Goal: Task Accomplishment & Management: Use online tool/utility

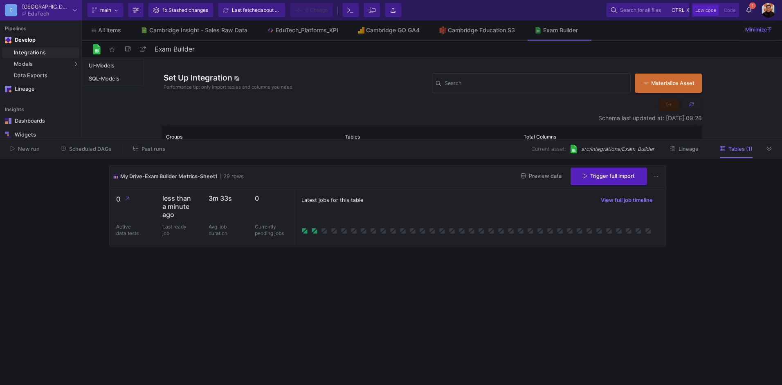
click at [26, 52] on div "Integrations" at bounding box center [45, 52] width 63 height 7
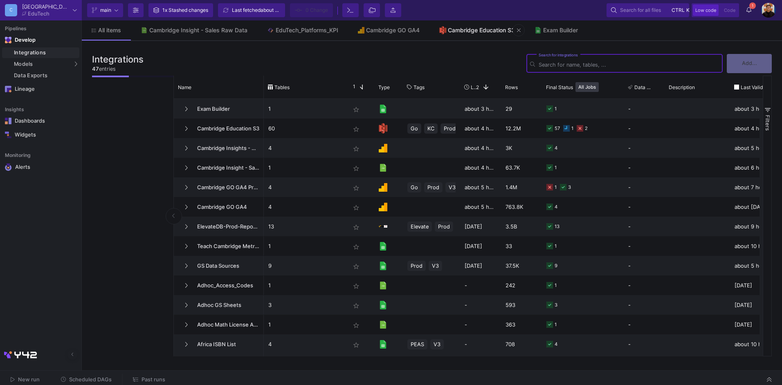
click at [472, 29] on div "Cambridge Education S3" at bounding box center [481, 30] width 67 height 7
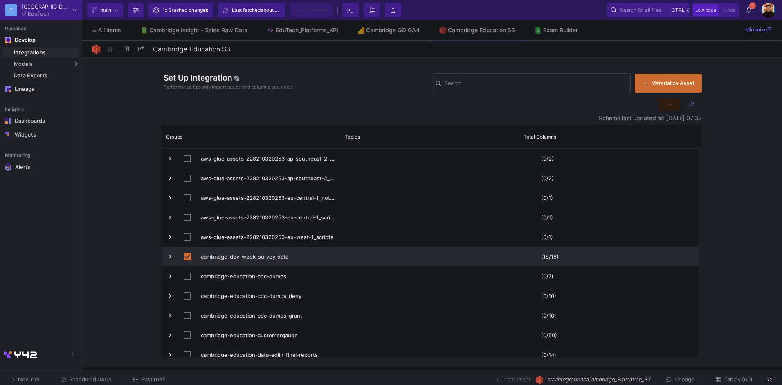
click at [692, 110] on button at bounding box center [692, 105] width 20 height 12
click at [538, 92] on div "Search" at bounding box center [536, 82] width 182 height 21
type input "c"
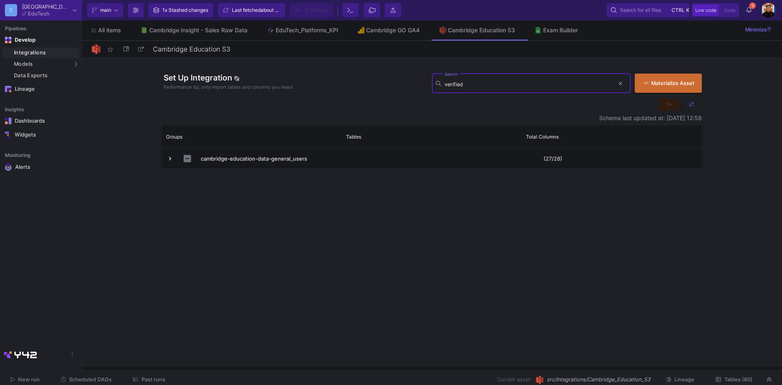
type input "verified"
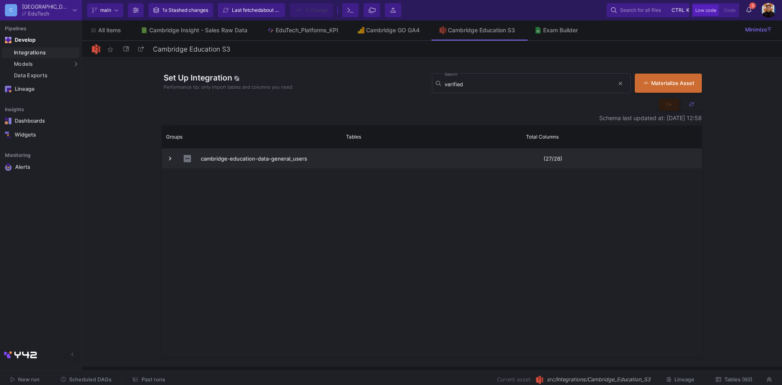
click at [189, 159] on input "Press Space to toggle row selection (indeterminate)" at bounding box center [187, 158] width 7 height 7
checkbox input "true"
click at [169, 162] on span "Press SPACE to deselect this row." at bounding box center [169, 158] width 7 height 7
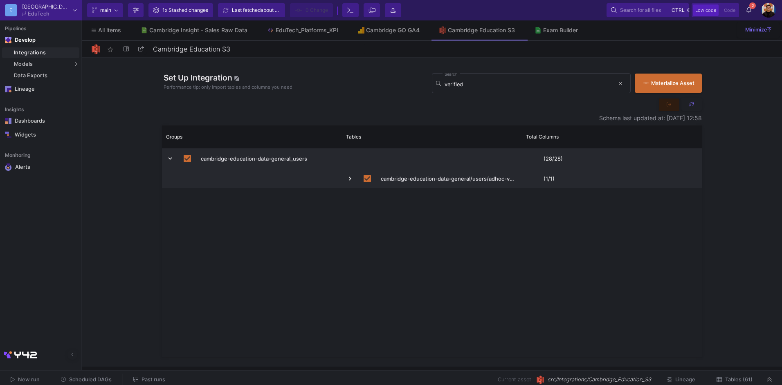
click at [173, 160] on span "Press SPACE to deselect this row." at bounding box center [169, 158] width 7 height 7
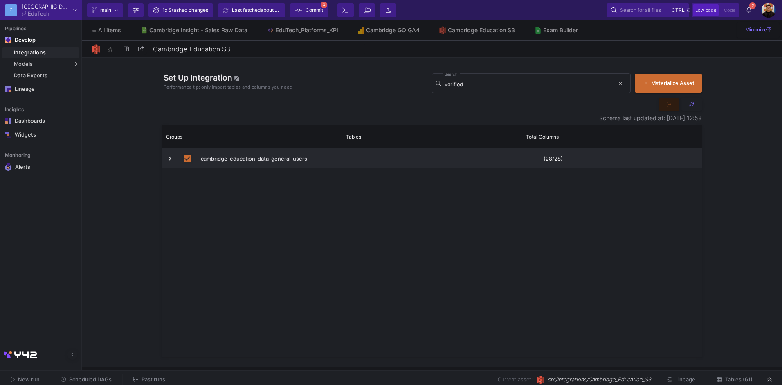
click at [188, 160] on input "Press Space to toggle row selection (checked)" at bounding box center [187, 158] width 7 height 7
checkbox input "false"
click at [175, 160] on span "cambridge-education-data-general_users" at bounding box center [251, 158] width 171 height 19
click at [170, 162] on span "Press SPACE to select this row." at bounding box center [169, 158] width 7 height 7
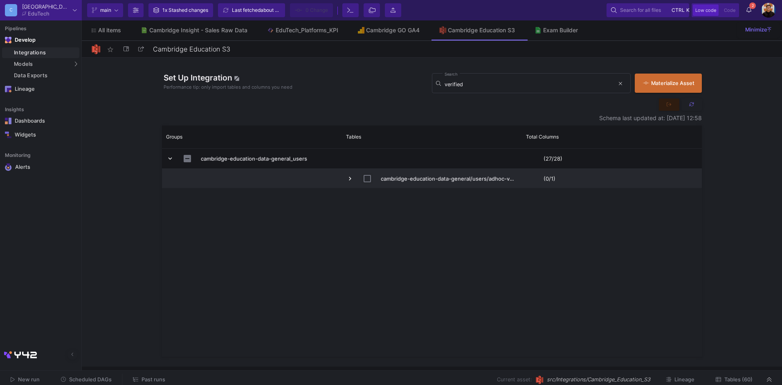
click at [368, 179] on input "Press Space to toggle row selection (unchecked)" at bounding box center [367, 178] width 7 height 7
checkbox input "true"
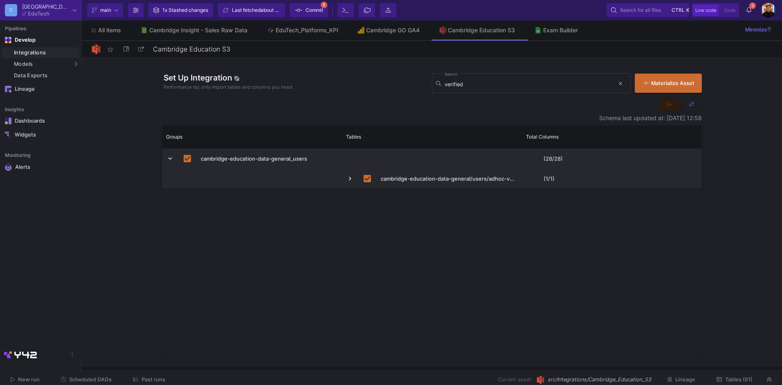
click at [325, 15] on button "Commit 3" at bounding box center [309, 10] width 38 height 14
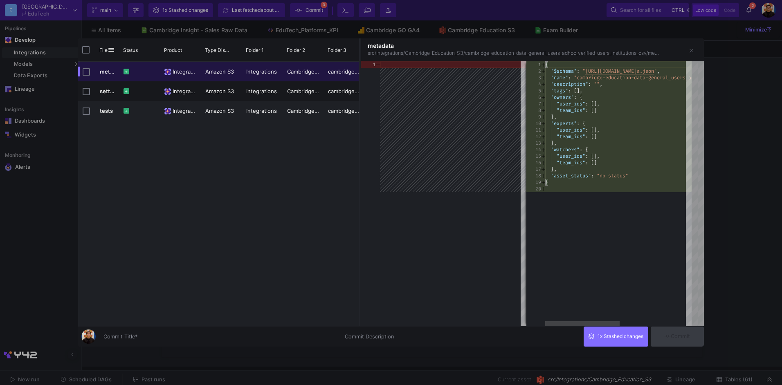
click at [178, 331] on div "Commit Title *" at bounding box center [219, 335] width 232 height 15
type input "adhoc users data import"
click at [686, 337] on span "Commit" at bounding box center [677, 336] width 26 height 6
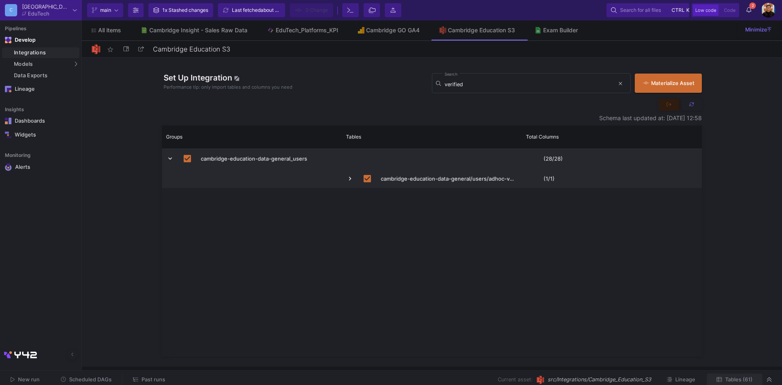
click at [745, 381] on span "Tables (61)" at bounding box center [738, 380] width 27 height 6
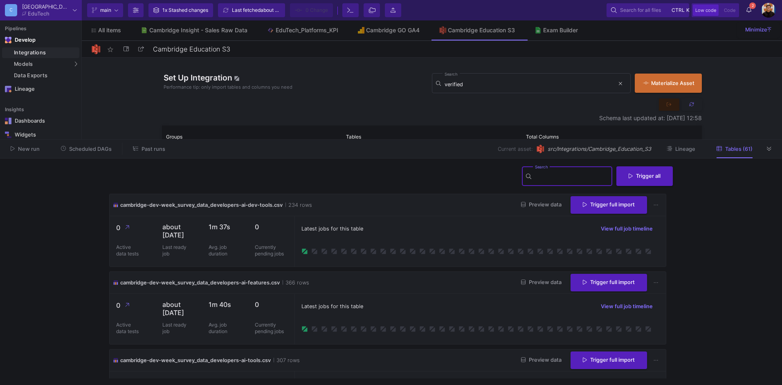
click at [547, 175] on input "Search" at bounding box center [572, 177] width 74 height 7
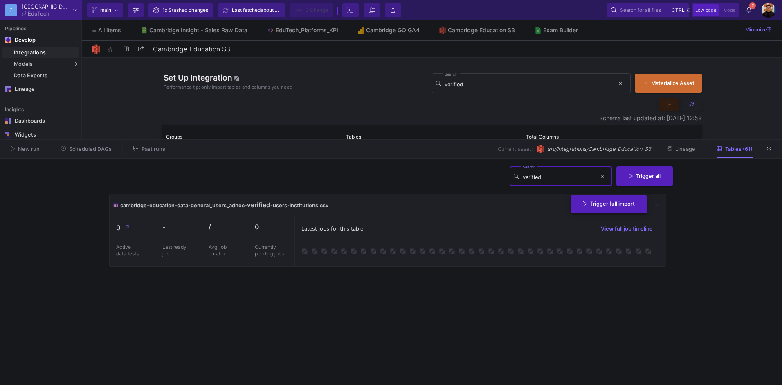
type input "verified"
click at [627, 204] on span "Trigger full import" at bounding box center [609, 204] width 52 height 6
click at [750, 8] on span "2" at bounding box center [752, 5] width 7 height 7
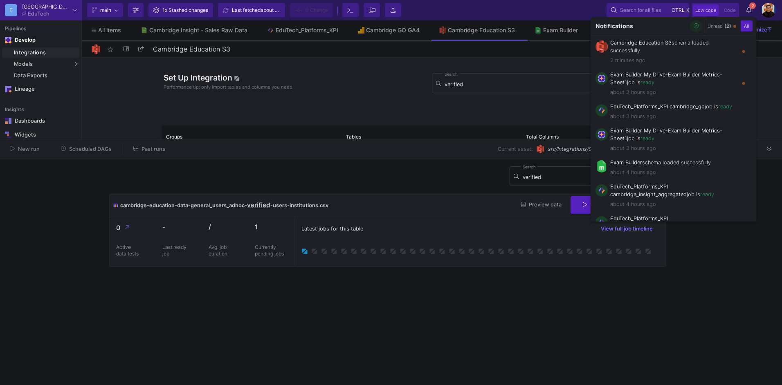
click at [694, 24] on icon "button" at bounding box center [696, 25] width 5 height 5
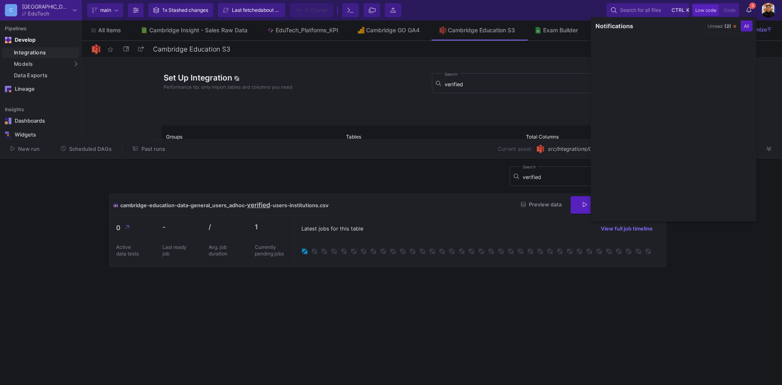
click at [513, 332] on div at bounding box center [391, 192] width 782 height 385
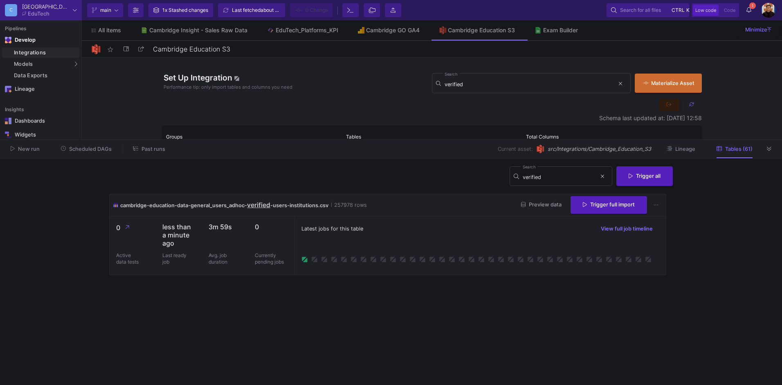
click at [542, 194] on div "cambridge-education-data-general_users_adhoc- verified -users-institutions.csv …" at bounding box center [388, 205] width 556 height 22
click at [531, 204] on span "Preview data" at bounding box center [541, 205] width 40 height 6
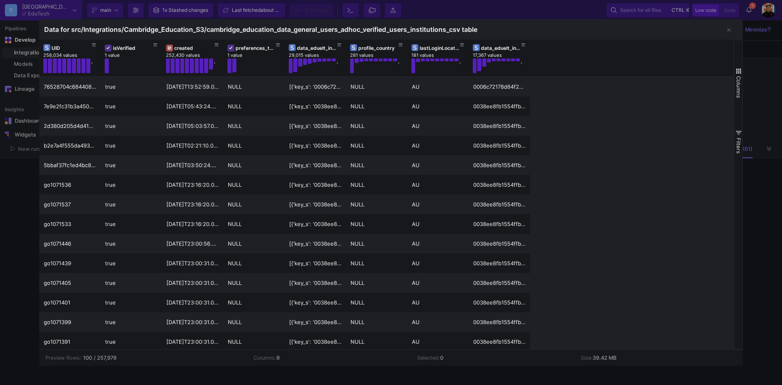
drag, startPoint x: 475, startPoint y: 348, endPoint x: 577, endPoint y: 359, distance: 102.1
click at [577, 359] on mat-sidenav-content "Drag here to set row groups Drag here to set column labels UID 258,034 values .…" at bounding box center [391, 203] width 704 height 326
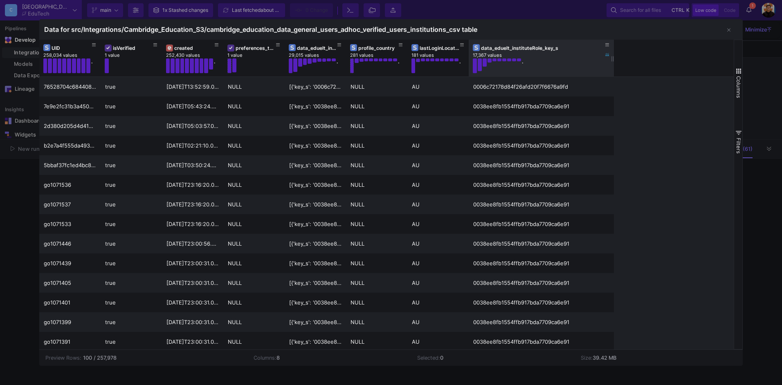
drag, startPoint x: 530, startPoint y: 59, endPoint x: 614, endPoint y: 58, distance: 83.9
click at [614, 58] on div at bounding box center [613, 58] width 3 height 37
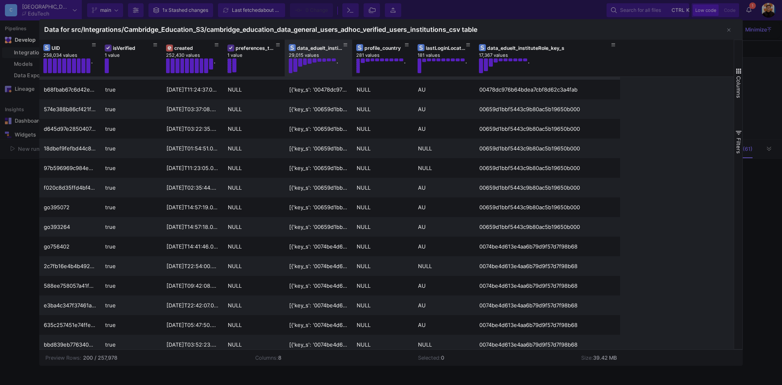
drag, startPoint x: 345, startPoint y: 57, endPoint x: 332, endPoint y: 77, distance: 23.7
click at [324, 72] on div "data_eduelt_instituteRole 29,015 values ." at bounding box center [318, 58] width 67 height 37
click at [763, 110] on div at bounding box center [391, 192] width 782 height 385
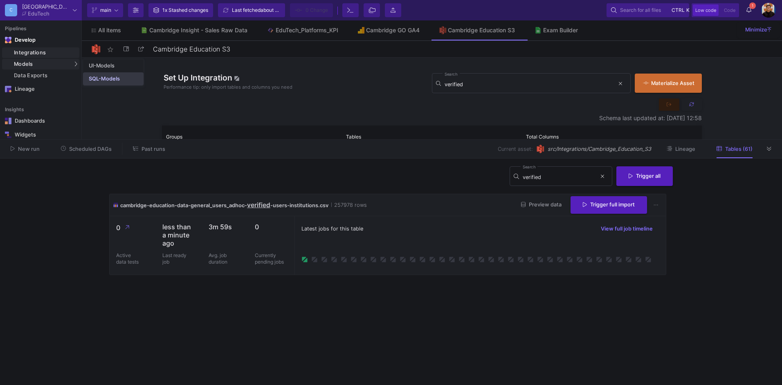
click at [110, 79] on div "SQL-Models" at bounding box center [104, 79] width 31 height 7
click at [766, 147] on button at bounding box center [769, 149] width 12 height 12
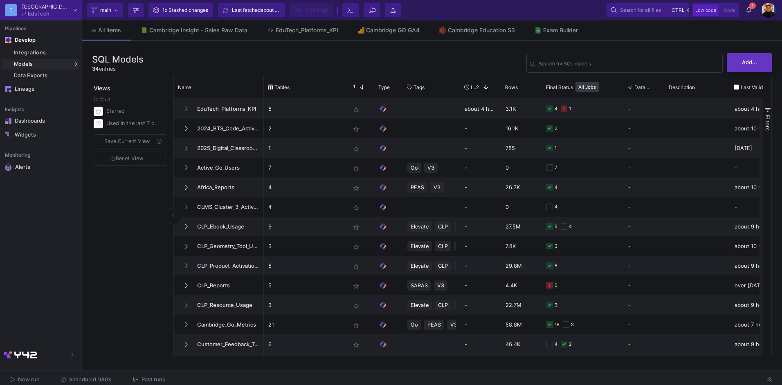
click at [737, 65] on button "Add..." at bounding box center [749, 62] width 45 height 19
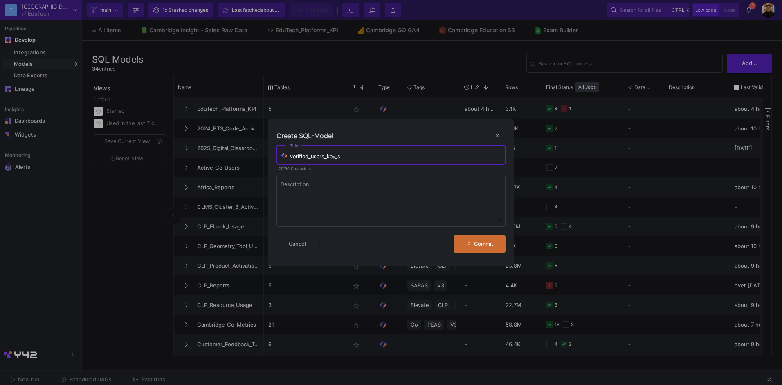
click at [326, 156] on input "verified_users_key_s" at bounding box center [396, 156] width 212 height 7
type input "verified_users_distinct_key_s"
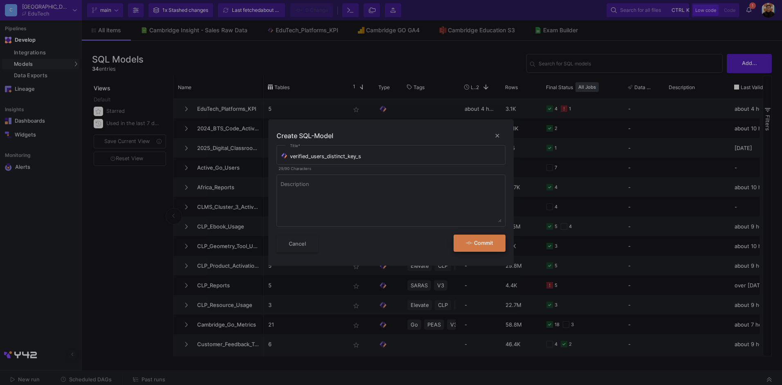
click at [498, 245] on button "Commit" at bounding box center [480, 244] width 52 height 18
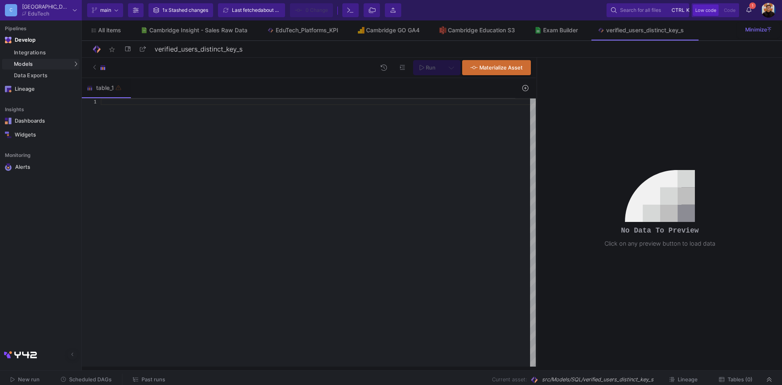
click at [280, 133] on div at bounding box center [318, 233] width 435 height 268
click at [123, 88] on icon at bounding box center [125, 87] width 6 height 7
click at [145, 102] on div "Rename" at bounding box center [141, 103] width 33 height 20
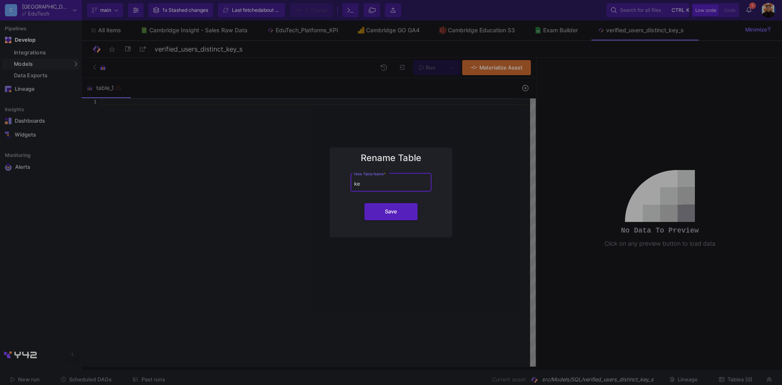
type input "k"
type input "institutions_data"
click at [364, 203] on button "Save" at bounding box center [390, 211] width 53 height 17
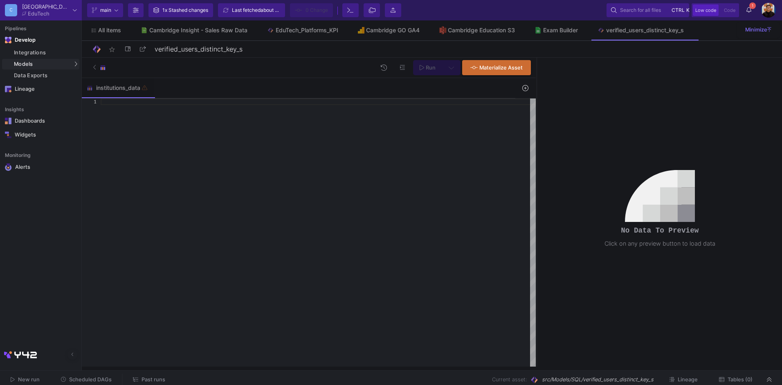
click at [145, 104] on div at bounding box center [318, 102] width 435 height 7
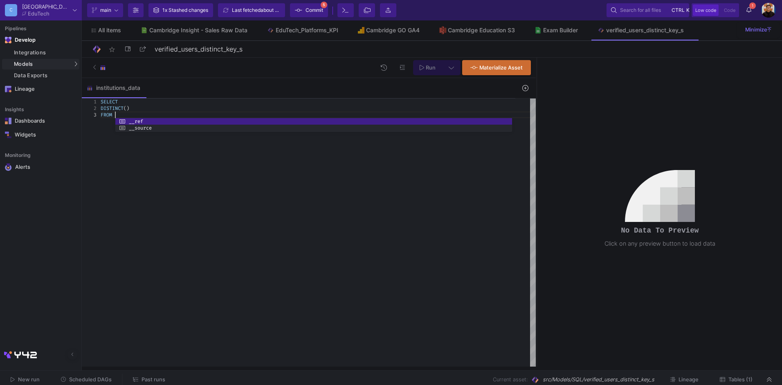
scroll to position [13, 14]
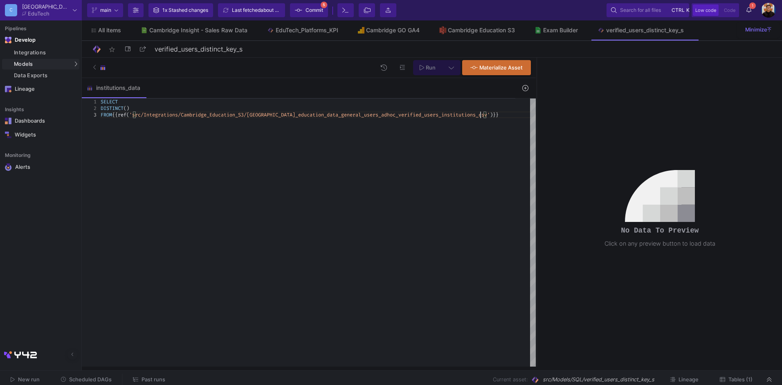
click at [171, 105] on div "DISTINCT ( key_s )" at bounding box center [318, 108] width 435 height 7
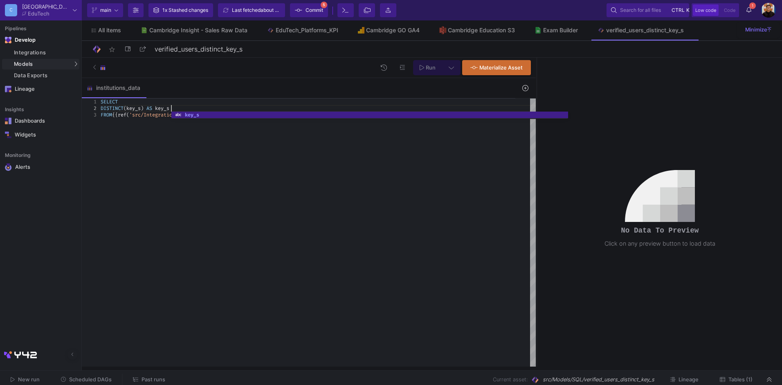
scroll to position [13, 73]
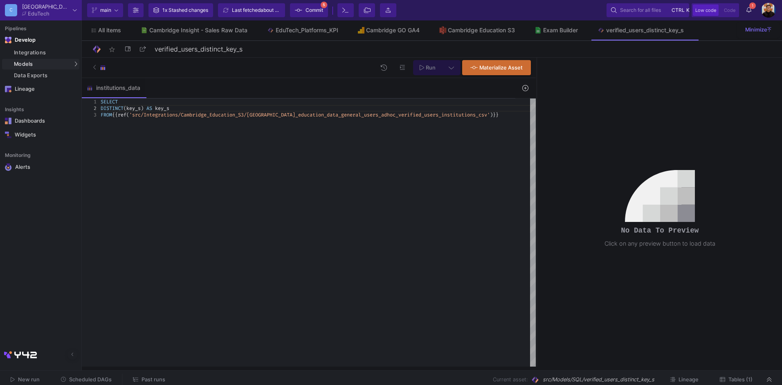
type textarea "SELECT DISTINCT(key_s) AS key_s FROM {{ ref('src/Integrations/Cambridge_Educati…"
click at [451, 61] on button at bounding box center [451, 67] width 18 height 15
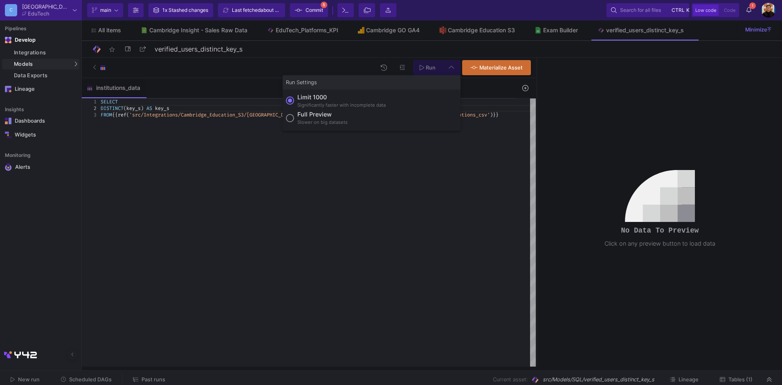
click at [311, 117] on div "Full preview" at bounding box center [322, 114] width 50 height 9
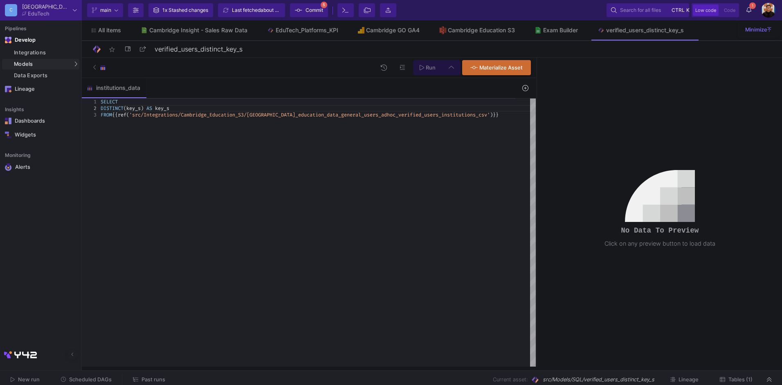
click at [294, 117] on input "Full preview Slower on big datasets" at bounding box center [290, 118] width 8 height 8
radio input "true"
click at [432, 67] on span "Run" at bounding box center [431, 68] width 10 height 6
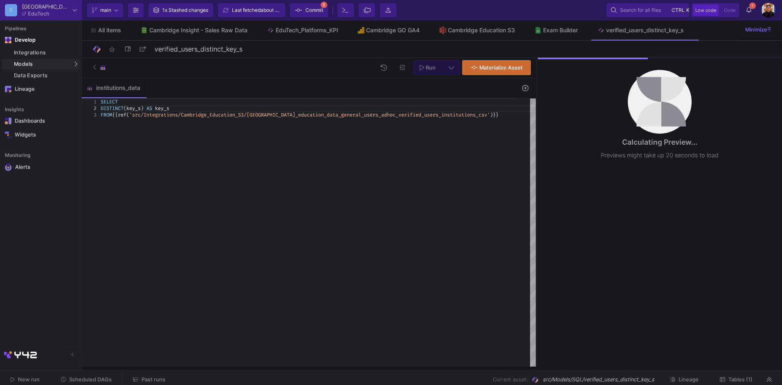
scroll to position [13, 70]
click at [502, 117] on div "FROM {{ ref ( 'src/Integrations/Cambridge_Education_S3/cambridge _education_dat…" at bounding box center [318, 115] width 435 height 7
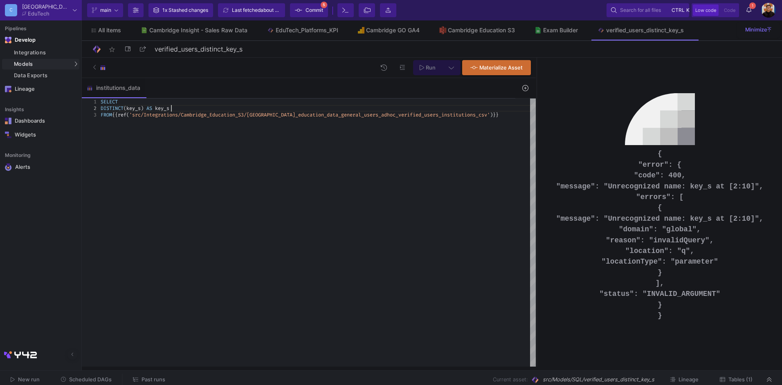
click at [174, 107] on div "DISTINCT ( key_s ) AS key_s" at bounding box center [318, 108] width 435 height 7
drag, startPoint x: 142, startPoint y: 106, endPoint x: 128, endPoint y: 108, distance: 13.6
paste textarea "data.eduelt.instituteRole.key_s"
click at [454, 62] on button at bounding box center [451, 67] width 18 height 15
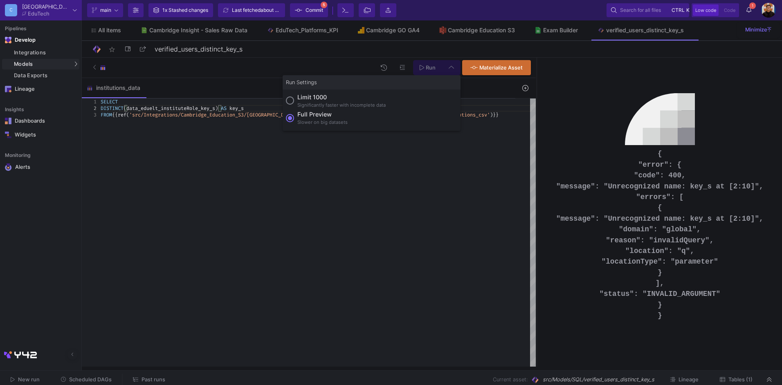
click at [312, 120] on div "Slower on big datasets" at bounding box center [322, 122] width 50 height 7
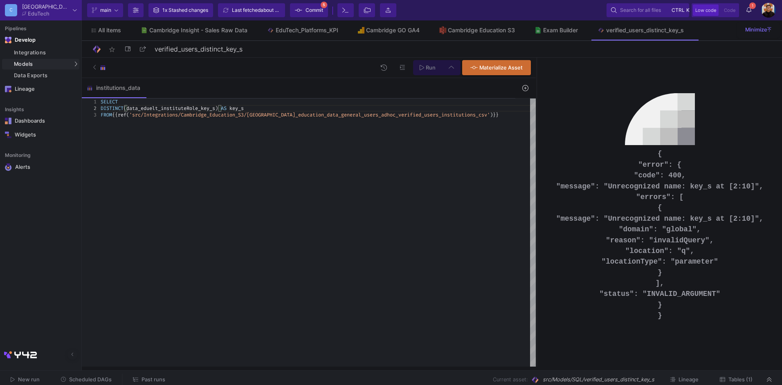
click at [294, 120] on input "Full preview Slower on big datasets" at bounding box center [290, 118] width 8 height 8
click at [432, 74] on button "Run" at bounding box center [427, 67] width 29 height 15
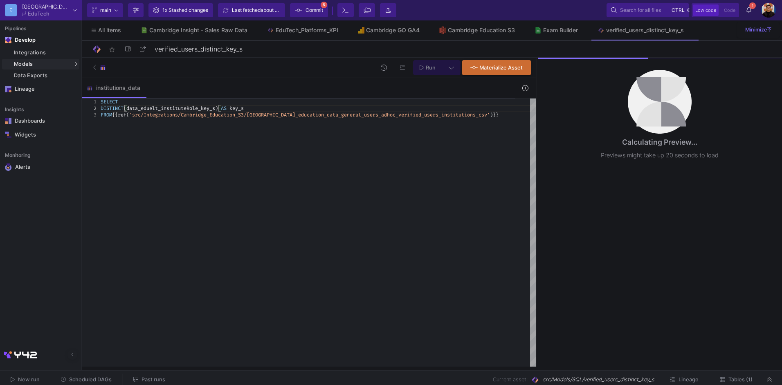
click at [504, 115] on div "FROM {{ ref ( 'src/Integrations/Cambridge_Education_S3/cambridge _education_dat…" at bounding box center [318, 115] width 435 height 7
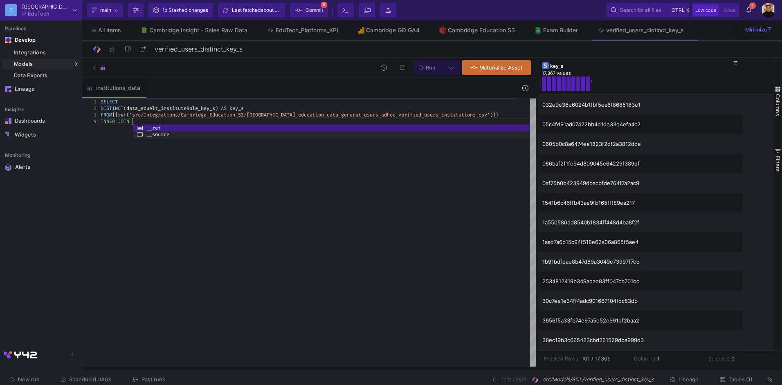
scroll to position [20, 32]
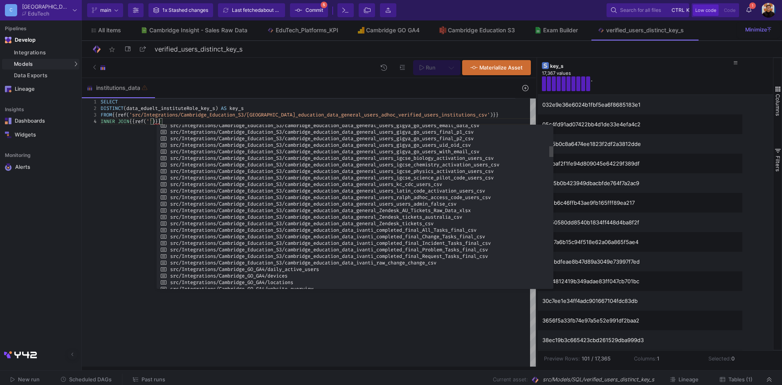
drag, startPoint x: 494, startPoint y: 233, endPoint x: 484, endPoint y: 310, distance: 77.6
click at [484, 290] on div at bounding box center [355, 289] width 397 height 2
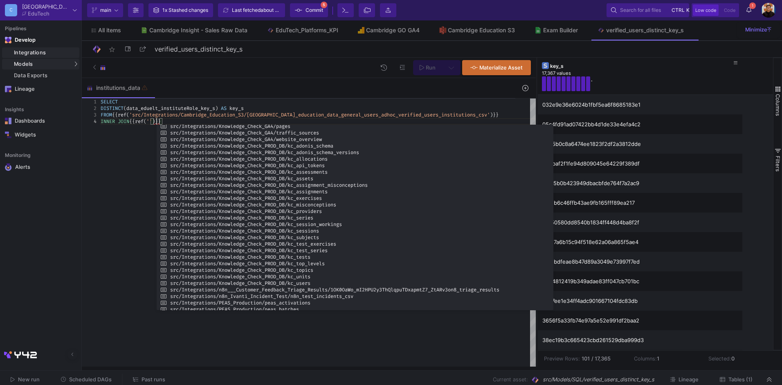
type textarea "SELECT DISTINCT(data_eduelt_instituteRole_key_s) AS key_s FROM {{ ref('src/Inte…"
click at [38, 52] on div "Integrations" at bounding box center [45, 52] width 63 height 7
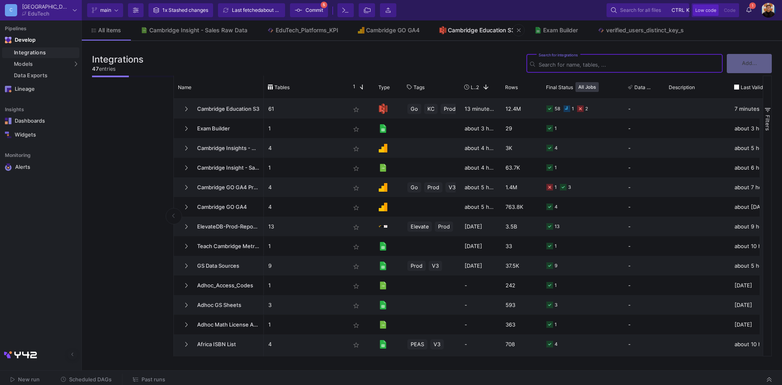
click at [478, 34] on link "Cambridge Education S3" at bounding box center [477, 30] width 95 height 20
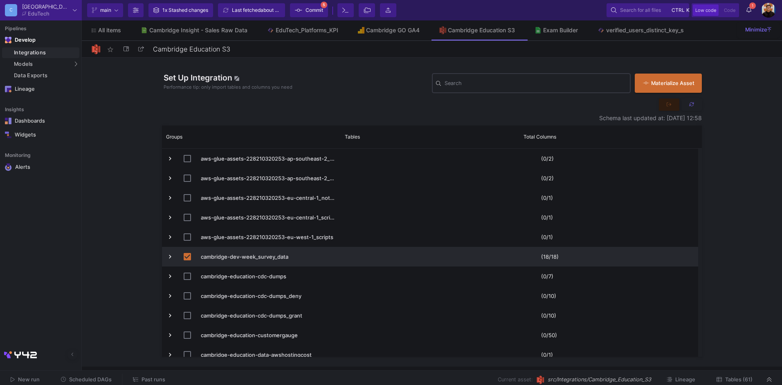
click at [537, 81] on input "Search" at bounding box center [536, 84] width 182 height 7
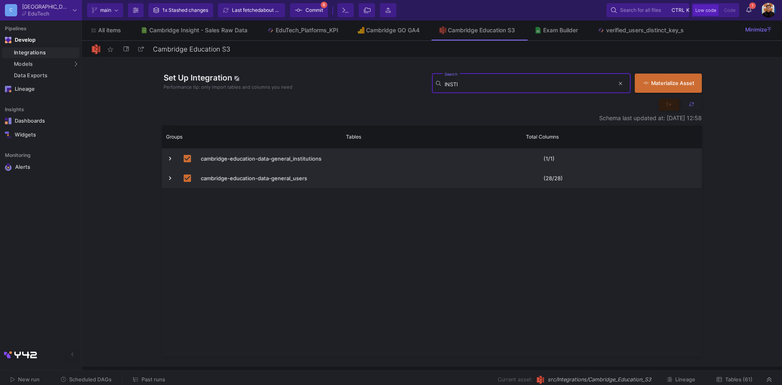
type input "INSTI"
click at [734, 378] on span "Tables (61)" at bounding box center [738, 380] width 27 height 6
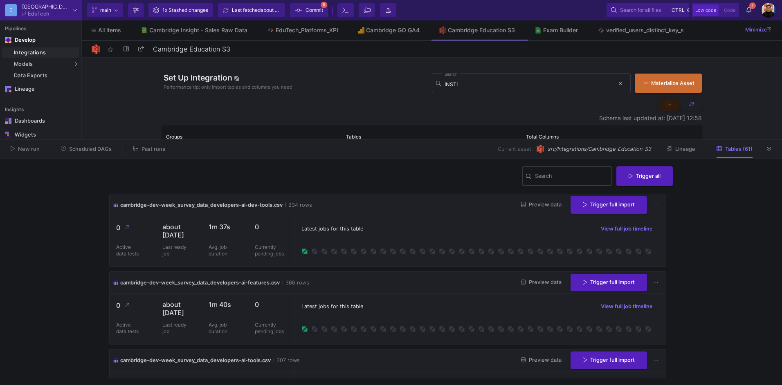
click at [549, 184] on div "Search" at bounding box center [572, 175] width 74 height 21
type input "institu"
click at [533, 204] on span "Preview data" at bounding box center [541, 205] width 40 height 6
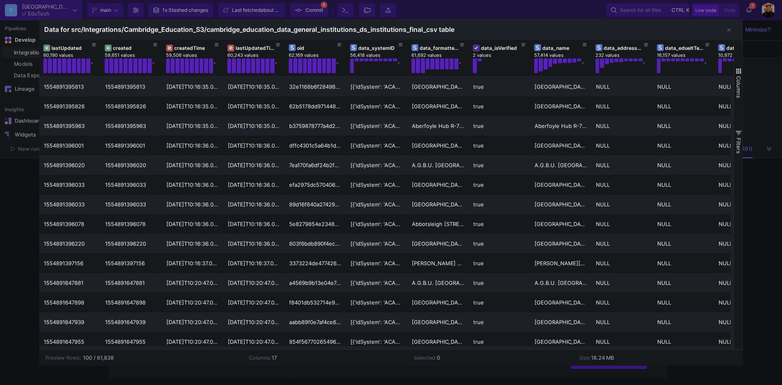
drag, startPoint x: 483, startPoint y: 29, endPoint x: 240, endPoint y: 25, distance: 243.0
click at [245, 24] on div "Data for src/Integrations/Cambridge_Education_S3/cambridge_education_data_gener…" at bounding box center [391, 29] width 704 height 20
click at [26, 180] on div at bounding box center [391, 192] width 782 height 385
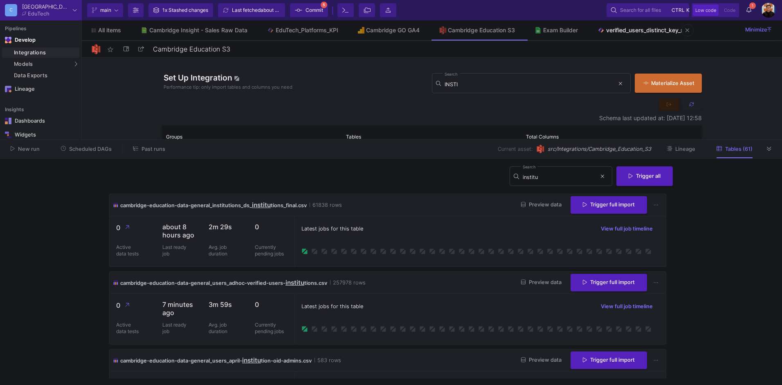
click at [646, 30] on div "verified_users_distinct_key_s" at bounding box center [645, 30] width 78 height 7
click at [772, 148] on icon at bounding box center [769, 148] width 4 height 5
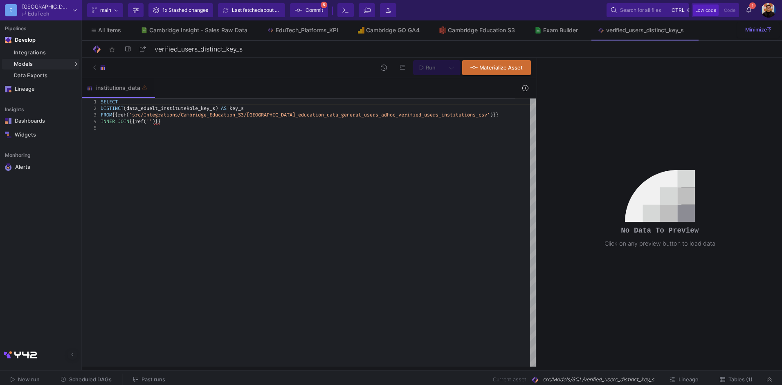
click at [166, 136] on div "SELECT DISTINCT ( data_eduelt_instituteRole_key_s ) AS key_s FROM {{ ref ( 'src…" at bounding box center [318, 233] width 435 height 268
click at [178, 122] on div "INNER JOIN {{ ref ( '' ) }}" at bounding box center [318, 121] width 435 height 7
click at [152, 121] on span "''" at bounding box center [149, 121] width 6 height 7
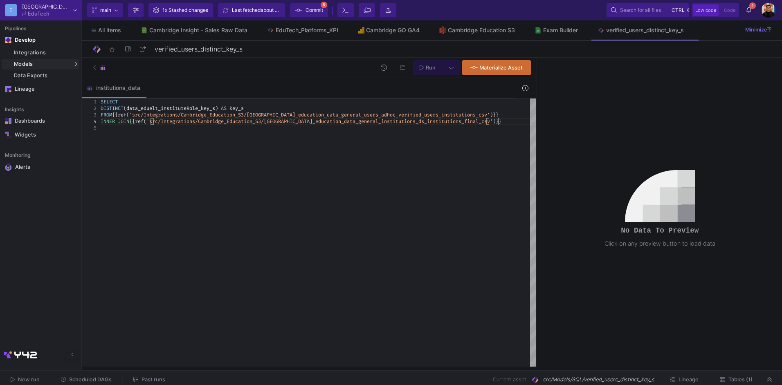
click at [508, 121] on div "INNER JOIN {{ ref ( 'src/Integrations/Cambridge_Education_S3/cambridge _educati…" at bounding box center [318, 121] width 435 height 7
click at [502, 110] on div "DISTINCT ( data_eduelt_instituteRole_key_s ) AS key_s" at bounding box center [318, 108] width 435 height 7
click at [503, 117] on div "FROM {{ ref ( 'src/Integrations/Cambridge_Education_S3/cambridge _education_dat…" at bounding box center [318, 115] width 435 height 7
drag, startPoint x: 228, startPoint y: 108, endPoint x: 130, endPoint y: 107, distance: 98.2
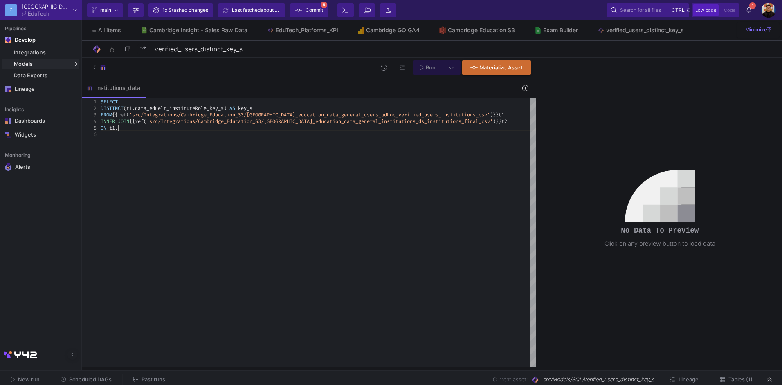
click at [125, 130] on div "ON t1 ." at bounding box center [318, 128] width 435 height 7
paste textarea "t1.data_eduelt_instituteRole_key_s"
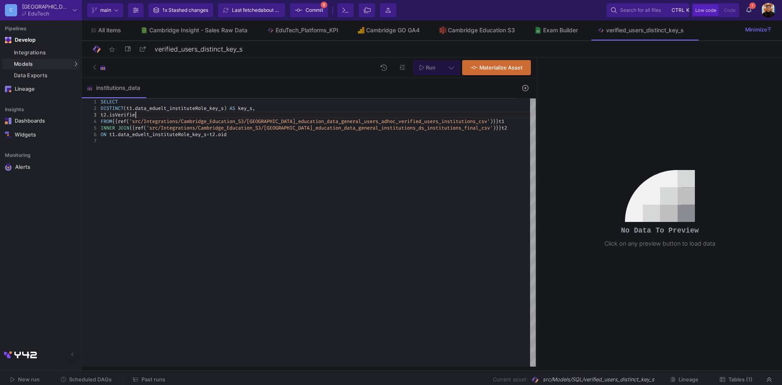
scroll to position [13, 38]
click at [427, 73] on button "Run" at bounding box center [427, 67] width 29 height 15
click at [116, 117] on span "isVerified" at bounding box center [123, 115] width 29 height 7
type textarea "SELECT DISTINCT(t1.data_eduelt_instituteRole_key_s) AS key_s, t2.is_verified FR…"
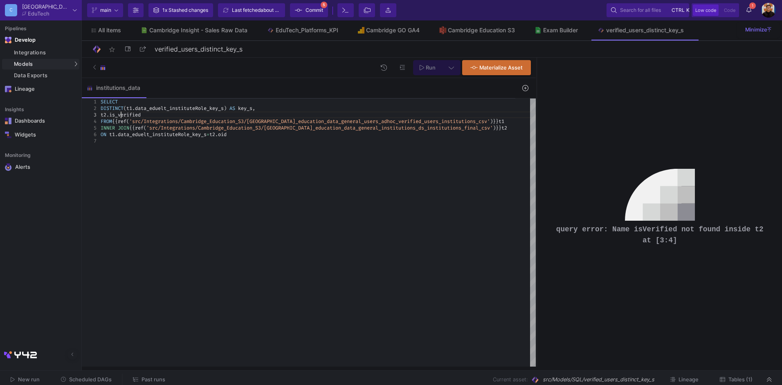
click at [431, 65] on span "Run" at bounding box center [431, 68] width 10 height 6
click at [459, 33] on div "Cambridge Education S3" at bounding box center [481, 30] width 67 height 7
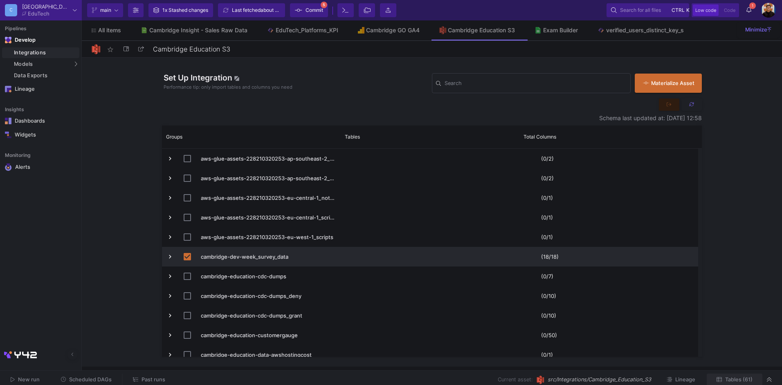
click at [735, 380] on span "Tables (61)" at bounding box center [738, 380] width 27 height 6
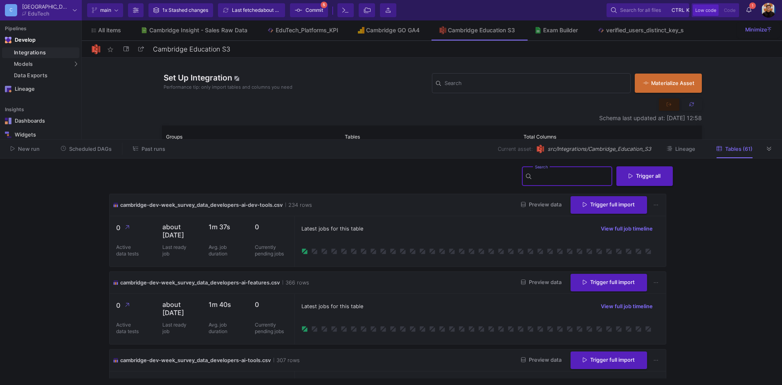
click at [558, 176] on input "Search" at bounding box center [572, 177] width 74 height 7
type input "insti"
click at [521, 206] on icon at bounding box center [523, 204] width 4 height 5
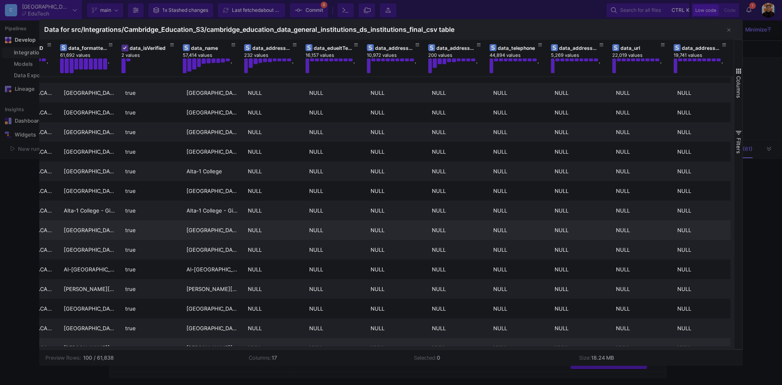
scroll to position [777, 0]
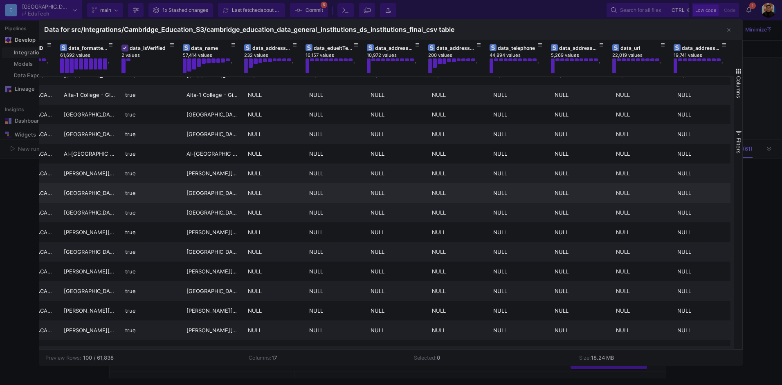
click at [20, 188] on div at bounding box center [391, 192] width 782 height 385
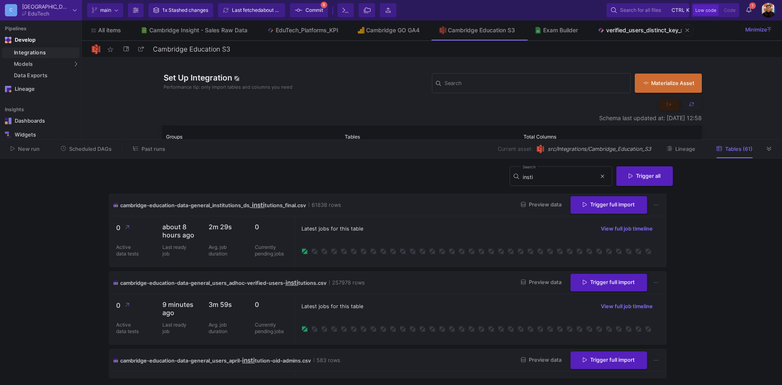
click at [650, 28] on div "verified_users_distinct_key_s" at bounding box center [645, 30] width 78 height 7
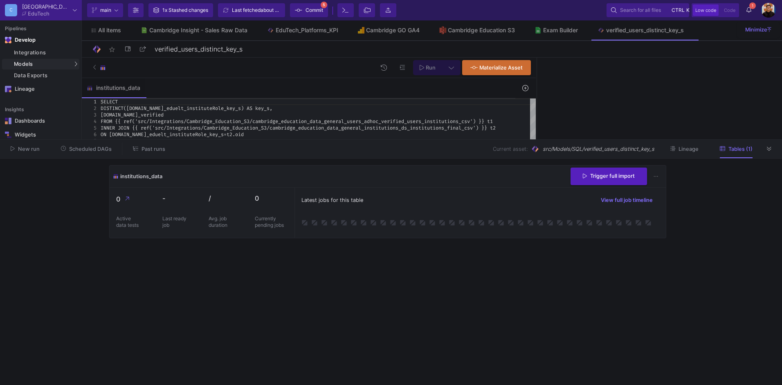
click at [765, 146] on button at bounding box center [769, 149] width 12 height 12
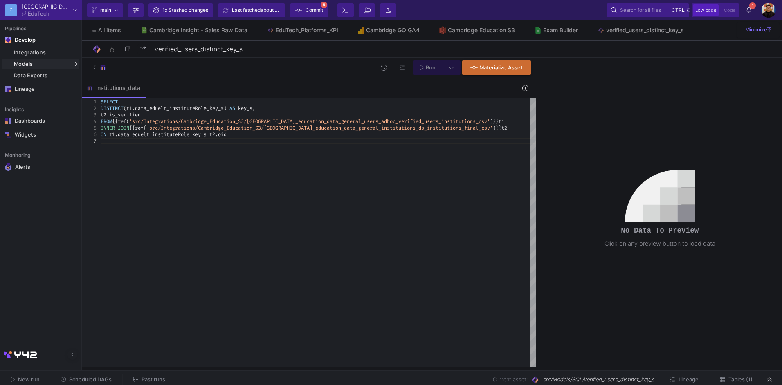
click at [249, 141] on div at bounding box center [318, 141] width 435 height 7
click at [144, 115] on div "t2 . is_verified" at bounding box center [318, 115] width 435 height 7
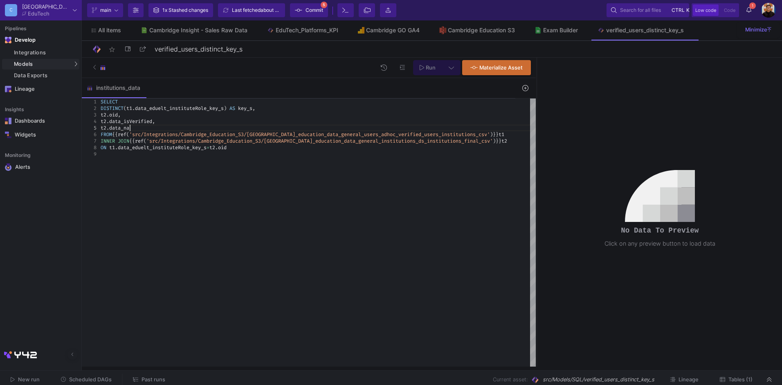
scroll to position [26, 35]
type textarea "SELECT DISTINCT(t1.data_eduelt_instituteRole_key_s) AS key_s, t2.oid, t2.data_i…"
click at [453, 73] on button at bounding box center [451, 67] width 18 height 15
click at [317, 119] on div "Slower on big datasets" at bounding box center [322, 122] width 50 height 7
click at [294, 119] on input "Full preview Slower on big datasets" at bounding box center [290, 118] width 8 height 8
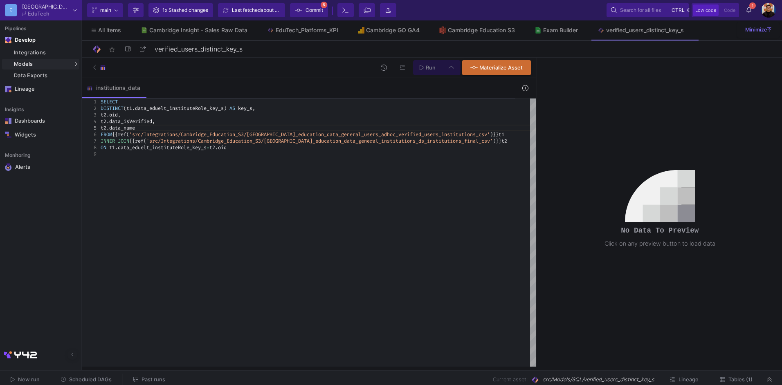
radio input "true"
click at [430, 65] on span "Run" at bounding box center [431, 68] width 10 height 6
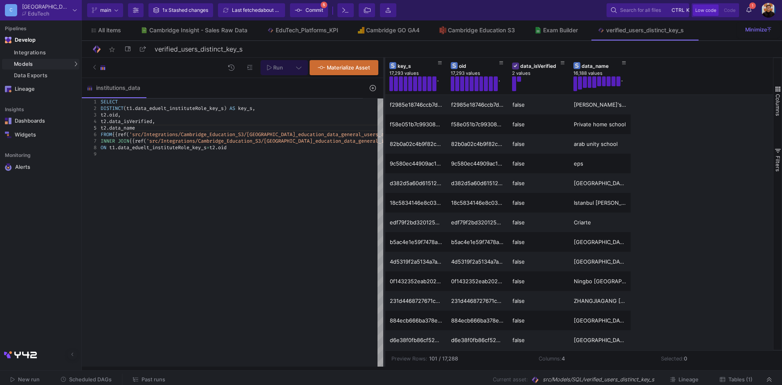
drag, startPoint x: 537, startPoint y: 260, endPoint x: 361, endPoint y: 275, distance: 176.5
click at [383, 275] on div at bounding box center [384, 212] width 2 height 309
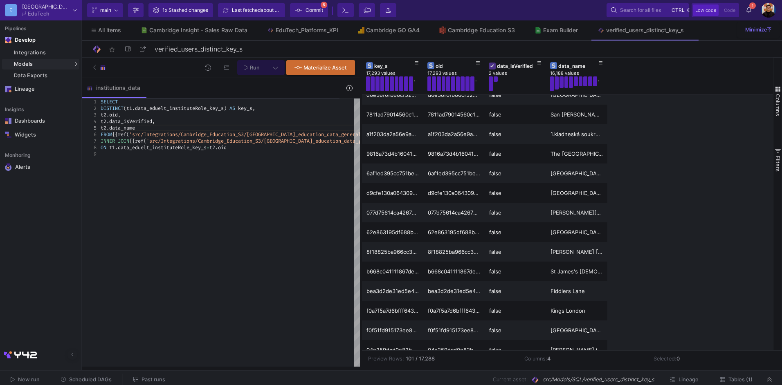
scroll to position [327, 0]
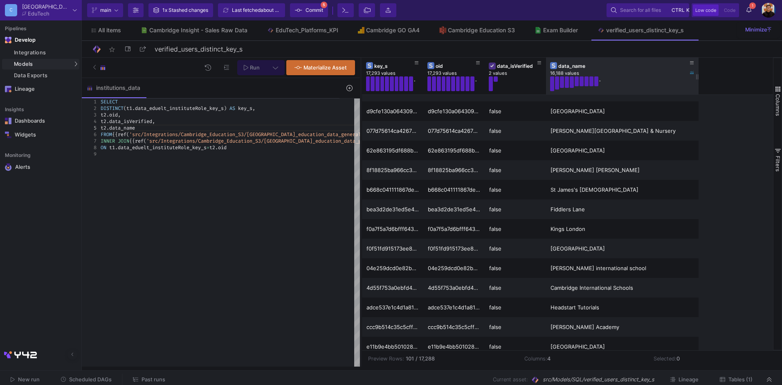
drag, startPoint x: 606, startPoint y: 73, endPoint x: 697, endPoint y: 76, distance: 91.3
click at [697, 76] on div at bounding box center [698, 76] width 3 height 37
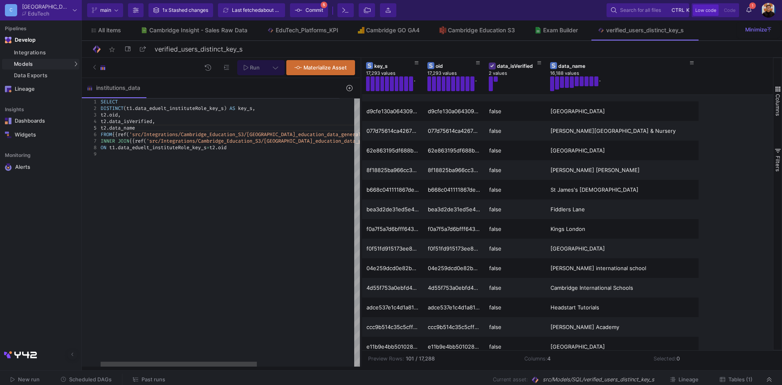
click at [244, 171] on div "SELECT DISTINCT ( t1 . data_eduelt_instituteRole_key_s ) AS key_s , t2 . data_i…" at bounding box center [311, 233] width 421 height 268
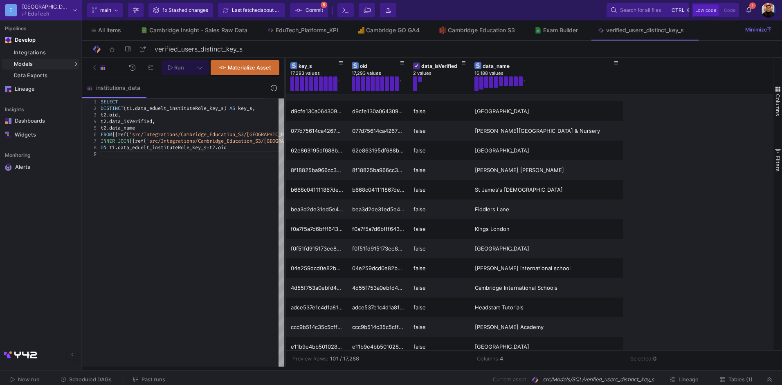
drag, startPoint x: 361, startPoint y: 139, endPoint x: 285, endPoint y: 162, distance: 79.0
click at [285, 162] on div at bounding box center [285, 212] width 2 height 309
click at [227, 161] on div "SELECT DISTINCT ( t1 . data_eduelt_instituteRole_key_s ) AS key_s , t2 . data_i…" at bounding box center [311, 233] width 421 height 268
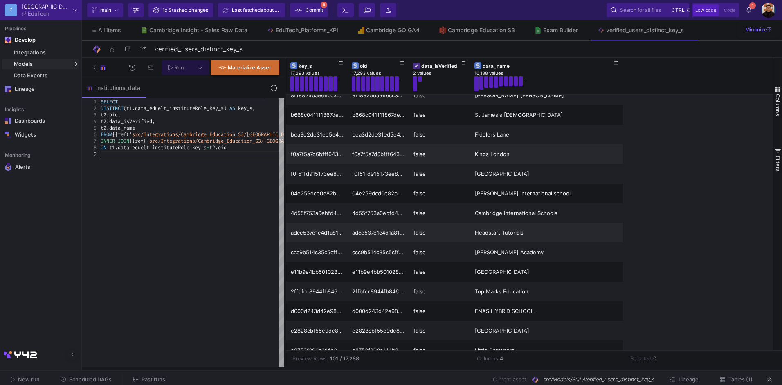
scroll to position [409, 0]
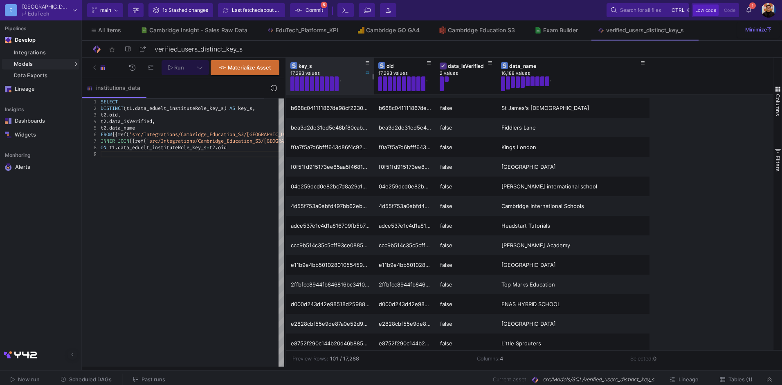
drag, startPoint x: 346, startPoint y: 78, endPoint x: 373, endPoint y: 82, distance: 26.9
click at [373, 82] on div at bounding box center [374, 76] width 3 height 37
click at [117, 114] on span "oid" at bounding box center [113, 115] width 9 height 7
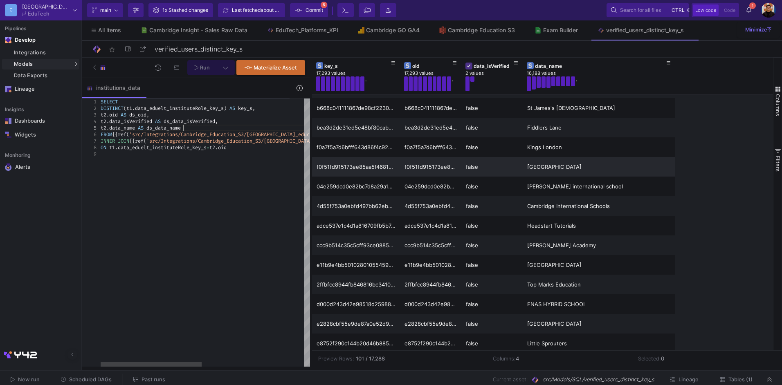
drag, startPoint x: 285, startPoint y: 131, endPoint x: 398, endPoint y: 168, distance: 119.0
click at [310, 135] on div at bounding box center [311, 212] width 2 height 309
type textarea "SELECT DISTINCT(t1.data_eduelt_instituteRole_key_s) AS key_s, t2.oid AS ds_oid,…"
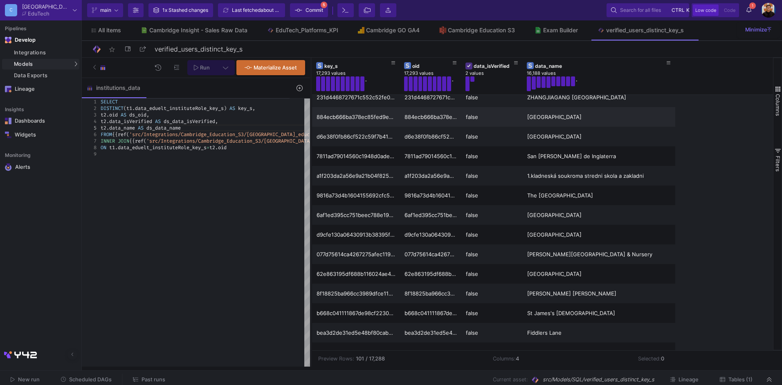
scroll to position [19, 0]
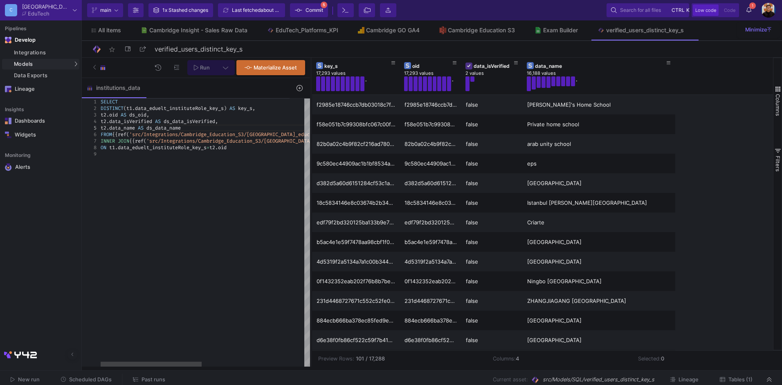
click at [250, 153] on div at bounding box center [311, 154] width 421 height 7
click at [194, 65] on button "Run" at bounding box center [201, 67] width 29 height 15
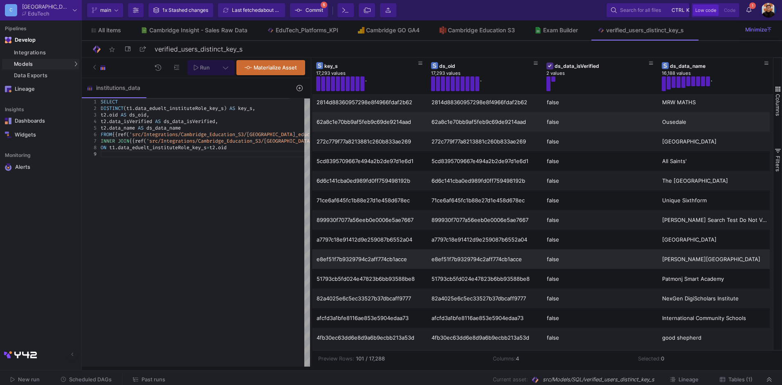
scroll to position [164, 0]
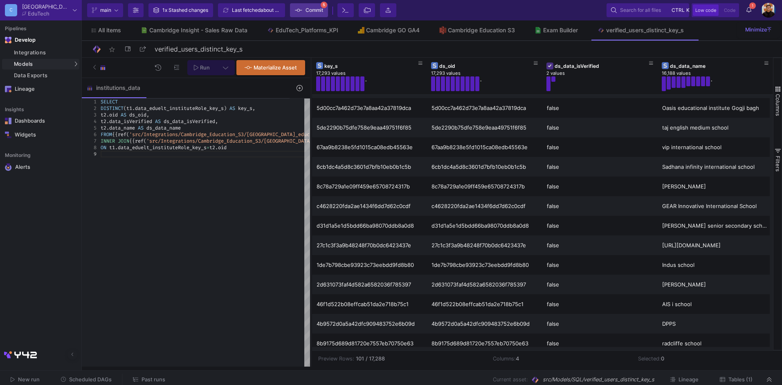
click at [318, 10] on span "Commit" at bounding box center [315, 10] width 18 height 12
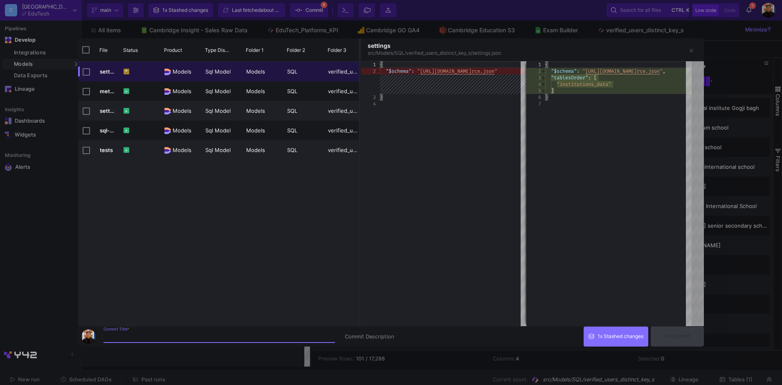
click at [149, 339] on input "Commit Title *" at bounding box center [219, 337] width 232 height 7
type input "Institutions"
click at [676, 340] on button "Commit" at bounding box center [677, 337] width 53 height 20
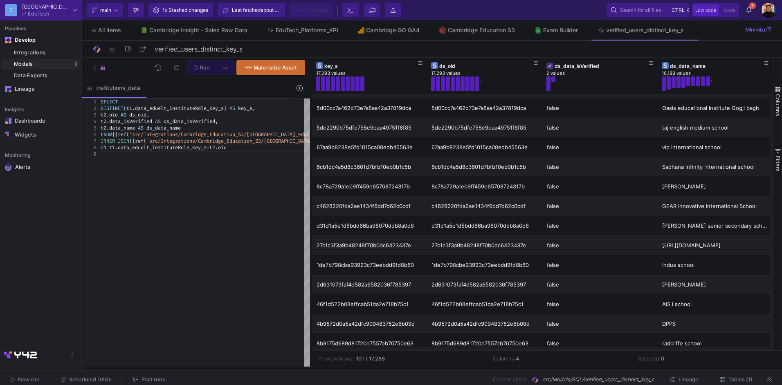
click at [297, 85] on icon at bounding box center [300, 88] width 6 height 6
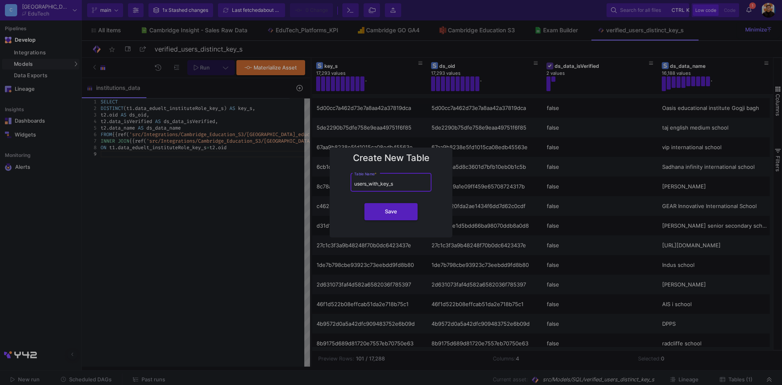
click at [354, 184] on input "users_with_key_s" at bounding box center [391, 184] width 74 height 6
type input "verified_users_with_key_s"
click at [412, 211] on button "Save" at bounding box center [390, 210] width 53 height 17
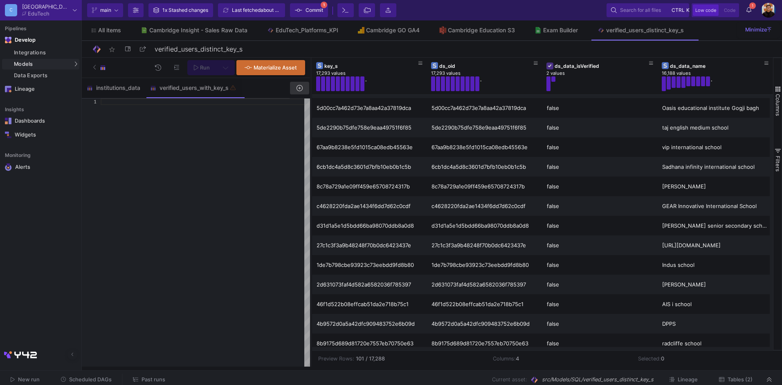
click at [199, 123] on div at bounding box center [205, 233] width 209 height 268
drag, startPoint x: 244, startPoint y: 123, endPoint x: 234, endPoint y: 119, distance: 10.5
click at [243, 123] on div at bounding box center [205, 233] width 209 height 268
click at [118, 91] on div "institutions_data" at bounding box center [113, 88] width 63 height 20
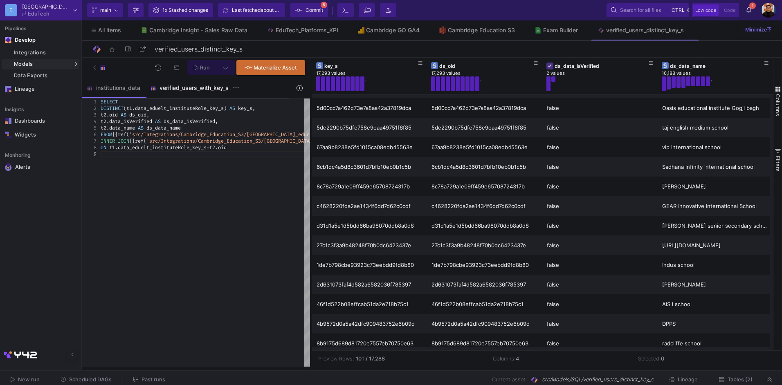
click at [207, 86] on div "verified_users_with_key_s" at bounding box center [193, 88] width 87 height 7
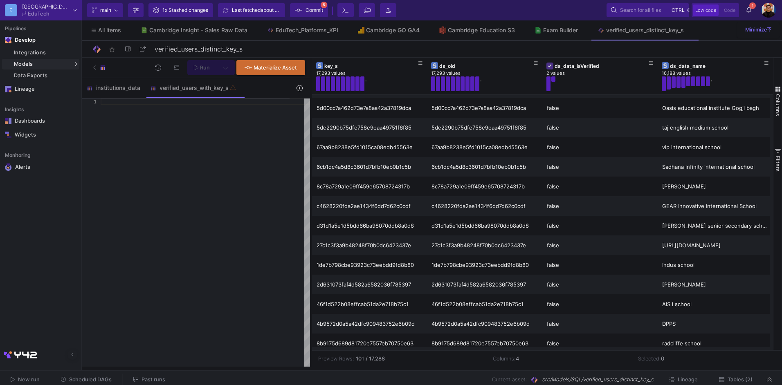
click at [166, 117] on div at bounding box center [205, 233] width 209 height 268
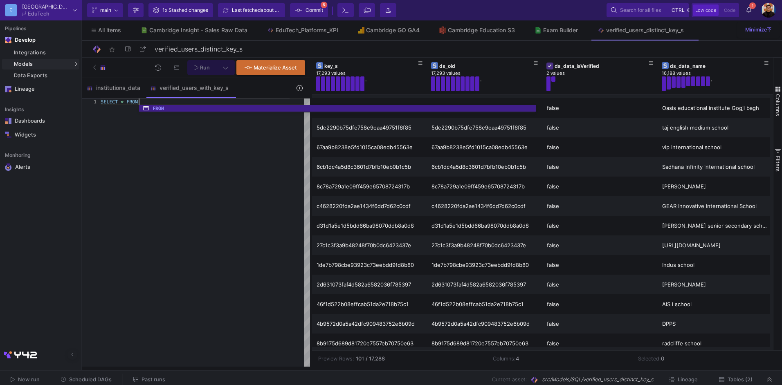
scroll to position [0, 40]
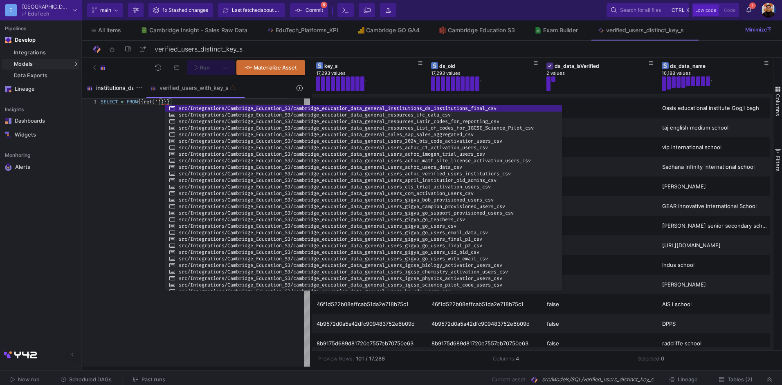
click at [117, 79] on div "institutions_data" at bounding box center [113, 88] width 63 height 20
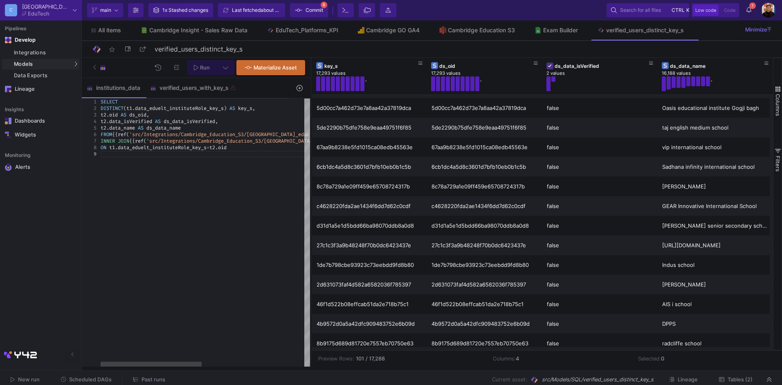
click at [195, 132] on span "'src/Integrations/Cambridge_Education_S3/cambridge" at bounding box center [212, 134] width 166 height 7
click at [196, 128] on div "t2 . data_name AS ds_data_name" at bounding box center [311, 128] width 421 height 7
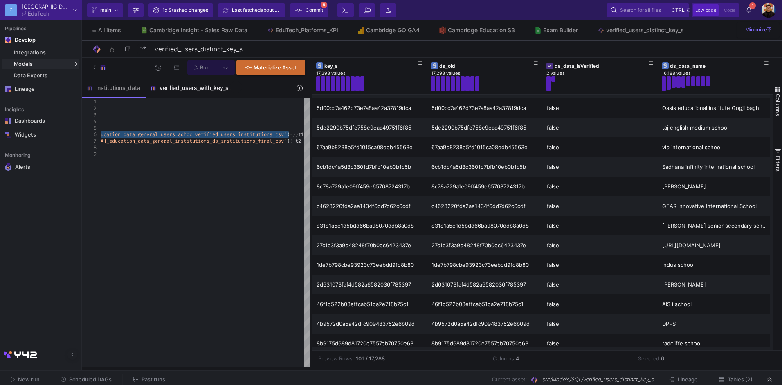
click at [177, 88] on div "verified_users_with_key_s" at bounding box center [193, 88] width 87 height 7
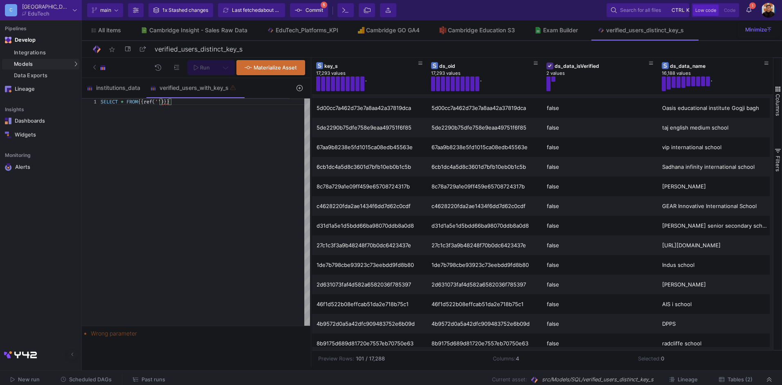
click at [188, 112] on div "SELECT * FROM {{ ref ( '' ) } }" at bounding box center [205, 212] width 209 height 227
drag, startPoint x: 194, startPoint y: 99, endPoint x: 142, endPoint y: 103, distance: 52.9
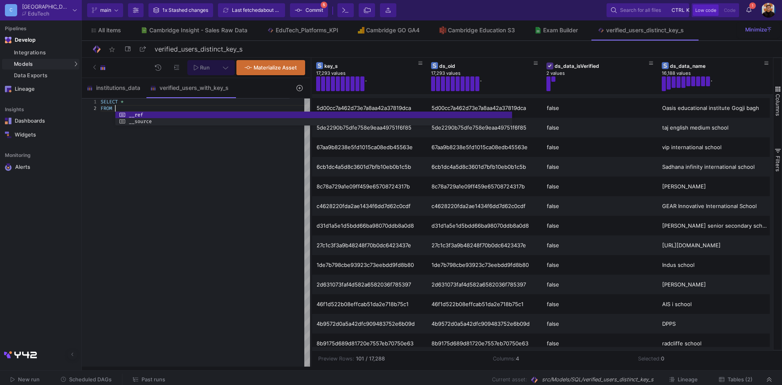
scroll to position [7, 14]
paste textarea "{{ ref('src/Integrations/Cambridge_Education_S3/cambridge_education_data_genera…"
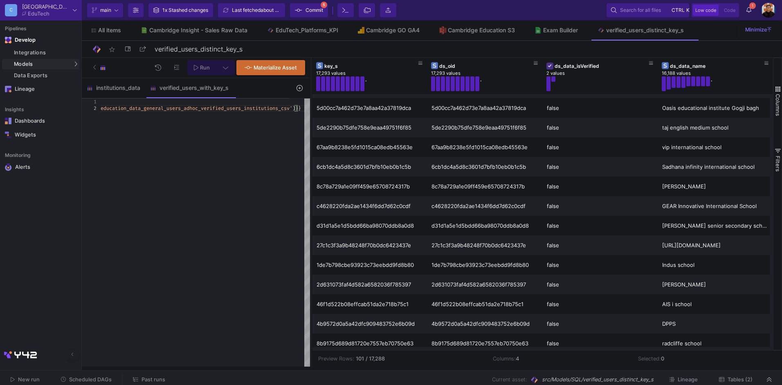
type textarea "SELECT * FROM {{ ref('src/Integrations/Cambridge_Education_S3/cambridge_educati…"
click at [212, 65] on button "Run" at bounding box center [201, 67] width 29 height 15
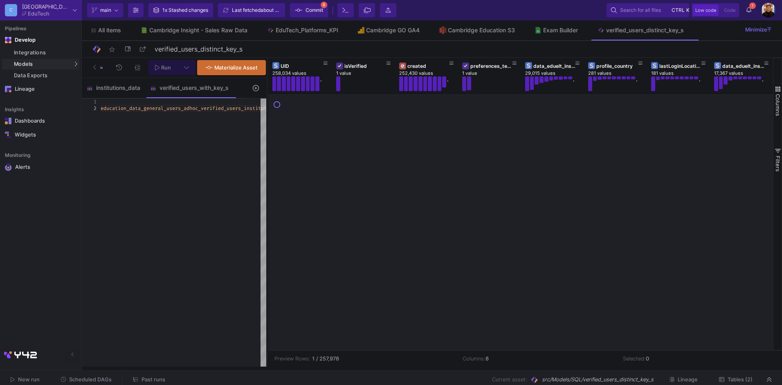
drag, startPoint x: 311, startPoint y: 164, endPoint x: 268, endPoint y: 160, distance: 44.0
click at [268, 160] on div at bounding box center [267, 212] width 2 height 309
click at [317, 4] on span "Commit" at bounding box center [315, 10] width 18 height 12
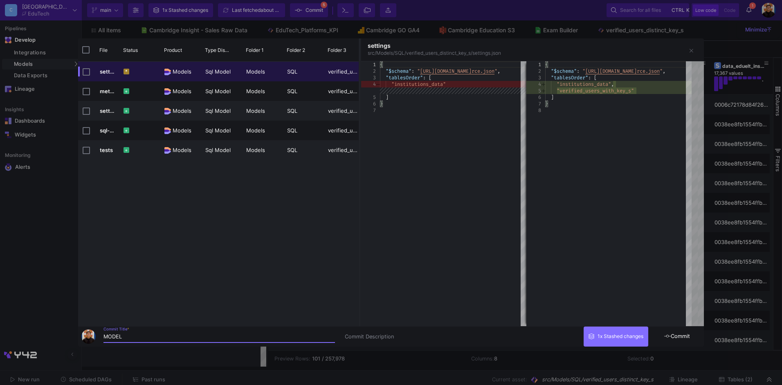
type input "MODEL"
click at [679, 331] on button "Commit" at bounding box center [677, 337] width 53 height 20
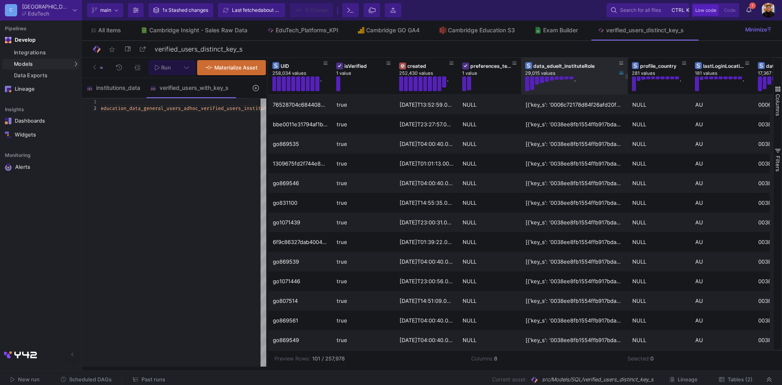
drag, startPoint x: 583, startPoint y: 76, endPoint x: 546, endPoint y: 81, distance: 37.5
click at [626, 83] on div at bounding box center [627, 76] width 3 height 37
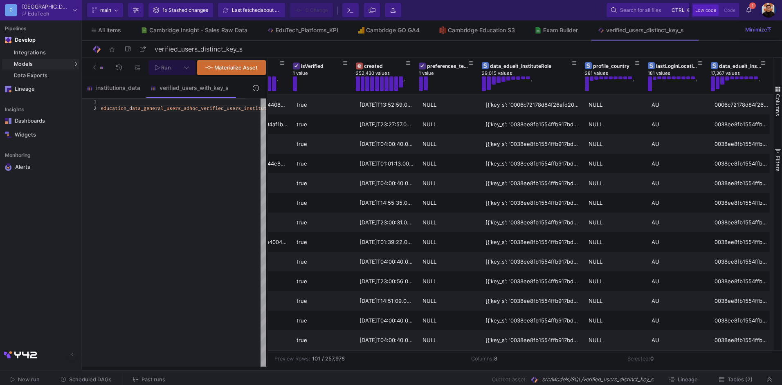
scroll to position [0, 0]
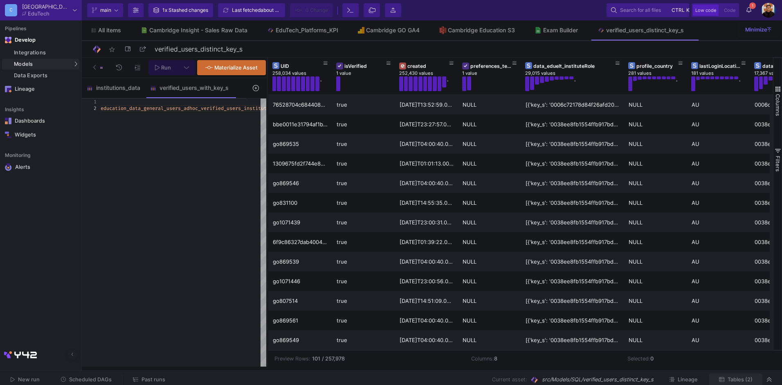
click at [738, 378] on span "Tables (2)" at bounding box center [740, 380] width 25 height 6
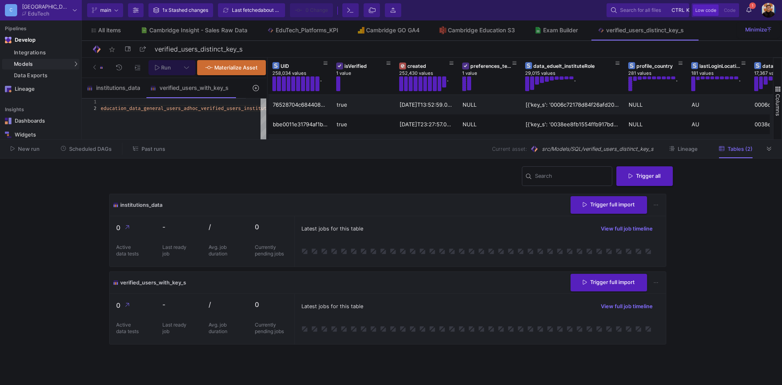
click at [616, 202] on span "Trigger full import" at bounding box center [609, 205] width 52 height 6
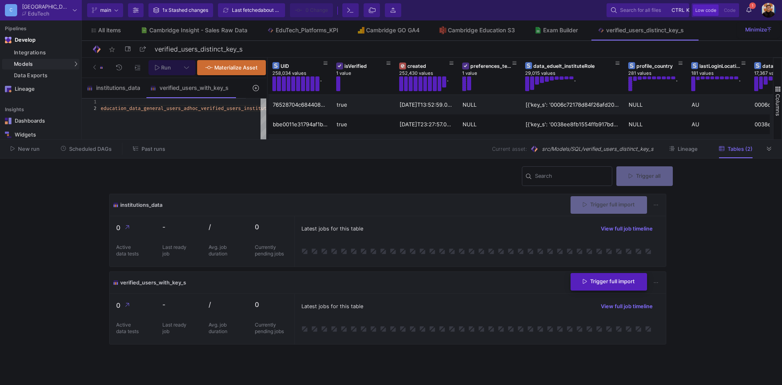
click at [593, 285] on button "Trigger full import" at bounding box center [609, 282] width 76 height 18
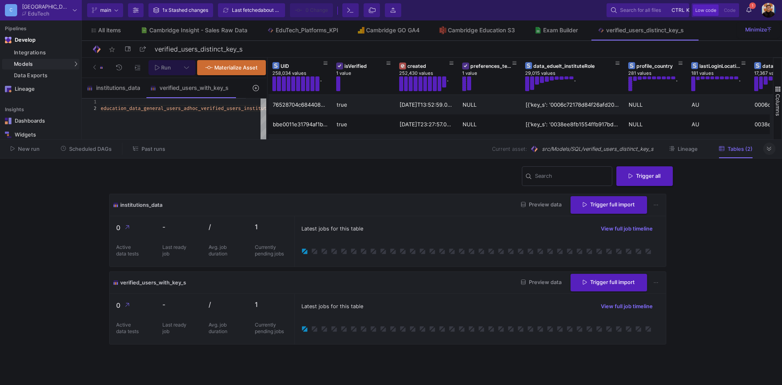
click at [768, 151] on icon at bounding box center [769, 148] width 4 height 5
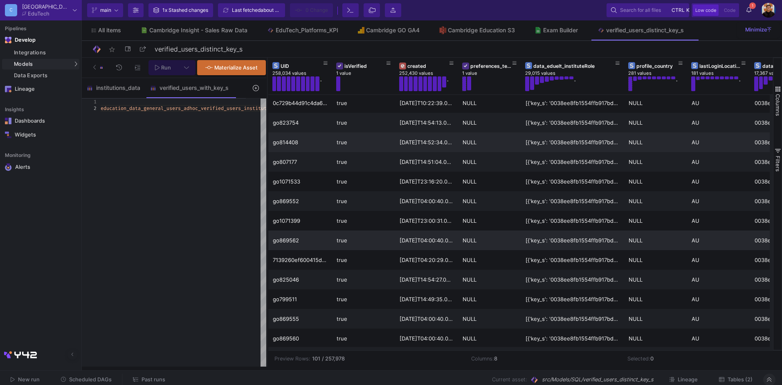
scroll to position [363, 0]
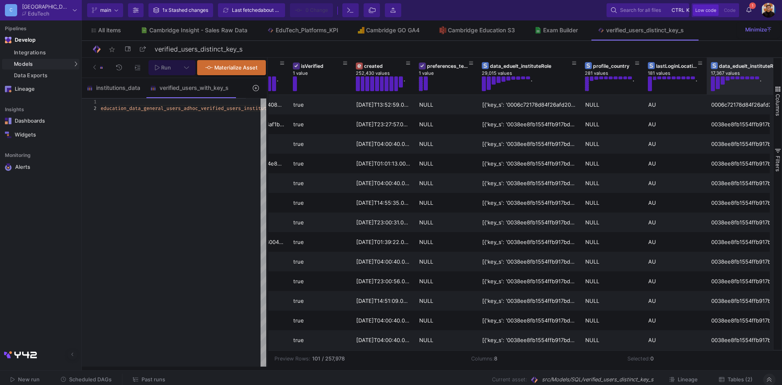
drag, startPoint x: 769, startPoint y: 78, endPoint x: 881, endPoint y: 79, distance: 112.1
click at [782, 79] on html "C Cambridge EduTech Current branch main Branch Options 1x Stashed changes Last …" at bounding box center [391, 192] width 782 height 385
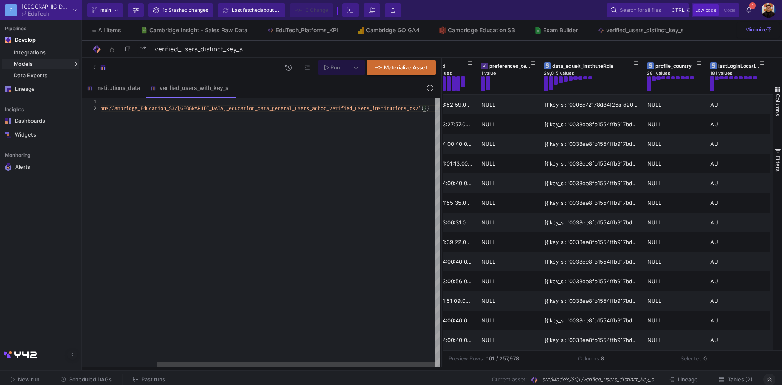
drag, startPoint x: 266, startPoint y: 133, endPoint x: 536, endPoint y: 133, distance: 270.0
click at [443, 135] on div at bounding box center [442, 212] width 2 height 309
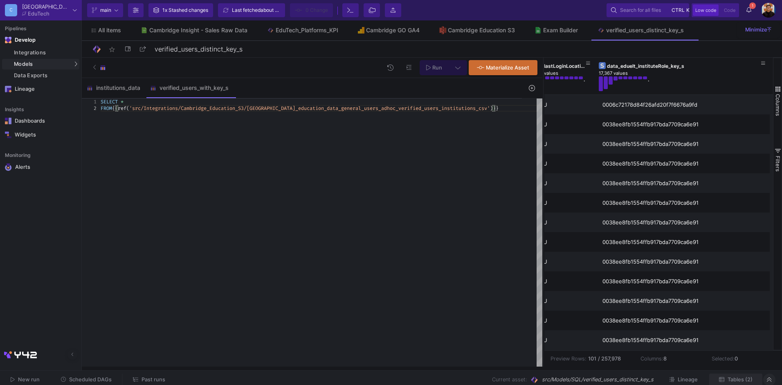
click at [735, 374] on button "Tables (2)" at bounding box center [735, 380] width 53 height 13
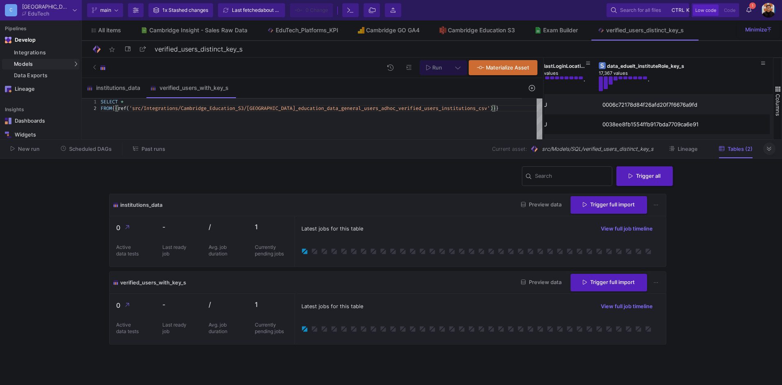
click at [752, 5] on span "1" at bounding box center [752, 5] width 7 height 7
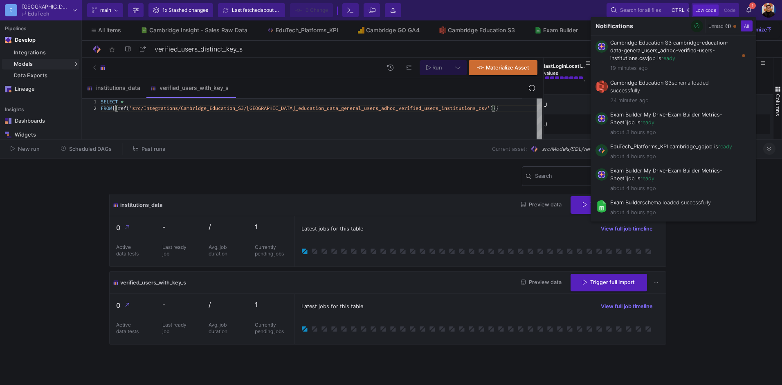
click at [115, 92] on div at bounding box center [391, 192] width 782 height 385
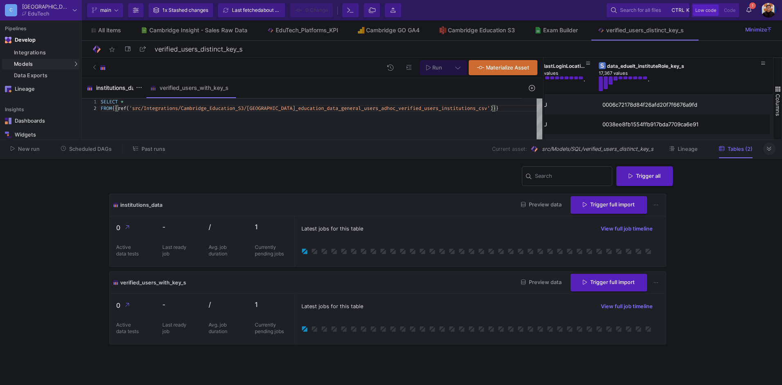
click at [112, 91] on div "institutions_data" at bounding box center [113, 88] width 63 height 20
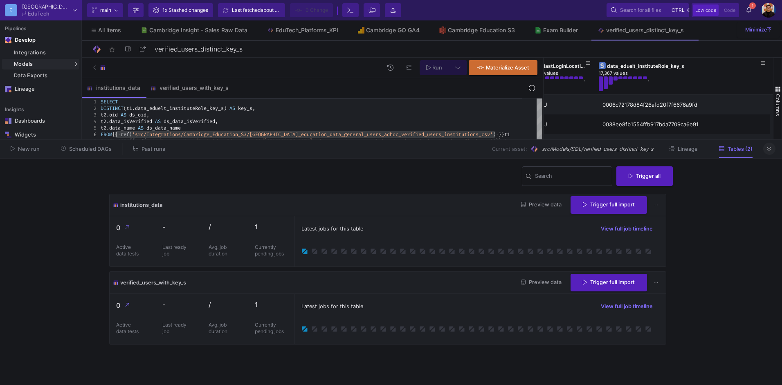
click at [773, 149] on button at bounding box center [769, 149] width 12 height 12
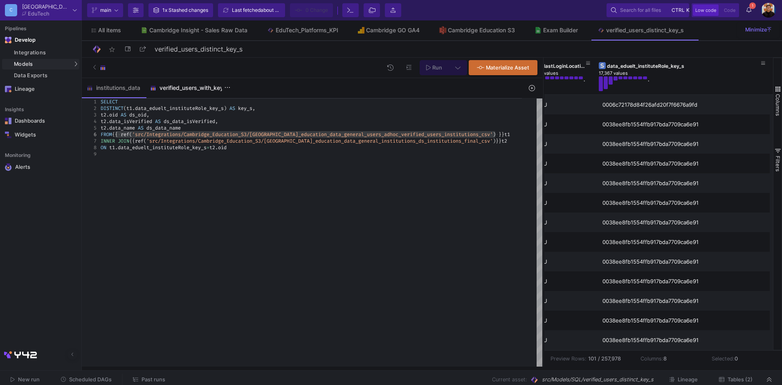
click at [201, 95] on div "verified_users_with_key_s" at bounding box center [189, 88] width 88 height 20
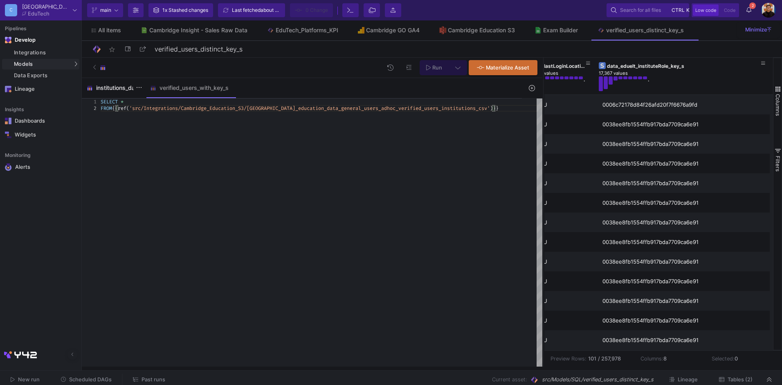
click at [102, 88] on div "institutions_data" at bounding box center [114, 88] width 54 height 7
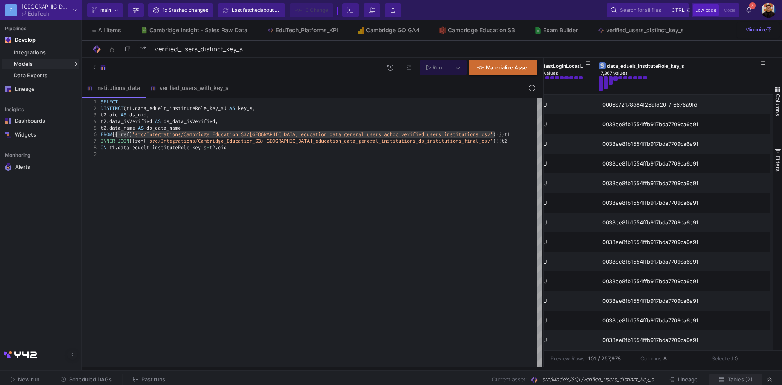
click at [742, 383] on button "Tables (2)" at bounding box center [735, 380] width 53 height 13
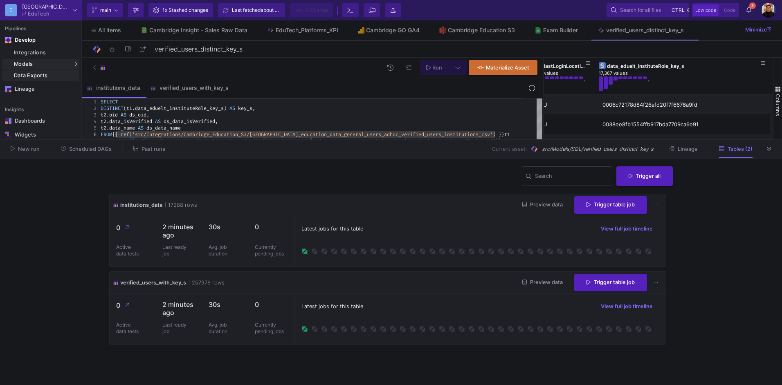
click at [70, 76] on div "Data Exports" at bounding box center [45, 75] width 63 height 7
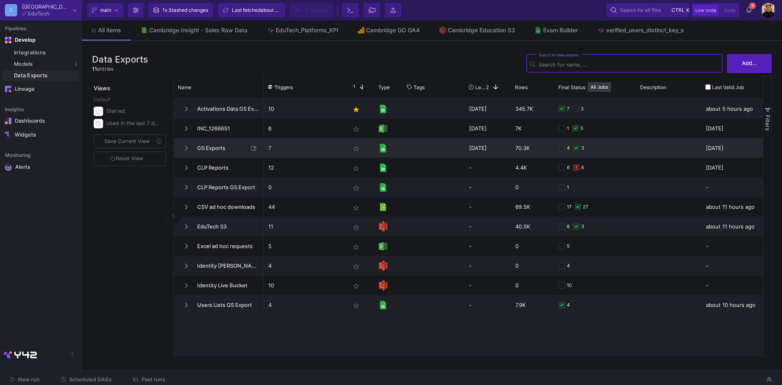
click at [211, 151] on span "GS Exports" at bounding box center [220, 148] width 56 height 19
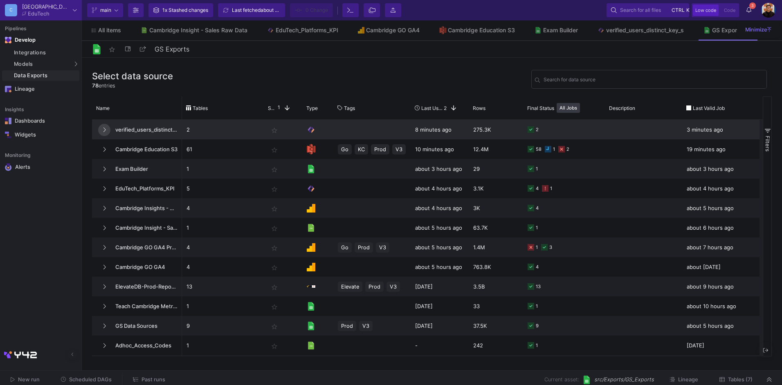
click at [103, 127] on icon at bounding box center [104, 129] width 3 height 5
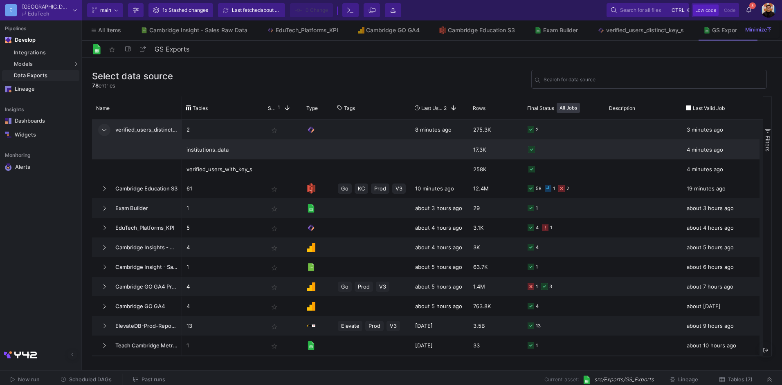
click at [210, 152] on div "institutions_data" at bounding box center [223, 149] width 73 height 19
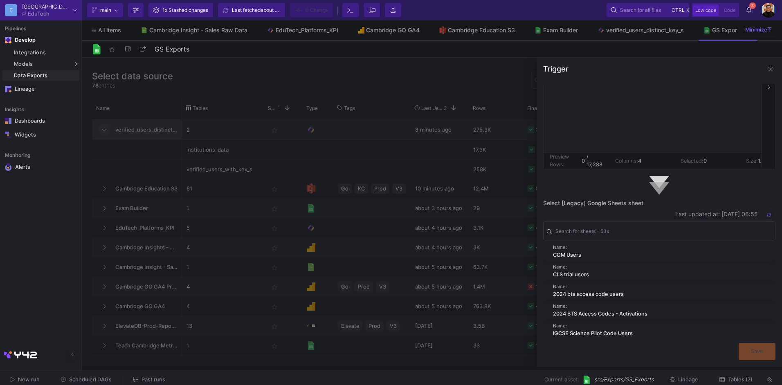
scroll to position [123, 0]
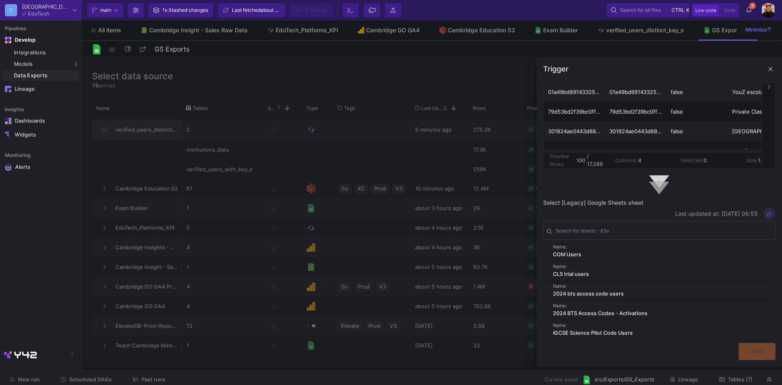
click at [763, 212] on button "button" at bounding box center [769, 214] width 12 height 12
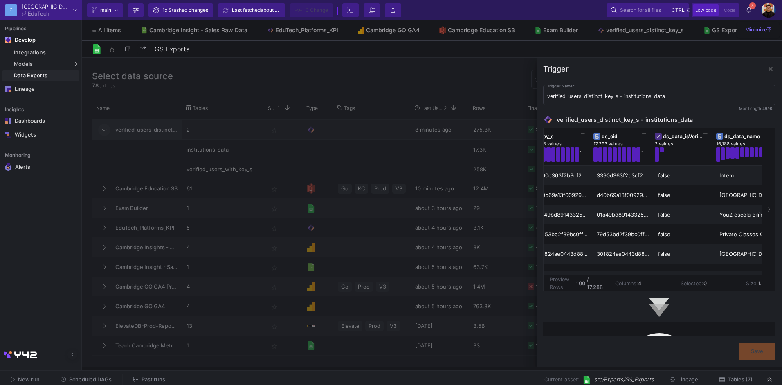
scroll to position [0, 0]
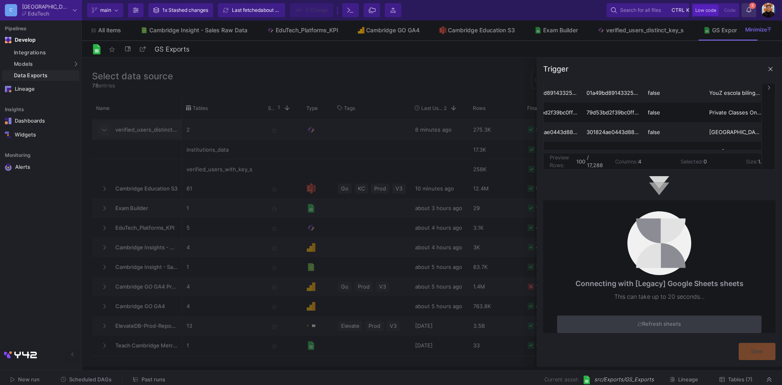
click at [747, 10] on icon at bounding box center [749, 10] width 5 height 6
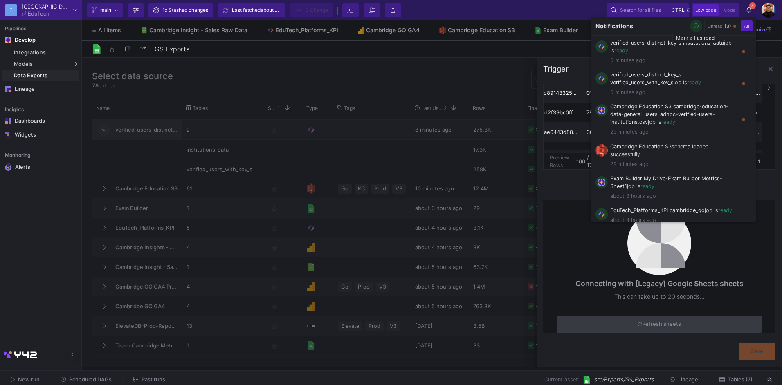
click at [695, 28] on icon "button" at bounding box center [696, 25] width 5 height 5
click at [559, 187] on div at bounding box center [391, 192] width 782 height 385
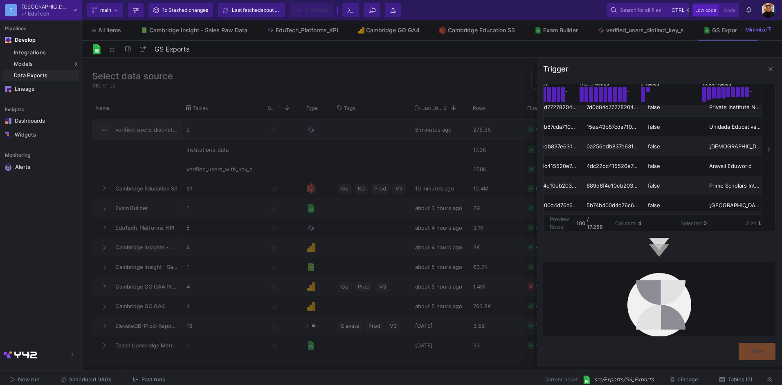
scroll to position [122, 0]
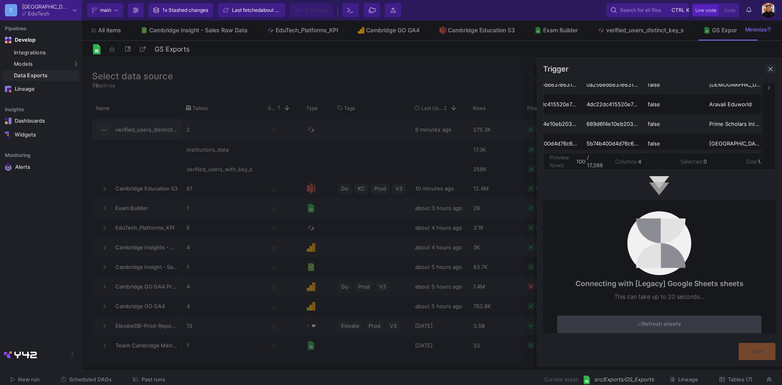
click at [769, 70] on span at bounding box center [771, 69] width 10 height 10
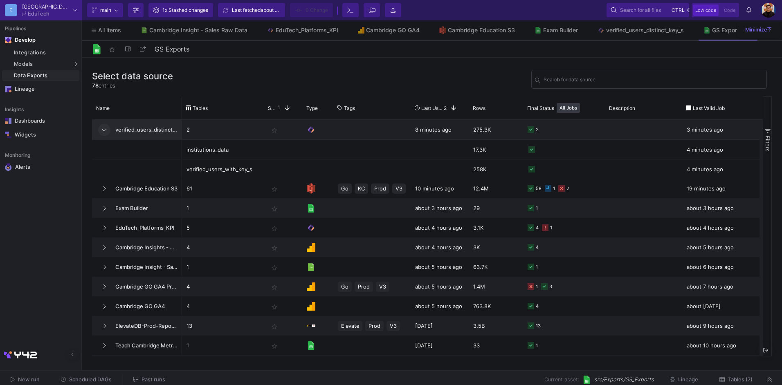
click at [50, 70] on div "Integrations Models Models UI-Models SQL-Models Data Exports" at bounding box center [40, 64] width 81 height 35
click at [47, 76] on div "Data Exports" at bounding box center [45, 75] width 63 height 7
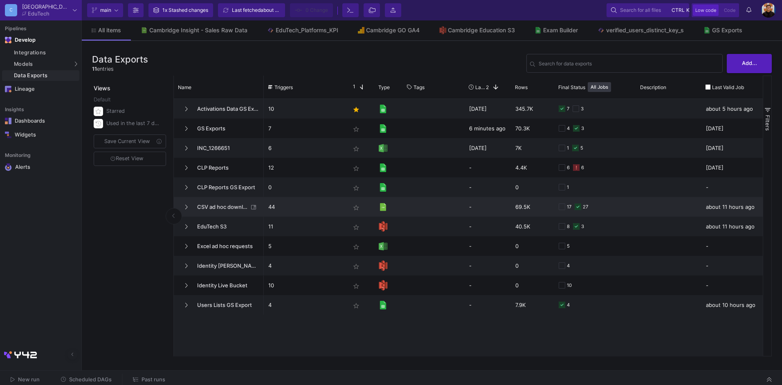
click at [218, 206] on span "CSV ad hoc downloads" at bounding box center [220, 207] width 56 height 19
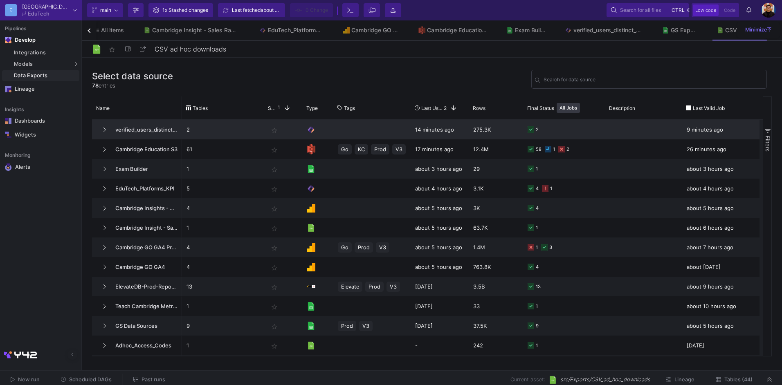
click at [110, 128] on span "verified_users_distinct_key_s" at bounding box center [143, 129] width 67 height 19
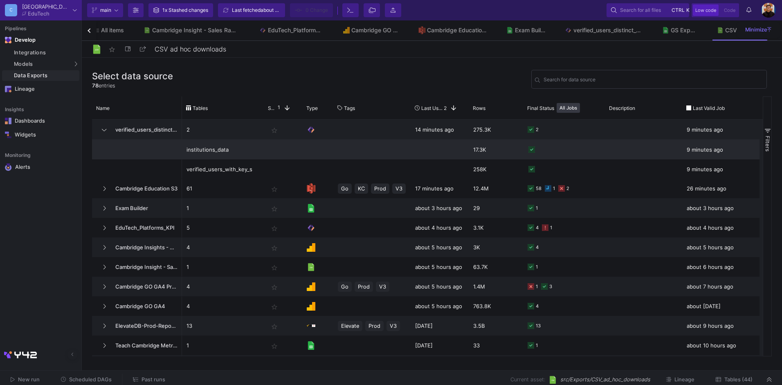
click at [282, 150] on div at bounding box center [283, 149] width 38 height 19
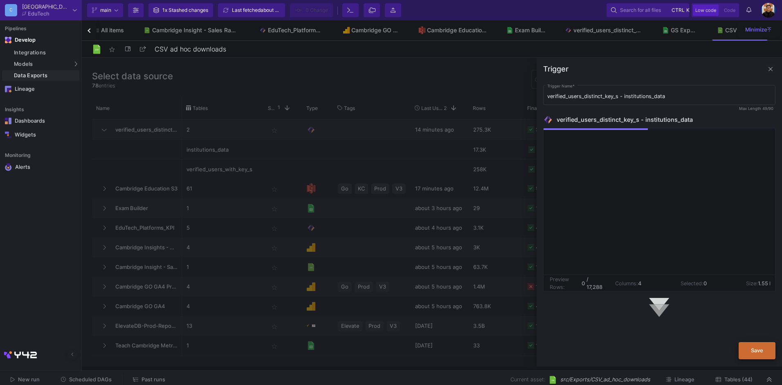
click at [761, 359] on button "Save" at bounding box center [757, 350] width 37 height 17
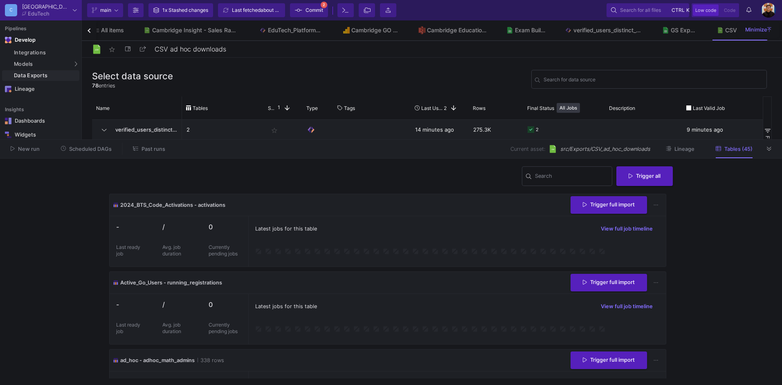
click at [758, 152] on button "Tables (45)" at bounding box center [734, 149] width 56 height 13
click at [768, 153] on button at bounding box center [769, 149] width 12 height 12
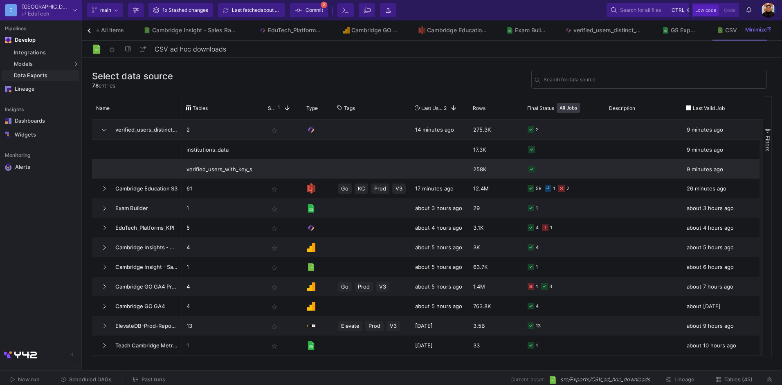
click at [238, 178] on div "verified_users_with_key_s" at bounding box center [223, 169] width 73 height 19
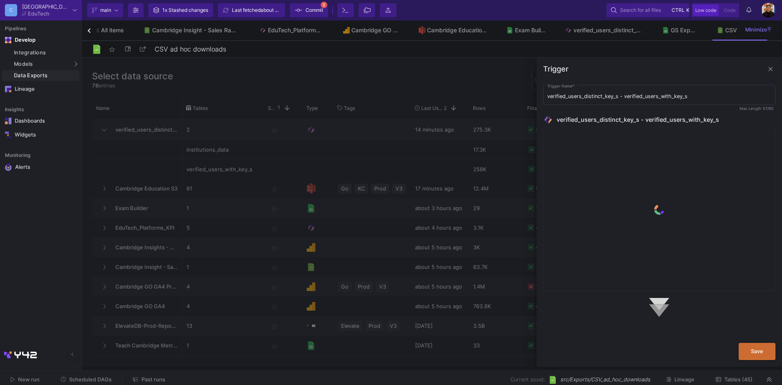
click at [760, 363] on div "Save" at bounding box center [659, 355] width 245 height 24
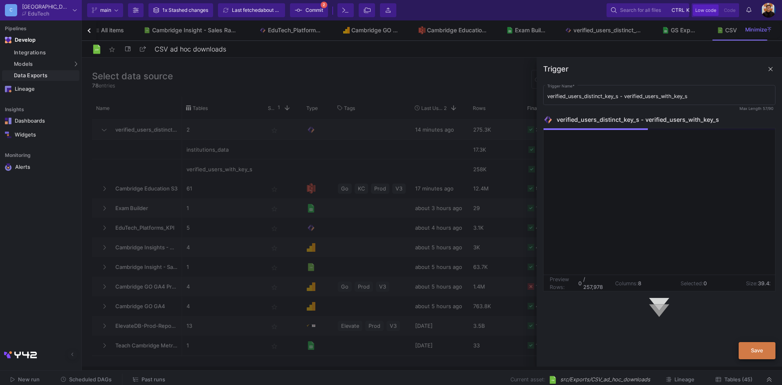
click at [758, 353] on span "Save" at bounding box center [757, 351] width 12 height 6
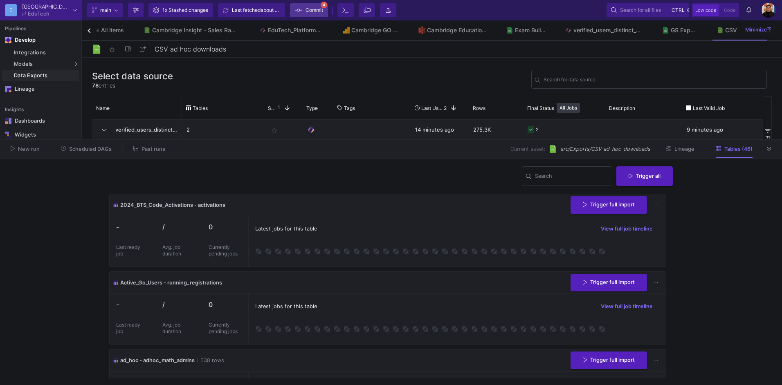
click at [311, 11] on span "Commit" at bounding box center [315, 10] width 18 height 12
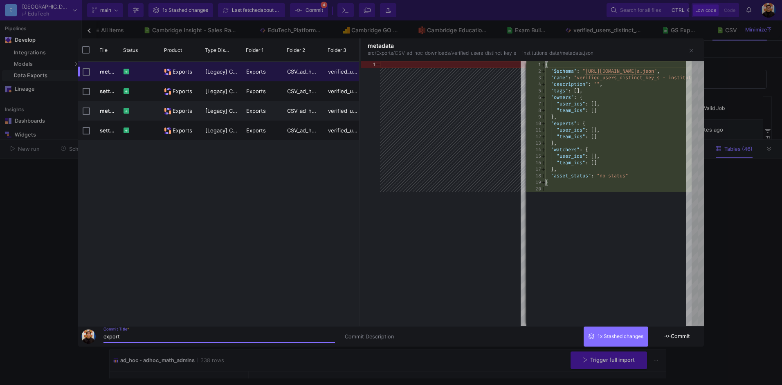
type input "export"
click at [675, 335] on span "Commit" at bounding box center [677, 336] width 26 height 6
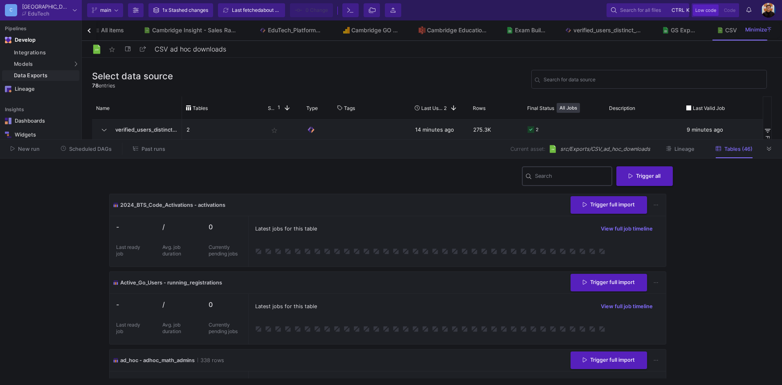
click at [574, 180] on input "Search" at bounding box center [572, 177] width 74 height 7
type input "ad"
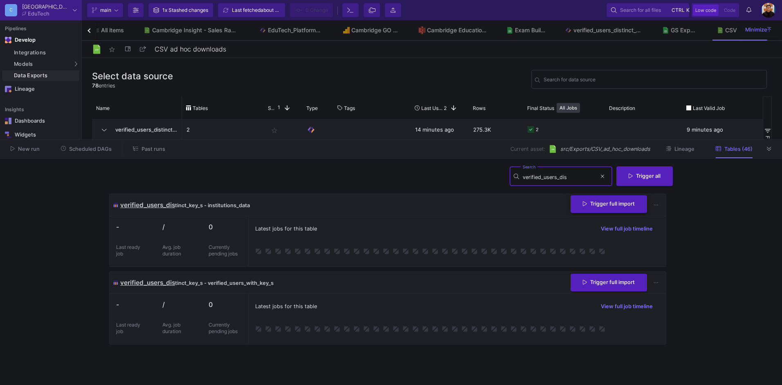
type input "verified_users_dis"
click at [594, 209] on button "Trigger full import" at bounding box center [609, 205] width 76 height 18
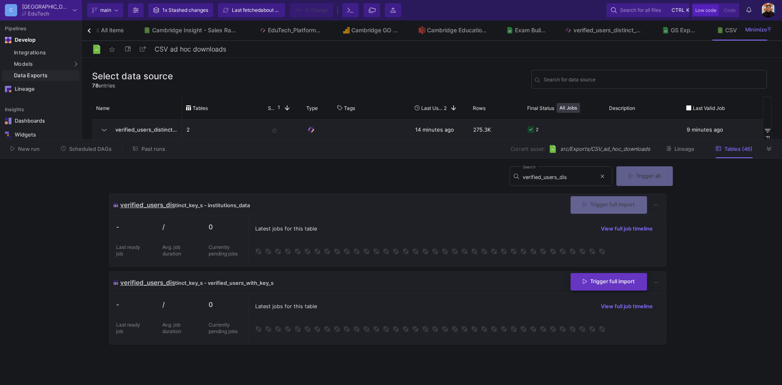
click at [594, 278] on button "Trigger full import" at bounding box center [609, 282] width 76 height 18
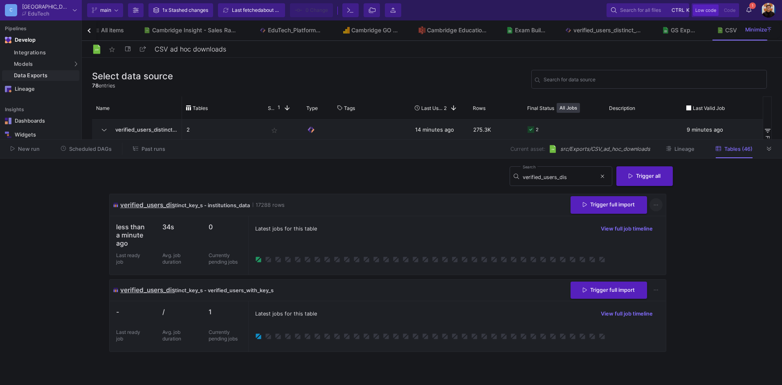
click at [658, 208] on button at bounding box center [656, 205] width 13 height 13
click at [675, 245] on link "Download CSV" at bounding box center [680, 244] width 61 height 20
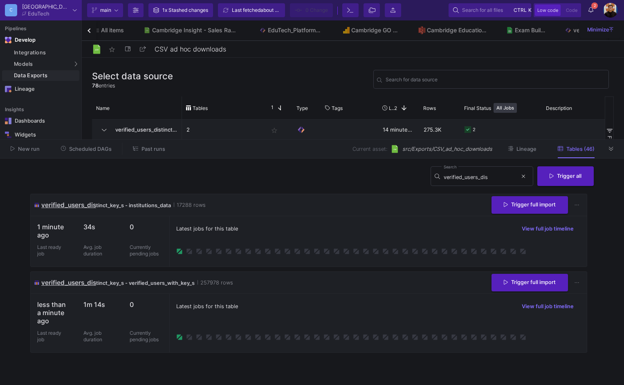
click at [365, 308] on div "Latest jobs for this table View full job timeline" at bounding box center [378, 307] width 404 height 12
click at [572, 281] on button at bounding box center [577, 283] width 13 height 13
click at [559, 319] on link "Download CSV" at bounding box center [552, 322] width 61 height 20
click at [356, 285] on div "verified_users_dis tinct_key_s - verified_users_with_key_s 257978 rows Trigger …" at bounding box center [309, 283] width 556 height 22
drag, startPoint x: 409, startPoint y: 206, endPoint x: 368, endPoint y: 209, distance: 41.5
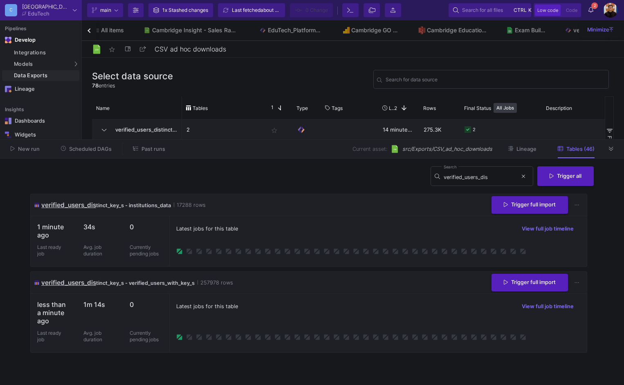
click at [409, 205] on div "verified_users_dis tinct_key_s - institutions_data 17288 rows Trigger full impo…" at bounding box center [309, 205] width 556 height 22
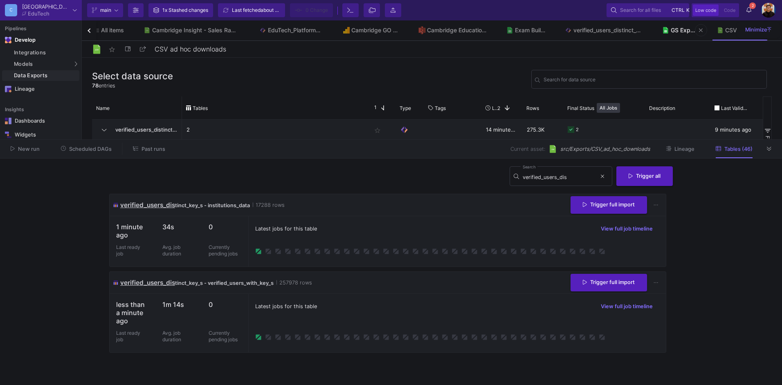
click at [697, 37] on link "GS Exports" at bounding box center [679, 30] width 54 height 20
type input "GS Exports"
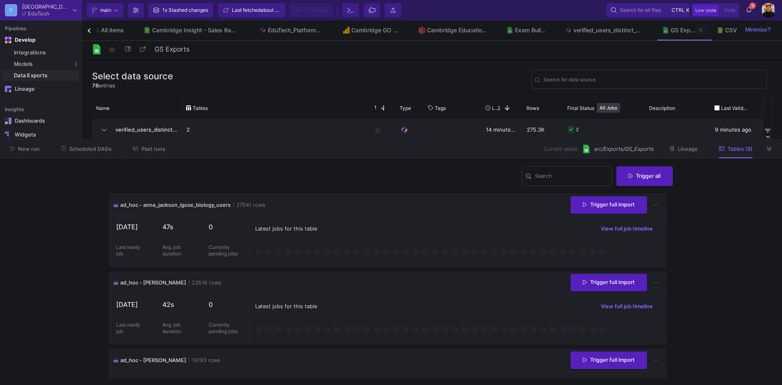
click at [703, 30] on button at bounding box center [701, 30] width 12 height 12
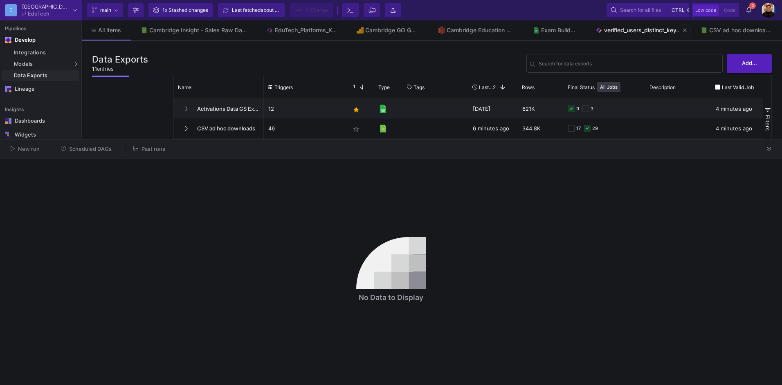
click at [641, 31] on div "verified_users_distinct_key_s" at bounding box center [642, 30] width 77 height 7
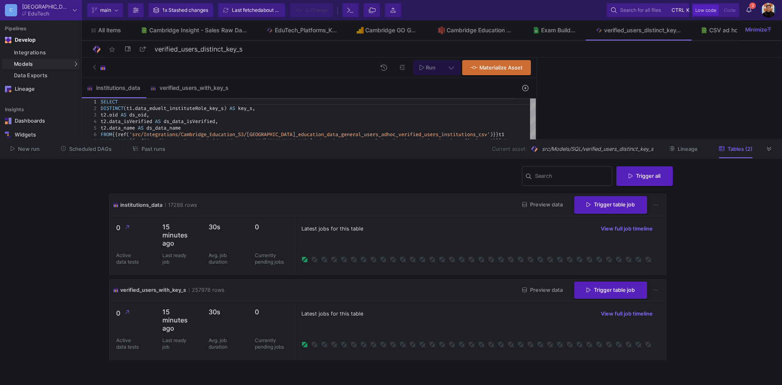
click at [538, 200] on button "Preview data" at bounding box center [543, 205] width 54 height 13
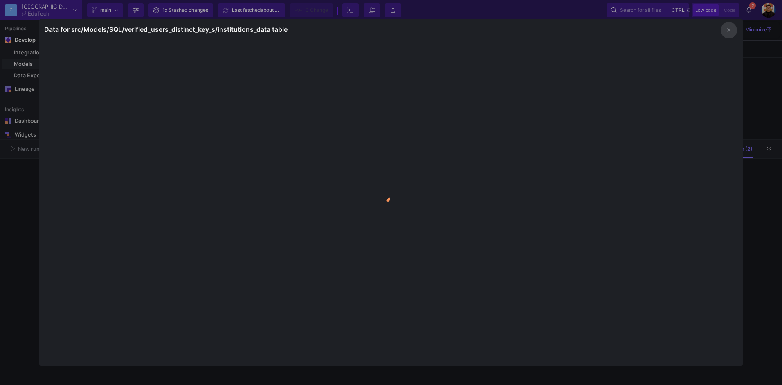
click at [8, 268] on div at bounding box center [391, 192] width 782 height 385
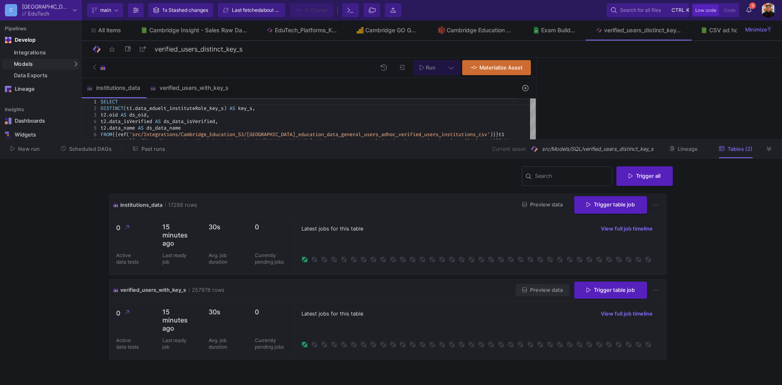
click at [553, 291] on span "Preview data" at bounding box center [542, 290] width 40 height 6
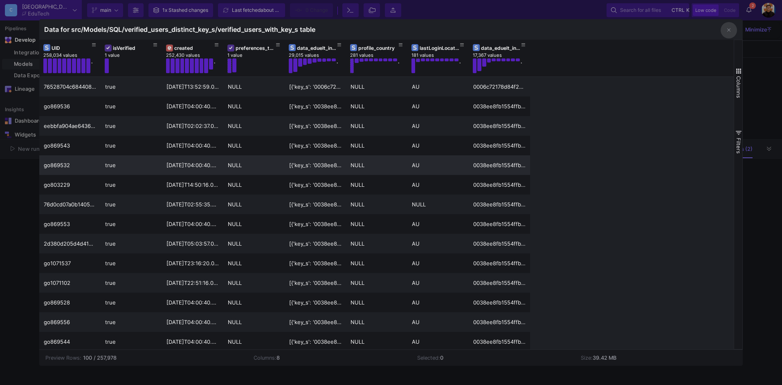
click at [40, 172] on div "go869532" at bounding box center [69, 165] width 61 height 20
click at [26, 171] on div at bounding box center [391, 192] width 782 height 385
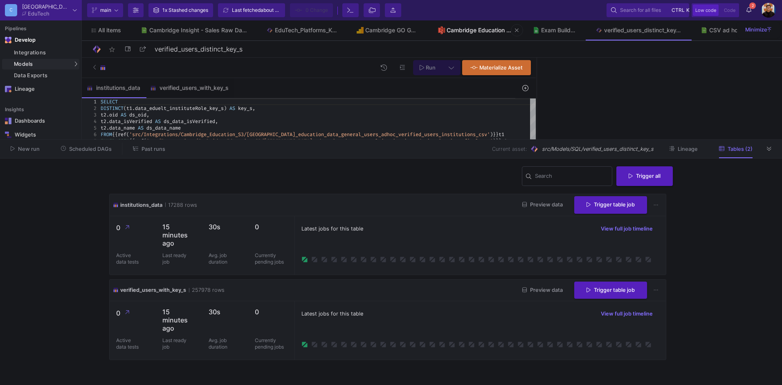
click at [461, 28] on div "Cambridge Education S3" at bounding box center [480, 30] width 67 height 7
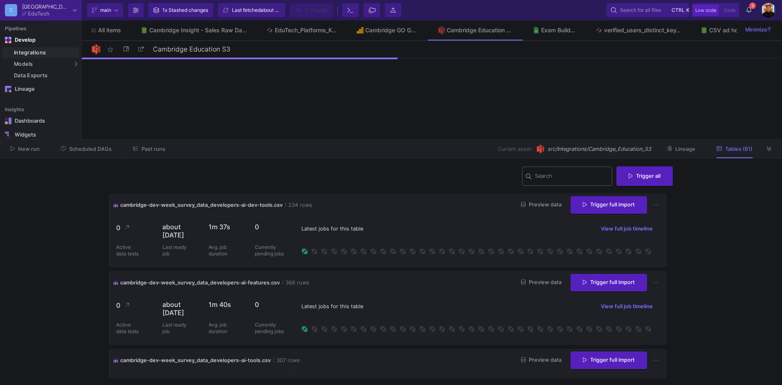
click at [566, 173] on div "Search" at bounding box center [572, 175] width 74 height 21
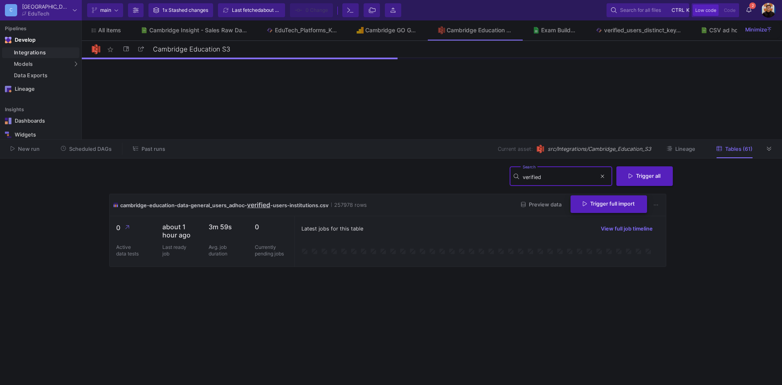
type input "verified"
click at [607, 205] on span "Trigger full import" at bounding box center [609, 204] width 52 height 6
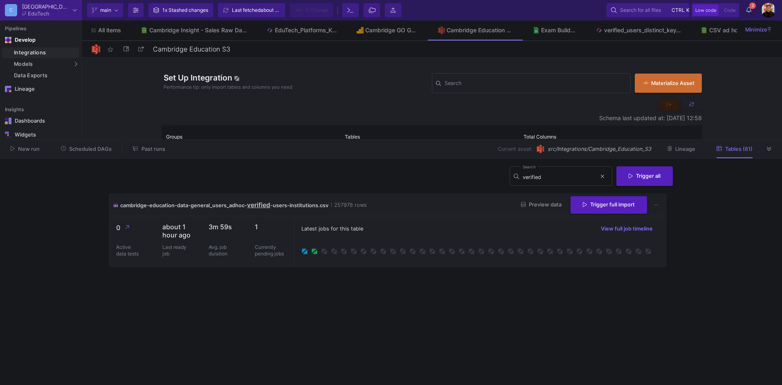
click at [533, 318] on cdk-virtual-scroll-viewport "cambridge-education-data-general_users_adhoc- verified -users-institutions.csv …" at bounding box center [391, 286] width 564 height 185
click at [747, 12] on icon at bounding box center [749, 10] width 5 height 6
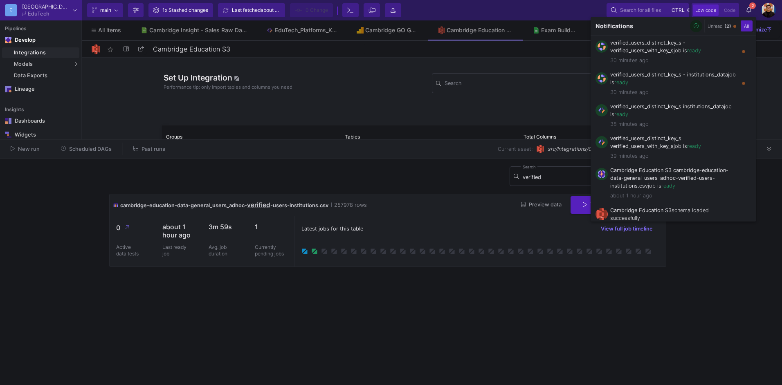
click at [488, 253] on div at bounding box center [391, 192] width 782 height 385
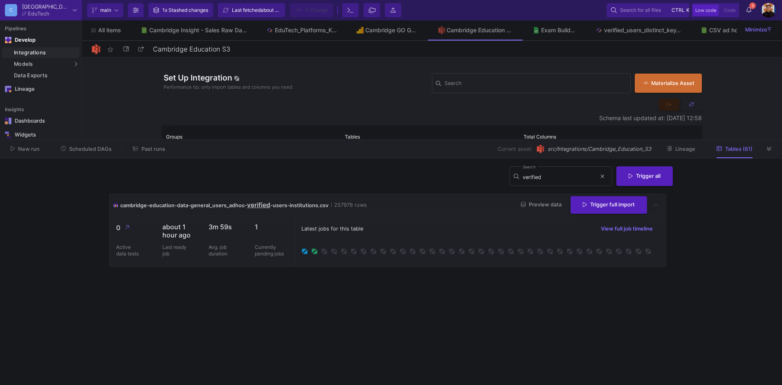
click at [770, 148] on icon at bounding box center [769, 149] width 4 height 4
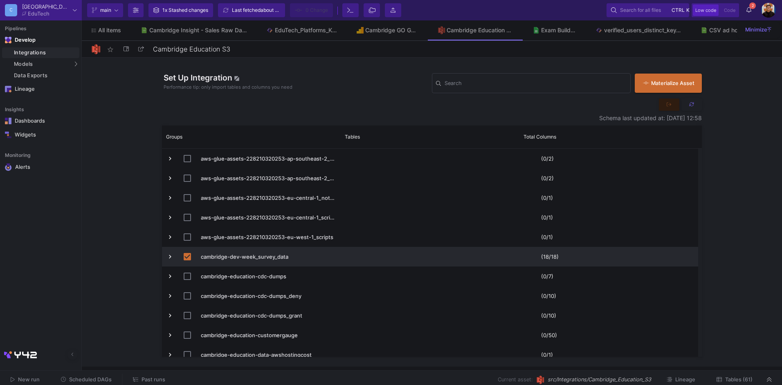
click at [740, 376] on button "Tables (61)" at bounding box center [735, 380] width 56 height 13
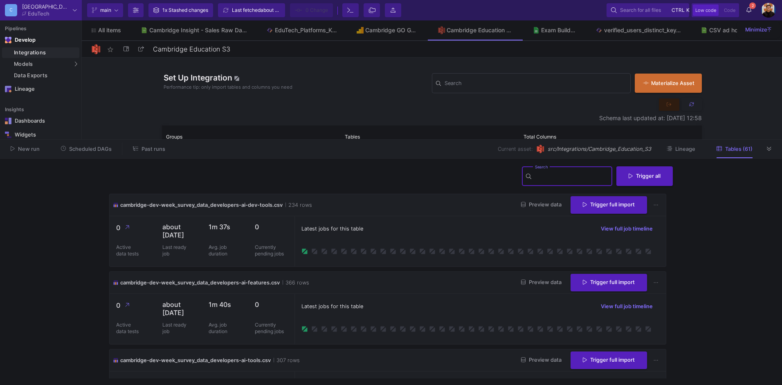
click at [552, 177] on input "Search" at bounding box center [572, 177] width 74 height 7
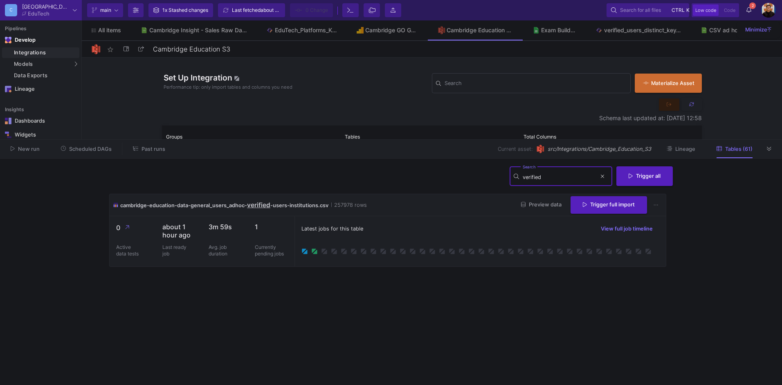
type input "verified"
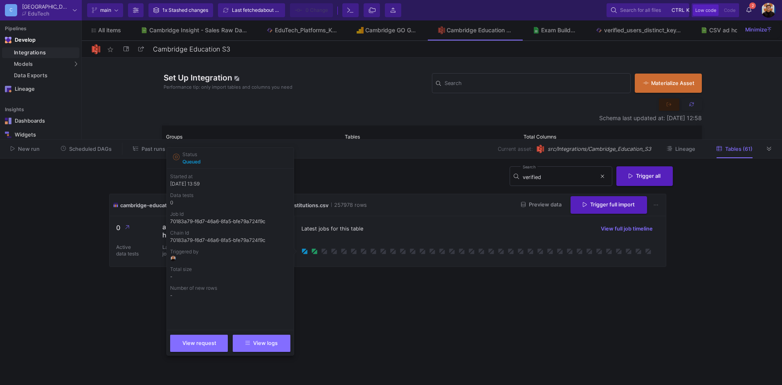
click at [414, 216] on div "Latest jobs for this table View full job timeline" at bounding box center [480, 241] width 371 height 50
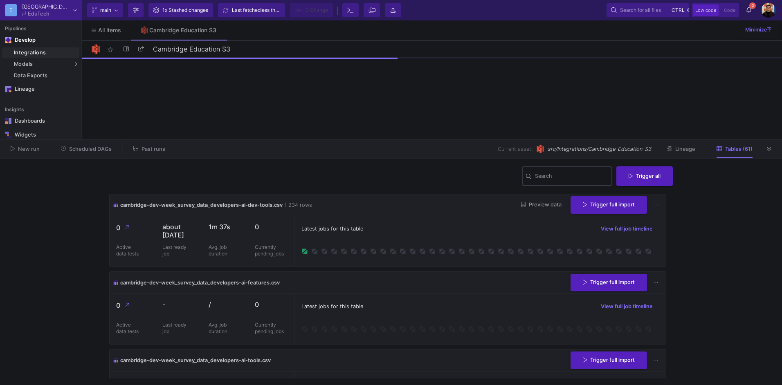
click at [579, 171] on div "Search" at bounding box center [572, 175] width 74 height 21
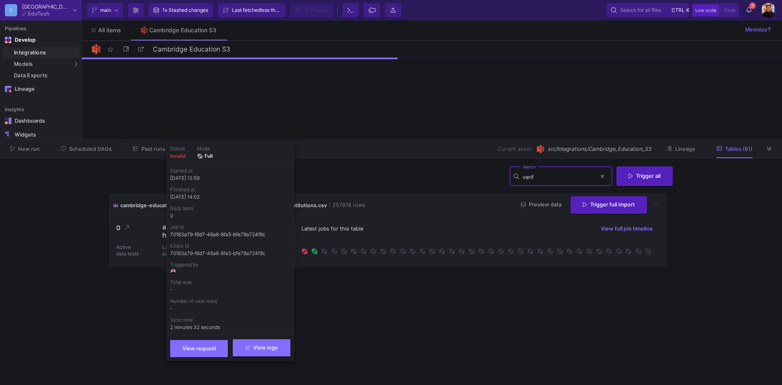
type input "verif"
click at [266, 355] on button "View logs" at bounding box center [262, 348] width 58 height 17
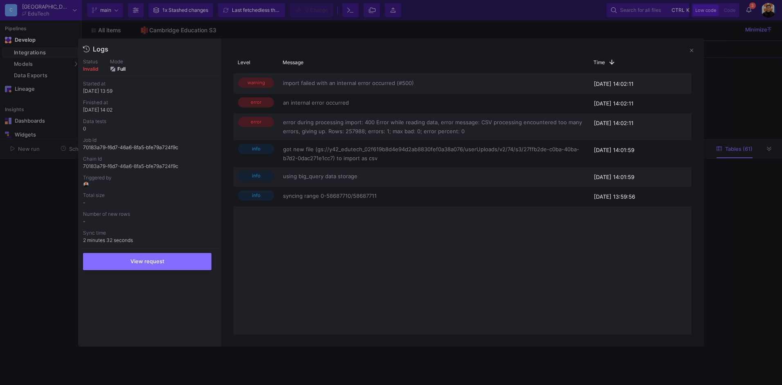
click at [724, 235] on div at bounding box center [391, 192] width 782 height 385
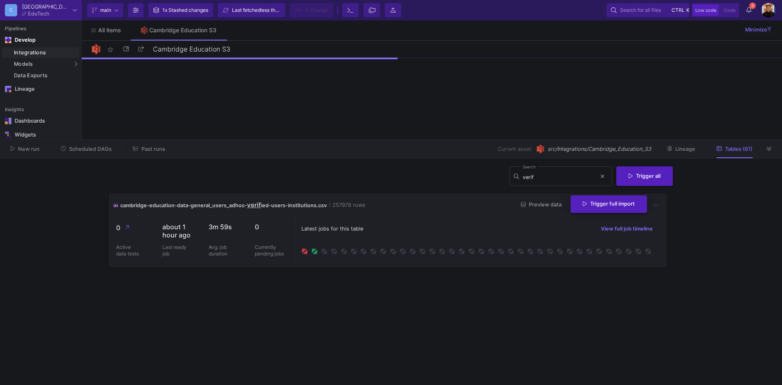
click at [595, 204] on span "Trigger full import" at bounding box center [609, 204] width 52 height 6
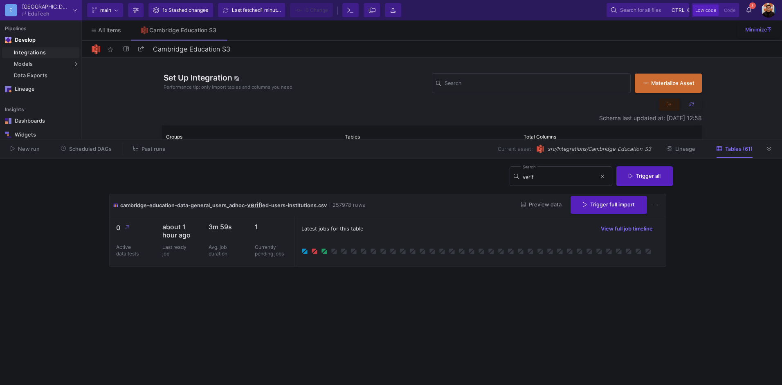
click at [747, 8] on icon at bounding box center [749, 10] width 5 height 6
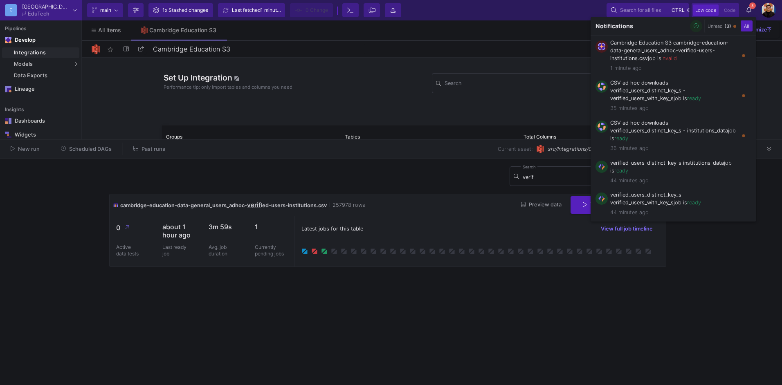
click at [696, 25] on icon "button" at bounding box center [696, 25] width 5 height 5
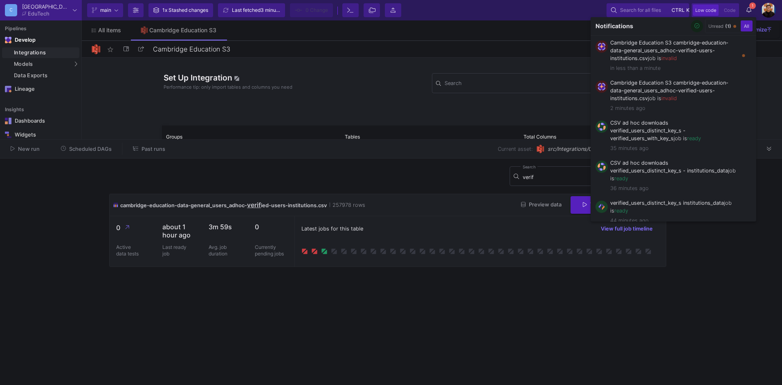
click at [313, 265] on div at bounding box center [391, 192] width 782 height 385
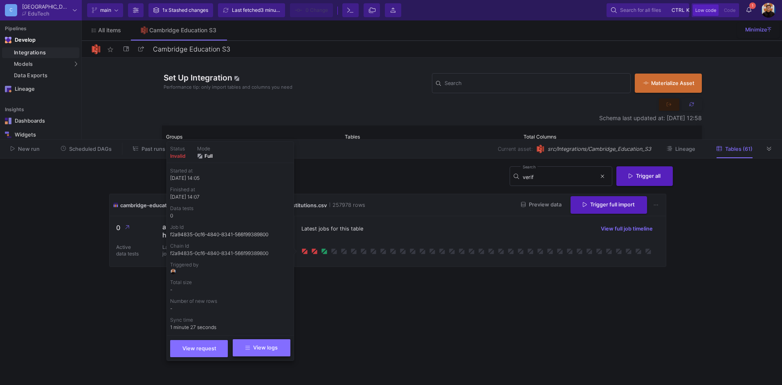
click at [272, 343] on button "View logs" at bounding box center [262, 348] width 58 height 17
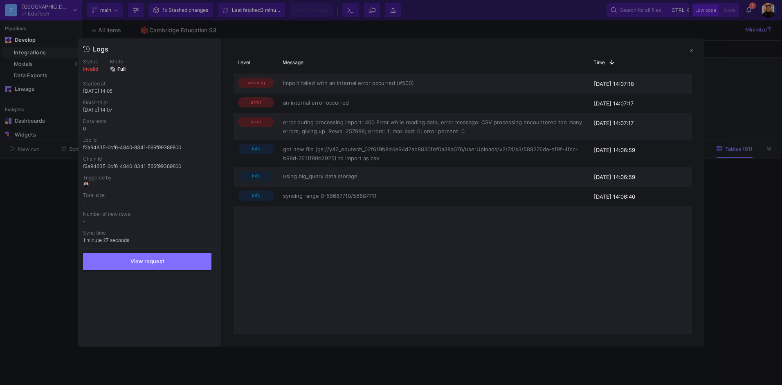
click at [723, 242] on div at bounding box center [391, 192] width 782 height 385
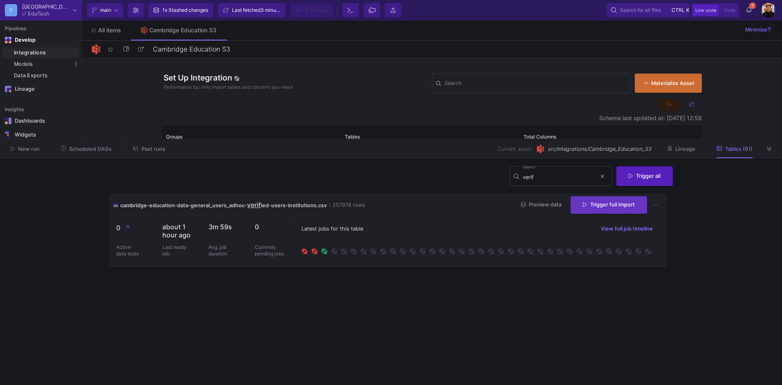
click at [619, 213] on div "Trigger full import" at bounding box center [609, 205] width 76 height 18
click at [610, 207] on button "Trigger full import" at bounding box center [609, 205] width 76 height 18
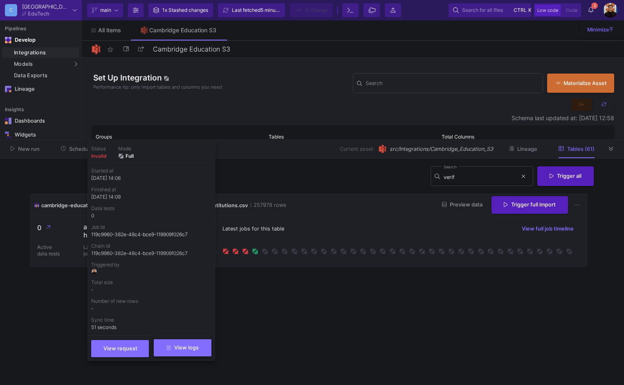
click at [206, 348] on button "View logs" at bounding box center [183, 348] width 58 height 17
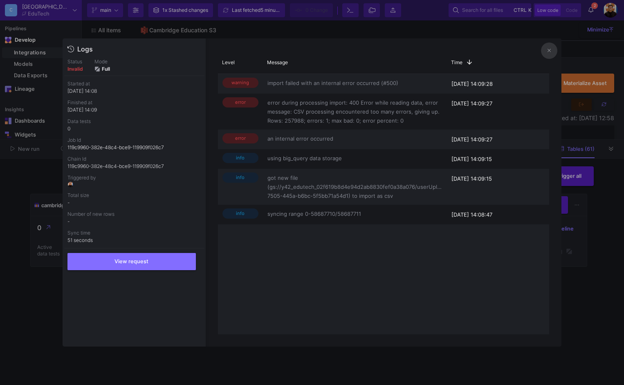
click at [600, 277] on div at bounding box center [312, 192] width 624 height 385
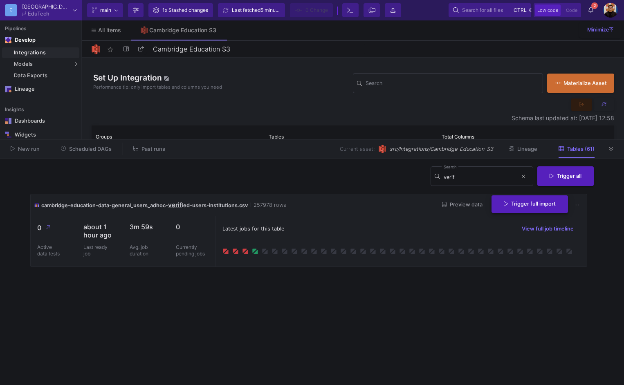
click at [533, 207] on span "Trigger full import" at bounding box center [530, 204] width 52 height 6
click at [300, 302] on cdk-virtual-scroll-viewport "cambridge-education-data-general_users_adhoc- verif ied-users-institutions.csv …" at bounding box center [312, 286] width 564 height 185
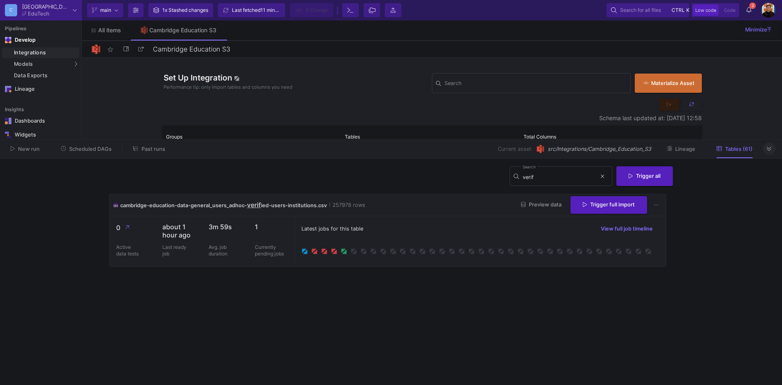
click at [767, 154] on button at bounding box center [769, 149] width 12 height 12
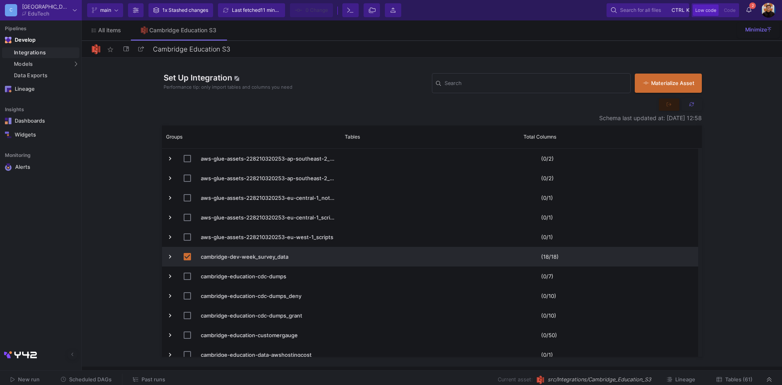
click at [742, 382] on span "Tables (61)" at bounding box center [738, 380] width 27 height 6
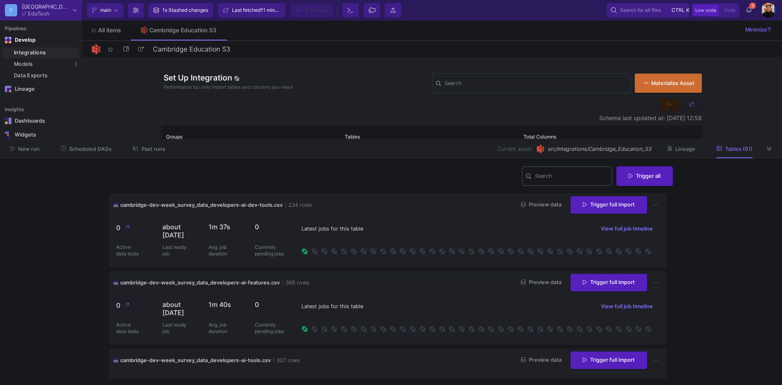
click at [552, 178] on input "Search" at bounding box center [572, 177] width 74 height 7
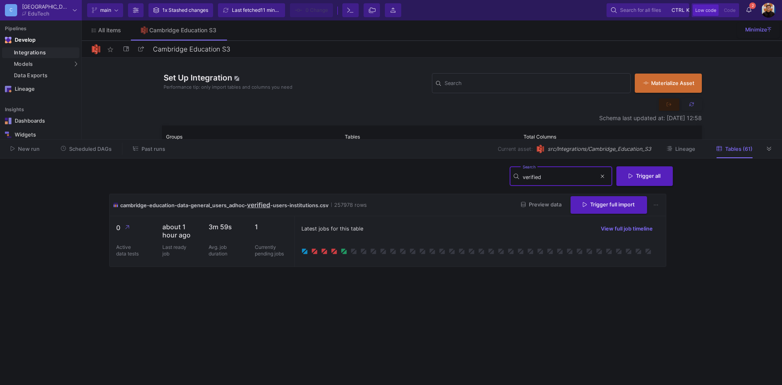
type input "verified"
click at [436, 220] on div "Latest jobs for this table View full job timeline" at bounding box center [480, 241] width 371 height 50
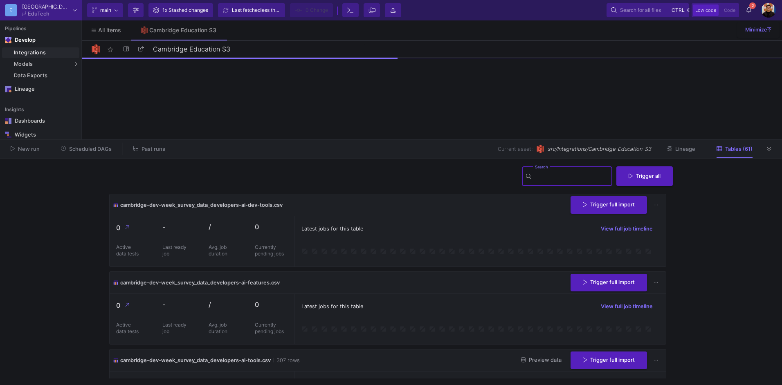
click at [547, 178] on input "Search" at bounding box center [572, 177] width 74 height 7
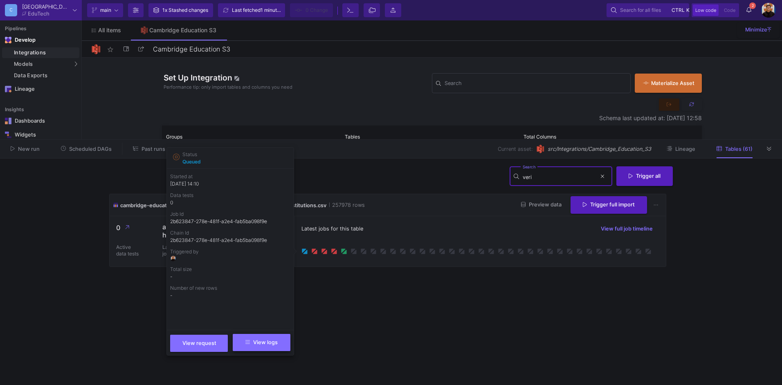
type input "veri"
click at [277, 337] on button "View logs" at bounding box center [262, 342] width 58 height 17
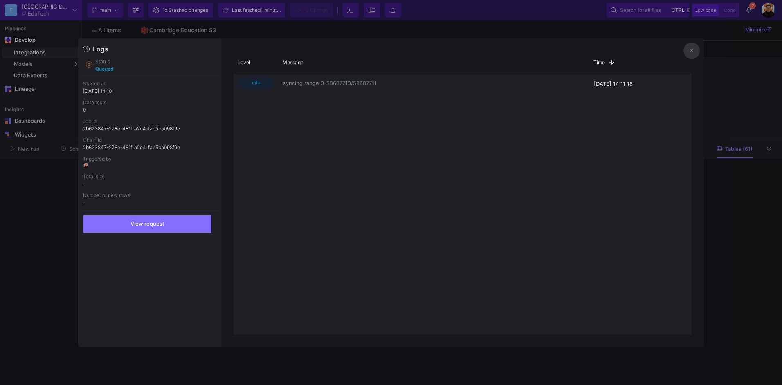
click at [722, 217] on div at bounding box center [391, 192] width 782 height 385
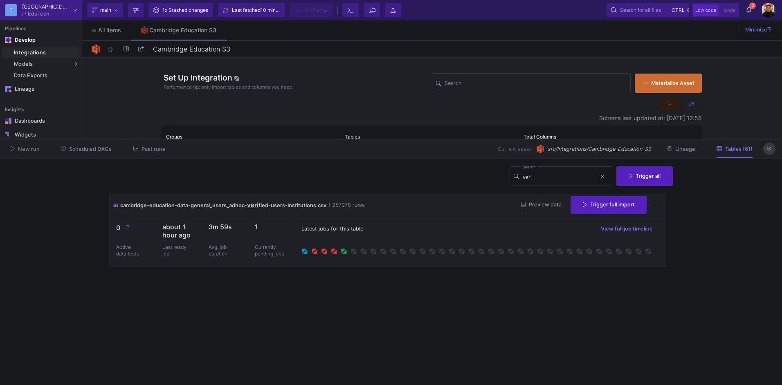
click at [768, 150] on icon at bounding box center [769, 149] width 4 height 4
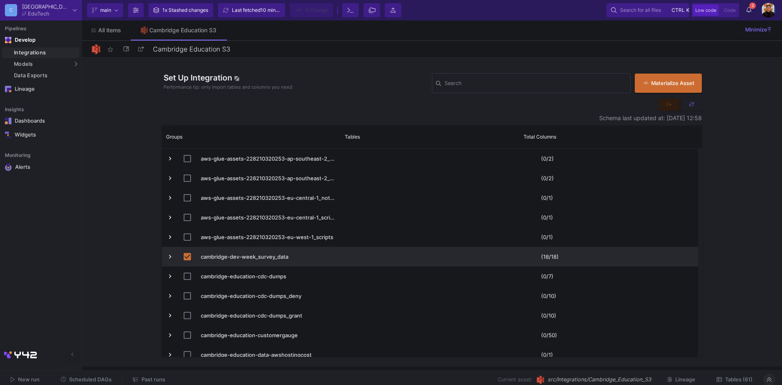
click at [746, 374] on button "Tables (61)" at bounding box center [735, 380] width 56 height 13
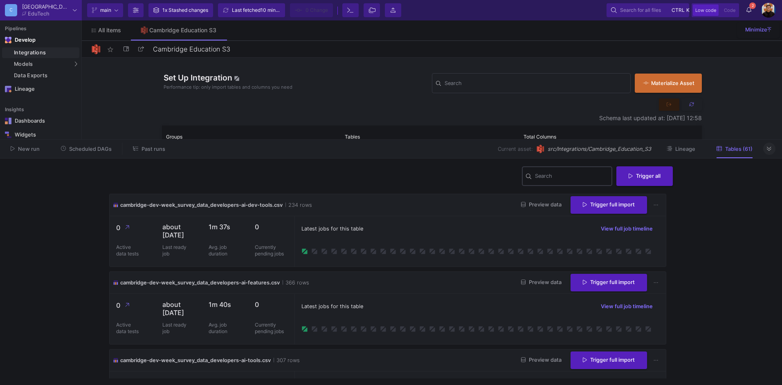
click at [583, 171] on div "Search" at bounding box center [572, 175] width 74 height 21
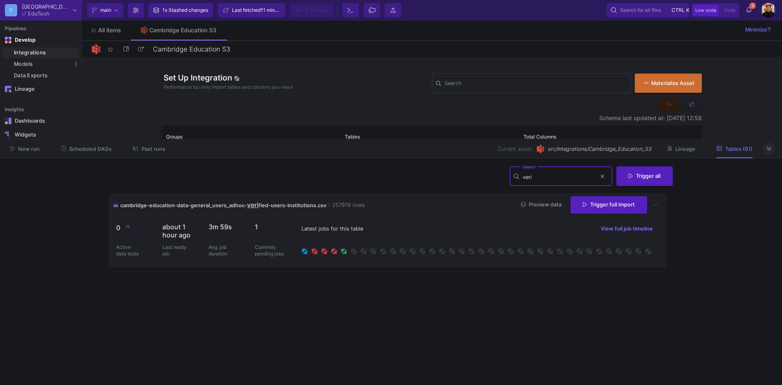
type input "veri"
click at [381, 219] on div "Latest jobs for this table View full job timeline" at bounding box center [480, 241] width 371 height 50
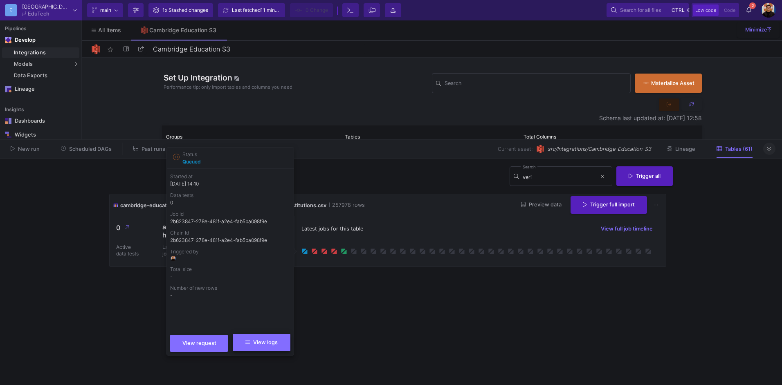
click at [282, 342] on button "View logs" at bounding box center [262, 342] width 58 height 17
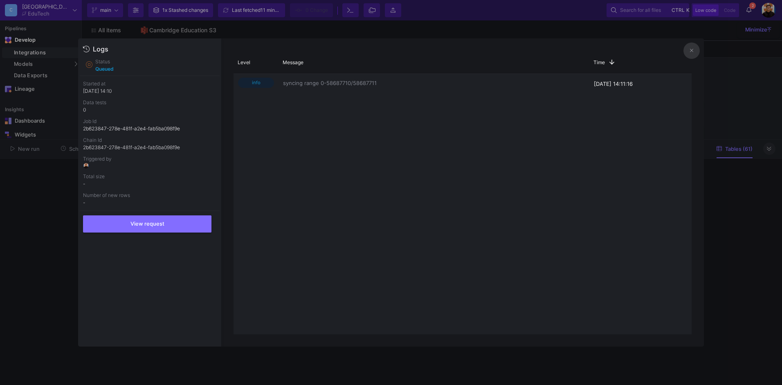
click at [66, 236] on div at bounding box center [391, 192] width 782 height 385
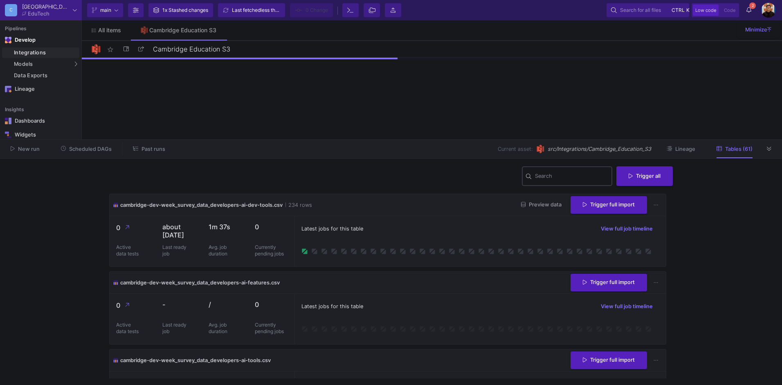
click at [576, 173] on div "Search" at bounding box center [572, 175] width 74 height 21
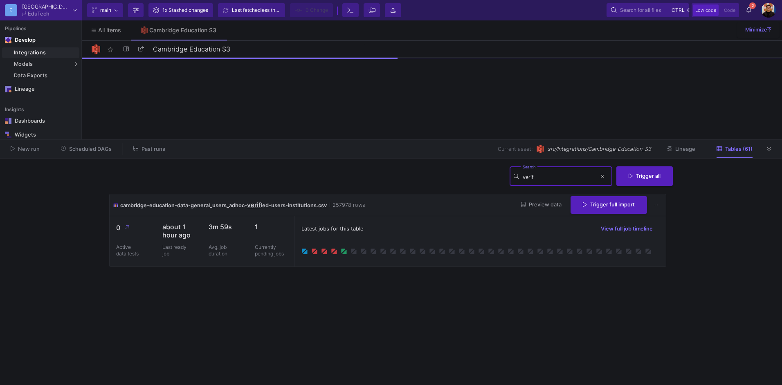
type input "verif"
click at [423, 223] on div "Latest jobs for this table View full job timeline" at bounding box center [480, 229] width 358 height 12
click at [768, 148] on icon at bounding box center [769, 148] width 4 height 5
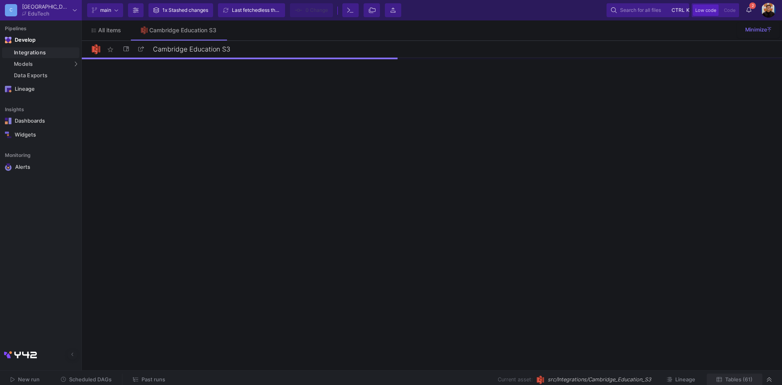
click at [743, 380] on span "Tables (61)" at bounding box center [738, 380] width 27 height 6
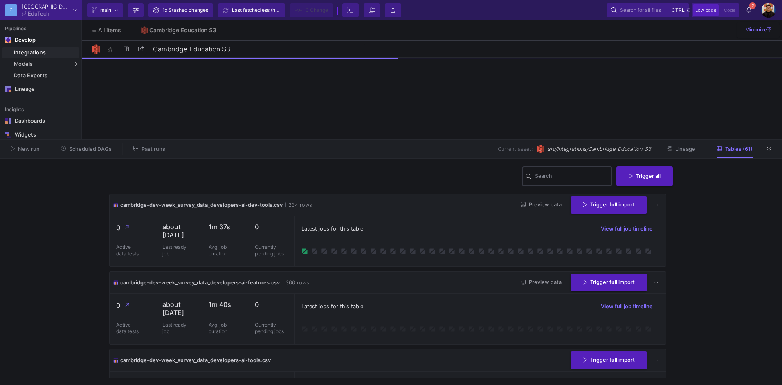
click at [553, 174] on input "Search" at bounding box center [572, 177] width 74 height 7
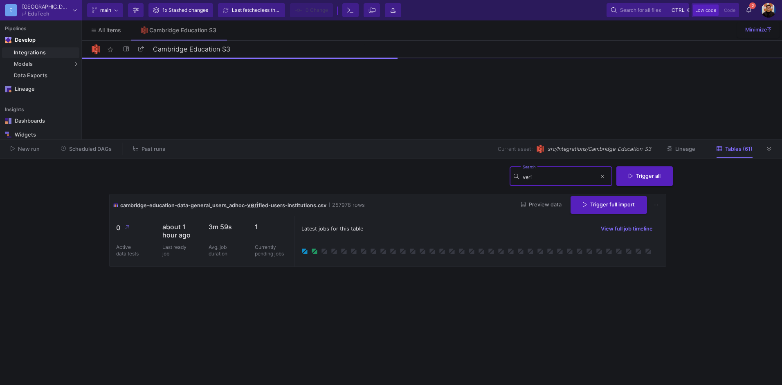
type input "veri"
click at [595, 202] on span "Trigger full import" at bounding box center [609, 205] width 52 height 6
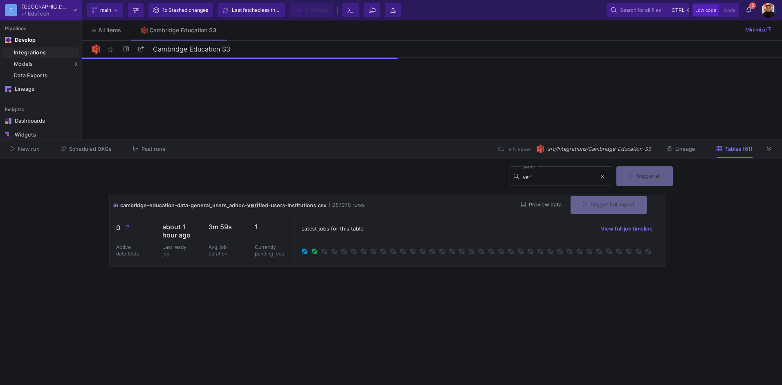
click at [595, 201] on div "Trigger full import" at bounding box center [609, 205] width 76 height 18
click at [596, 201] on div "Trigger full import" at bounding box center [609, 205] width 76 height 18
click at [597, 202] on div "Trigger full import" at bounding box center [609, 205] width 76 height 18
drag, startPoint x: 597, startPoint y: 202, endPoint x: 595, endPoint y: 196, distance: 6.5
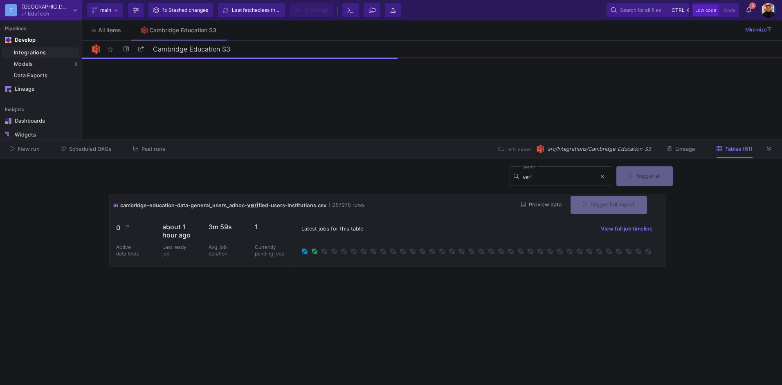
click at [595, 196] on div "cambridge-education-data-general_users_adhoc- veri fied-users-institutions.csv …" at bounding box center [388, 205] width 556 height 22
click at [604, 208] on div "Trigger full import" at bounding box center [609, 205] width 76 height 18
click at [604, 207] on div "Trigger full import" at bounding box center [609, 205] width 76 height 18
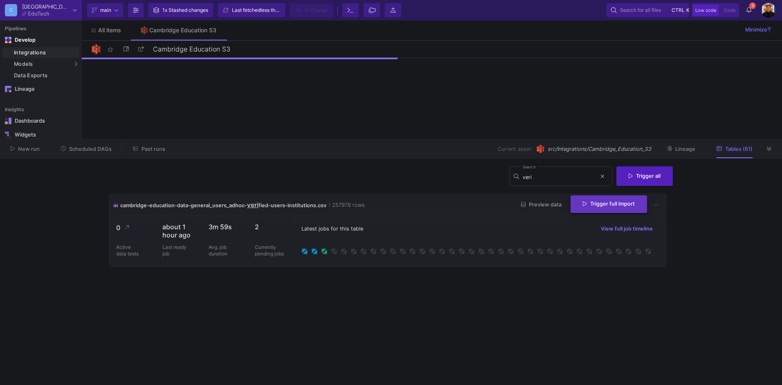
click at [604, 207] on button "Trigger full import" at bounding box center [609, 205] width 76 height 18
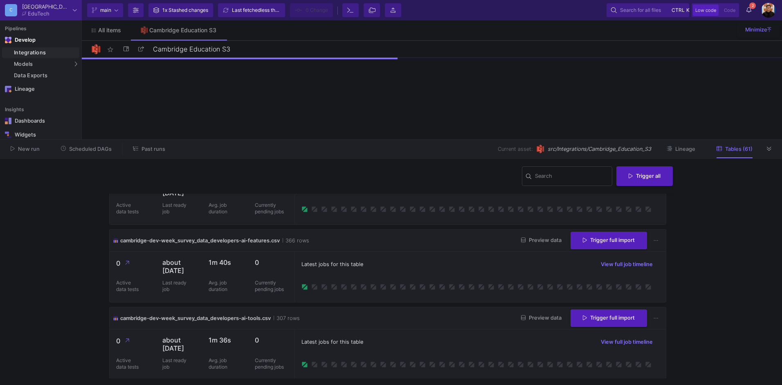
scroll to position [82, 0]
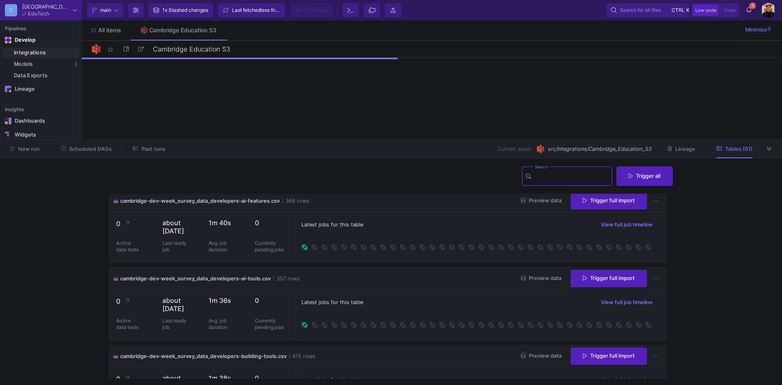
click at [590, 179] on input "Search" at bounding box center [572, 177] width 74 height 7
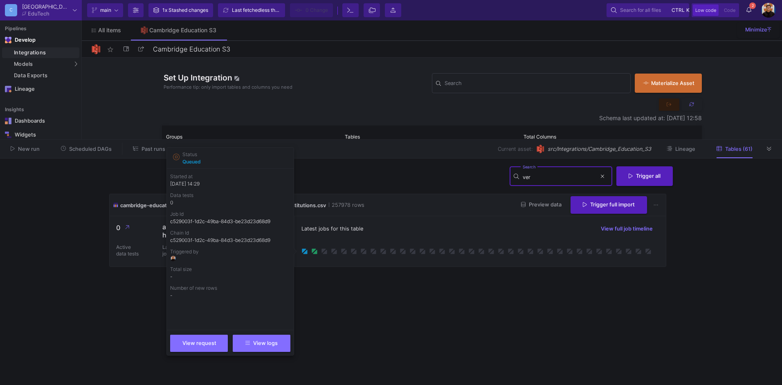
type input "ver"
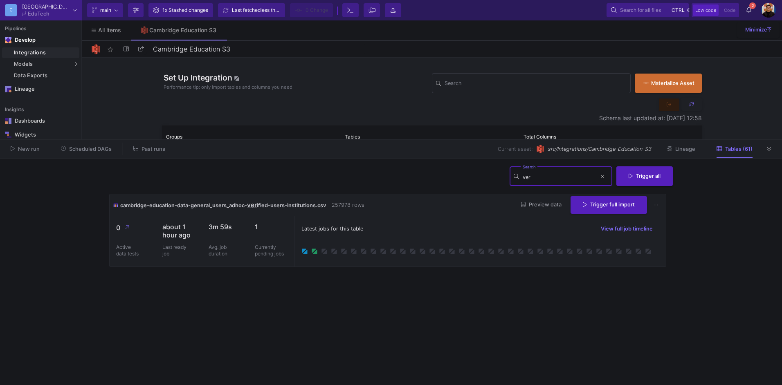
click at [384, 317] on cdk-virtual-scroll-viewport "cambridge-education-data-general_users_adhoc- ver ified-users-institutions.csv …" at bounding box center [391, 286] width 564 height 185
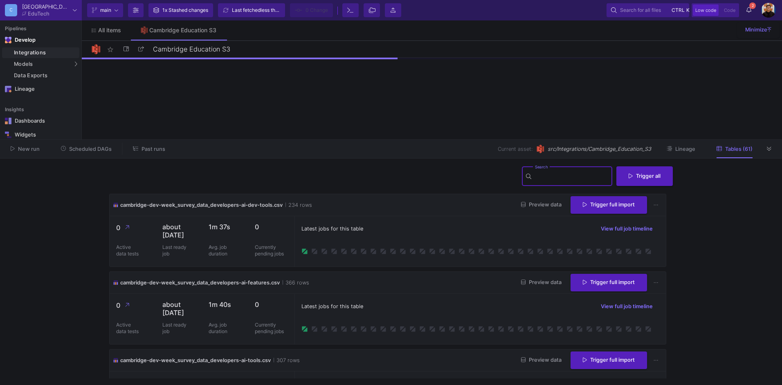
click at [535, 180] on input "Search" at bounding box center [572, 177] width 74 height 7
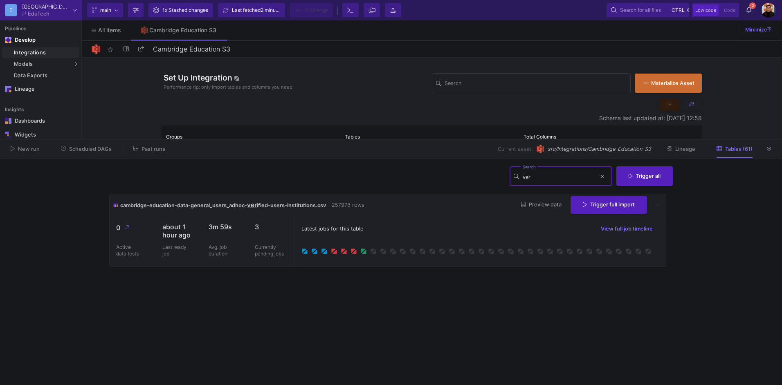
type input "ver"
click at [763, 147] on div "Current asset: src/Integrations/Cambridge_Education_S3 Lineage Tables (61)" at bounding box center [469, 149] width 587 height 13
click at [775, 153] on div at bounding box center [769, 149] width 12 height 12
click at [770, 153] on button at bounding box center [769, 149] width 12 height 12
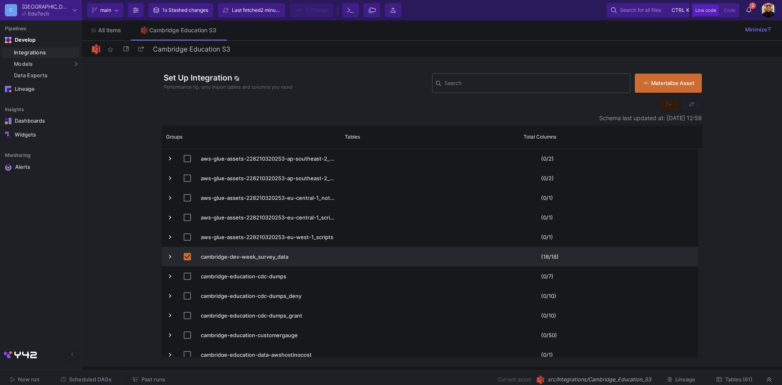
click at [521, 88] on div "Search" at bounding box center [536, 82] width 182 height 21
click at [30, 46] on div "Develop" at bounding box center [20, 40] width 36 height 13
click at [38, 54] on div "Integrations" at bounding box center [45, 52] width 63 height 7
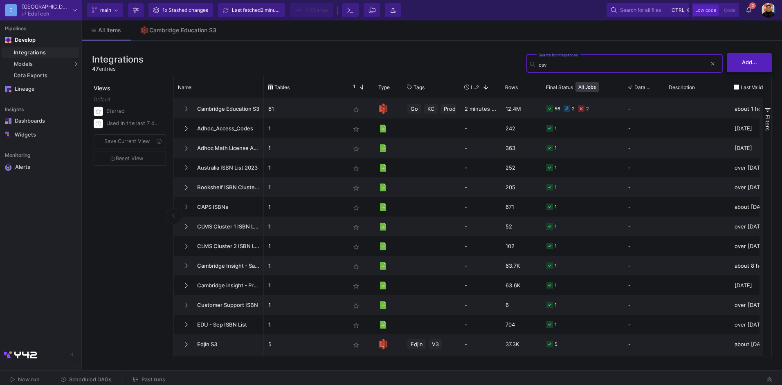
type input "csv"
click at [750, 62] on span "Add..." at bounding box center [749, 62] width 15 height 6
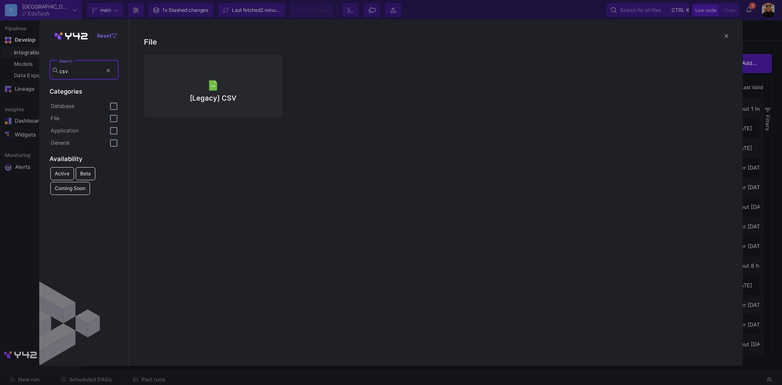
type input "csv"
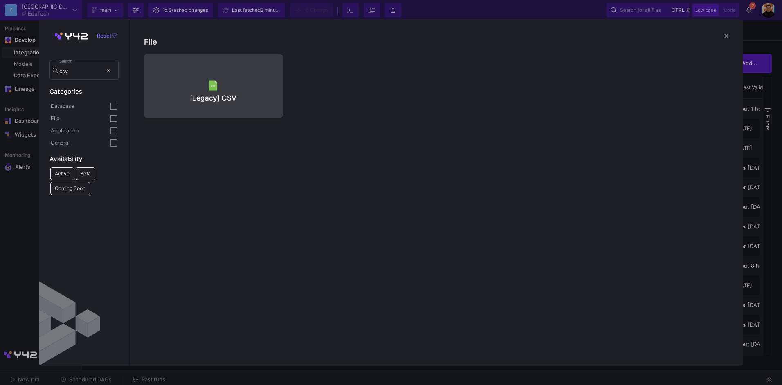
click at [222, 87] on div at bounding box center [214, 85] width 126 height 12
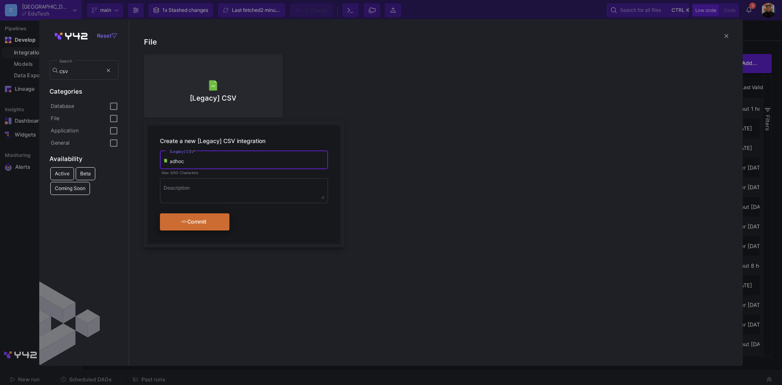
type input "adhoc"
click at [198, 230] on button "Commit" at bounding box center [195, 222] width 70 height 17
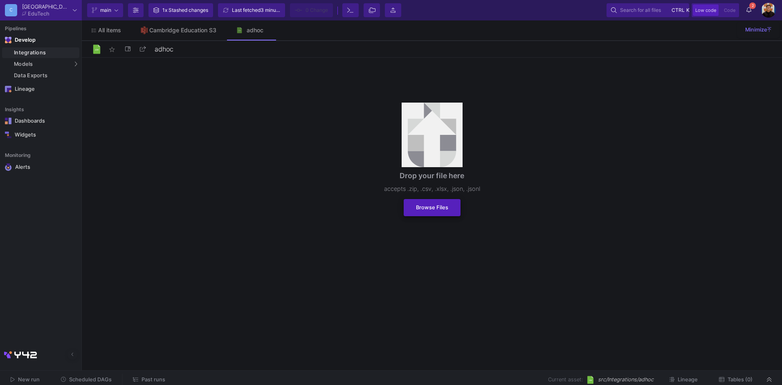
click at [437, 208] on span "Browse Files" at bounding box center [432, 208] width 32 height 6
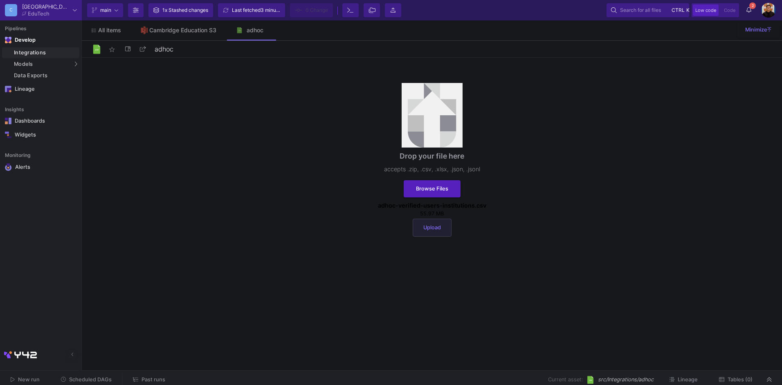
click at [438, 222] on button "Upload" at bounding box center [432, 228] width 39 height 18
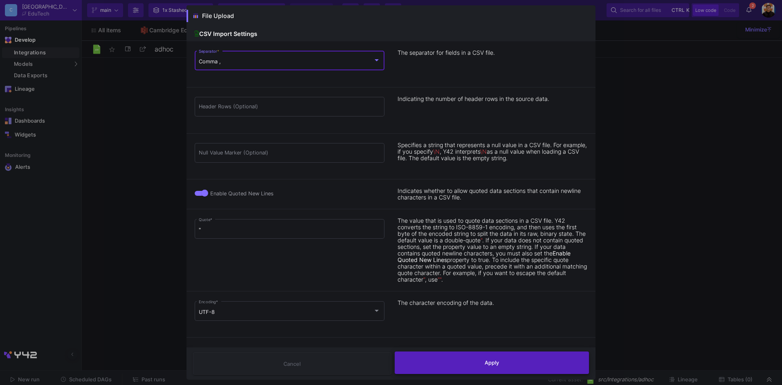
click at [477, 361] on button "Apply" at bounding box center [492, 363] width 195 height 22
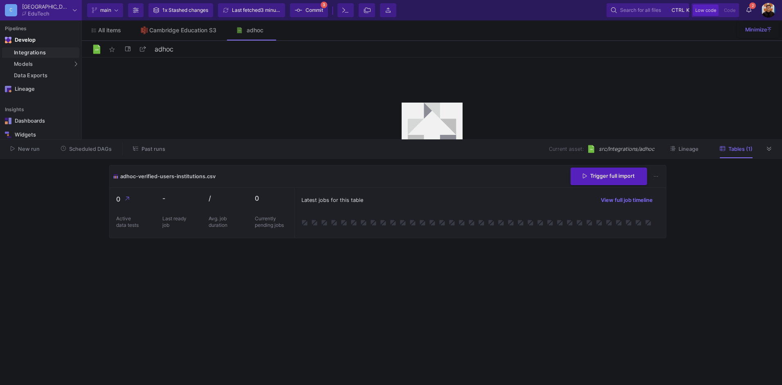
click at [323, 9] on span "Commit" at bounding box center [315, 10] width 18 height 12
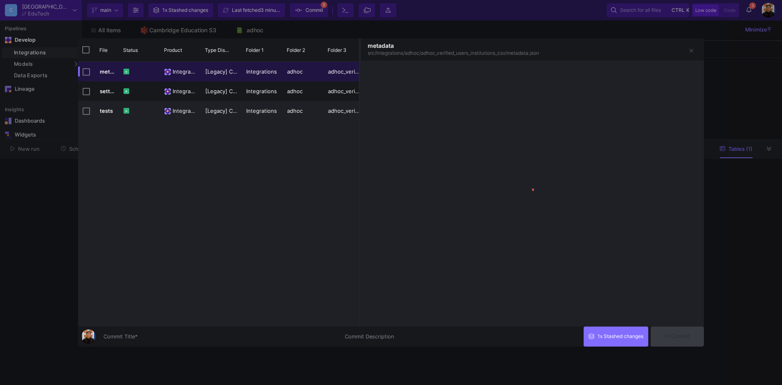
click at [207, 345] on div "Commit Title *" at bounding box center [219, 339] width 232 height 22
click at [204, 340] on input "Commit Title *" at bounding box center [219, 337] width 232 height 7
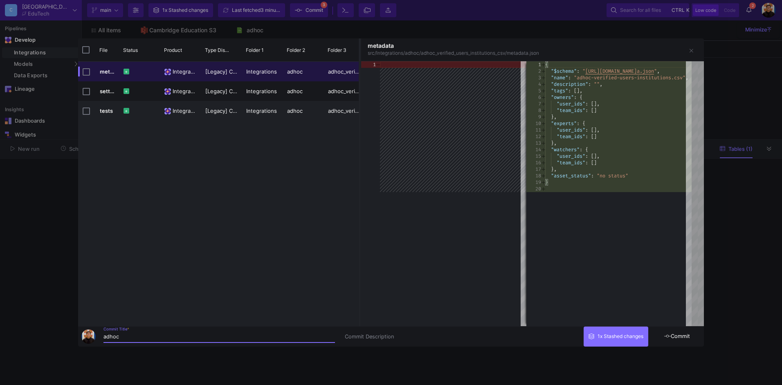
type input "adhoc"
click at [682, 340] on button "Commit" at bounding box center [677, 337] width 53 height 20
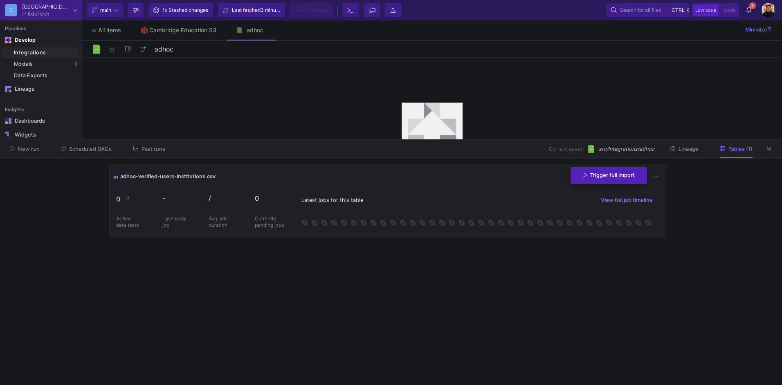
click at [634, 178] on button "Trigger full import" at bounding box center [609, 176] width 76 height 18
drag, startPoint x: 164, startPoint y: 27, endPoint x: 739, endPoint y: 160, distance: 590.2
click at [164, 27] on div "Cambridge Education S3" at bounding box center [182, 30] width 67 height 7
type input "Cambridge Education S3"
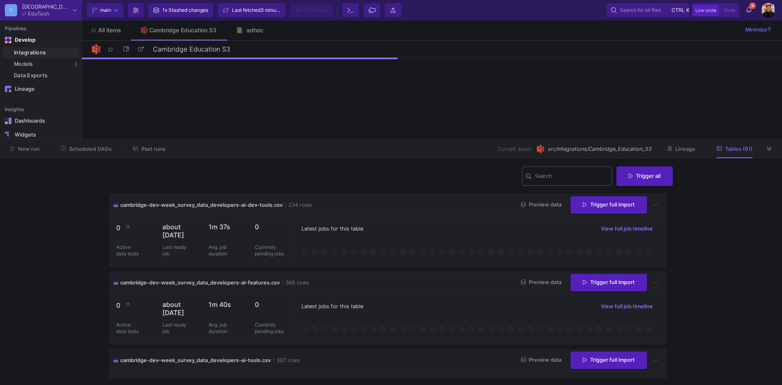
click at [560, 174] on input "Search" at bounding box center [572, 177] width 74 height 7
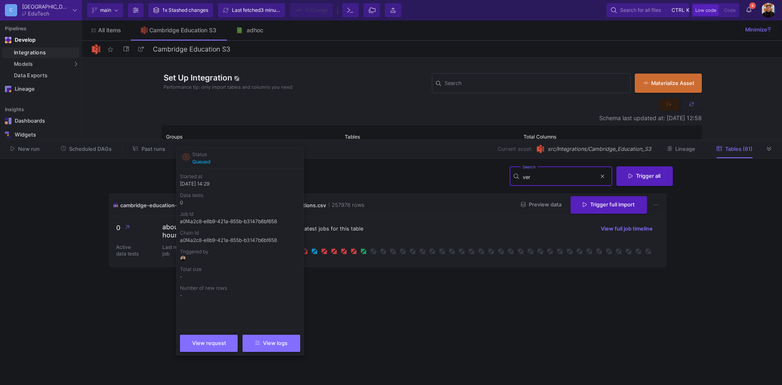
type input "ver"
click at [186, 159] on icon at bounding box center [186, 157] width 7 height 7
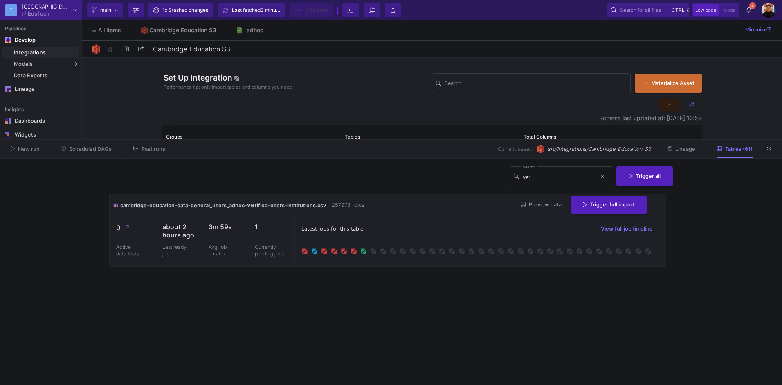
click at [265, 346] on cdk-virtual-scroll-viewport "cambridge-education-data-general_users_adhoc- ver ified-users-institutions.csv …" at bounding box center [391, 286] width 564 height 185
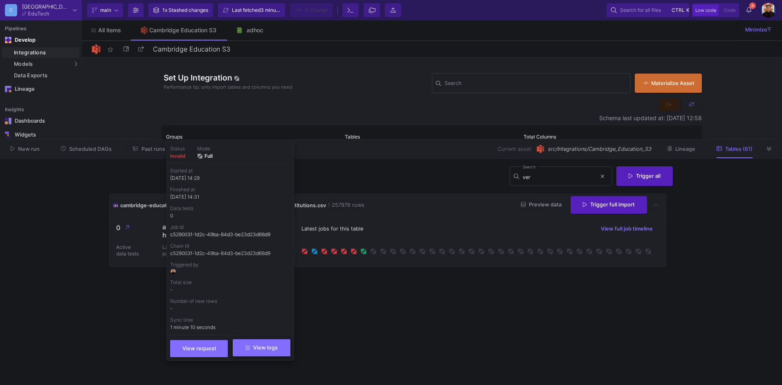
click at [266, 354] on button "View logs" at bounding box center [262, 348] width 58 height 17
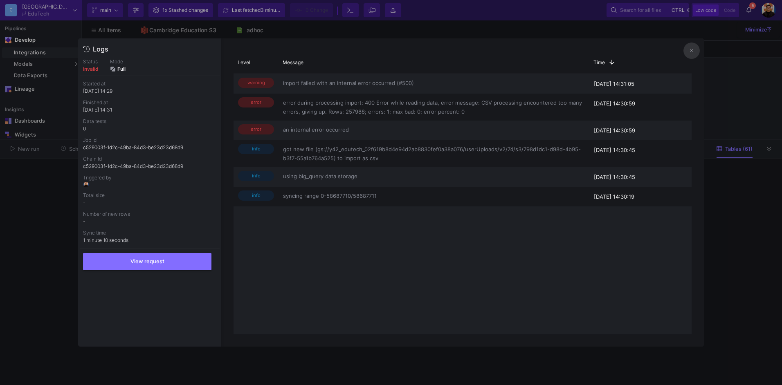
click at [721, 245] on div at bounding box center [391, 192] width 782 height 385
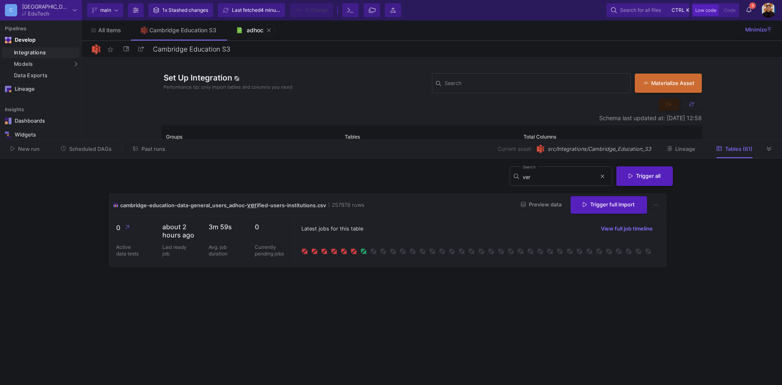
click at [249, 36] on link "adhoc" at bounding box center [250, 30] width 49 height 20
type input "adhoc"
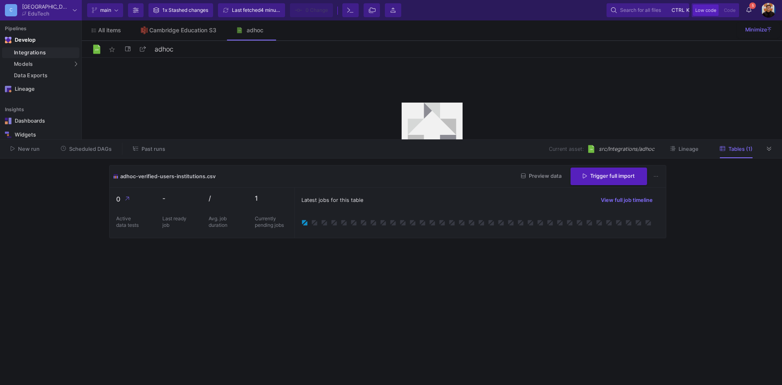
click at [747, 7] on icon at bounding box center [749, 10] width 5 height 6
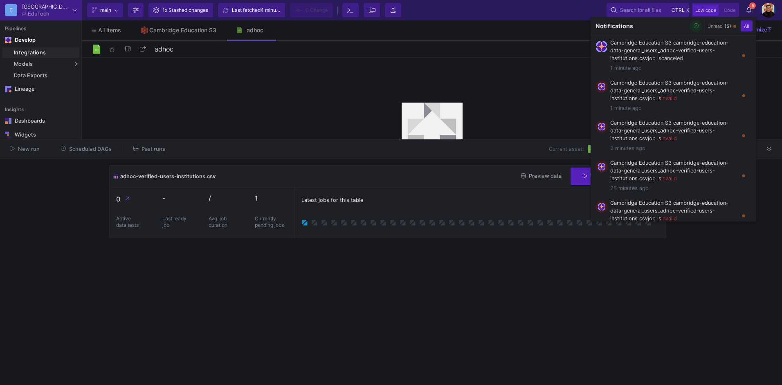
click at [695, 29] on icon "button" at bounding box center [696, 25] width 5 height 5
click at [484, 302] on div at bounding box center [391, 192] width 782 height 385
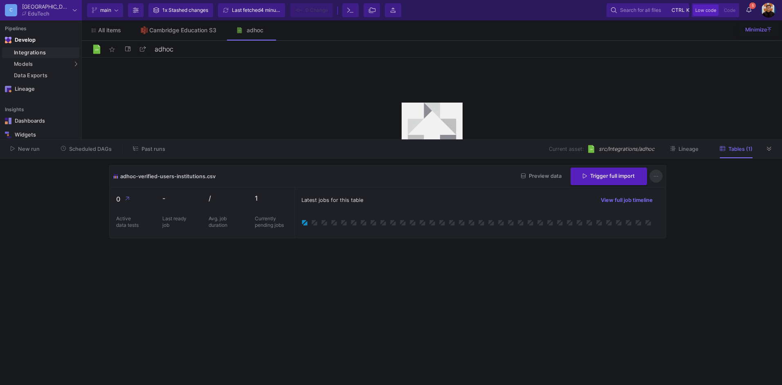
click at [660, 178] on button at bounding box center [656, 176] width 13 height 13
click at [689, 177] on div at bounding box center [391, 192] width 782 height 385
click at [752, 8] on span "6" at bounding box center [752, 5] width 7 height 7
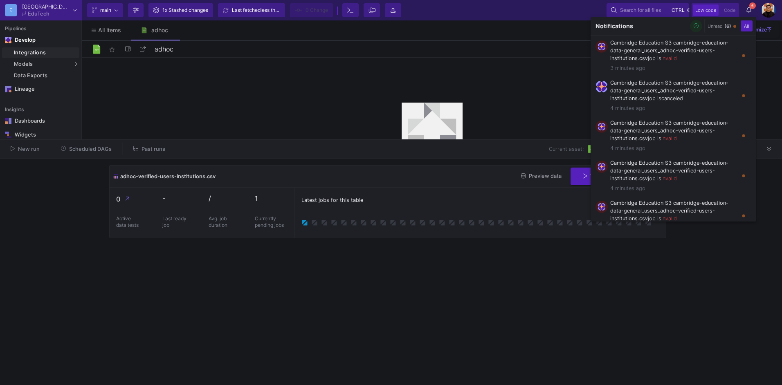
click at [696, 24] on icon "button" at bounding box center [696, 25] width 5 height 5
click at [398, 311] on div at bounding box center [391, 192] width 782 height 385
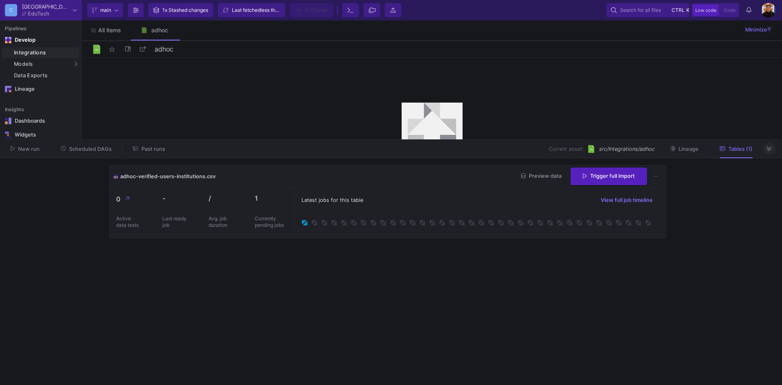
click at [772, 146] on icon at bounding box center [769, 148] width 4 height 5
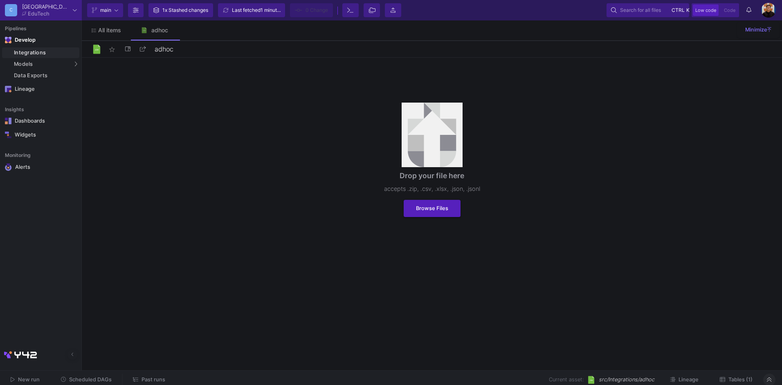
click at [714, 379] on button "Tables (1)" at bounding box center [736, 380] width 52 height 13
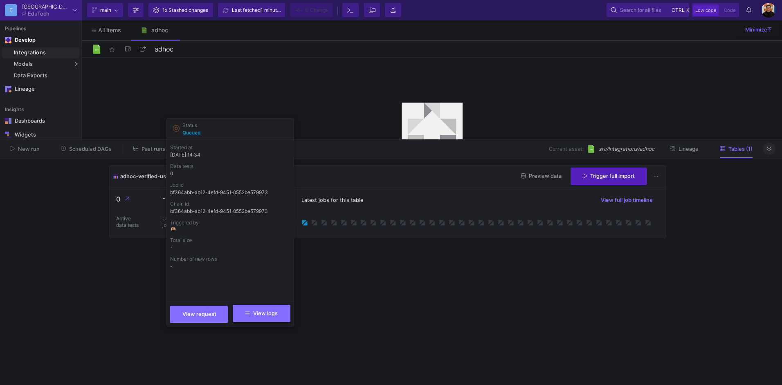
click at [271, 317] on button "View logs" at bounding box center [262, 313] width 58 height 17
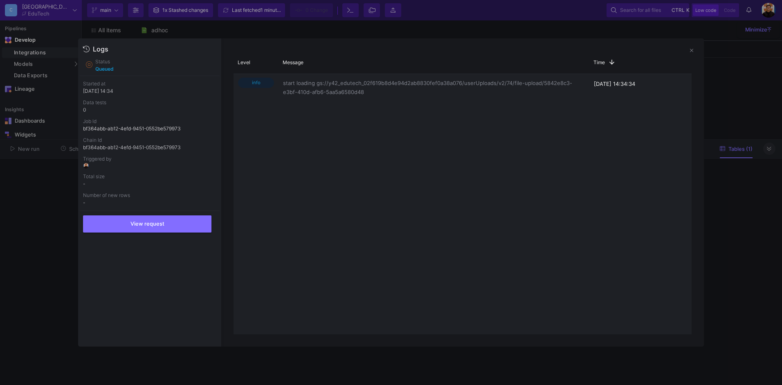
click at [753, 215] on div at bounding box center [391, 192] width 782 height 385
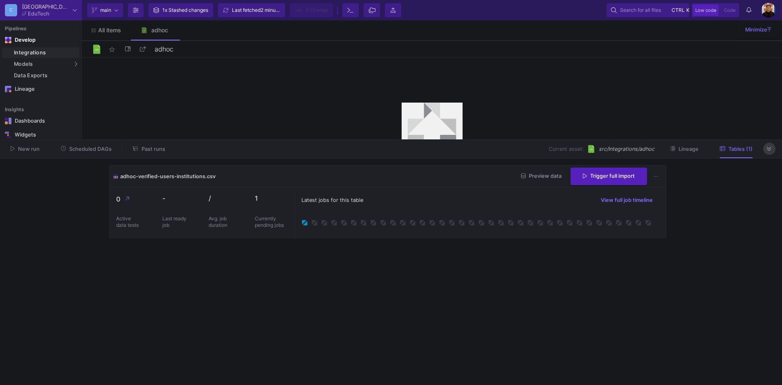
click at [771, 146] on icon at bounding box center [769, 148] width 4 height 5
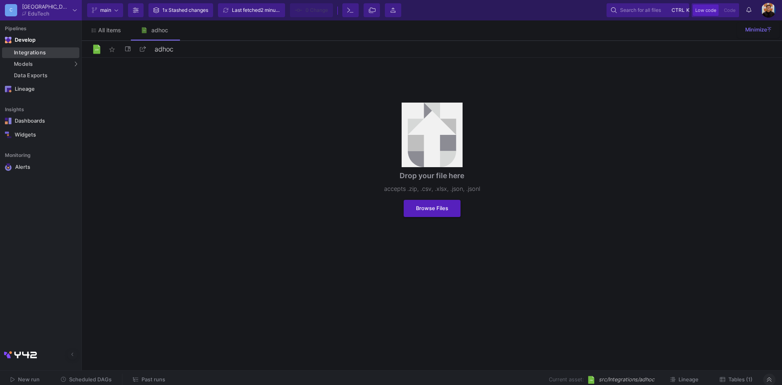
click at [43, 51] on div "Integrations" at bounding box center [45, 52] width 63 height 7
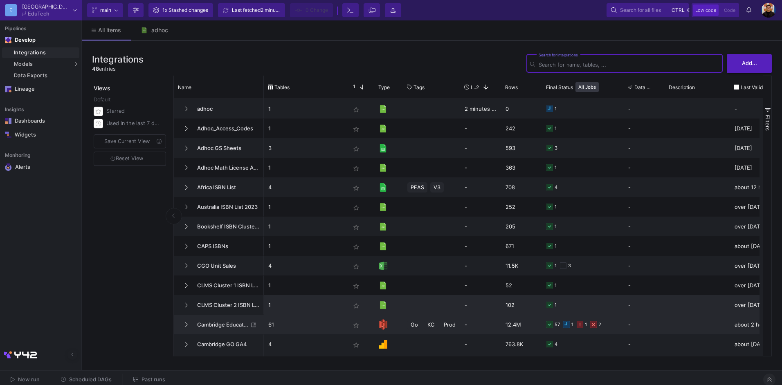
scroll to position [41, 0]
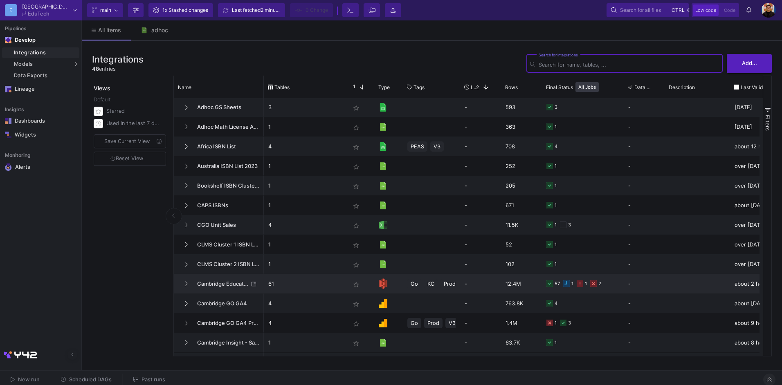
click at [313, 288] on p "61" at bounding box center [304, 283] width 73 height 19
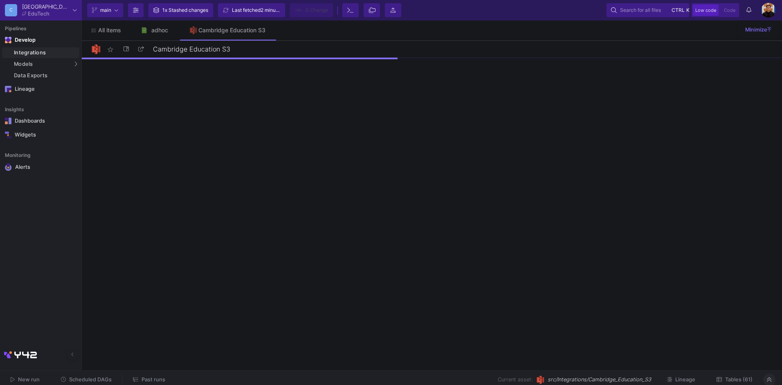
click at [743, 382] on span "Tables (61)" at bounding box center [738, 380] width 27 height 6
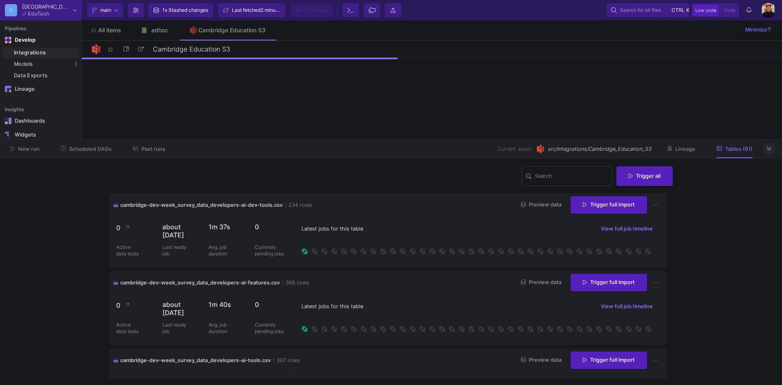
drag, startPoint x: 656, startPoint y: 356, endPoint x: 655, endPoint y: 297, distance: 59.7
click at [763, 147] on button at bounding box center [769, 149] width 12 height 12
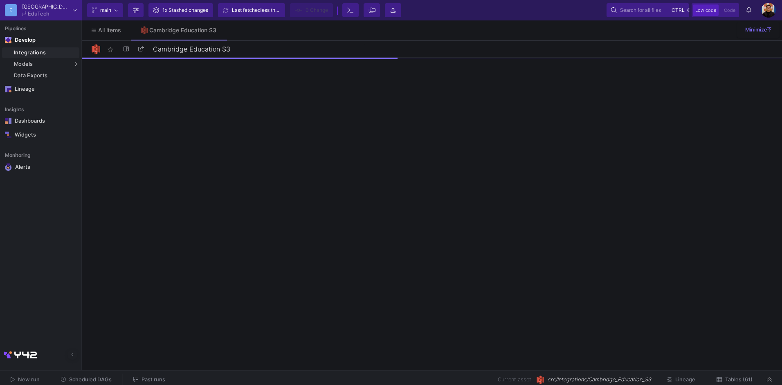
click at [741, 378] on span "Tables (61)" at bounding box center [738, 380] width 27 height 6
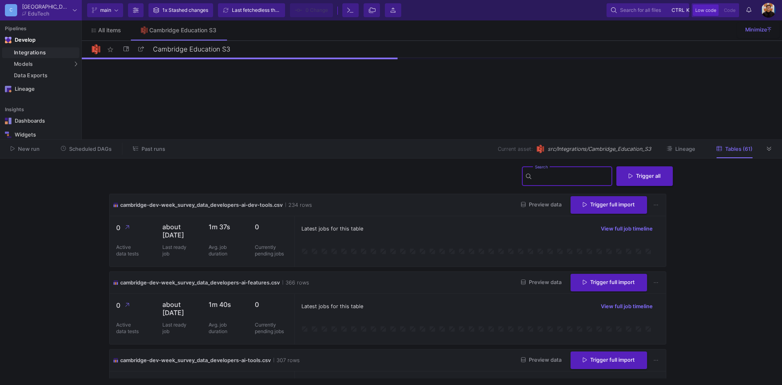
click at [570, 178] on input "Search" at bounding box center [572, 177] width 74 height 7
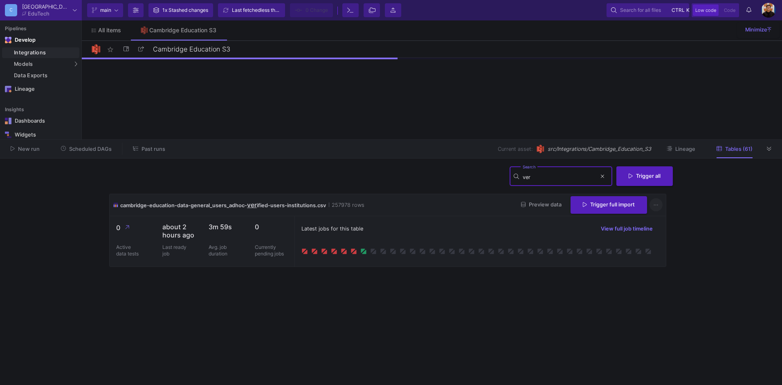
type input "ver"
click at [658, 205] on icon at bounding box center [656, 204] width 4 height 5
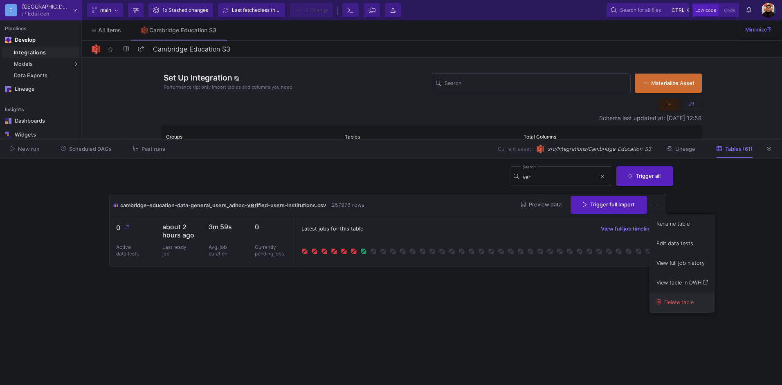
click at [692, 301] on button "Delete table" at bounding box center [682, 303] width 64 height 20
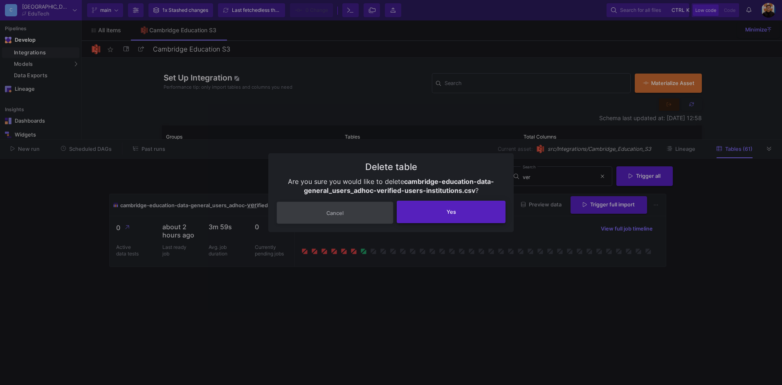
click at [470, 209] on button "Yes" at bounding box center [451, 212] width 109 height 22
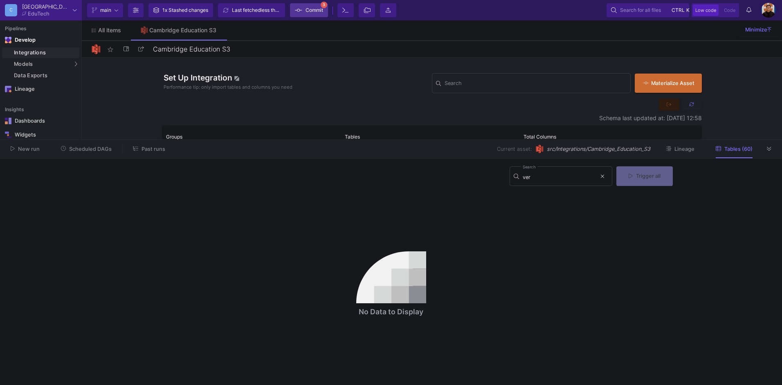
click at [319, 12] on span "Commit" at bounding box center [315, 10] width 18 height 12
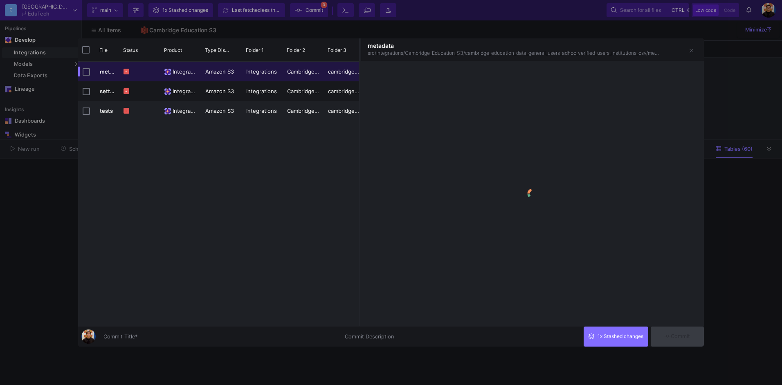
click at [181, 334] on input "Commit Title *" at bounding box center [219, 337] width 232 height 7
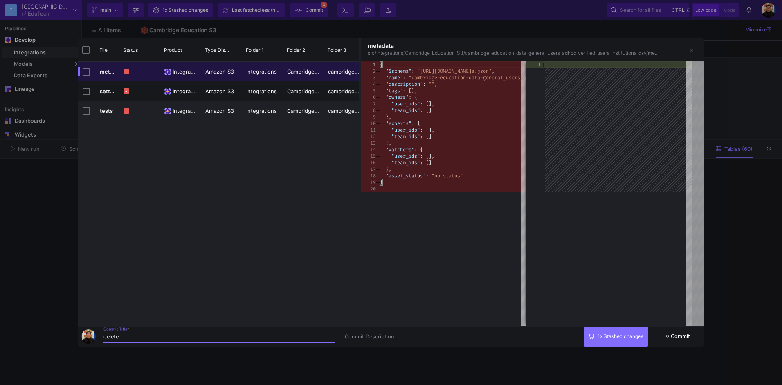
type input "delete"
click at [675, 322] on div at bounding box center [618, 193] width 146 height 265
click at [683, 334] on span "Commit" at bounding box center [677, 336] width 26 height 6
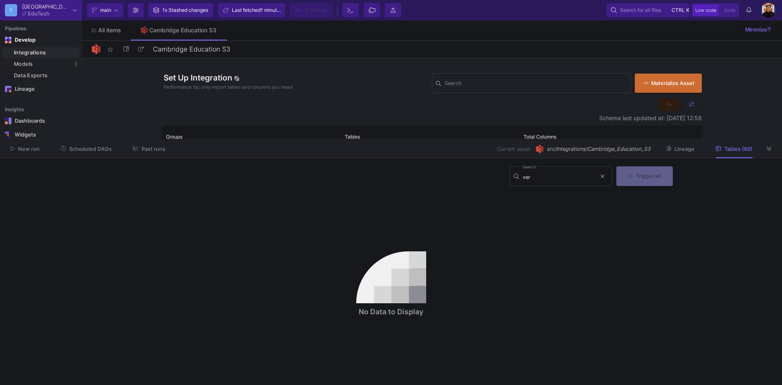
click at [777, 151] on div "New run Scheduled DAGs Past runs Current asset: src/Integrations/Cambridge_Educ…" at bounding box center [391, 149] width 782 height 19
click at [772, 152] on fa-icon at bounding box center [769, 149] width 4 height 6
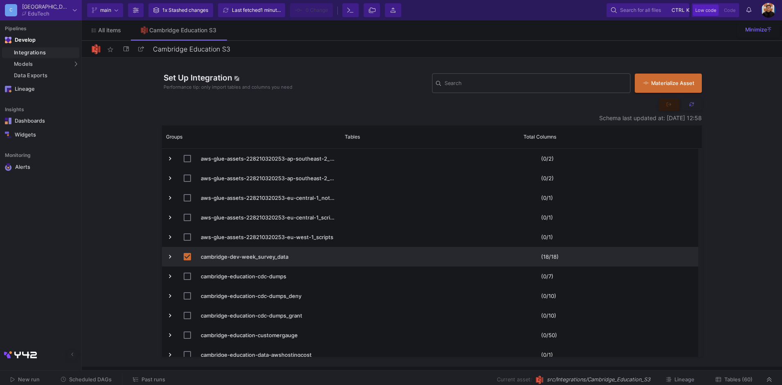
click at [480, 79] on div "Search" at bounding box center [536, 82] width 182 height 21
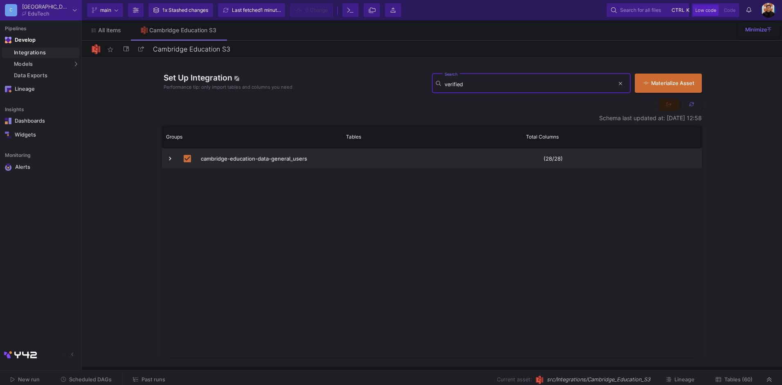
type input "verified"
click at [173, 156] on span "Press SPACE to deselect this row." at bounding box center [169, 158] width 7 height 7
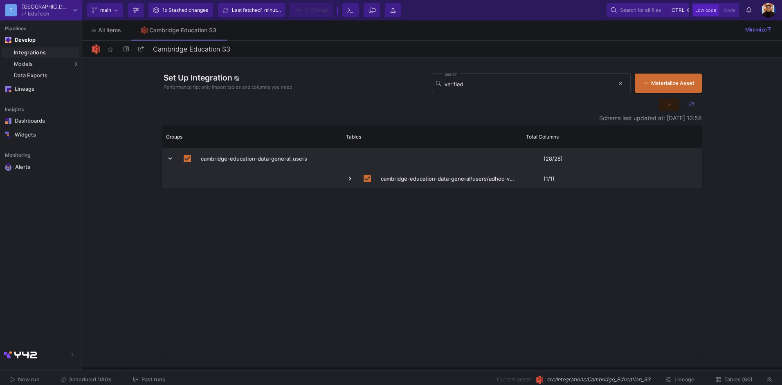
click at [348, 182] on span "Press SPACE to deselect this row." at bounding box center [349, 178] width 7 height 7
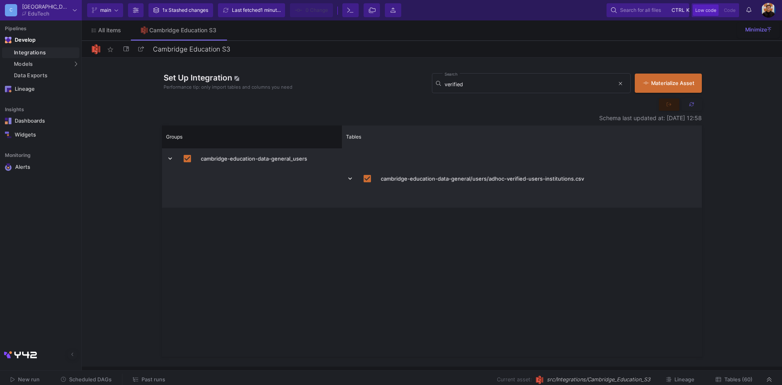
drag, startPoint x: 521, startPoint y: 136, endPoint x: 742, endPoint y: 157, distance: 222.2
click at [761, 148] on div "Set Up Integration Performance tip: only import tables and columns you need ver…" at bounding box center [432, 212] width 700 height 309
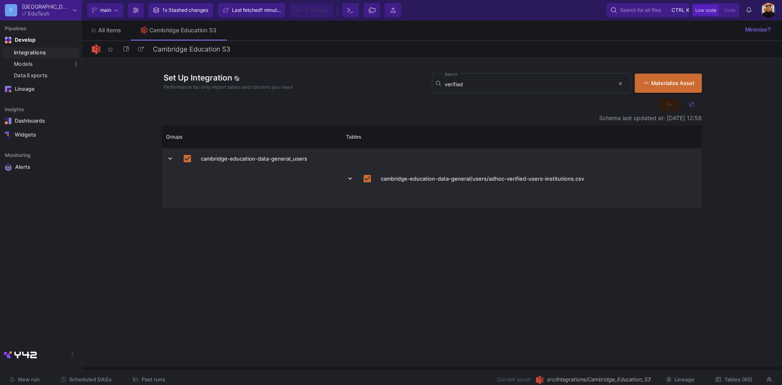
click at [738, 385] on html "C Cambridge EduTech Current branch main Branch Options 1x Stashed changes Last …" at bounding box center [391, 192] width 782 height 385
click at [741, 378] on span "Tables (60)" at bounding box center [738, 380] width 28 height 6
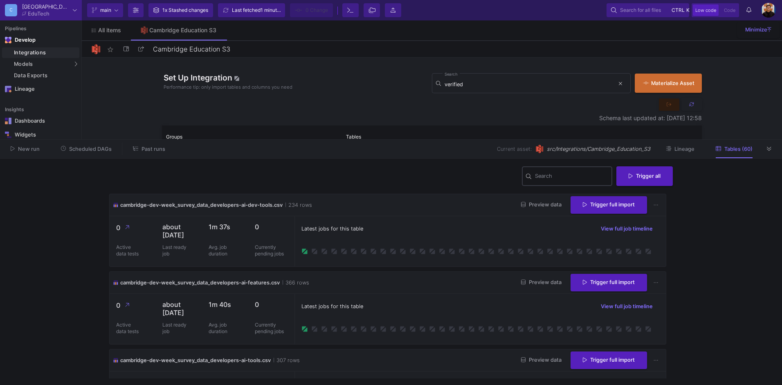
click at [538, 175] on input "Search" at bounding box center [572, 177] width 74 height 7
type input "ver"
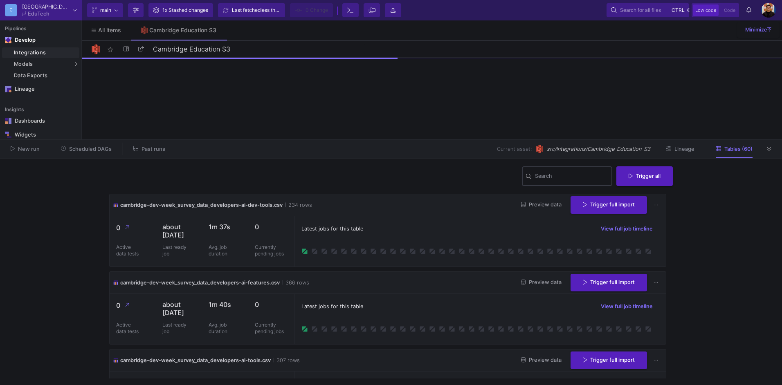
click at [558, 180] on input "Search" at bounding box center [572, 177] width 74 height 7
type input "ver"
click at [766, 148] on button at bounding box center [769, 149] width 12 height 12
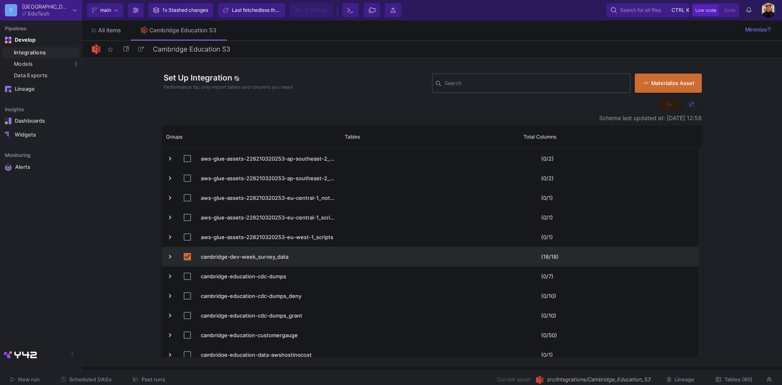
click at [579, 78] on div "Search" at bounding box center [536, 82] width 182 height 21
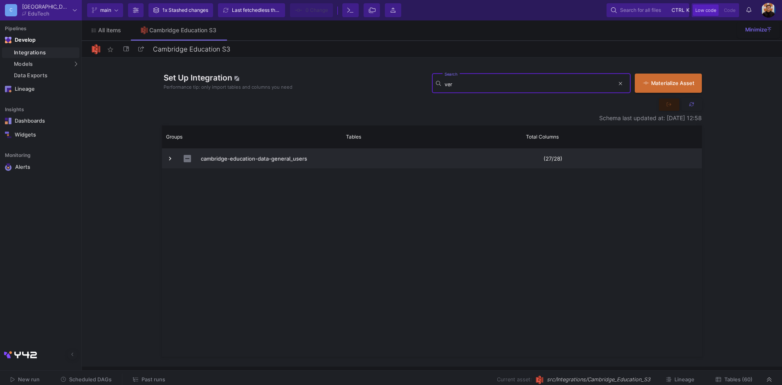
type input "ver"
click at [171, 160] on span "Press SPACE to select this row." at bounding box center [169, 158] width 7 height 7
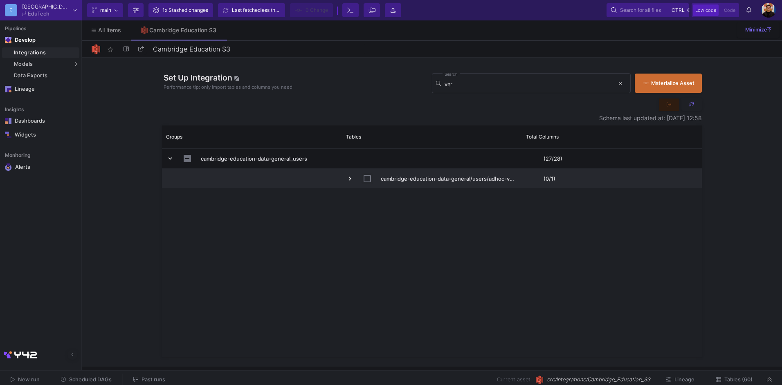
click at [367, 179] on input "Press Space to toggle row selection (unchecked)" at bounding box center [367, 178] width 7 height 7
checkbox input "true"
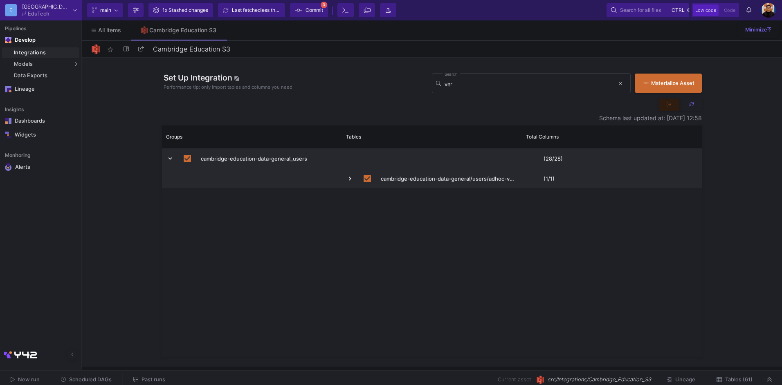
click at [323, 13] on span "Commit" at bounding box center [315, 10] width 18 height 12
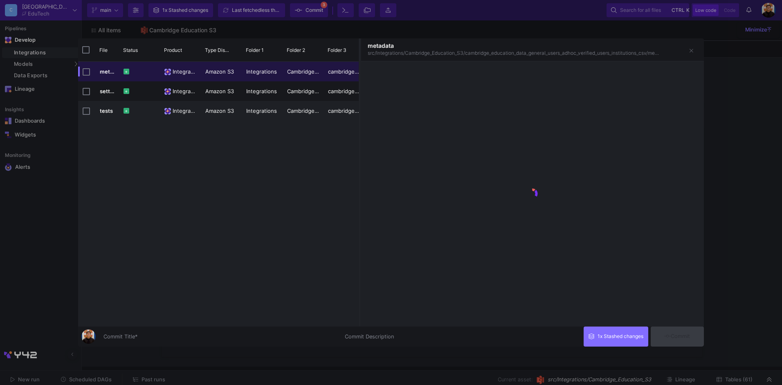
click at [246, 347] on div at bounding box center [391, 192] width 782 height 385
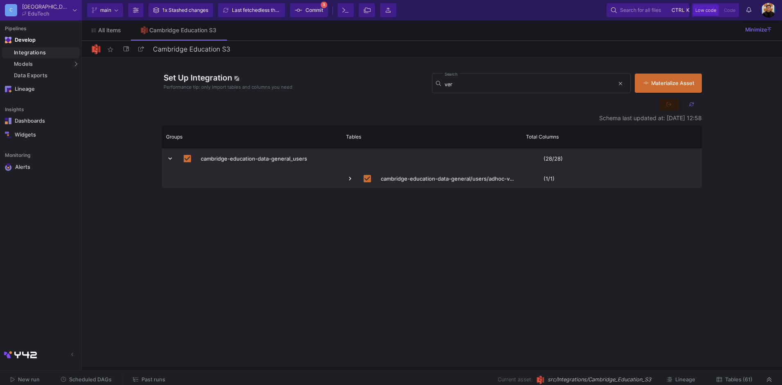
click at [249, 341] on div "cambridge-education-data-general_users (28/28) cambridge-education-data-general…" at bounding box center [432, 253] width 540 height 208
click at [313, 11] on span "Commit" at bounding box center [315, 10] width 18 height 12
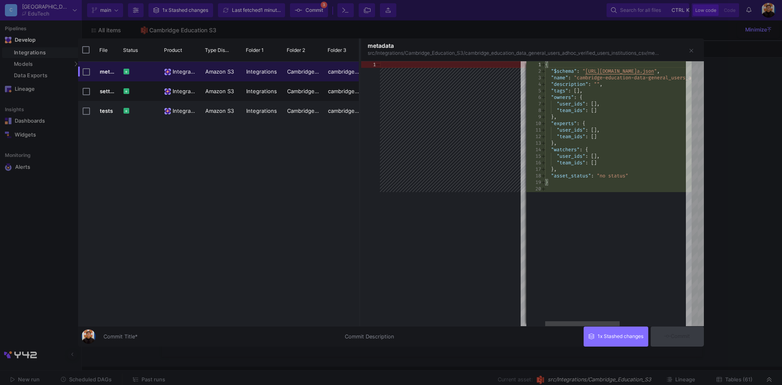
click at [255, 346] on div "Commit Title *" at bounding box center [219, 339] width 232 height 22
click at [252, 339] on input "Commit Title *" at bounding box center [219, 337] width 232 height 7
type input "dasdasdasd"
click at [672, 341] on button "Commit" at bounding box center [677, 337] width 53 height 20
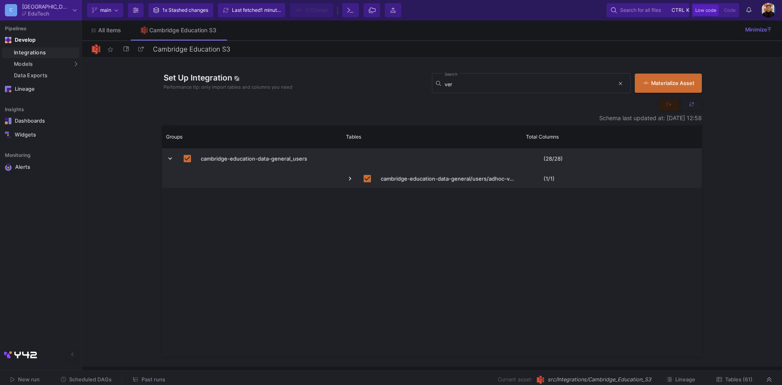
click at [731, 379] on span "Tables (61)" at bounding box center [738, 380] width 27 height 6
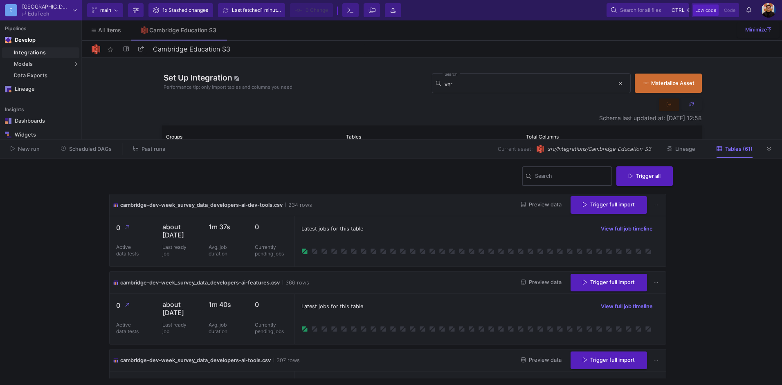
click at [585, 178] on input "Search" at bounding box center [572, 177] width 74 height 7
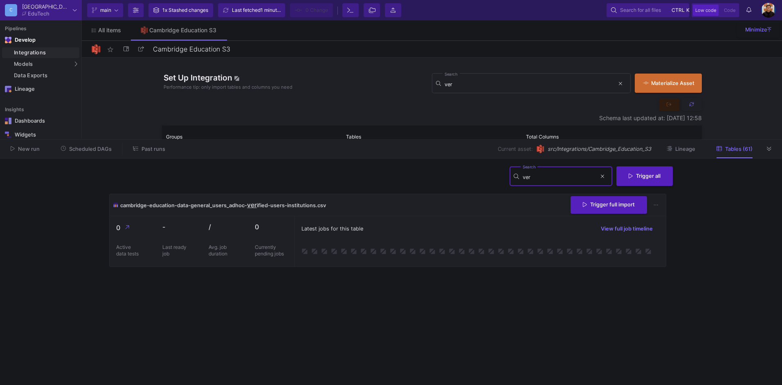
type input "ver"
click at [417, 203] on div "cambridge-education-data-general_users_adhoc- ver ified-users-institutions.csv …" at bounding box center [388, 205] width 556 height 22
click at [592, 207] on button "Trigger full import" at bounding box center [609, 205] width 76 height 18
click at [744, 15] on button "1 1 Notifications" at bounding box center [749, 10] width 15 height 14
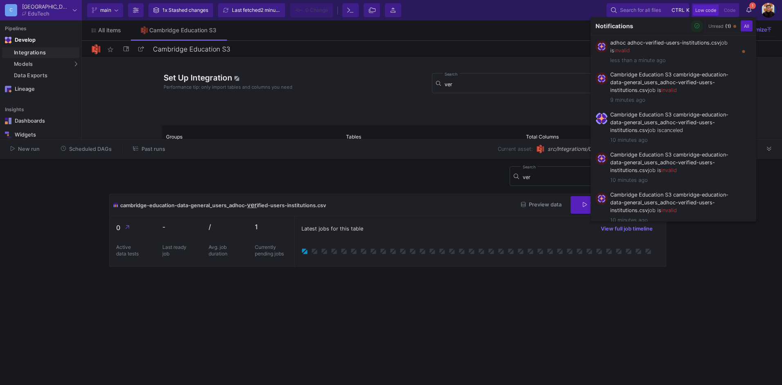
click at [695, 25] on icon "button" at bounding box center [697, 25] width 5 height 5
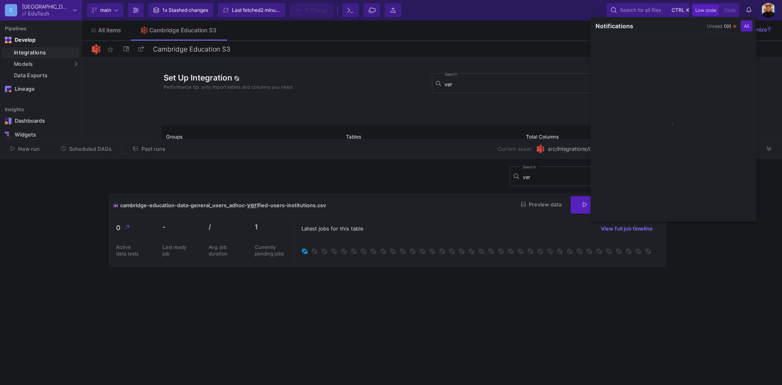
click at [357, 69] on div at bounding box center [391, 192] width 782 height 385
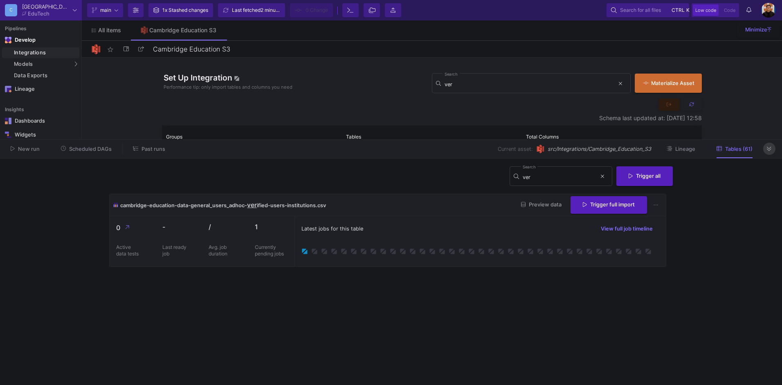
click at [771, 147] on icon at bounding box center [769, 148] width 4 height 5
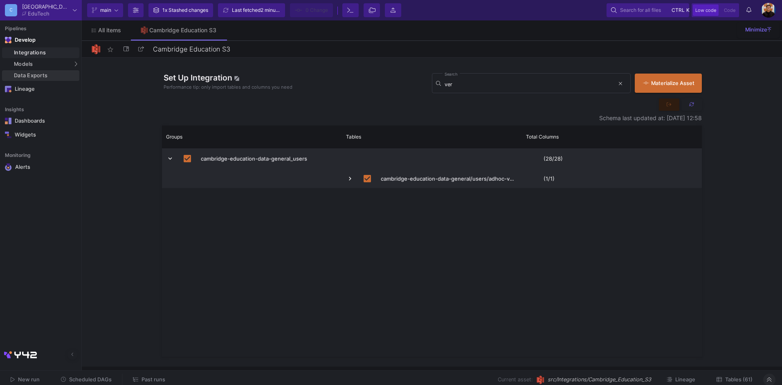
drag, startPoint x: 55, startPoint y: 77, endPoint x: 54, endPoint y: 54, distance: 23.4
click at [55, 77] on div "Data Exports" at bounding box center [45, 75] width 63 height 7
click at [55, 54] on div "Integrations" at bounding box center [45, 52] width 63 height 7
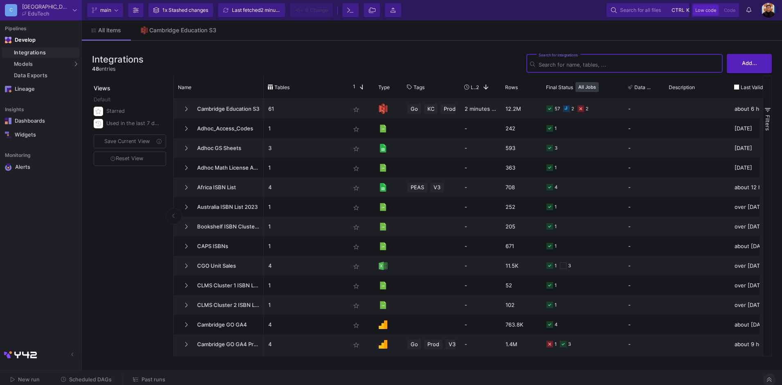
click at [558, 66] on input "Search for integrations" at bounding box center [629, 65] width 180 height 6
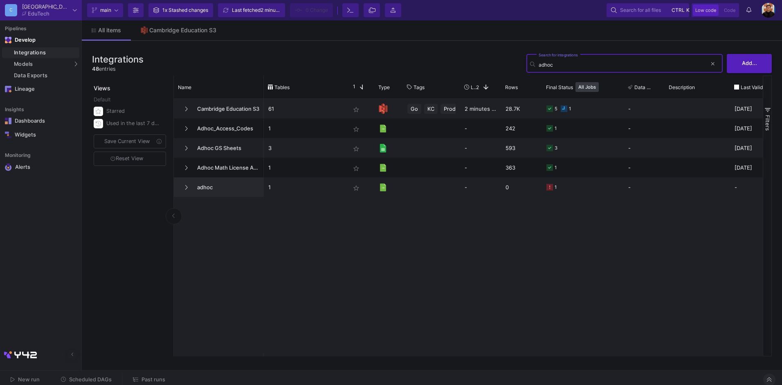
type input "adhoc"
click at [212, 192] on span "adhoc" at bounding box center [220, 187] width 56 height 19
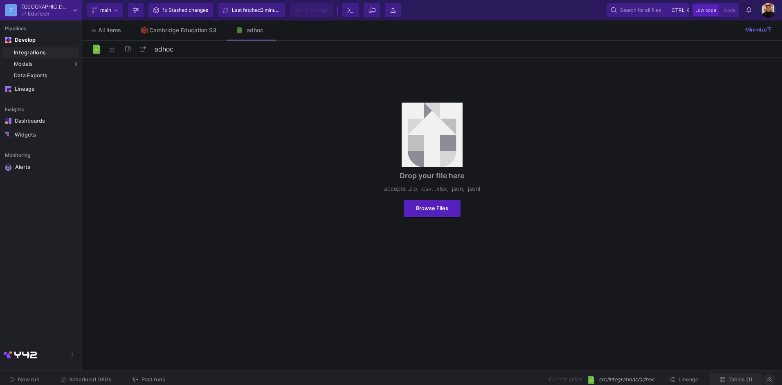
click at [743, 378] on span "Tables (1)" at bounding box center [741, 380] width 24 height 6
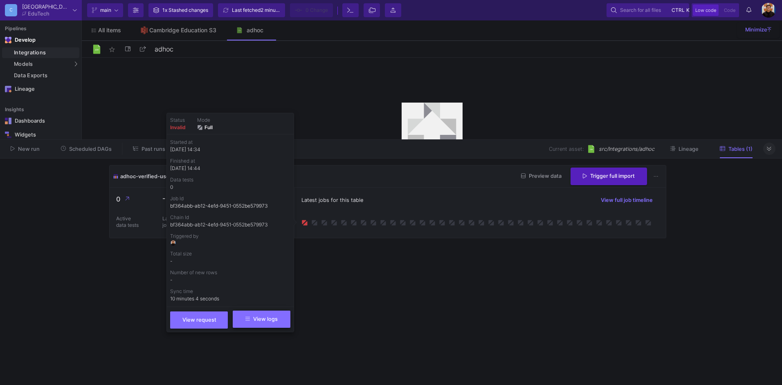
click at [273, 315] on button "View logs" at bounding box center [262, 319] width 58 height 17
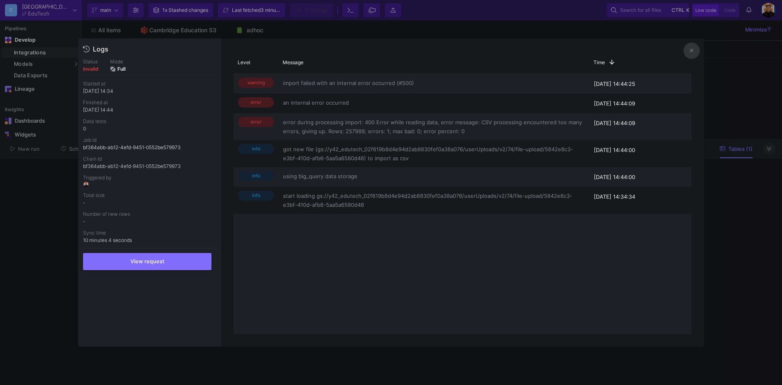
click at [724, 235] on div at bounding box center [391, 192] width 782 height 385
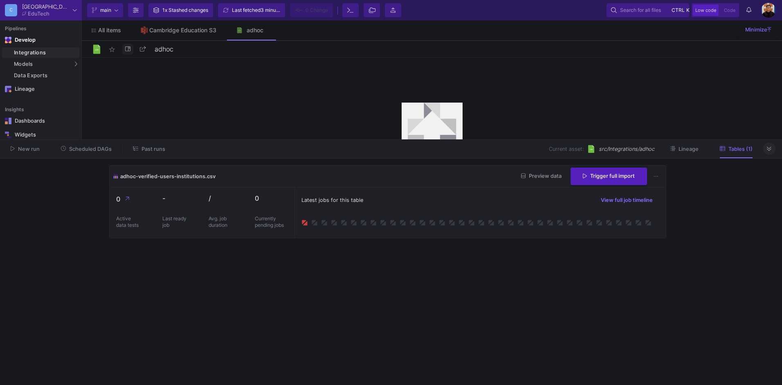
click at [130, 51] on button at bounding box center [127, 49] width 11 height 11
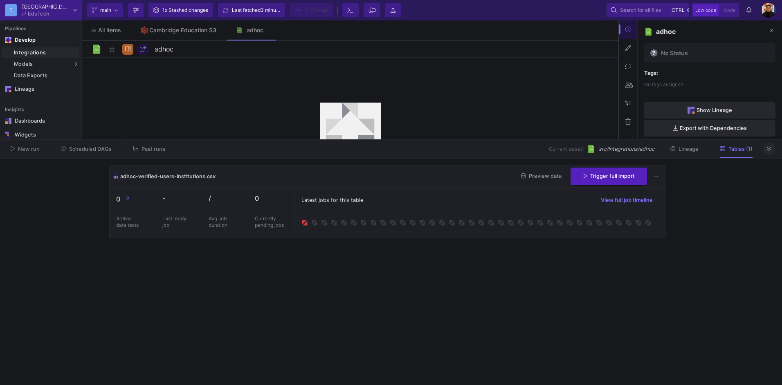
click at [627, 120] on icon at bounding box center [627, 122] width 5 height 6
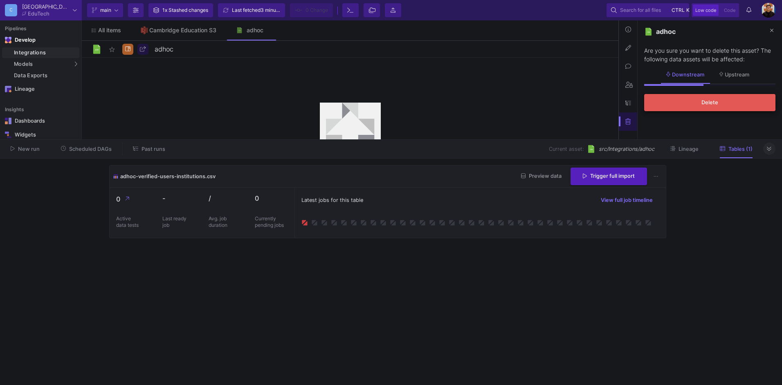
click at [707, 108] on button "Delete" at bounding box center [709, 102] width 131 height 17
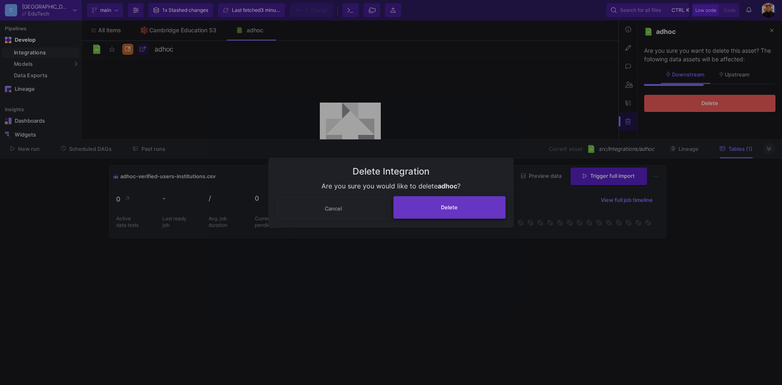
click at [438, 208] on button "Delete" at bounding box center [450, 207] width 112 height 22
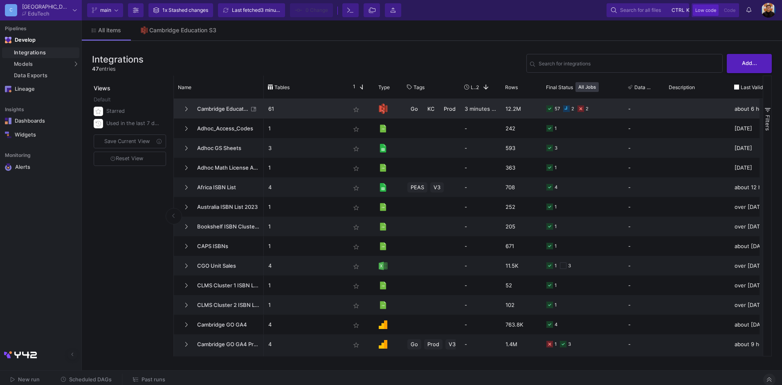
click at [349, 110] on div "star_border" at bounding box center [360, 109] width 29 height 20
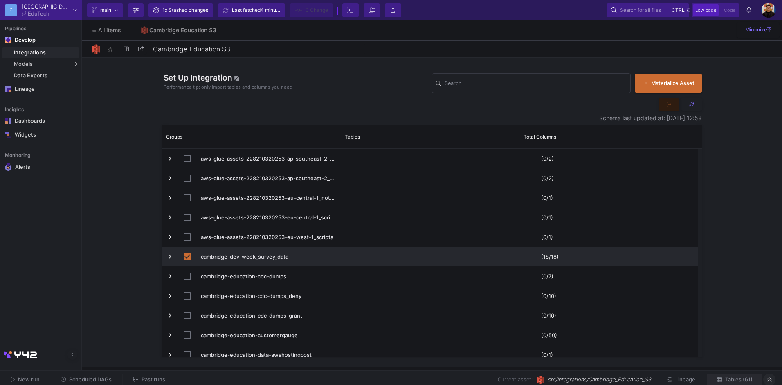
click at [749, 376] on button "Tables (61)" at bounding box center [735, 380] width 56 height 13
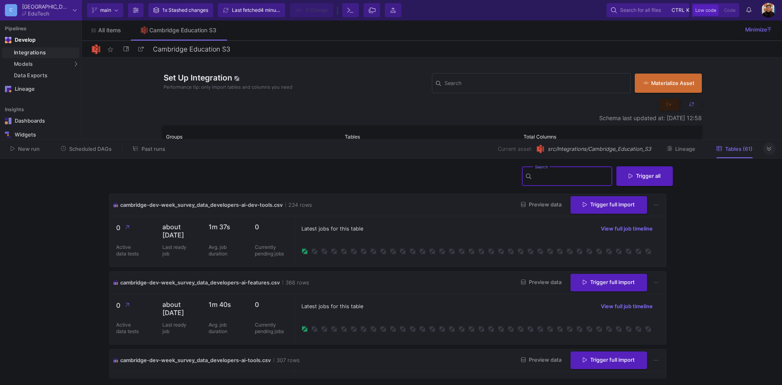
click at [540, 178] on input "Search" at bounding box center [572, 177] width 74 height 7
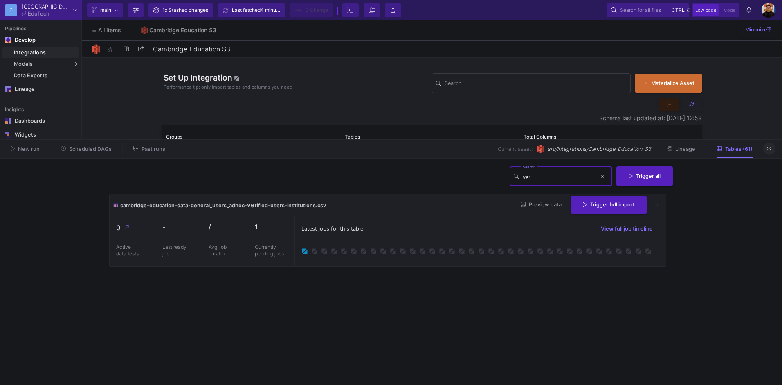
type input "ver"
click at [478, 265] on div "Latest jobs for this table View full job timeline" at bounding box center [480, 241] width 371 height 50
click at [598, 177] on button at bounding box center [602, 177] width 12 height 12
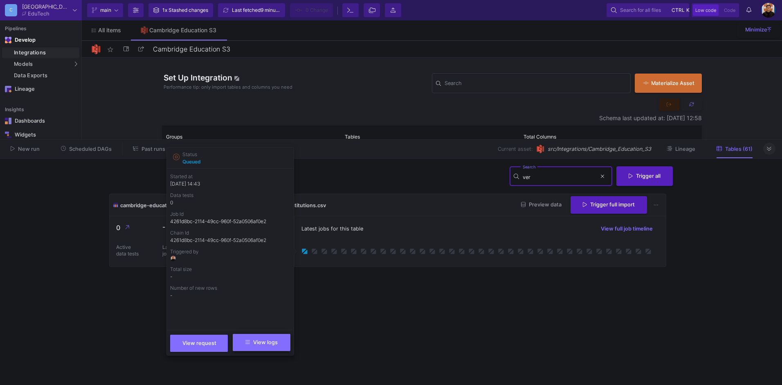
type input "ver"
click at [276, 343] on span "View logs" at bounding box center [261, 343] width 32 height 6
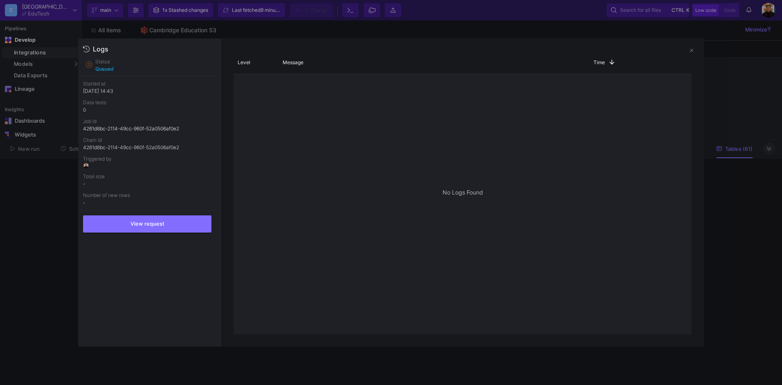
click at [722, 215] on div at bounding box center [391, 192] width 782 height 385
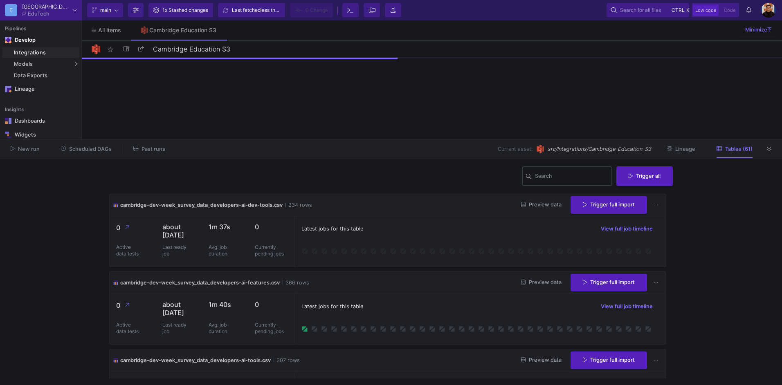
click at [549, 169] on div "Search" at bounding box center [572, 175] width 74 height 21
click at [546, 179] on input "Search" at bounding box center [572, 177] width 74 height 7
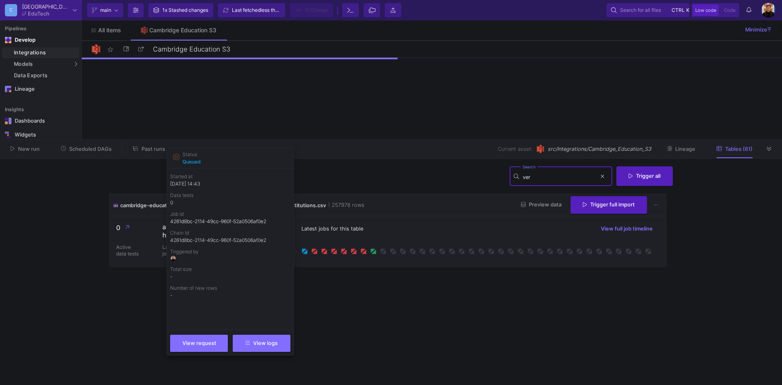
type input "ver"
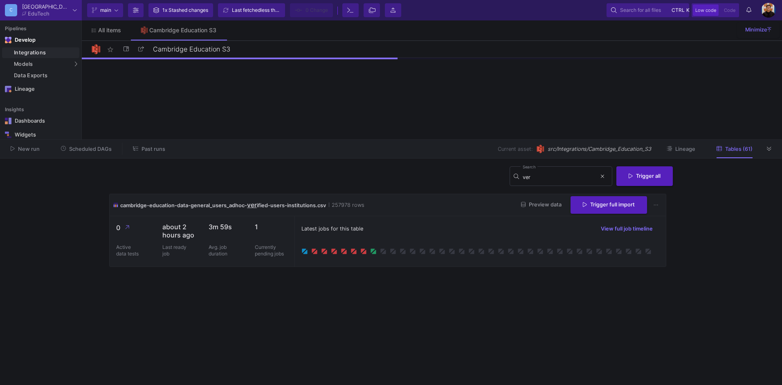
click at [449, 320] on cdk-virtual-scroll-viewport "cambridge-education-data-general_users_adhoc- ver ified-users-institutions.csv …" at bounding box center [391, 286] width 564 height 185
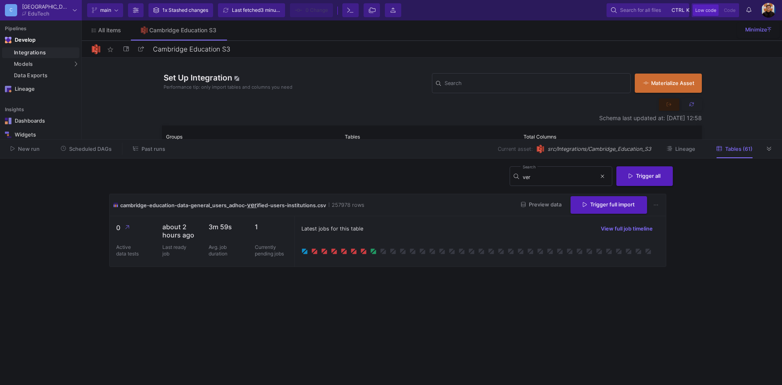
click at [777, 153] on div "New run Scheduled DAGs Past runs Current asset: src/Integrations/Cambridge_Educ…" at bounding box center [391, 149] width 782 height 19
click at [774, 148] on button at bounding box center [769, 149] width 12 height 12
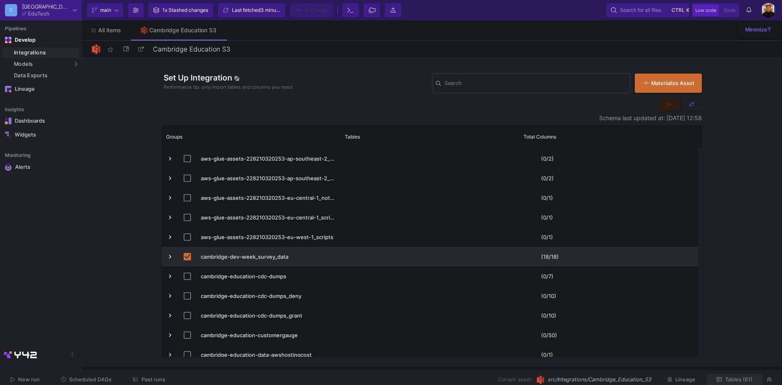
click at [733, 376] on button "Tables (61)" at bounding box center [735, 380] width 56 height 13
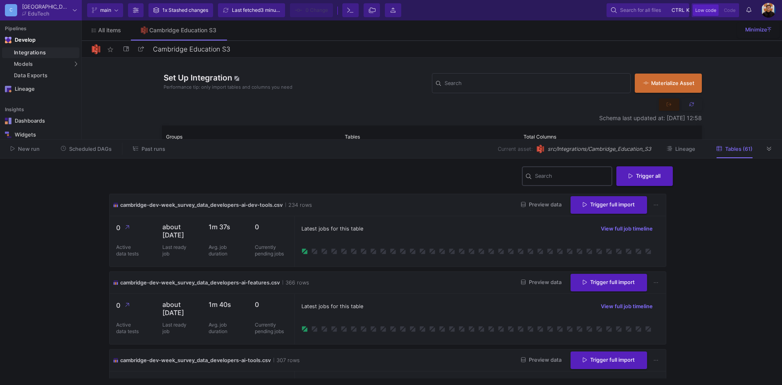
click at [568, 183] on div "Search" at bounding box center [572, 175] width 74 height 21
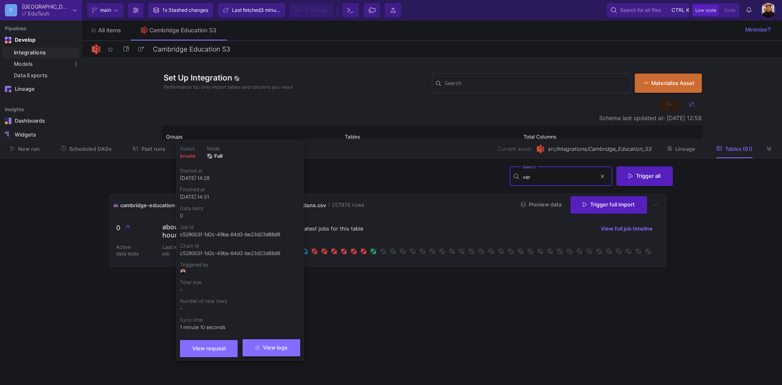
type input "ver"
click at [277, 352] on button "View logs" at bounding box center [272, 348] width 58 height 17
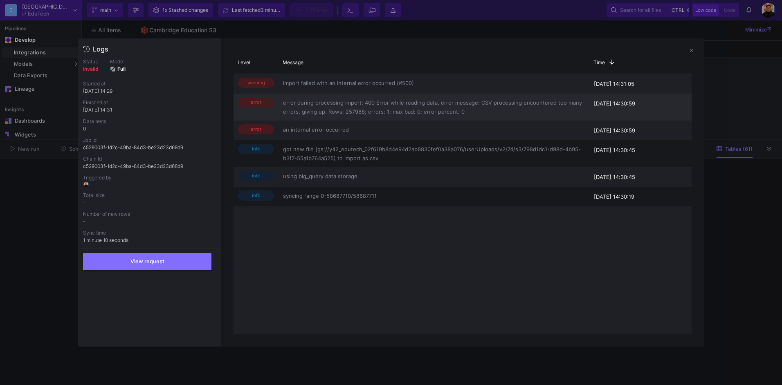
drag, startPoint x: 472, startPoint y: 110, endPoint x: 306, endPoint y: 105, distance: 166.6
click at [320, 106] on span "error during processing import: 400 Error while reading data, error message: CS…" at bounding box center [434, 107] width 302 height 18
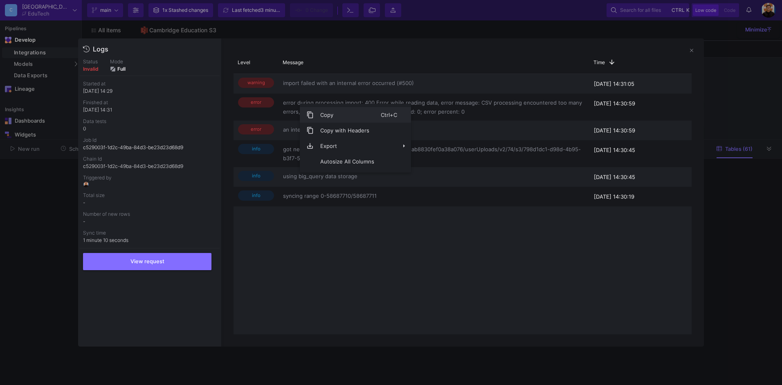
click at [318, 112] on span "Copy" at bounding box center [347, 115] width 67 height 16
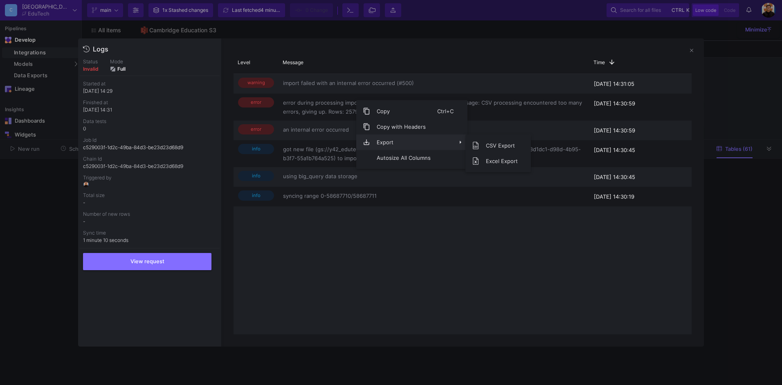
click at [770, 106] on div at bounding box center [391, 192] width 782 height 385
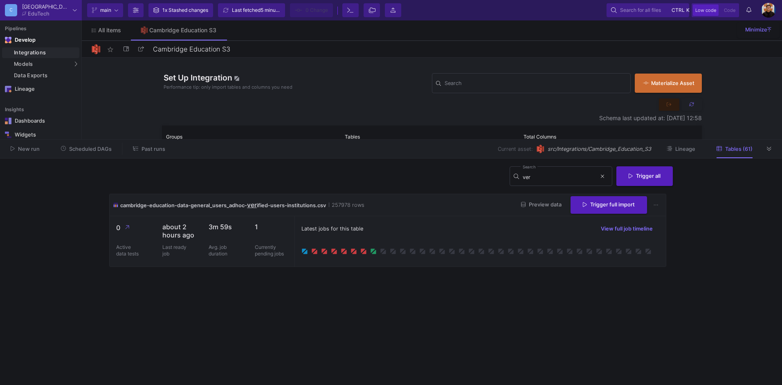
click at [697, 108] on button at bounding box center [692, 105] width 20 height 12
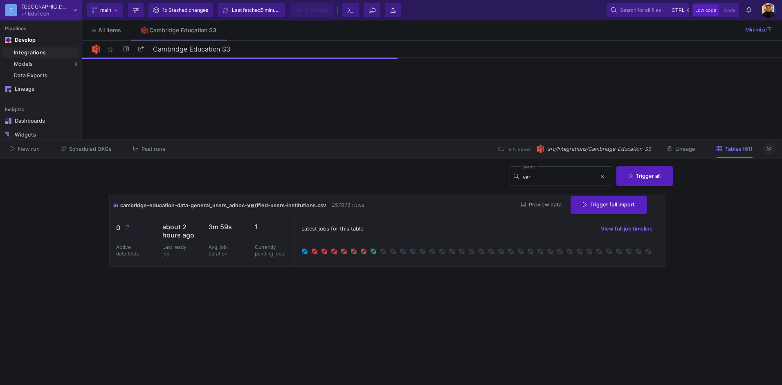
click at [770, 153] on button at bounding box center [769, 149] width 12 height 12
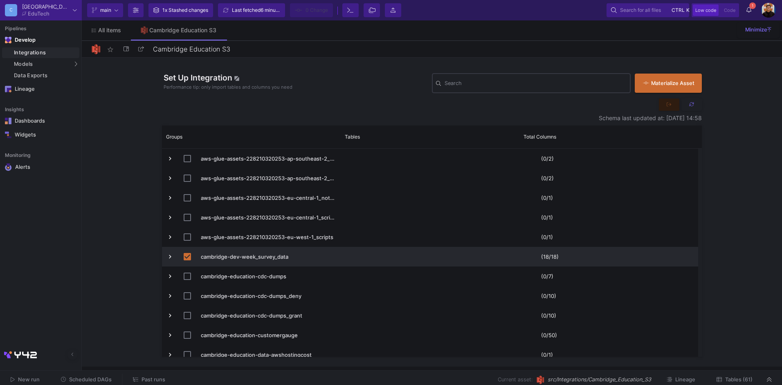
click at [509, 85] on input "Search" at bounding box center [536, 84] width 182 height 7
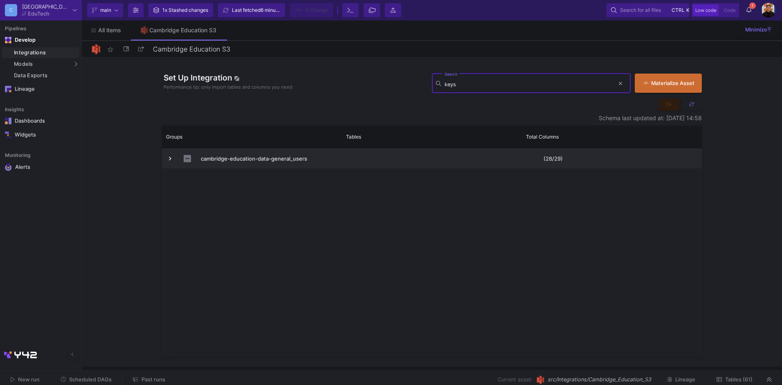
type input "keys"
click at [165, 164] on div "cambridge-education-data-general_users" at bounding box center [252, 159] width 180 height 20
click at [170, 159] on span "Press SPACE to select this row." at bounding box center [169, 158] width 7 height 7
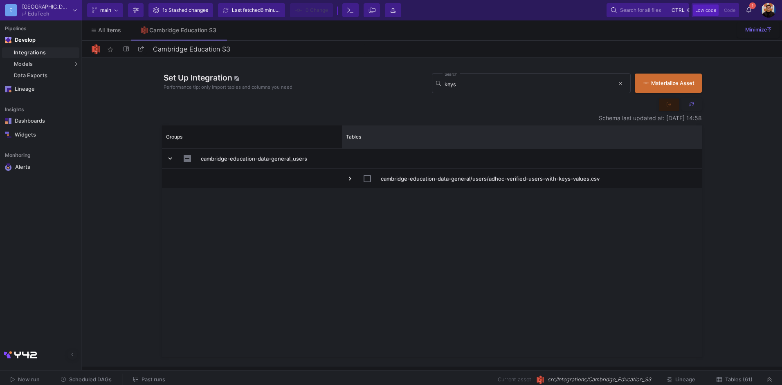
drag, startPoint x: 521, startPoint y: 135, endPoint x: 723, endPoint y: 148, distance: 202.5
click at [723, 148] on div "Set Up Integration Performance tip: only import tables and columns you need key…" at bounding box center [432, 212] width 700 height 309
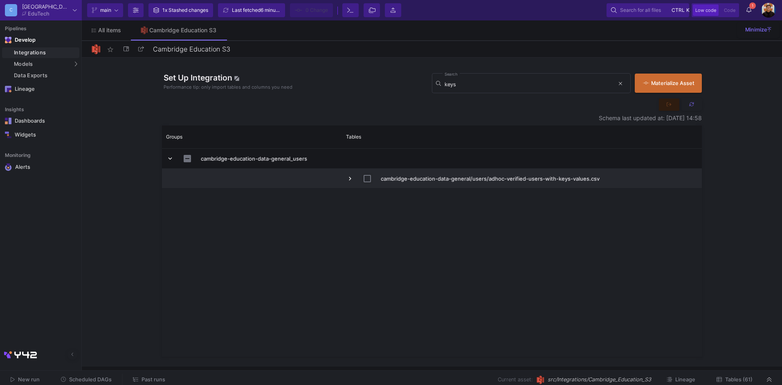
click at [367, 178] on input "Press Space to toggle row selection (unchecked)" at bounding box center [367, 178] width 7 height 7
checkbox input "true"
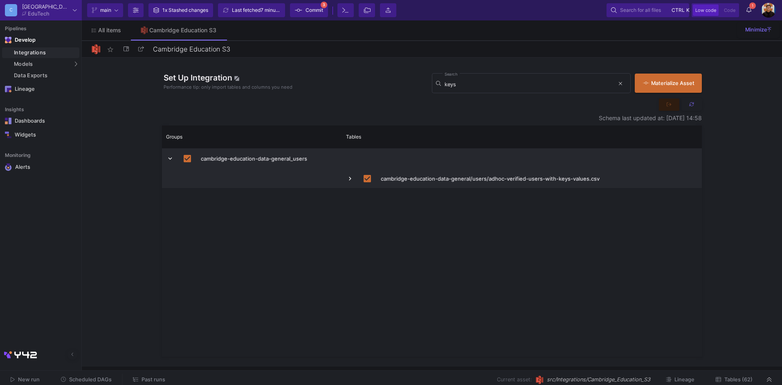
click at [309, 11] on span "Commit" at bounding box center [315, 10] width 18 height 12
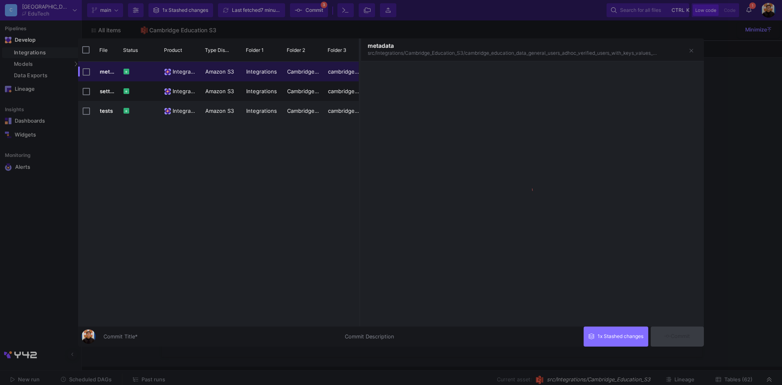
click at [159, 348] on div at bounding box center [391, 192] width 782 height 385
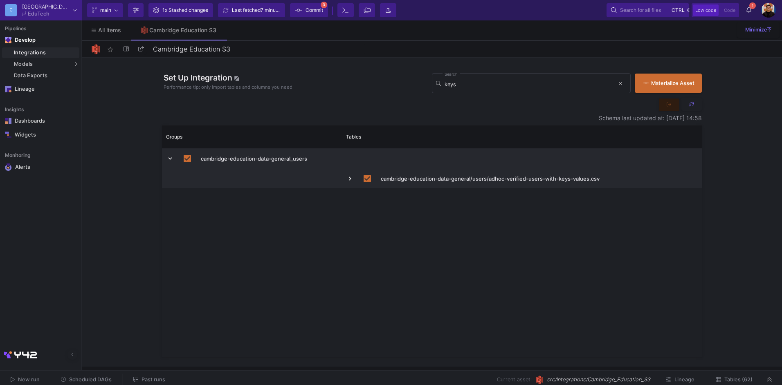
click at [326, 14] on button "Commit 3" at bounding box center [309, 10] width 38 height 14
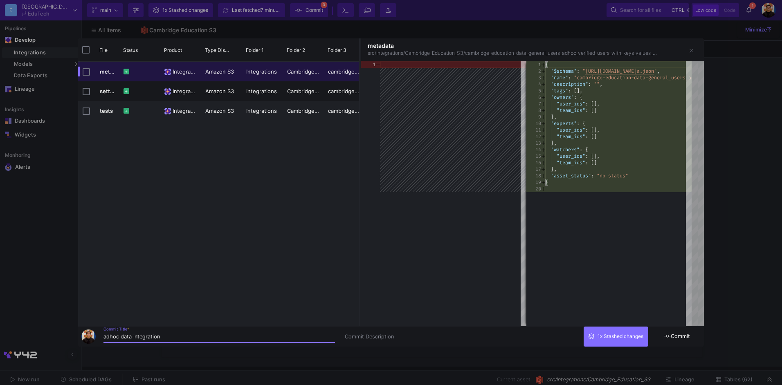
type input "adhoc data integration"
click at [682, 330] on button "Commit" at bounding box center [677, 337] width 53 height 20
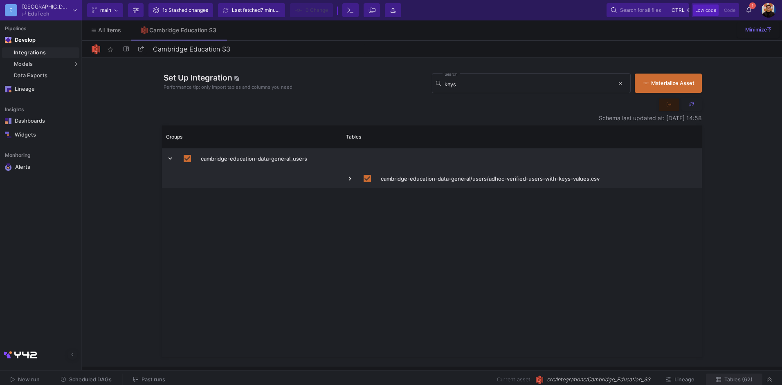
click at [743, 377] on span "Tables (62)" at bounding box center [738, 380] width 28 height 6
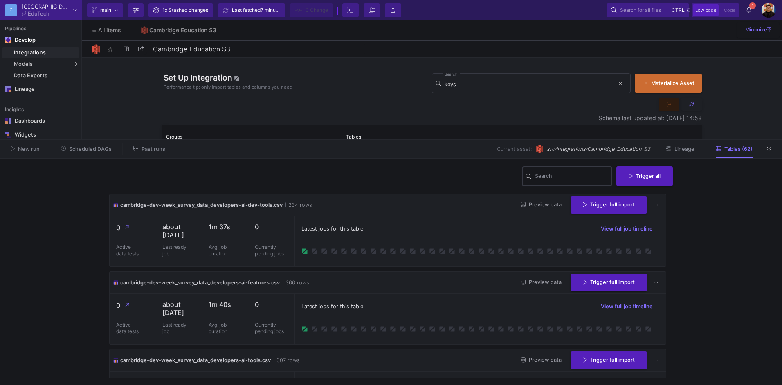
click at [578, 182] on div "Search" at bounding box center [572, 175] width 74 height 21
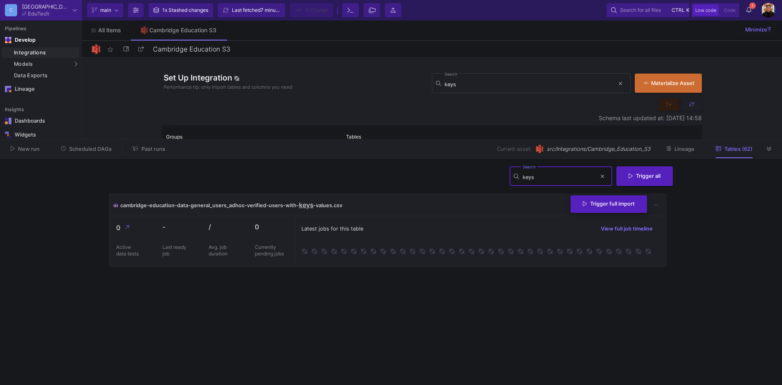
click at [614, 202] on span "Trigger full import" at bounding box center [609, 204] width 52 height 6
drag, startPoint x: 574, startPoint y: 175, endPoint x: 499, endPoint y: 166, distance: 75.4
click at [499, 166] on div "keys Search Trigger all" at bounding box center [391, 179] width 564 height 29
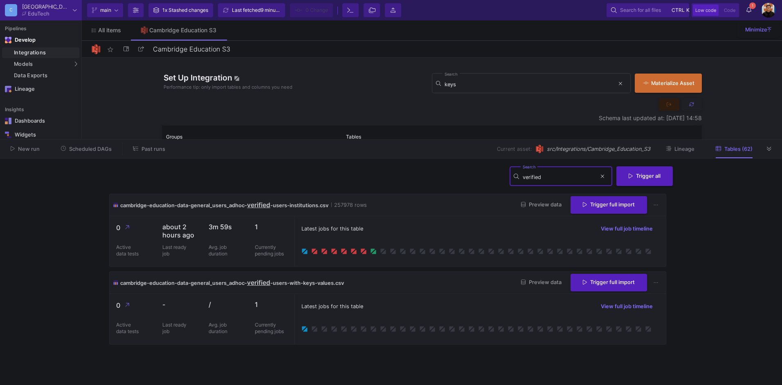
type input "verified"
click at [750, 7] on span "2" at bounding box center [752, 5] width 7 height 7
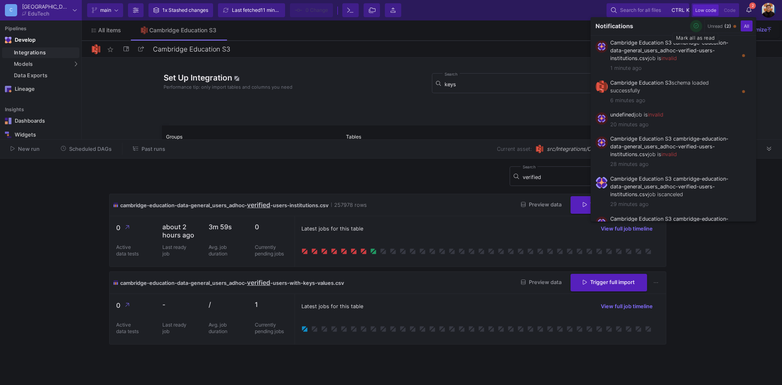
click at [696, 25] on icon "button" at bounding box center [696, 25] width 5 height 5
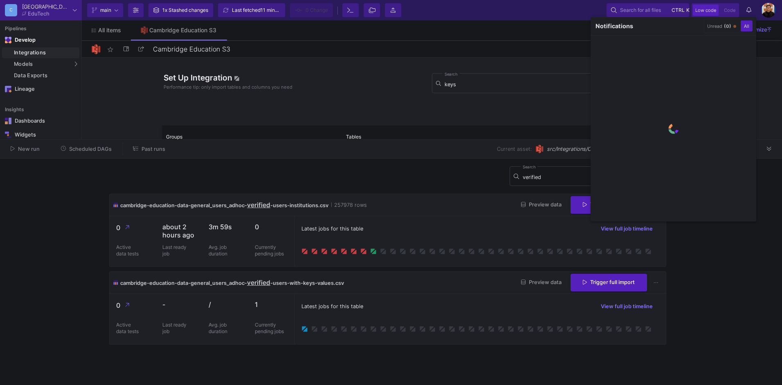
click at [429, 229] on div at bounding box center [391, 192] width 782 height 385
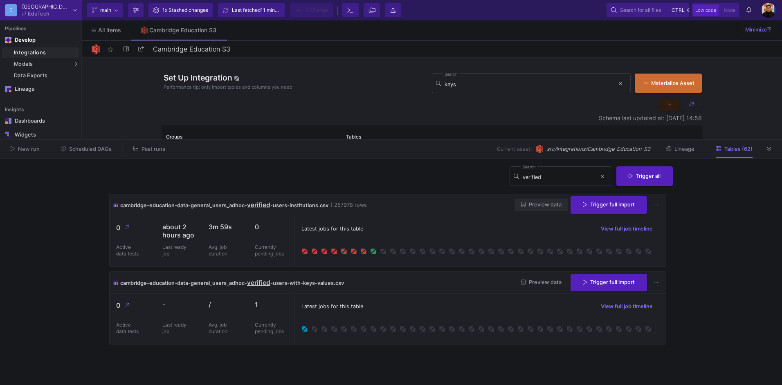
click at [526, 207] on span "Preview data" at bounding box center [541, 205] width 40 height 6
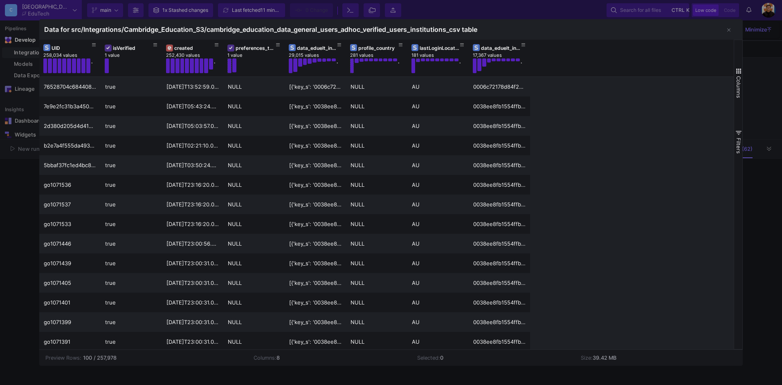
drag, startPoint x: 556, startPoint y: 250, endPoint x: 649, endPoint y: 245, distance: 93.0
click at [724, 32] on button "button" at bounding box center [729, 30] width 16 height 16
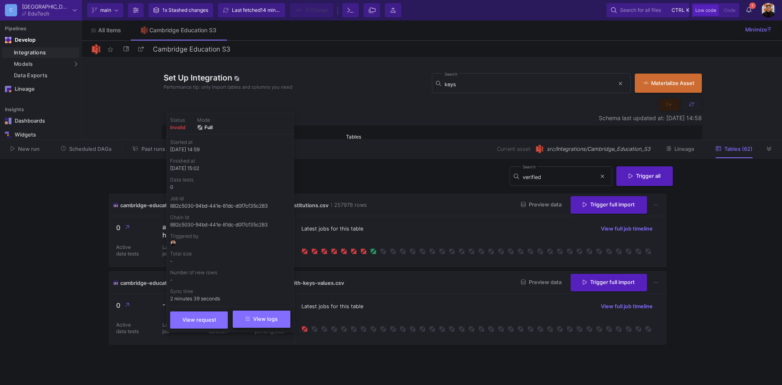
click at [276, 316] on span "View logs" at bounding box center [261, 319] width 32 height 6
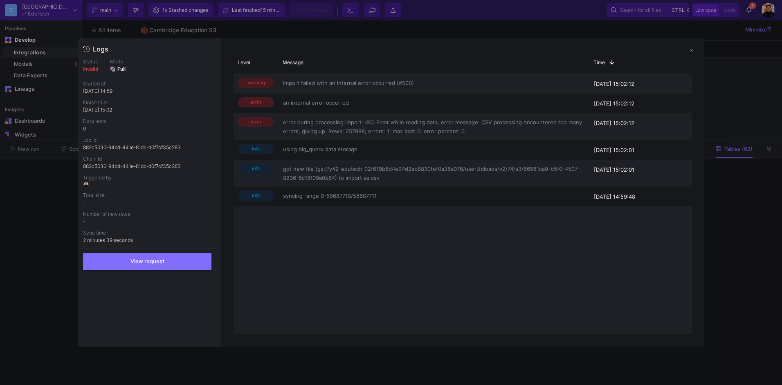
click at [737, 155] on div at bounding box center [391, 192] width 782 height 385
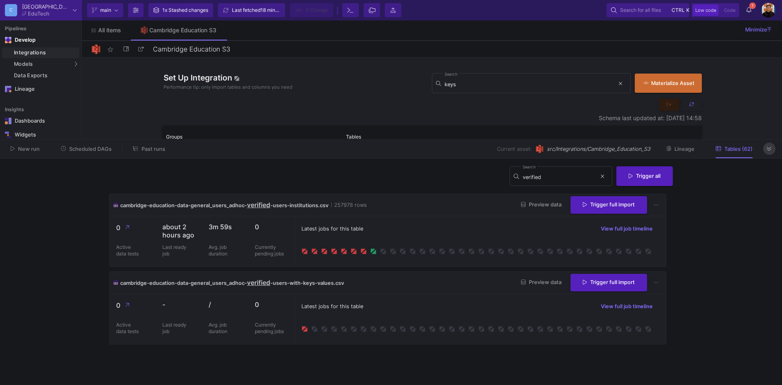
click at [772, 144] on button at bounding box center [769, 149] width 12 height 12
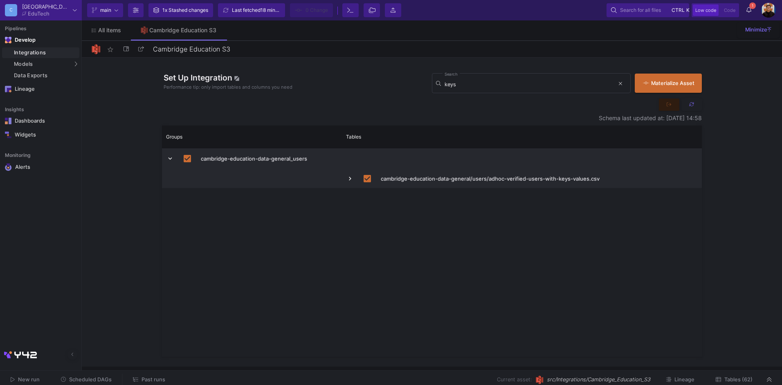
drag, startPoint x: 63, startPoint y: 56, endPoint x: 56, endPoint y: 185, distance: 129.5
click at [63, 55] on div "Integrations" at bounding box center [45, 52] width 63 height 7
click at [32, 52] on div "Integrations" at bounding box center [45, 52] width 63 height 7
click at [742, 373] on div "New run Scheduled DAGs Past runs Current asset: src/Integrations/Cambridge_Educ…" at bounding box center [391, 380] width 782 height 18
click at [742, 374] on button "Tables (62)" at bounding box center [734, 380] width 56 height 13
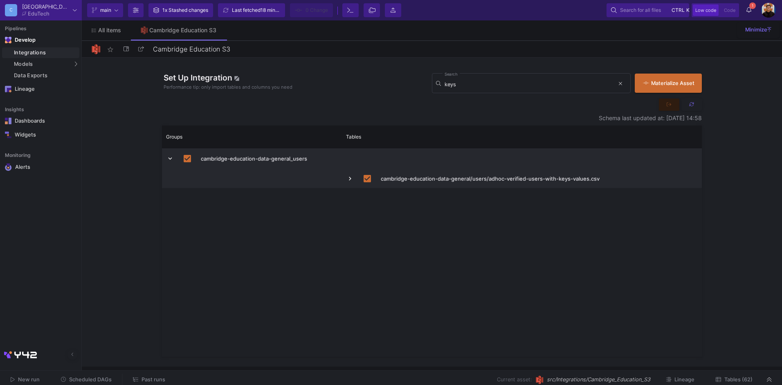
click at [742, 374] on button "Tables (62)" at bounding box center [734, 380] width 56 height 13
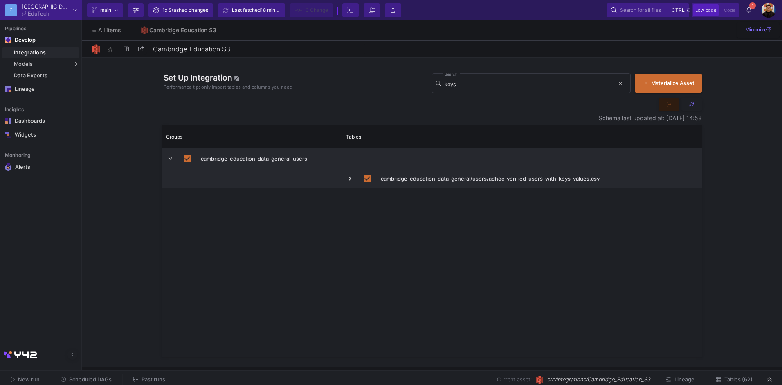
click at [742, 374] on button "Tables (62)" at bounding box center [734, 380] width 56 height 13
click at [48, 172] on y42-left-main-menu "Pipelines Develop Integrations Models Models UI-Models SQL-Models Data Exports …" at bounding box center [40, 100] width 81 height 160
click at [169, 222] on mat-sidenav-container "Pipelines Develop Integrations Models Models UI-Models SQL-Models Data Exports …" at bounding box center [391, 183] width 782 height 367
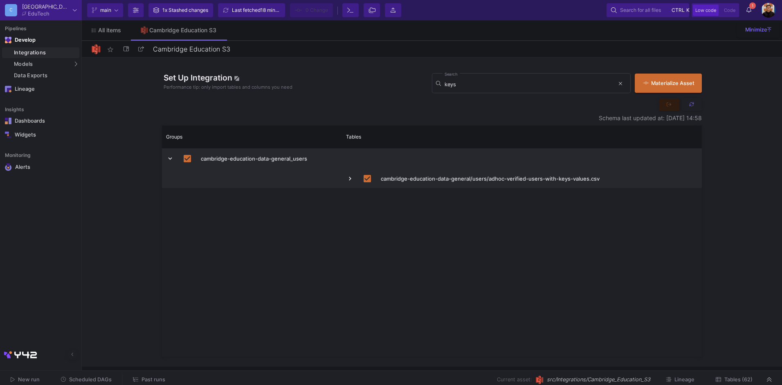
click at [56, 185] on mat-sidenav-container "Pipelines Develop Integrations Models Models UI-Models SQL-Models Data Exports …" at bounding box center [391, 183] width 782 height 367
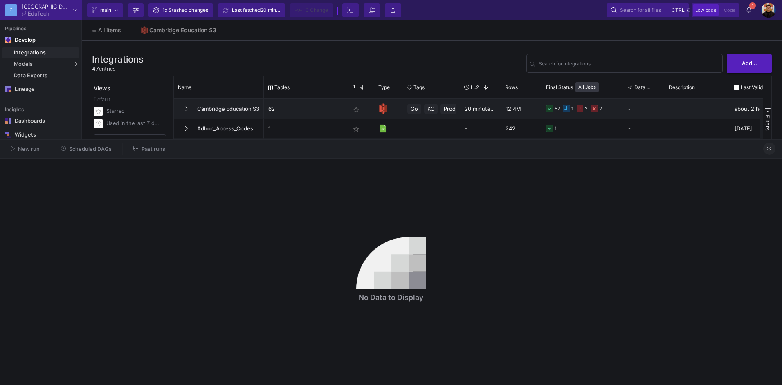
click at [772, 142] on div "New run Scheduled DAGs Past runs" at bounding box center [391, 149] width 782 height 19
click at [770, 150] on icon at bounding box center [769, 148] width 4 height 5
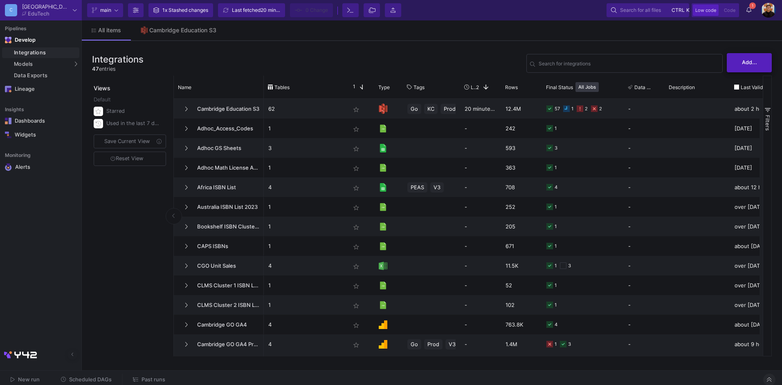
click at [742, 66] on button "Add..." at bounding box center [749, 62] width 45 height 19
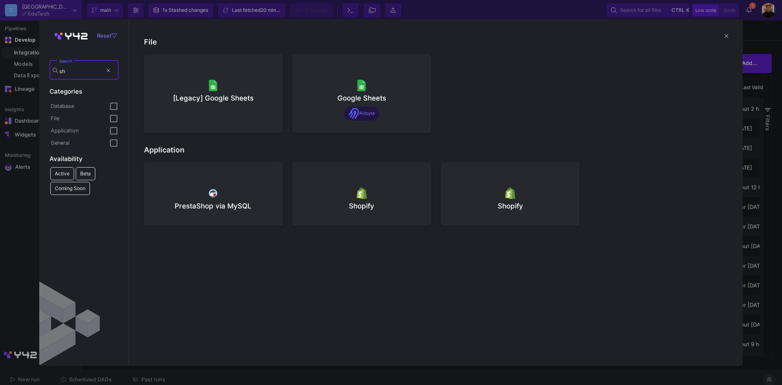
type input "sh"
click at [235, 94] on div "[Legacy] Google Sheets" at bounding box center [214, 98] width 126 height 10
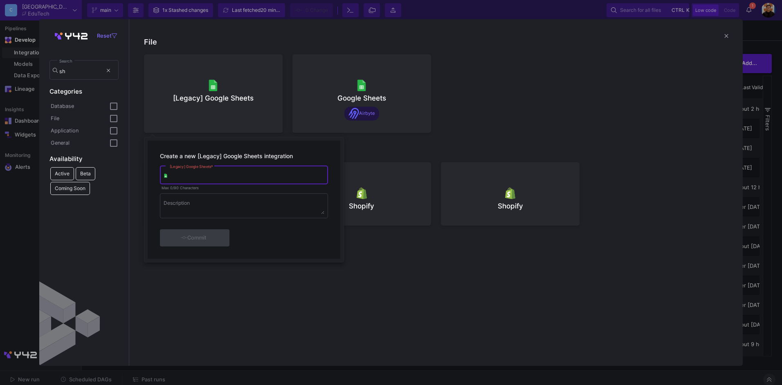
paste input "verified users with key_s values"
click at [189, 175] on input "verified users with key_s values" at bounding box center [247, 176] width 155 height 6
type input "verified users with key_s values"
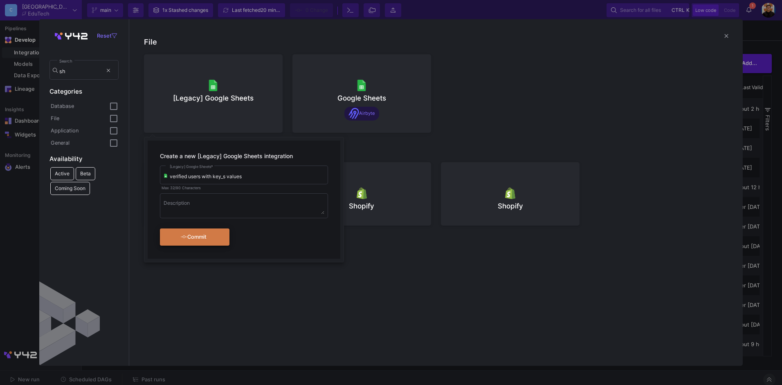
click at [220, 243] on button "Commit" at bounding box center [195, 237] width 70 height 17
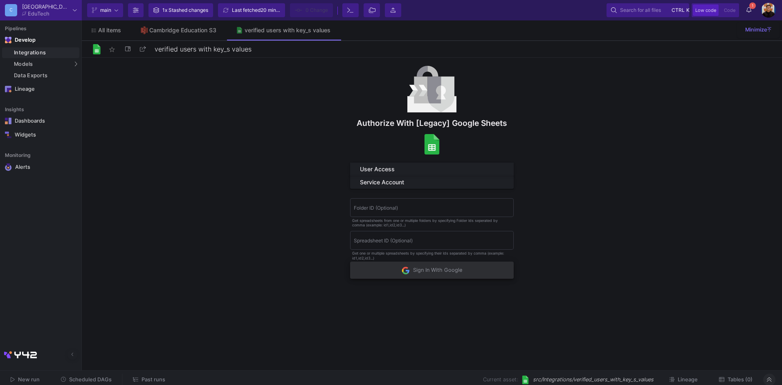
click at [402, 272] on img "submit" at bounding box center [406, 271] width 8 height 8
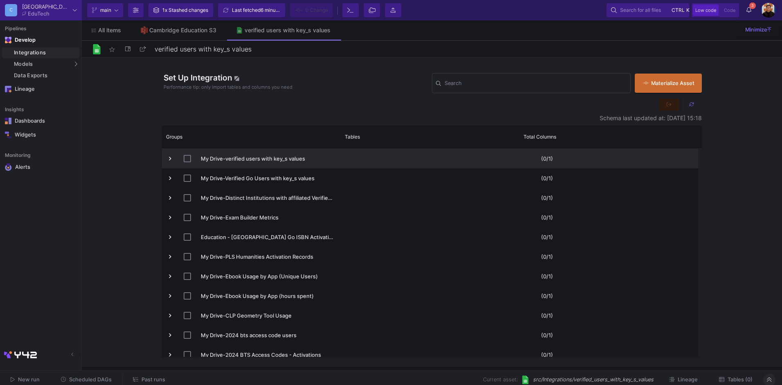
click at [187, 163] on span "Press SPACE to select this row." at bounding box center [192, 158] width 17 height 19
click at [186, 160] on input "Press Space to toggle row selection (unchecked)" at bounding box center [187, 158] width 7 height 7
checkbox input "true"
click at [309, 3] on button "Commit 3" at bounding box center [309, 10] width 38 height 14
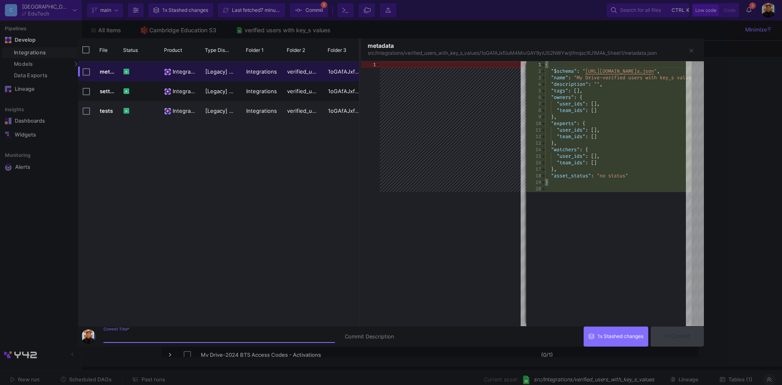
click at [203, 334] on input "Commit Title *" at bounding box center [219, 337] width 232 height 7
type input "adhoc integrtation"
click at [690, 339] on span "Commit" at bounding box center [677, 336] width 26 height 6
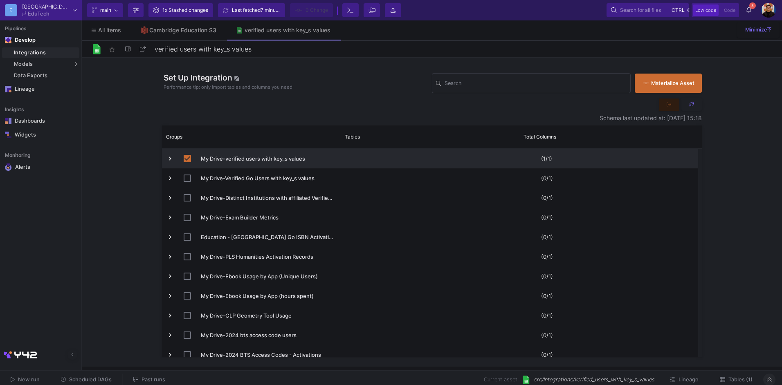
click at [738, 373] on div "New run Scheduled DAGs Past runs Current asset: src/Integrations/verified_users…" at bounding box center [391, 380] width 782 height 18
click at [738, 382] on span "Tables (1)" at bounding box center [741, 380] width 24 height 6
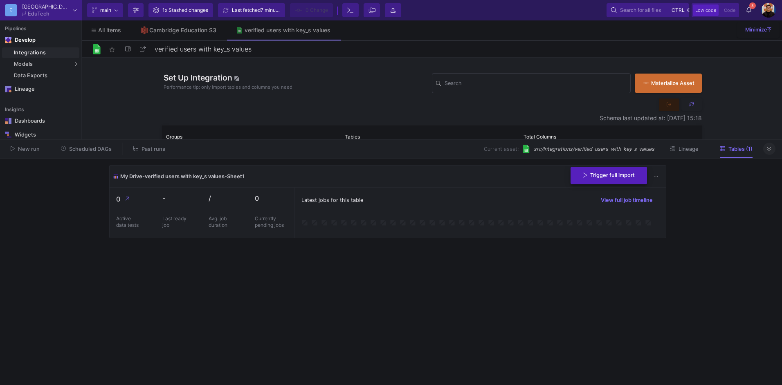
click at [618, 169] on button "Trigger full import" at bounding box center [609, 176] width 76 height 18
click at [750, 8] on icon at bounding box center [749, 10] width 5 height 6
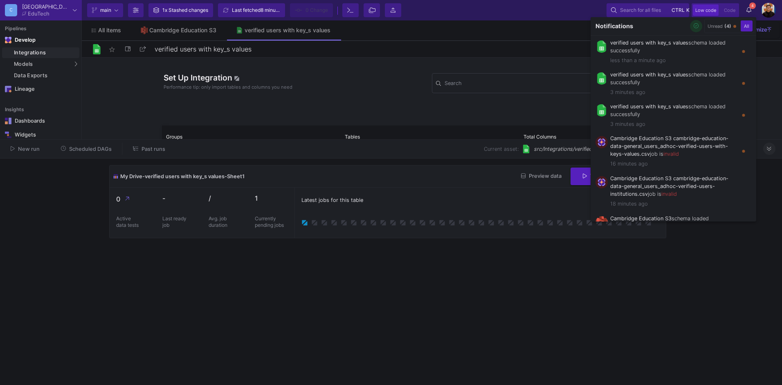
click at [695, 25] on icon "button" at bounding box center [696, 25] width 5 height 5
click at [347, 344] on div at bounding box center [391, 192] width 782 height 385
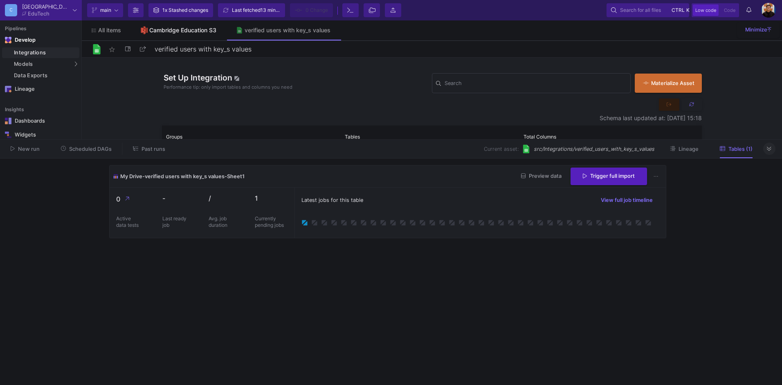
click at [173, 30] on div "Cambridge Education S3" at bounding box center [182, 30] width 67 height 7
type input "Cambridge Education S3"
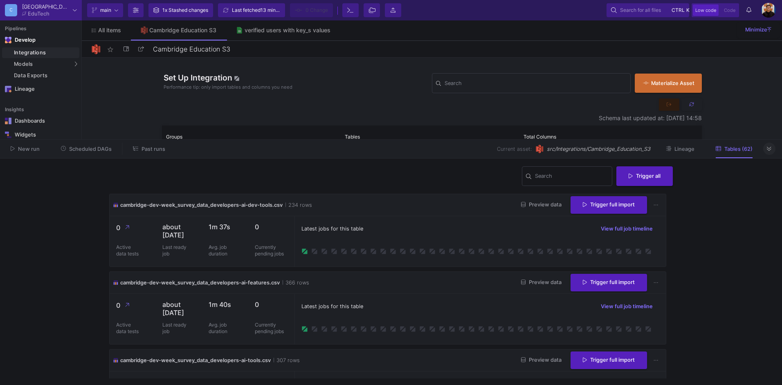
click at [569, 188] on div "Search Trigger all" at bounding box center [391, 179] width 564 height 29
click at [569, 187] on mat-form-field "Search" at bounding box center [567, 176] width 90 height 22
drag, startPoint x: 569, startPoint y: 187, endPoint x: 560, endPoint y: 181, distance: 10.9
click at [559, 182] on div "Search" at bounding box center [572, 175] width 74 height 21
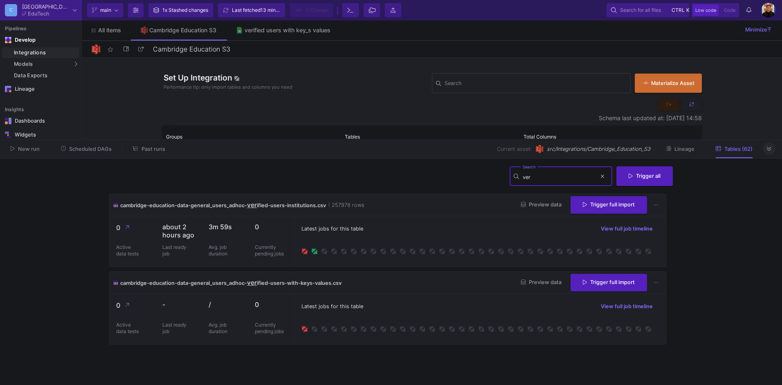
type input "ver"
click at [293, 32] on div "verified users with key_s values" at bounding box center [288, 30] width 86 height 7
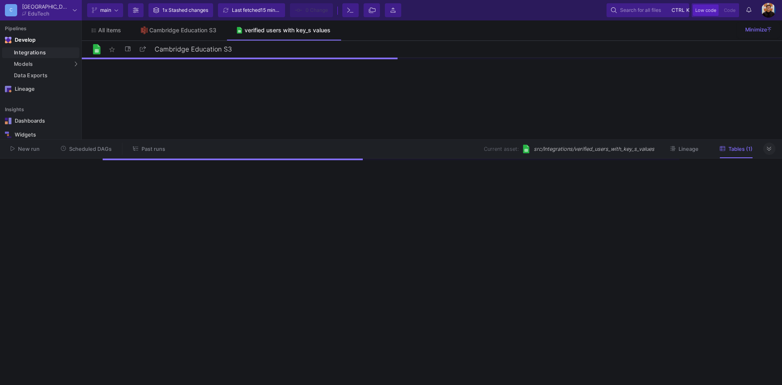
type input "verified users with key_s values"
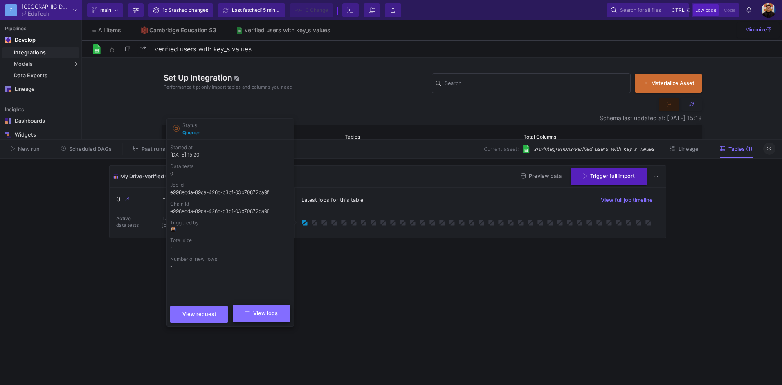
click at [271, 307] on button "View logs" at bounding box center [262, 313] width 58 height 17
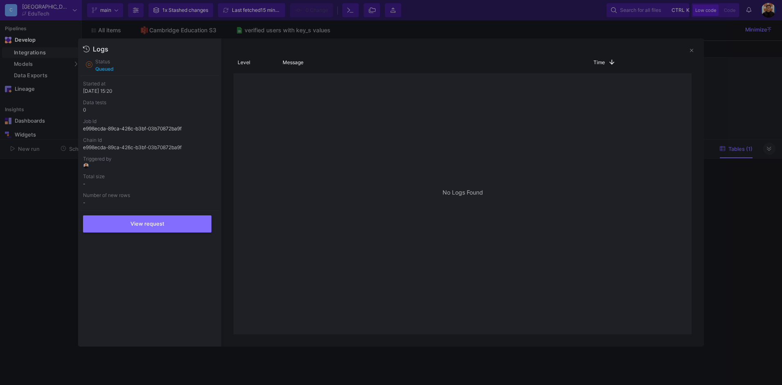
drag, startPoint x: 720, startPoint y: 118, endPoint x: 715, endPoint y: 133, distance: 15.7
click at [720, 118] on div at bounding box center [391, 192] width 782 height 385
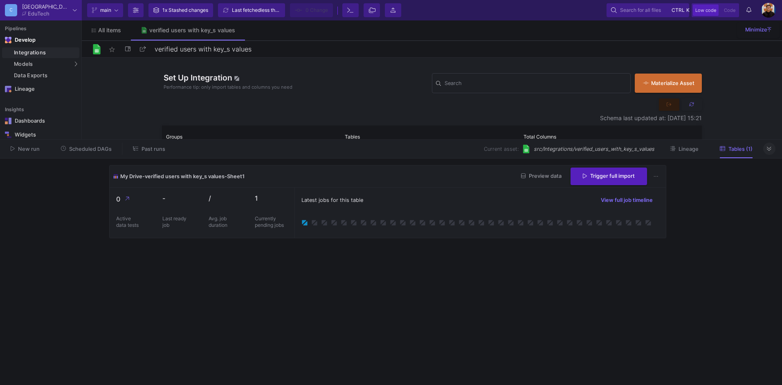
click at [769, 149] on icon at bounding box center [769, 148] width 4 height 5
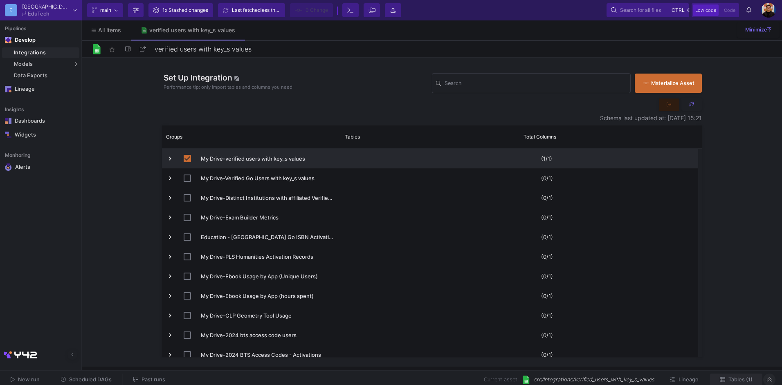
click at [730, 376] on button "Tables (1)" at bounding box center [736, 380] width 52 height 13
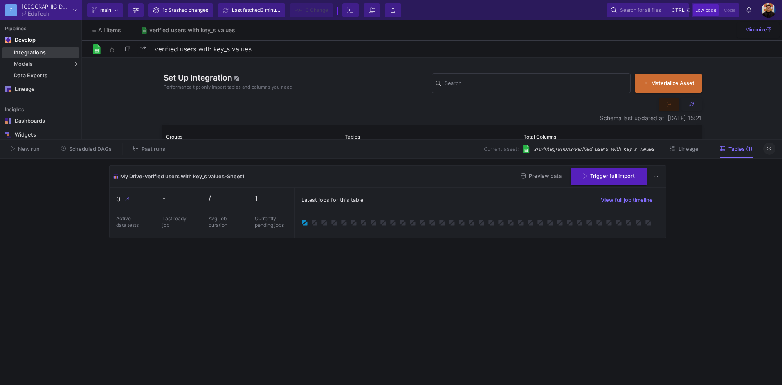
click at [45, 51] on div "Integrations" at bounding box center [45, 52] width 63 height 7
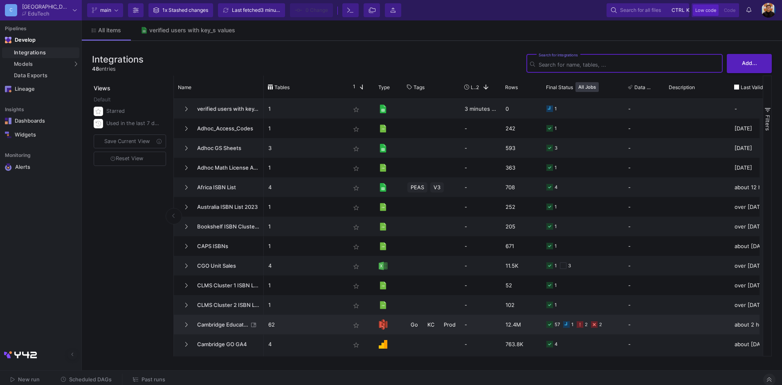
click at [301, 326] on p "62" at bounding box center [304, 324] width 73 height 19
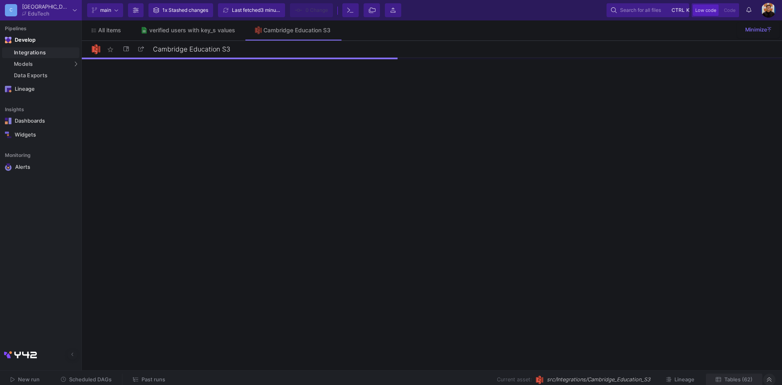
click at [746, 377] on span "Tables (62)" at bounding box center [738, 380] width 28 height 6
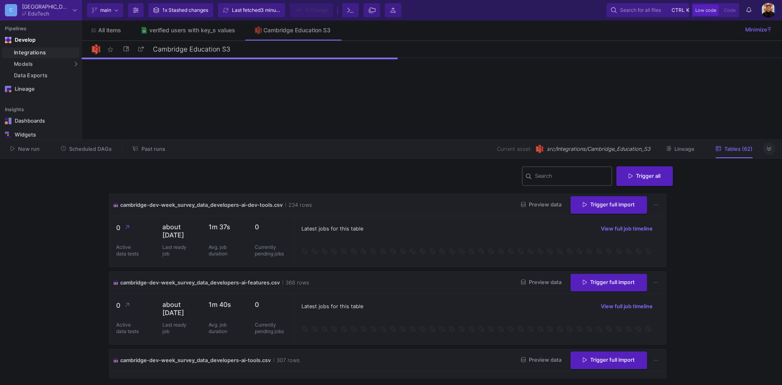
click at [547, 174] on div "Search" at bounding box center [572, 175] width 74 height 21
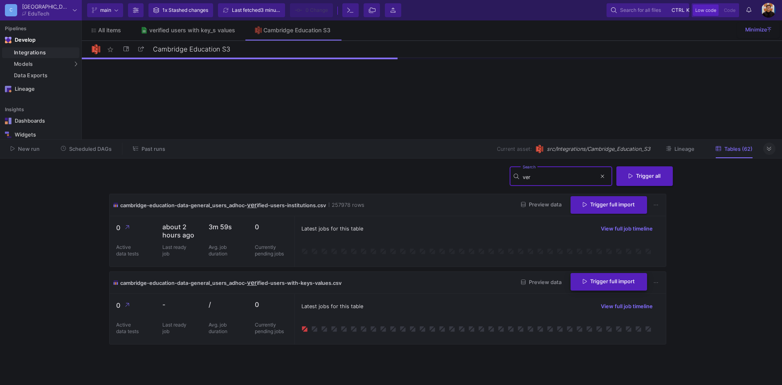
type input "ver"
click at [608, 286] on button "Trigger full import" at bounding box center [609, 282] width 76 height 18
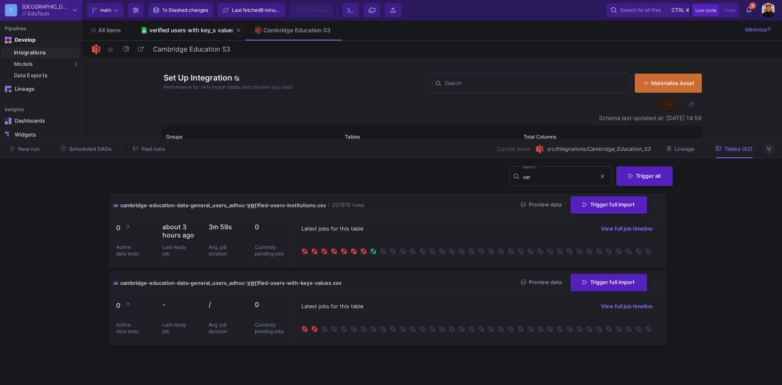
click at [198, 37] on link "verified users with key_s values" at bounding box center [188, 30] width 114 height 20
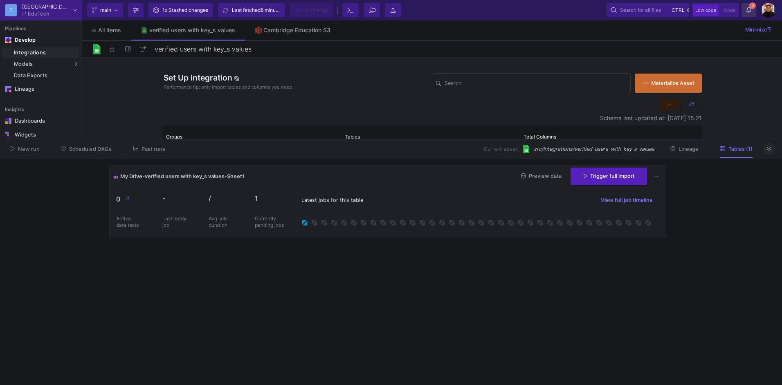
click at [750, 6] on span "2" at bounding box center [752, 5] width 7 height 7
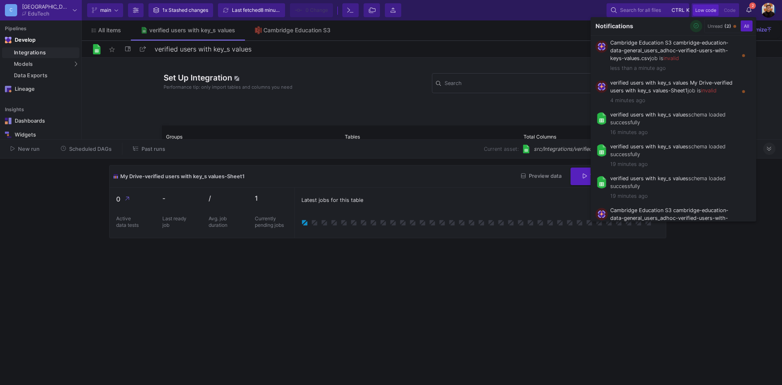
click at [697, 25] on icon "button" at bounding box center [696, 25] width 5 height 5
click at [587, 270] on div at bounding box center [391, 192] width 782 height 385
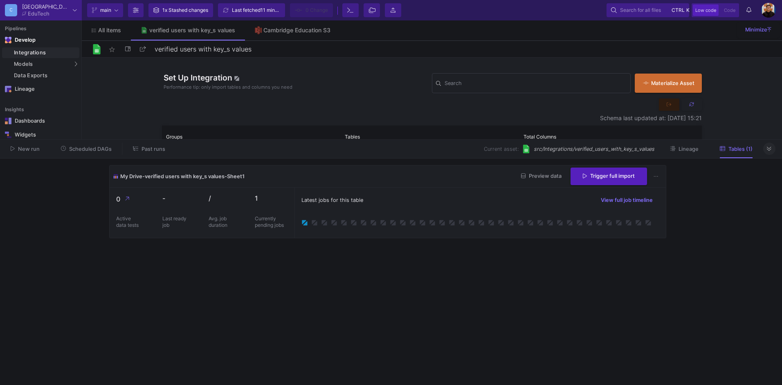
click at [479, 258] on cdk-virtual-scroll-viewport "My Drive-verified users with key_s values-Sheet1 Preview data Trigger full impo…" at bounding box center [391, 272] width 564 height 214
click at [295, 31] on div "Cambridge Education S3" at bounding box center [296, 30] width 67 height 7
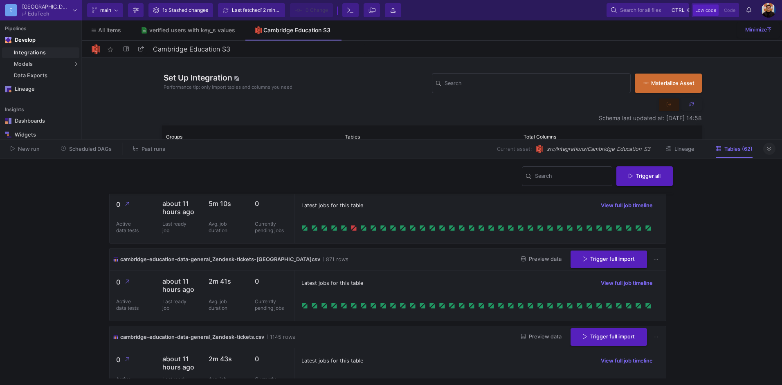
scroll to position [4112, 0]
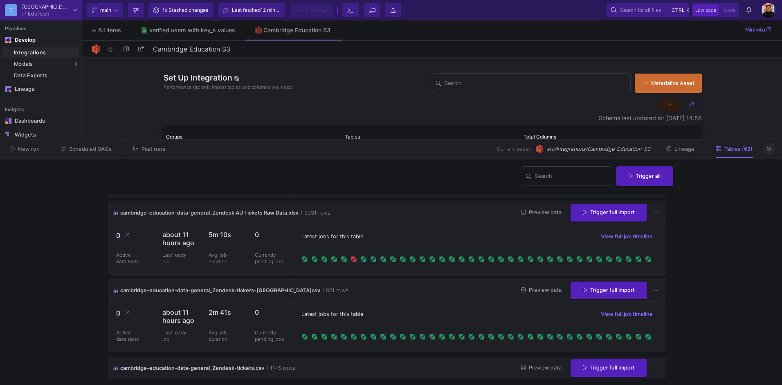
click at [521, 138] on icon at bounding box center [523, 135] width 4 height 5
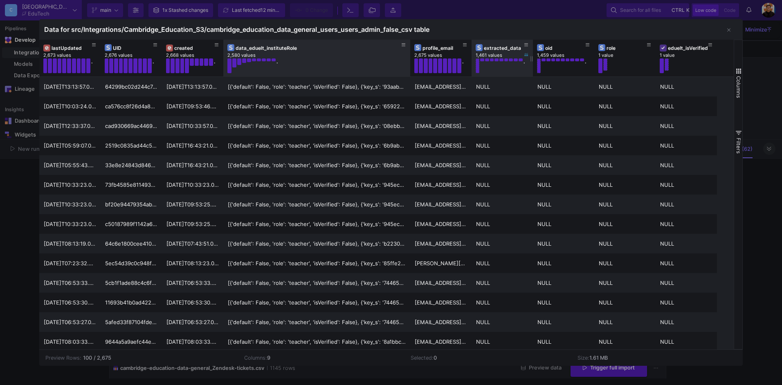
drag, startPoint x: 283, startPoint y: 58, endPoint x: 525, endPoint y: 73, distance: 241.8
click at [525, 73] on div "lastUpdated 2,673 values . UID 2,676 values . created 2,668 values . data_eduel…" at bounding box center [378, 58] width 678 height 37
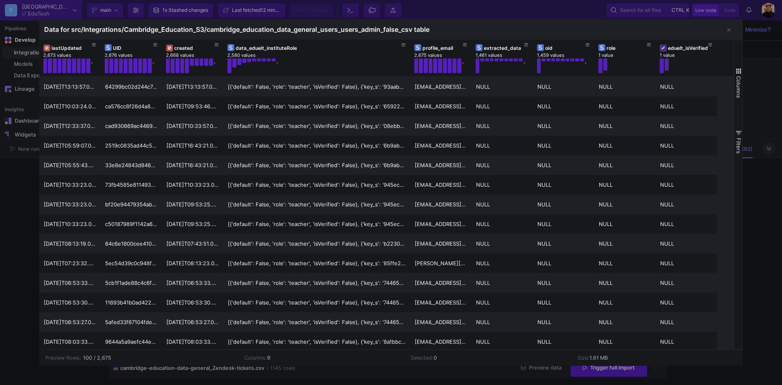
click at [771, 93] on div at bounding box center [391, 192] width 782 height 385
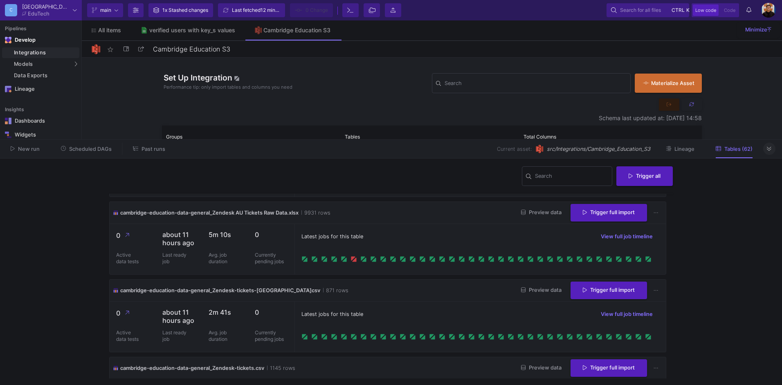
click at [651, 142] on button at bounding box center [656, 135] width 13 height 13
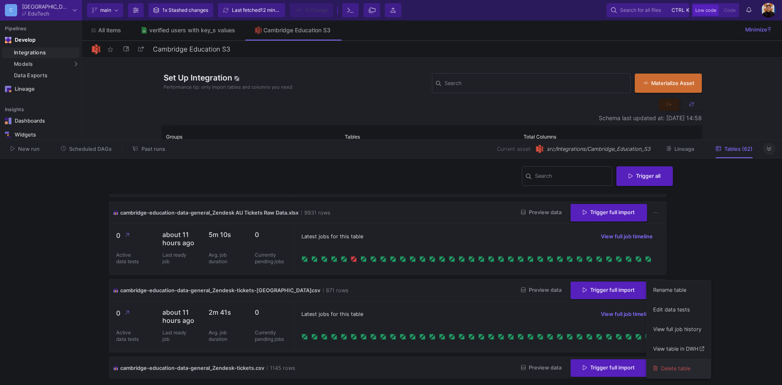
click at [681, 370] on button "Delete table" at bounding box center [679, 369] width 64 height 20
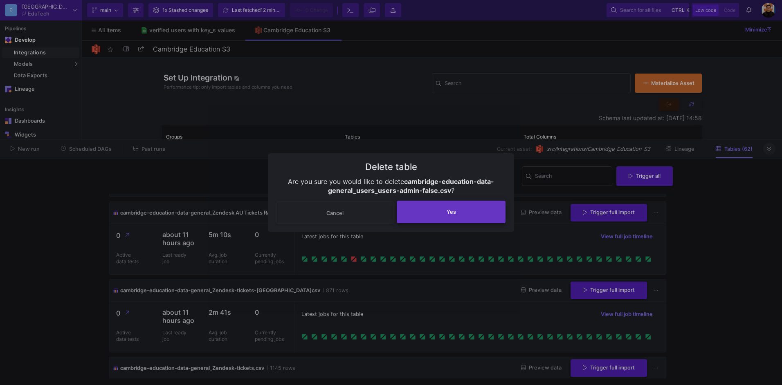
click at [475, 215] on button "Yes" at bounding box center [451, 212] width 109 height 22
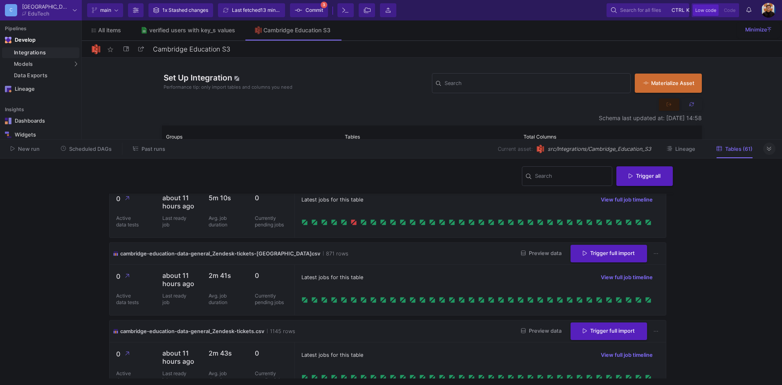
scroll to position [4030, 0]
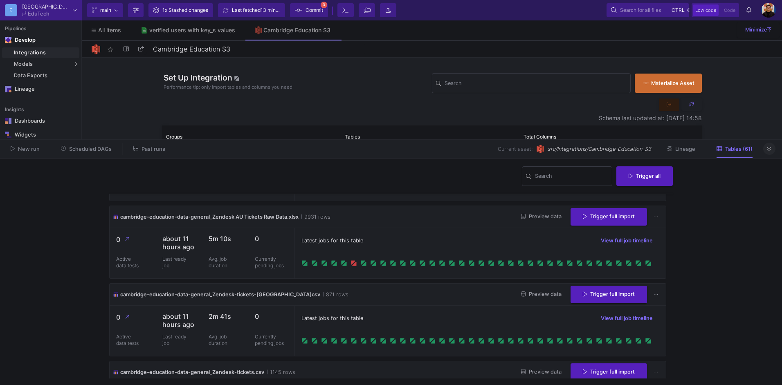
click at [543, 142] on span "Preview data" at bounding box center [541, 139] width 40 height 6
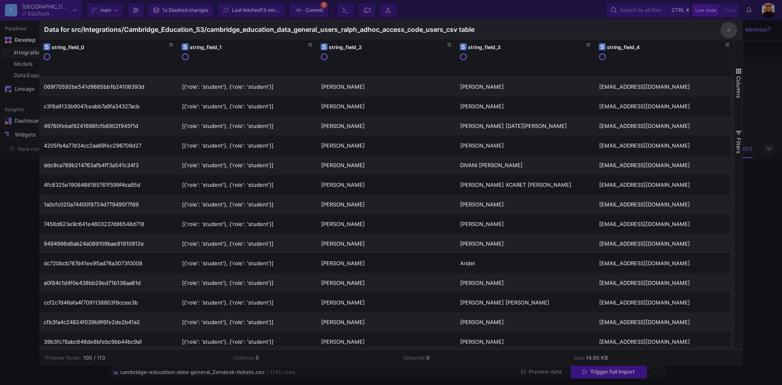
click at [765, 231] on div at bounding box center [391, 192] width 782 height 385
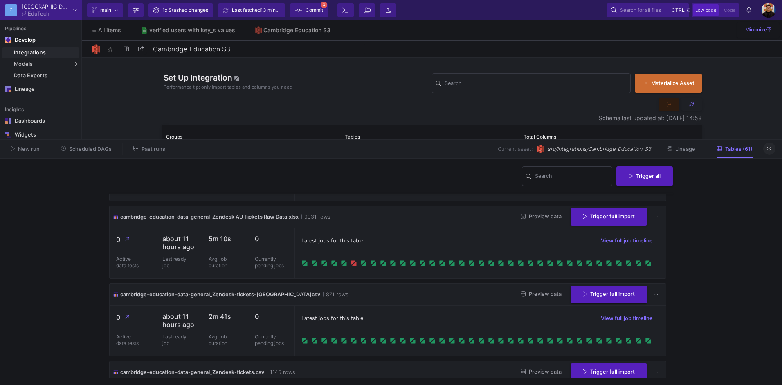
click at [650, 146] on button at bounding box center [656, 139] width 13 height 13
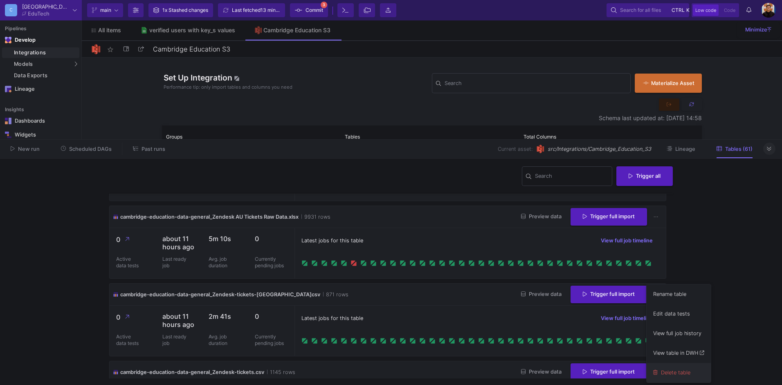
click at [672, 373] on button "Delete table" at bounding box center [679, 373] width 64 height 20
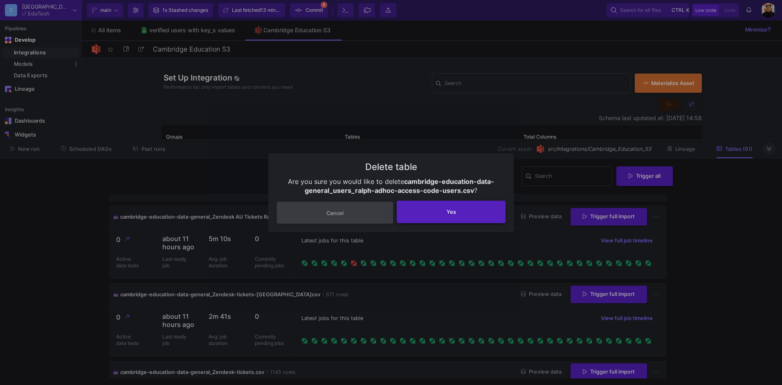
click at [459, 212] on button "Yes" at bounding box center [451, 212] width 109 height 22
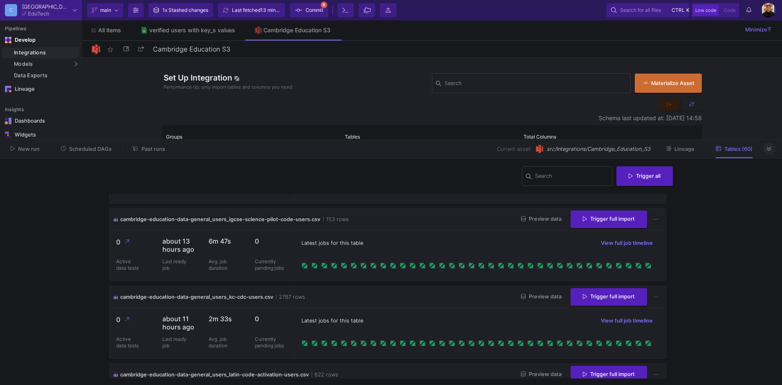
scroll to position [3702, 0]
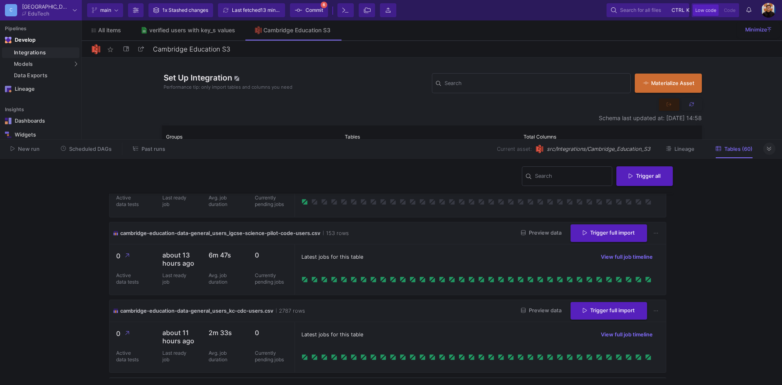
click at [543, 162] on button "Preview data" at bounding box center [542, 155] width 54 height 13
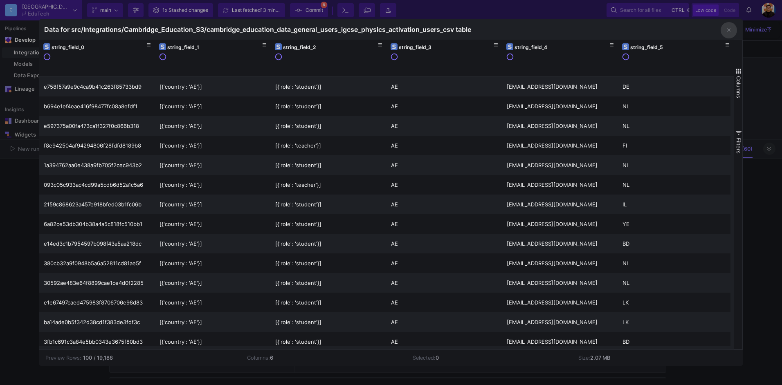
click at [760, 259] on div at bounding box center [391, 192] width 782 height 385
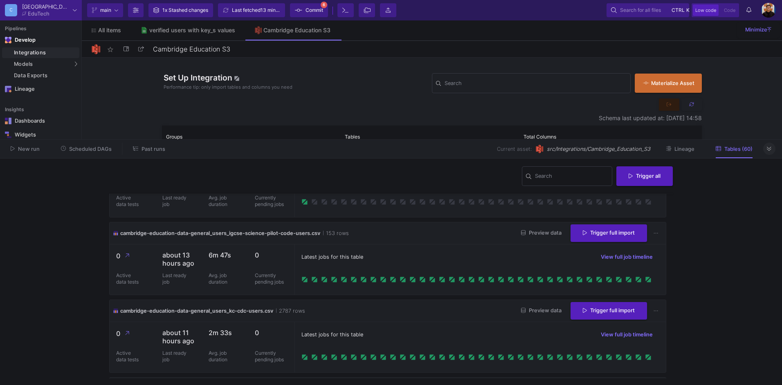
click at [654, 158] on icon at bounding box center [656, 155] width 4 height 5
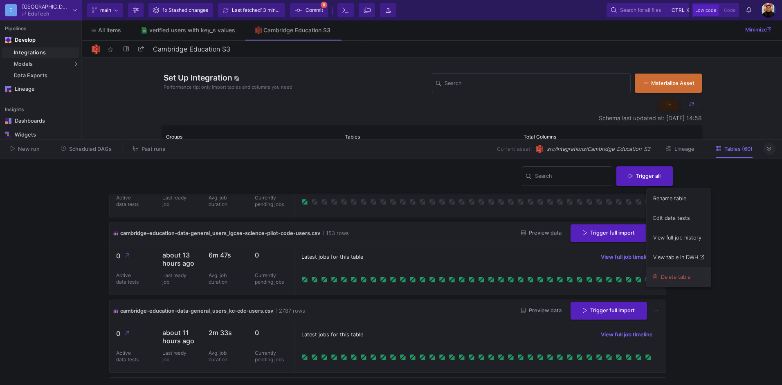
click at [681, 273] on button "Delete table" at bounding box center [679, 278] width 64 height 20
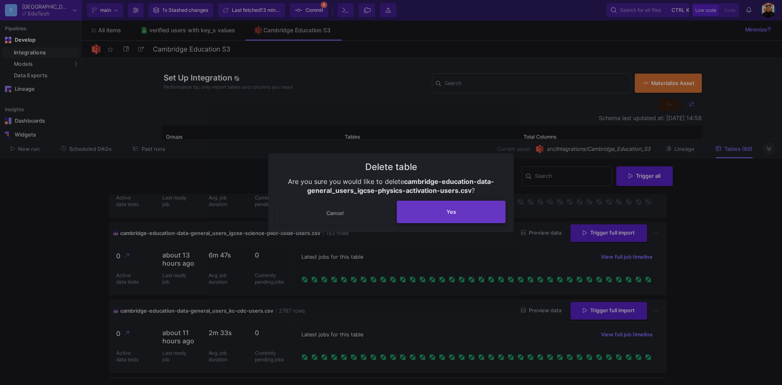
click at [456, 211] on span "Yes" at bounding box center [451, 212] width 9 height 6
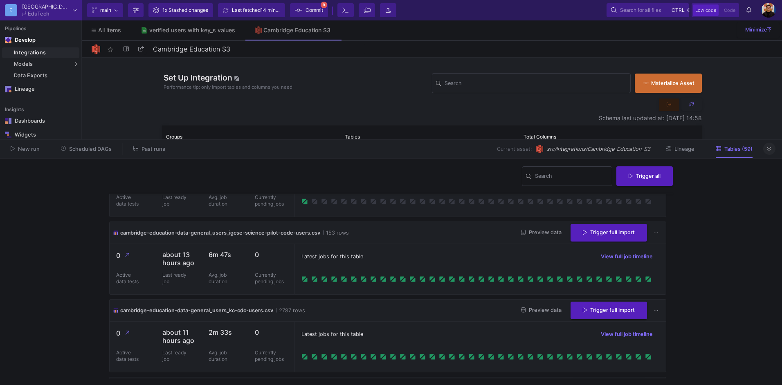
scroll to position [3621, 0]
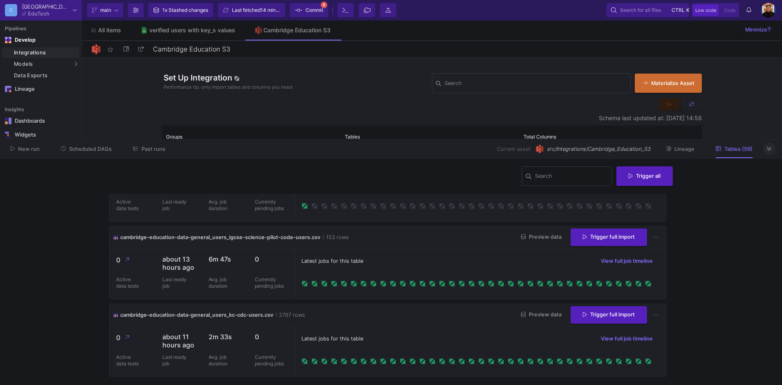
click at [654, 162] on icon at bounding box center [656, 159] width 4 height 5
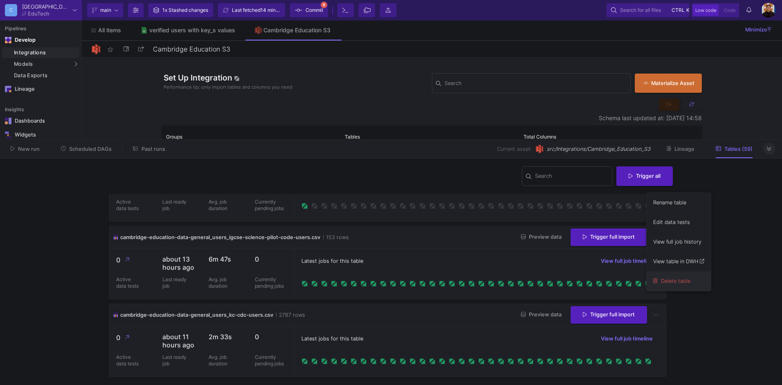
click at [686, 283] on button "Delete table" at bounding box center [679, 282] width 64 height 20
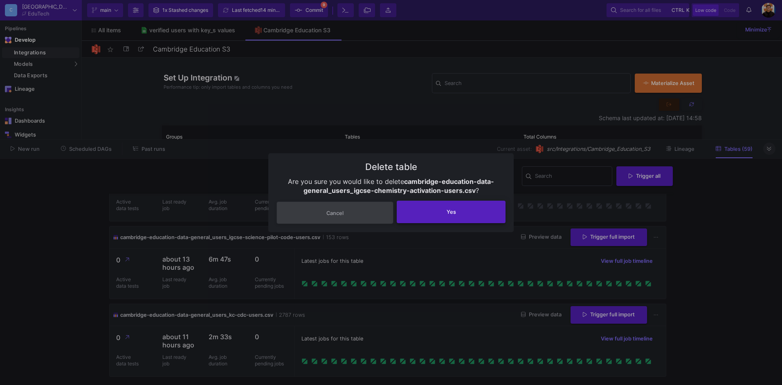
click at [455, 215] on button "Yes" at bounding box center [451, 212] width 109 height 22
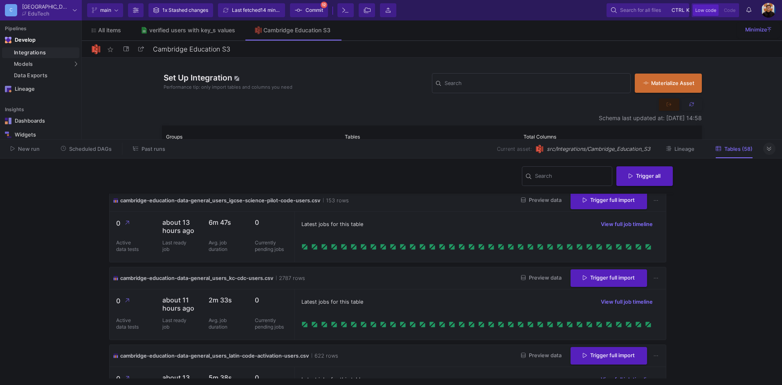
scroll to position [3539, 0]
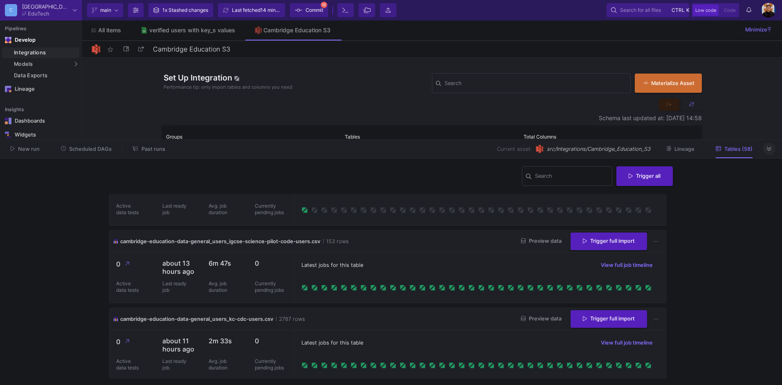
click at [655, 171] on button at bounding box center [656, 163] width 13 height 13
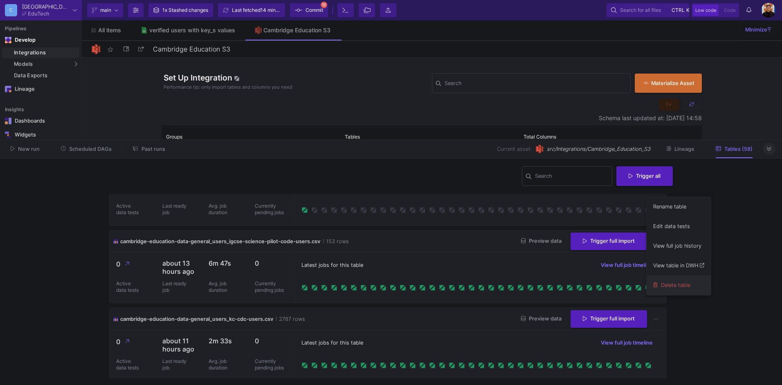
click at [673, 289] on button "Delete table" at bounding box center [679, 286] width 64 height 20
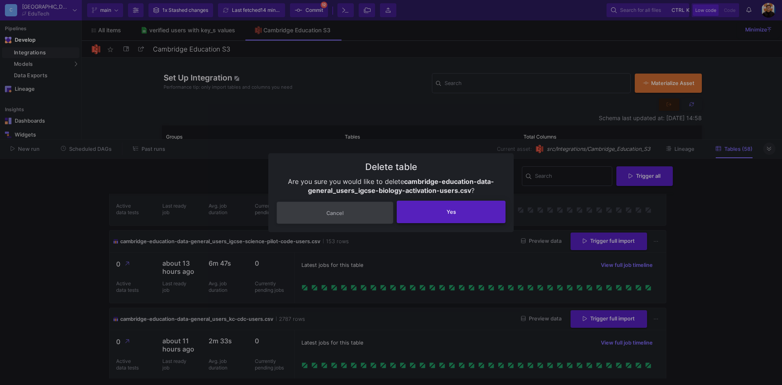
click at [445, 207] on button "Yes" at bounding box center [451, 212] width 109 height 22
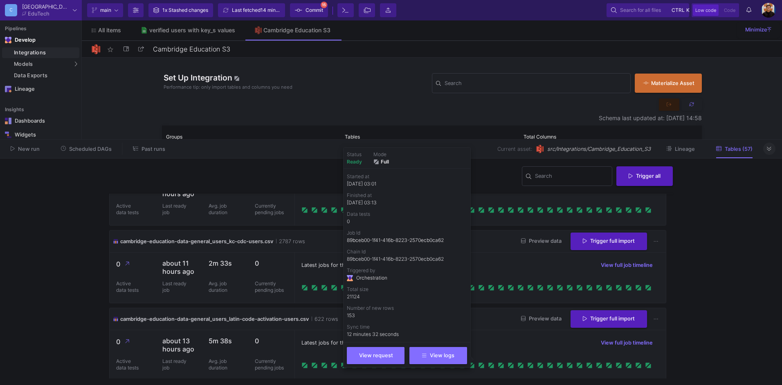
scroll to position [3498, 0]
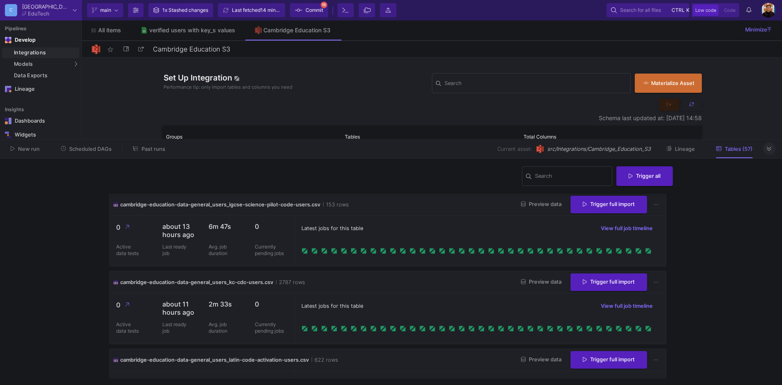
click at [654, 128] on icon at bounding box center [656, 127] width 4 height 1
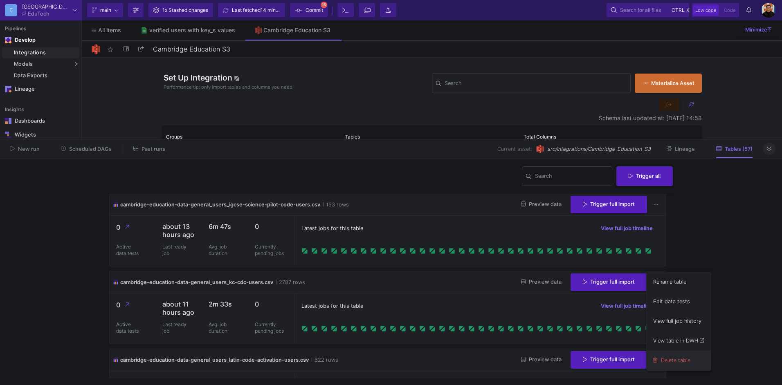
click at [695, 359] on button "Delete table" at bounding box center [679, 361] width 64 height 20
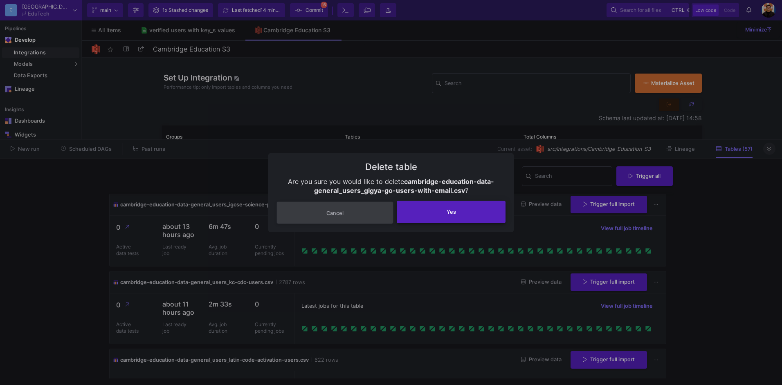
click at [449, 214] on span "Yes" at bounding box center [451, 212] width 9 height 6
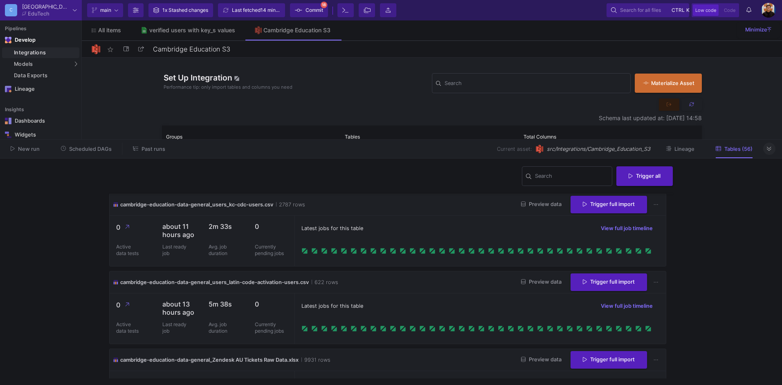
scroll to position [3416, 0]
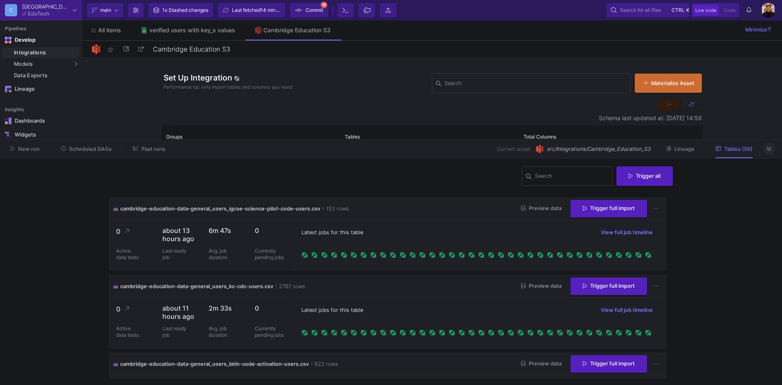
click at [544, 137] on button "Preview data" at bounding box center [542, 131] width 54 height 13
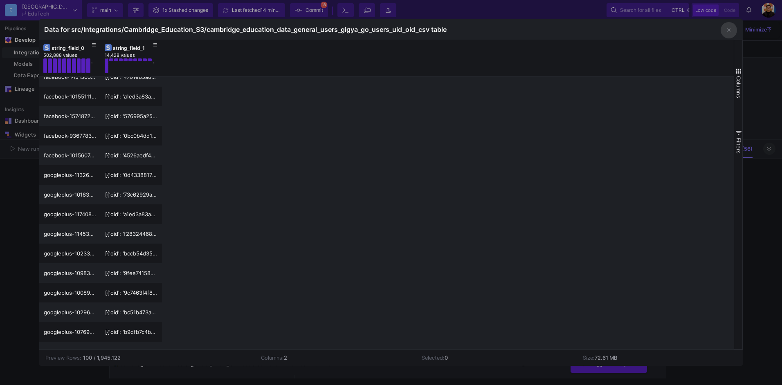
scroll to position [491, 0]
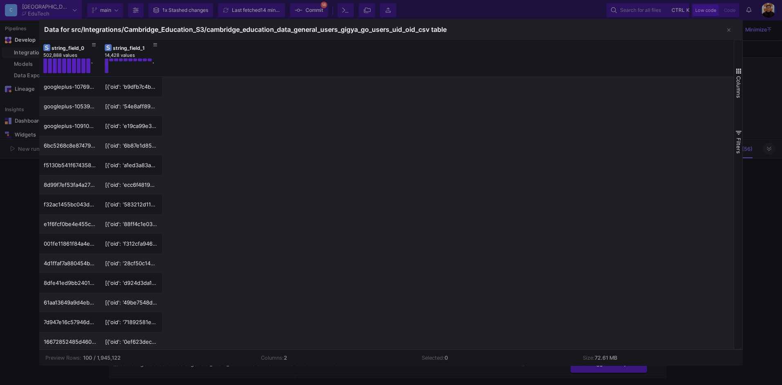
click at [773, 207] on div at bounding box center [391, 192] width 782 height 385
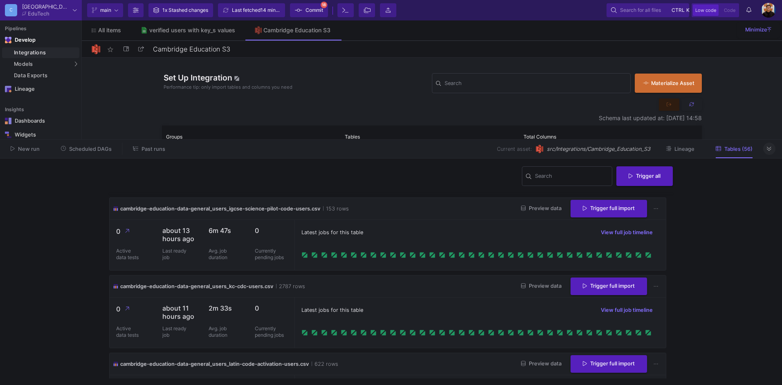
click at [657, 138] on button at bounding box center [656, 131] width 13 height 13
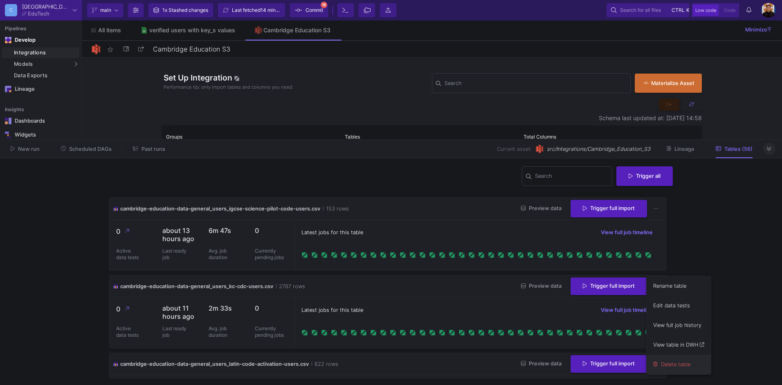
click at [675, 359] on button "Delete table" at bounding box center [679, 365] width 64 height 20
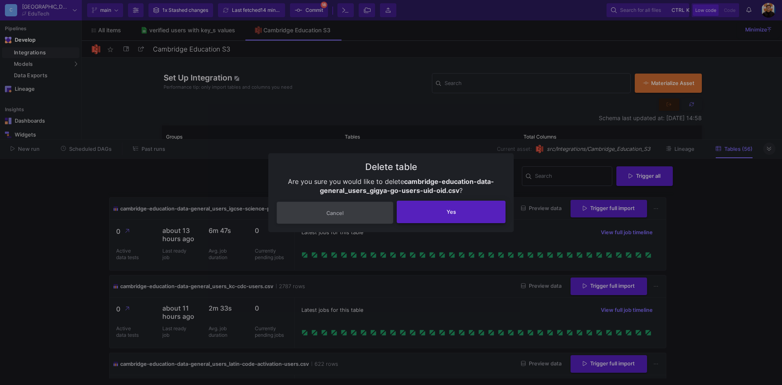
click at [475, 212] on button "Yes" at bounding box center [451, 212] width 109 height 22
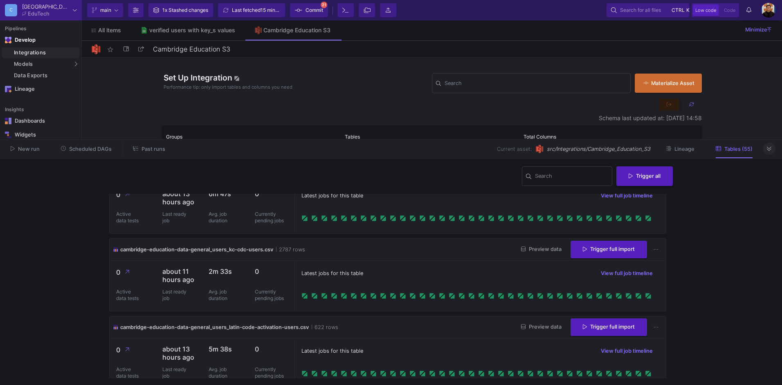
scroll to position [3334, 0]
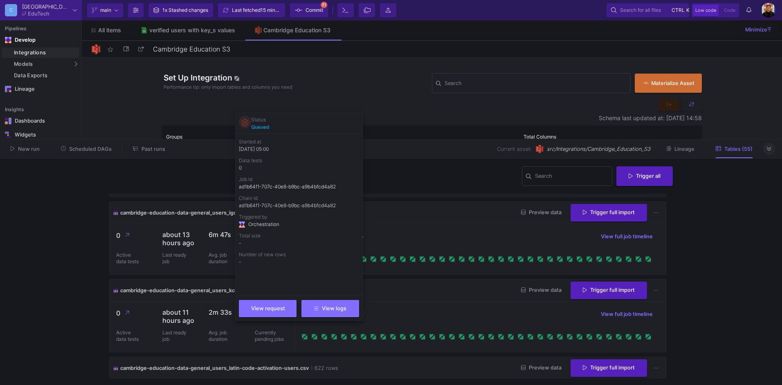
click at [243, 120] on icon at bounding box center [245, 122] width 7 height 7
click at [448, 165] on div "Latest jobs for this table View full job timeline" at bounding box center [480, 159] width 358 height 12
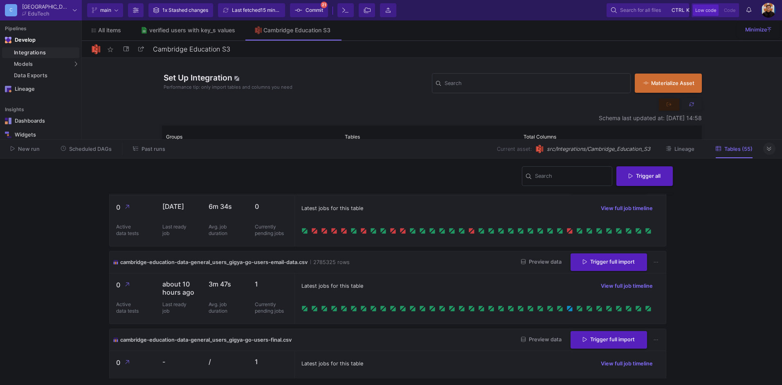
scroll to position [2966, 0]
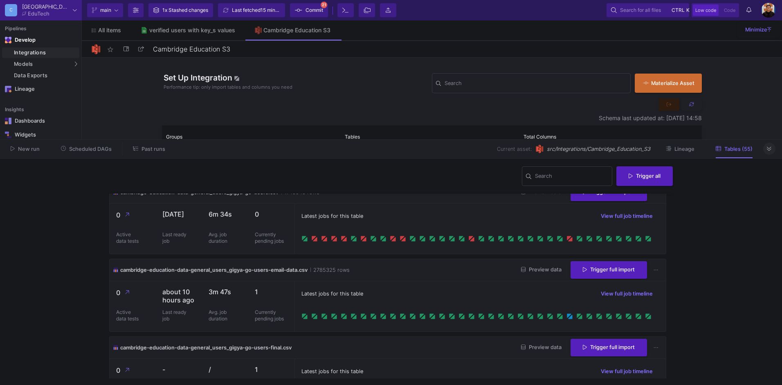
click at [412, 176] on div "Latest jobs for this table View full job timeline" at bounding box center [480, 151] width 371 height 50
click at [654, 117] on icon at bounding box center [656, 114] width 4 height 5
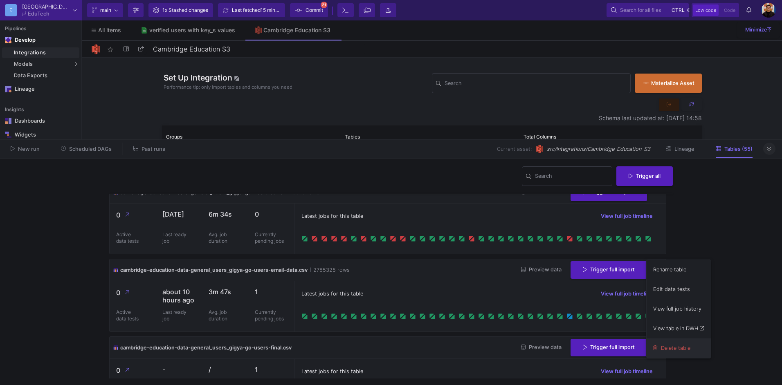
click at [675, 349] on button "Delete table" at bounding box center [679, 349] width 64 height 20
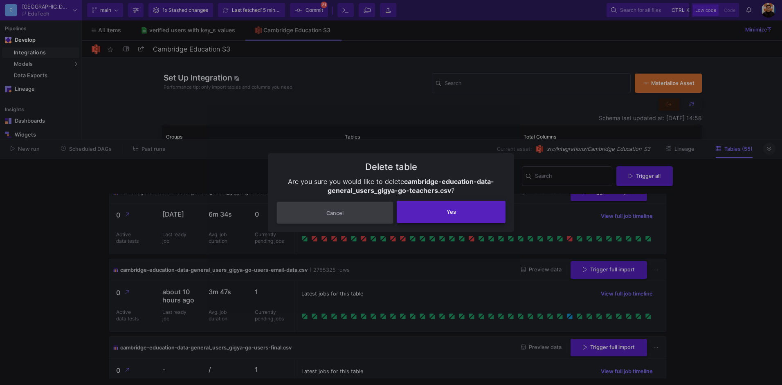
click at [431, 218] on button "Yes" at bounding box center [451, 212] width 109 height 22
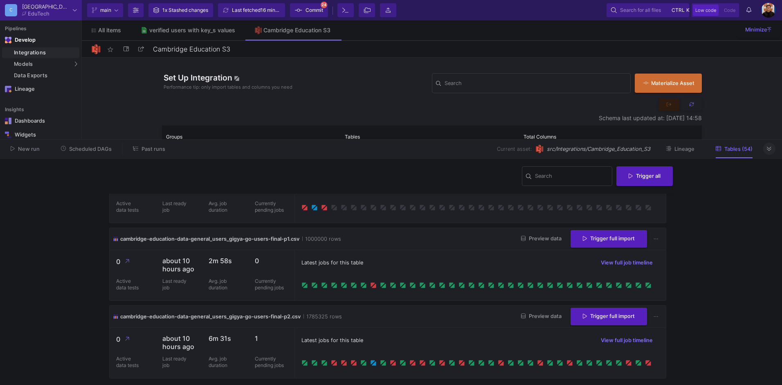
scroll to position [3089, 0]
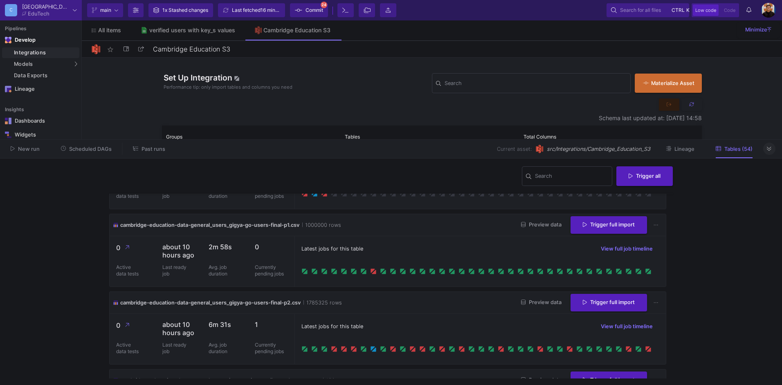
click at [386, 178] on div "Latest jobs for this table View full job timeline" at bounding box center [480, 171] width 358 height 12
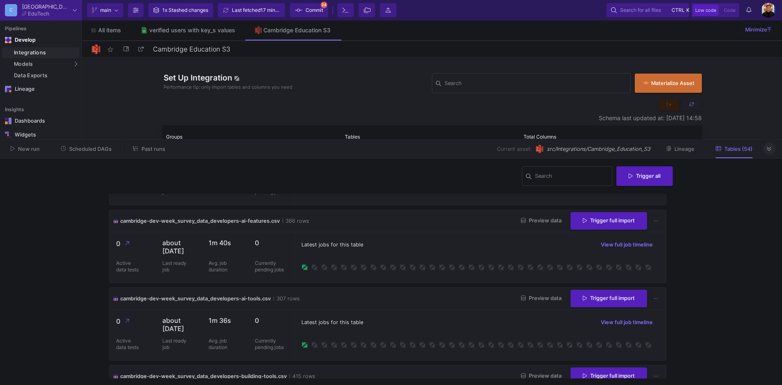
scroll to position [0, 0]
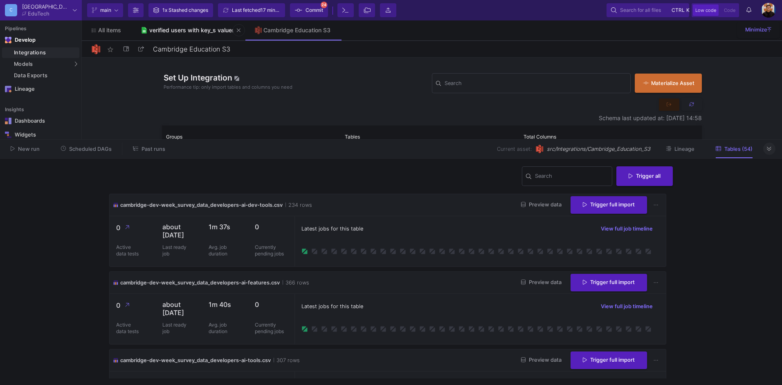
click at [164, 34] on link "verified users with key_s values" at bounding box center [188, 30] width 114 height 20
type input "verified users with key_s values"
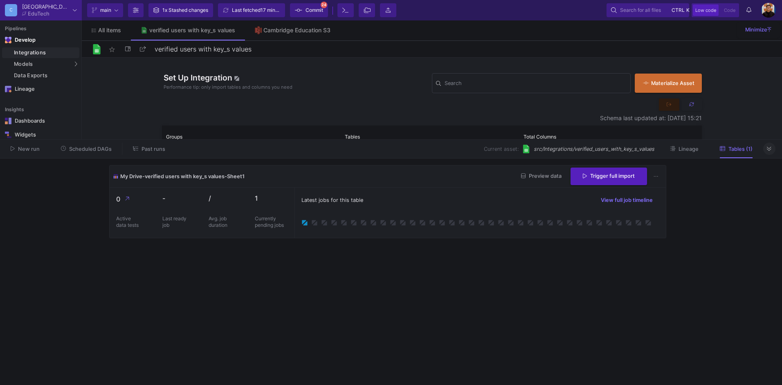
click at [314, 7] on span "Commit" at bounding box center [315, 10] width 18 height 12
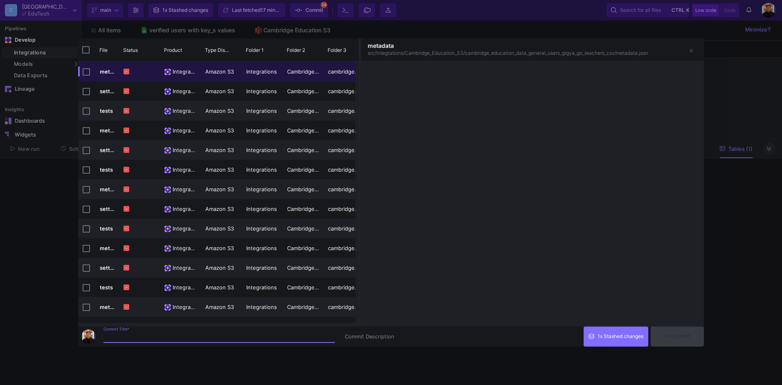
click at [203, 335] on input "Commit Title *" at bounding box center [219, 337] width 232 height 7
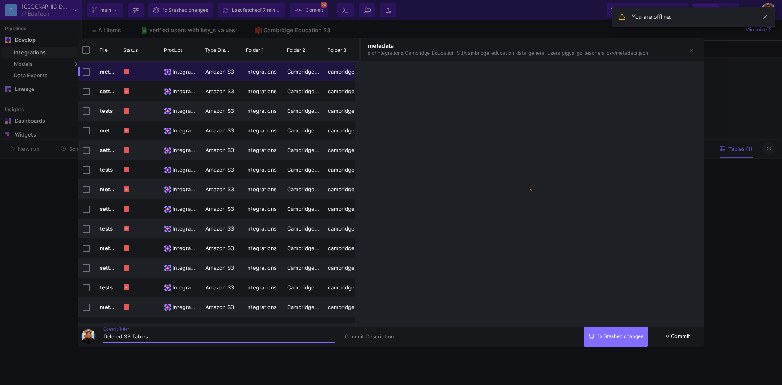
type input "Deleted S3 Tables"
click at [687, 342] on button "Commit" at bounding box center [677, 337] width 53 height 20
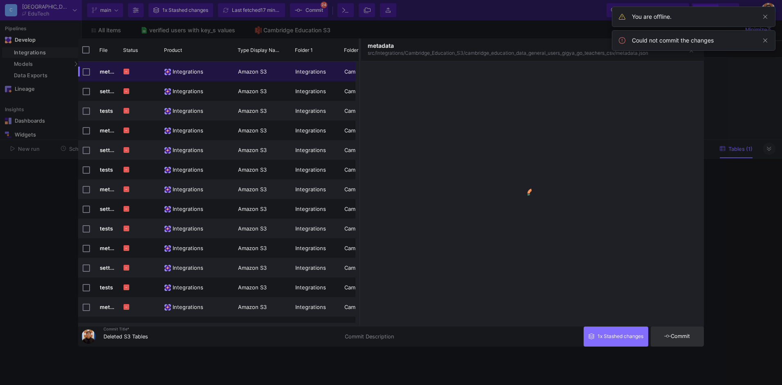
click at [685, 337] on span "Commit" at bounding box center [677, 336] width 26 height 6
click at [678, 333] on button "Commit" at bounding box center [677, 337] width 53 height 20
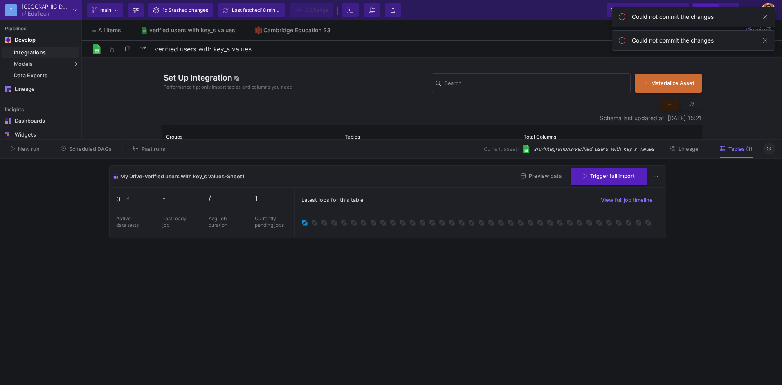
click at [763, 149] on div "Current asset: src/Integrations/verified_users_with_key_s_values Lineage Tables…" at bounding box center [469, 149] width 587 height 13
click at [768, 153] on button at bounding box center [769, 149] width 12 height 12
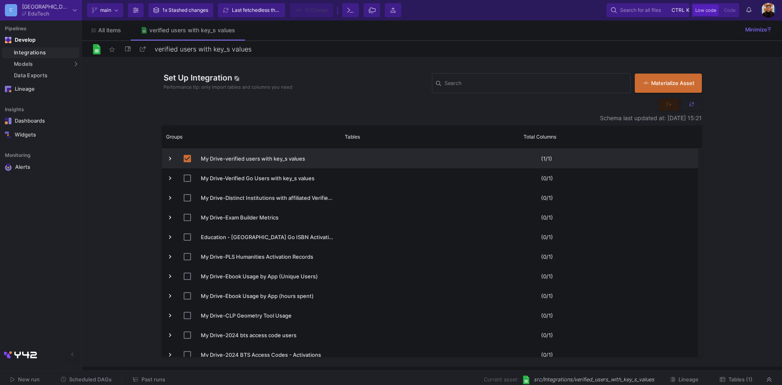
click at [743, 378] on span "Tables (1)" at bounding box center [741, 380] width 24 height 6
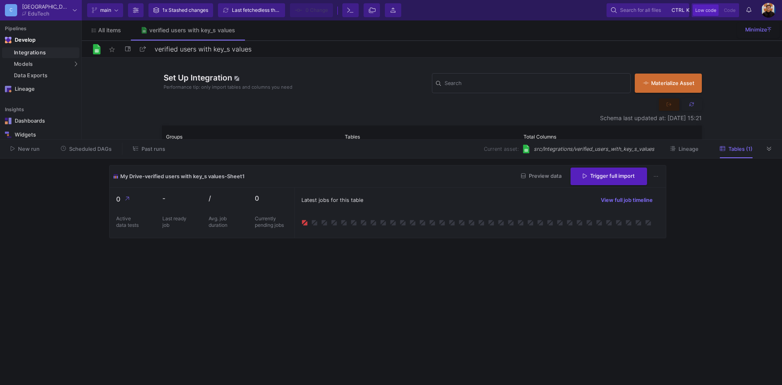
drag, startPoint x: 362, startPoint y: 272, endPoint x: 370, endPoint y: 276, distance: 9.3
click at [362, 272] on cdk-virtual-scroll-viewport "My Drive-verified users with key_s values-Sheet1 Preview data Trigger full impo…" at bounding box center [391, 272] width 564 height 214
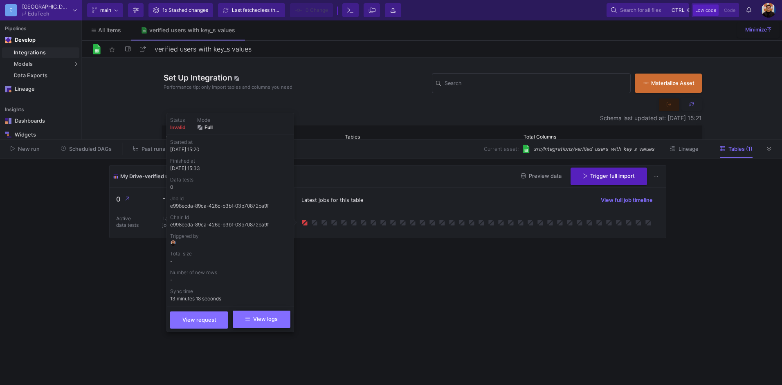
click at [263, 322] on span "View logs" at bounding box center [261, 319] width 32 height 6
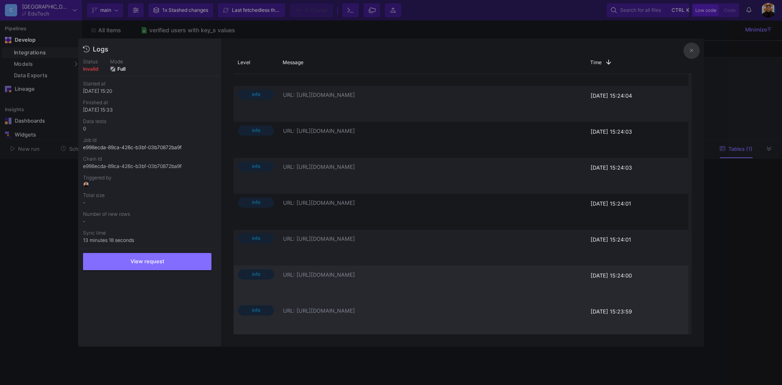
scroll to position [450, 0]
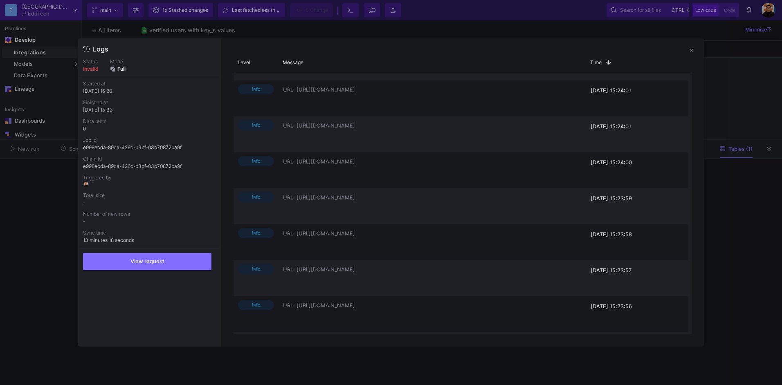
click at [34, 237] on div at bounding box center [391, 192] width 782 height 385
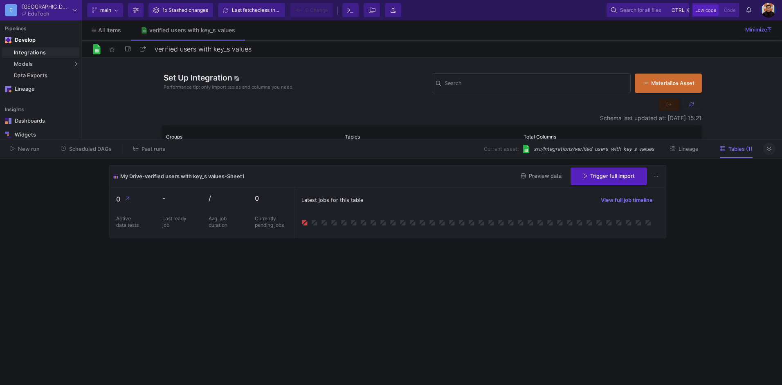
click at [769, 148] on icon at bounding box center [769, 148] width 4 height 5
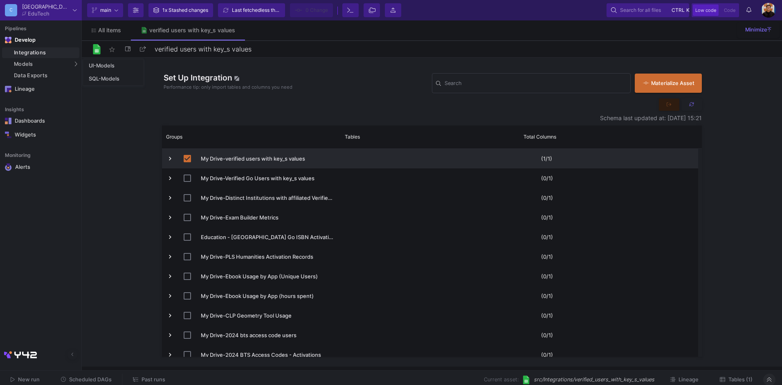
click at [53, 54] on div "Integrations" at bounding box center [45, 52] width 63 height 7
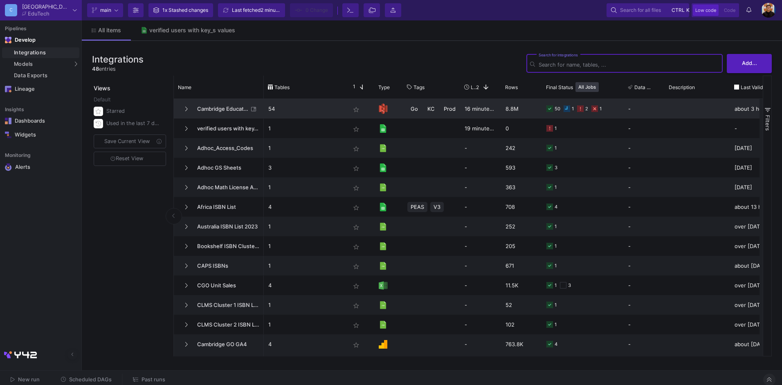
click at [512, 108] on div "8.8M" at bounding box center [521, 109] width 41 height 20
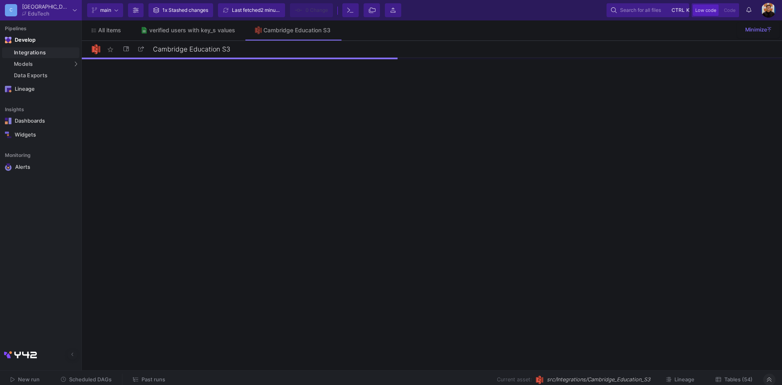
click at [745, 382] on span "Tables (54)" at bounding box center [738, 380] width 28 height 6
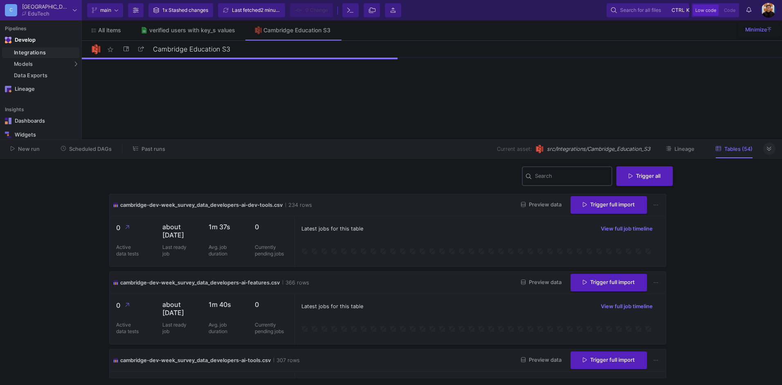
click at [556, 178] on input "Search" at bounding box center [572, 177] width 74 height 7
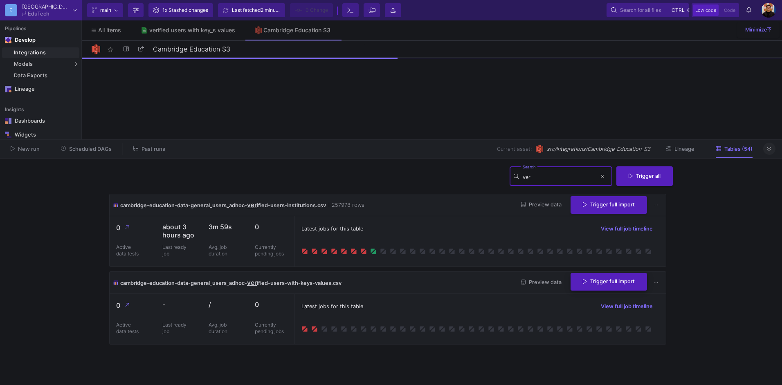
type input "ver"
click at [629, 286] on button "Trigger full import" at bounding box center [609, 282] width 76 height 18
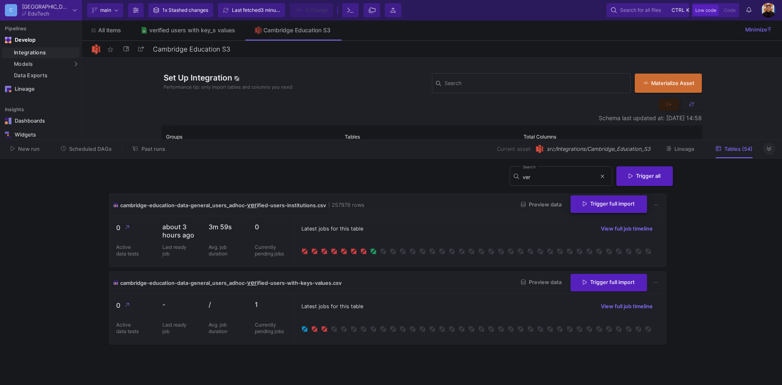
click at [628, 211] on button "Trigger full import" at bounding box center [609, 205] width 76 height 18
click at [534, 205] on span "Preview data" at bounding box center [541, 205] width 40 height 6
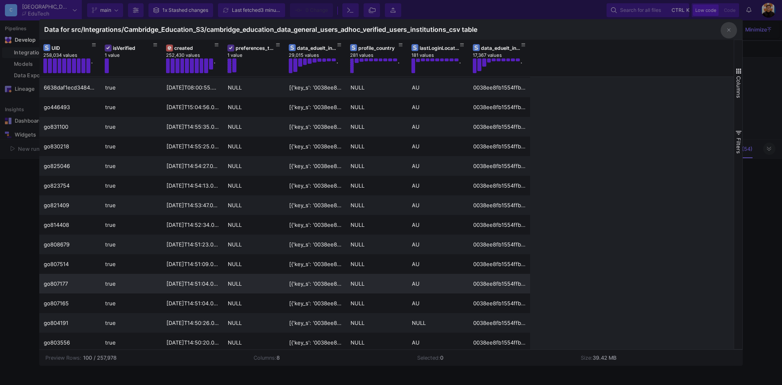
scroll to position [1195, 0]
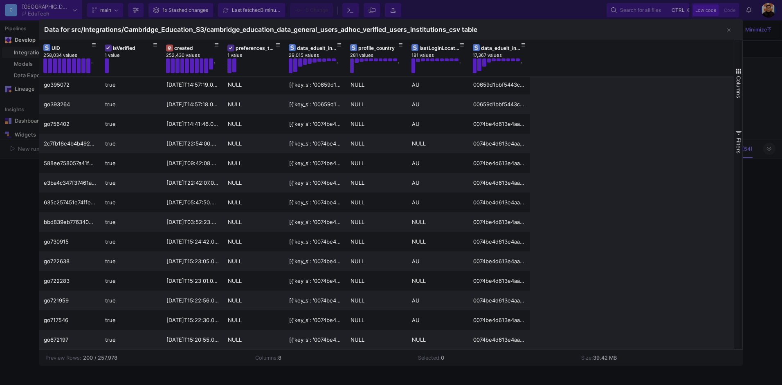
click at [411, 380] on div at bounding box center [391, 192] width 782 height 385
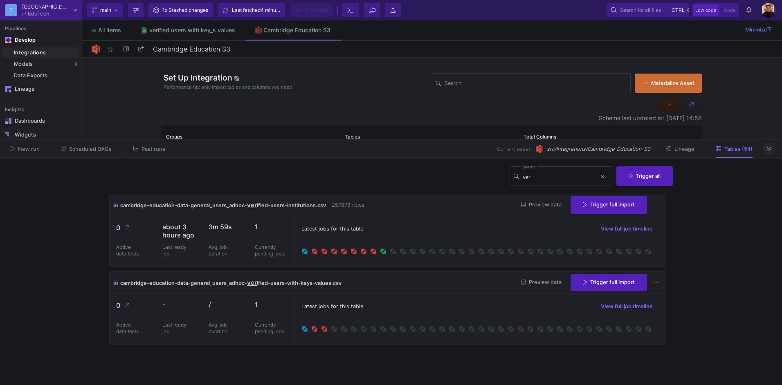
click at [437, 305] on div "Latest jobs for this table View full job timeline" at bounding box center [480, 307] width 358 height 12
drag, startPoint x: 437, startPoint y: 305, endPoint x: 358, endPoint y: 312, distance: 78.9
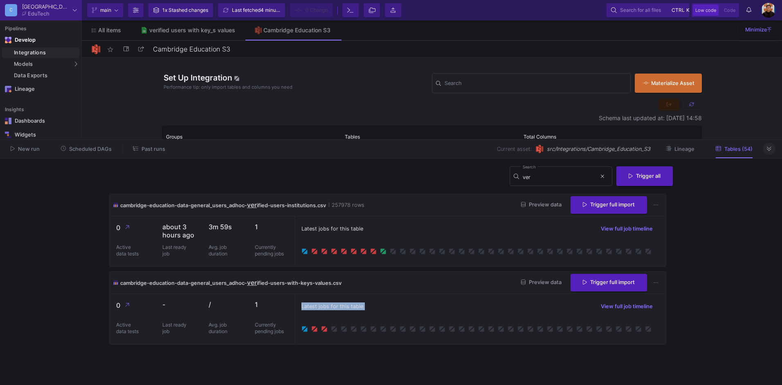
click at [389, 310] on div "Latest jobs for this table View full job timeline" at bounding box center [480, 307] width 358 height 12
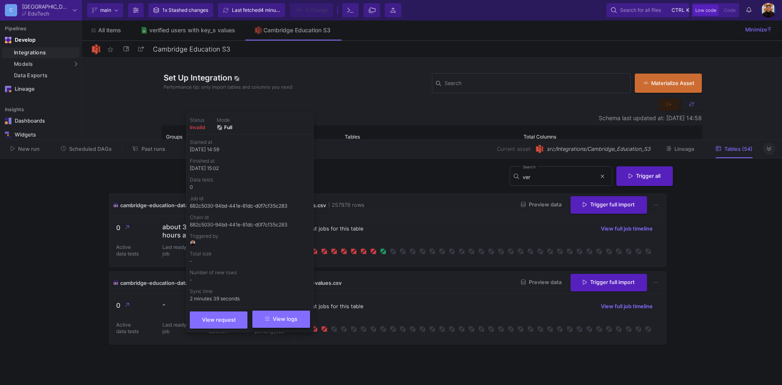
click at [309, 323] on button "View logs" at bounding box center [281, 319] width 58 height 17
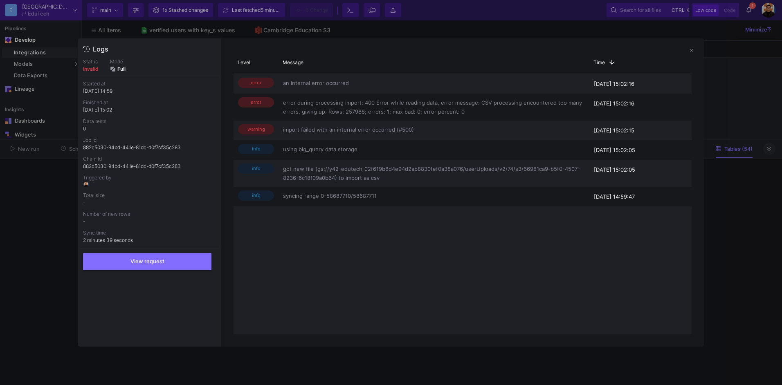
click at [730, 121] on div at bounding box center [391, 192] width 782 height 385
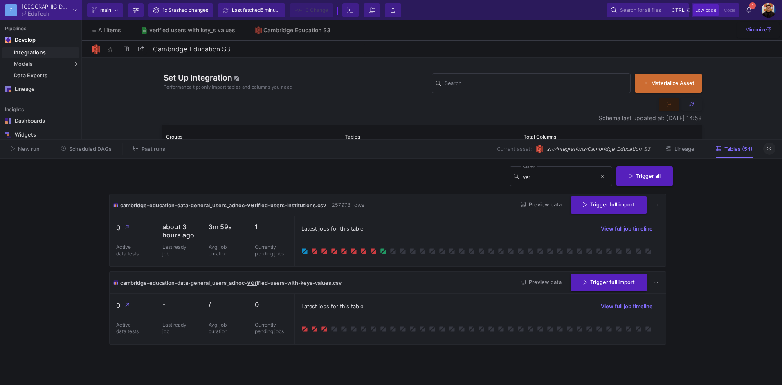
click at [749, 12] on icon at bounding box center [749, 10] width 5 height 6
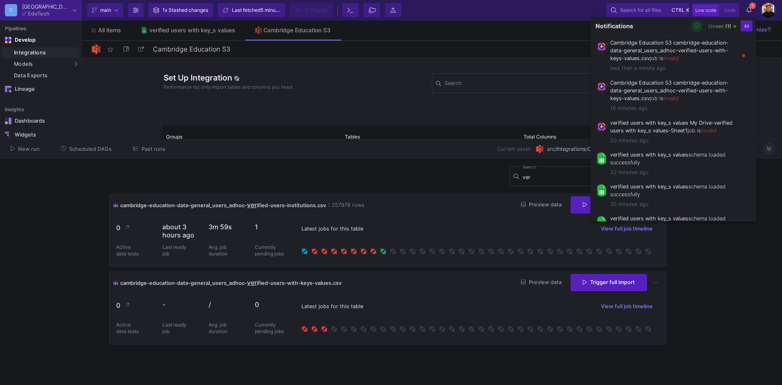
click at [697, 28] on icon "button" at bounding box center [697, 25] width 5 height 5
click at [741, 288] on div at bounding box center [391, 192] width 782 height 385
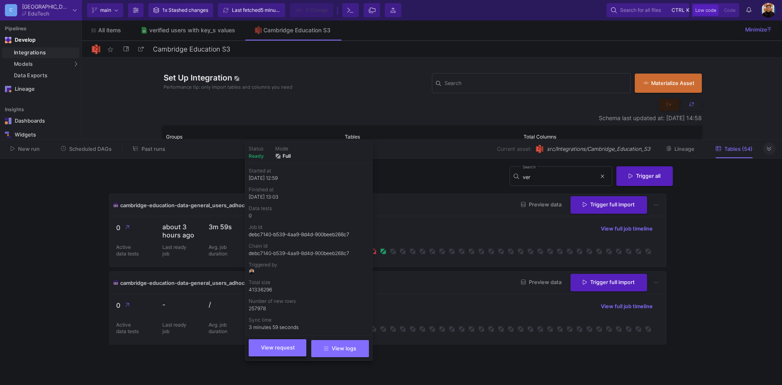
click at [290, 348] on span "View request" at bounding box center [278, 348] width 34 height 6
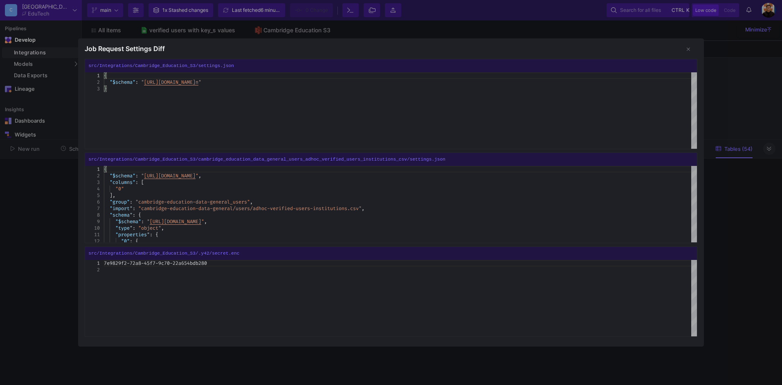
click at [69, 229] on div at bounding box center [391, 192] width 782 height 385
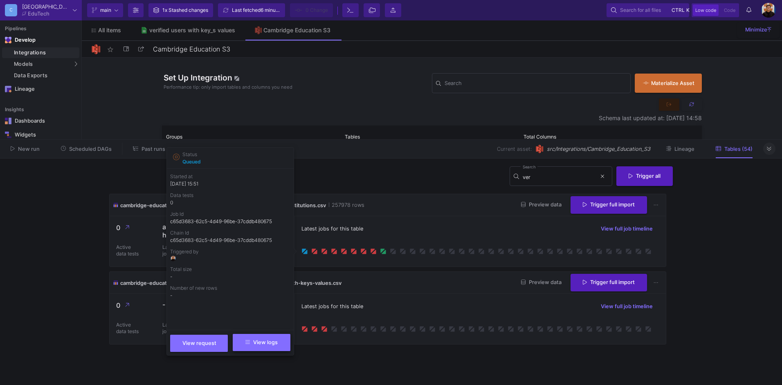
click at [277, 345] on span "View logs" at bounding box center [261, 343] width 32 height 6
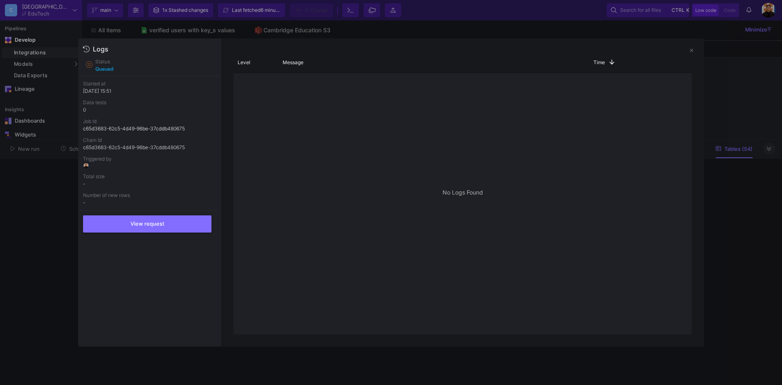
click at [700, 236] on mat-sidenav-content "Drag here to set row groups Drag here to set column labels Level Message Time 1" at bounding box center [462, 192] width 483 height 308
click at [729, 219] on div at bounding box center [391, 192] width 782 height 385
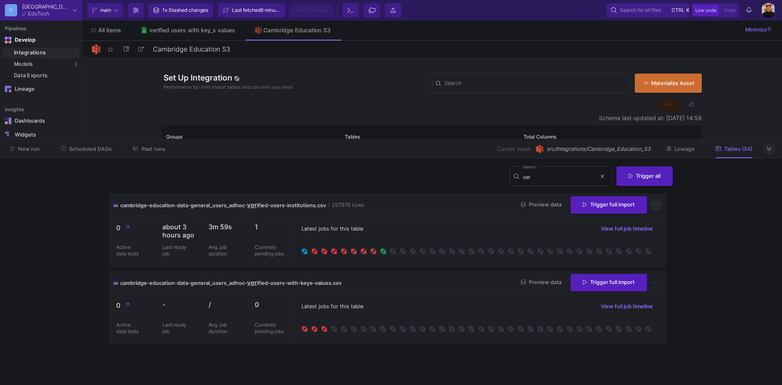
click at [659, 206] on button at bounding box center [656, 205] width 13 height 13
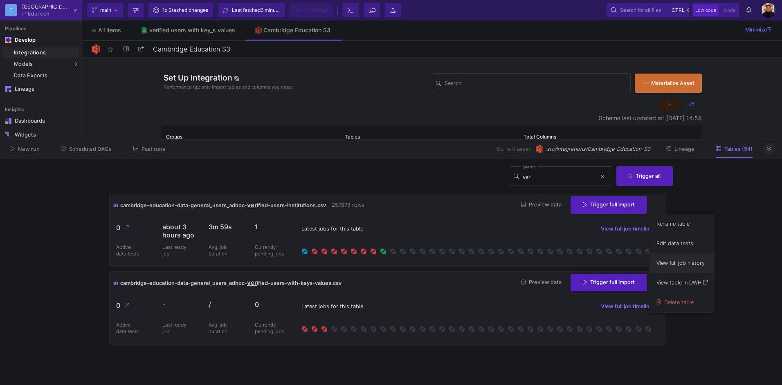
click at [695, 264] on button "View full job history" at bounding box center [682, 264] width 64 height 20
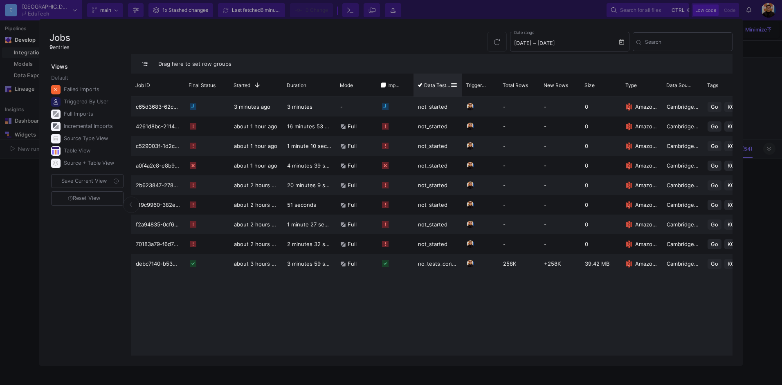
drag, startPoint x: 449, startPoint y: 84, endPoint x: 460, endPoint y: 92, distance: 14.1
click at [460, 92] on div at bounding box center [461, 85] width 3 height 23
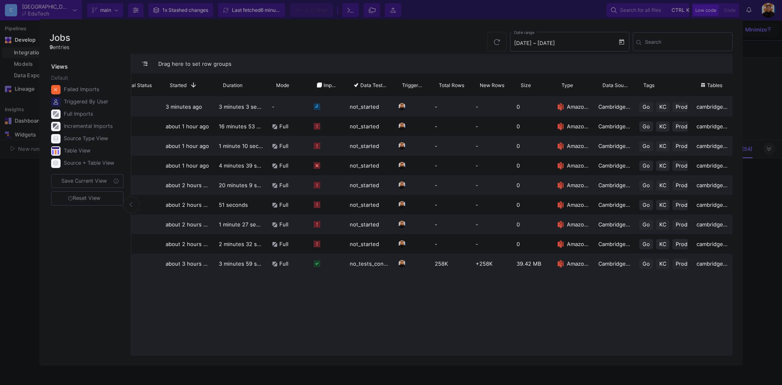
scroll to position [0, 0]
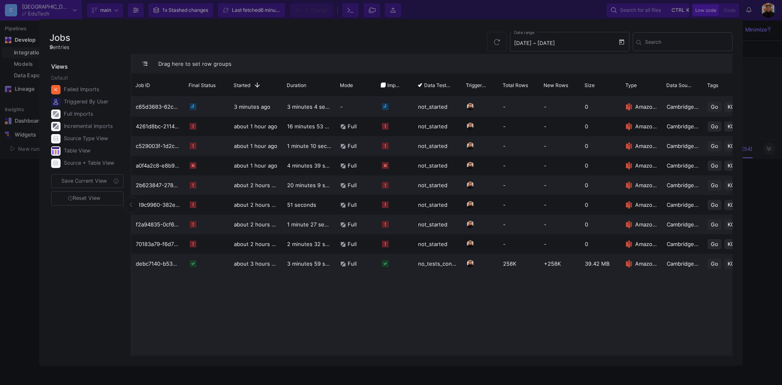
drag, startPoint x: 424, startPoint y: 299, endPoint x: 285, endPoint y: 326, distance: 141.6
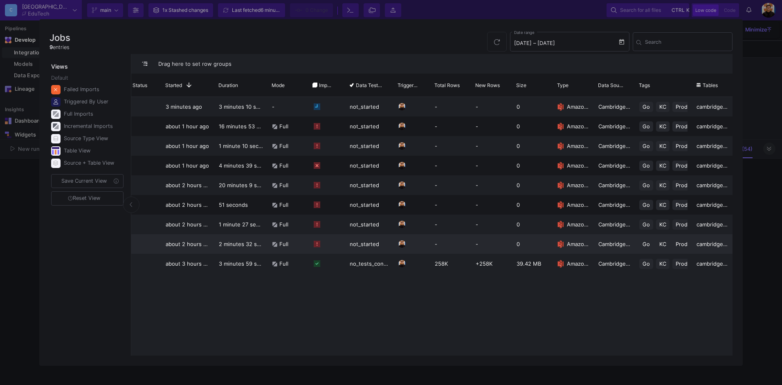
drag, startPoint x: 425, startPoint y: 343, endPoint x: 584, endPoint y: 246, distance: 185.6
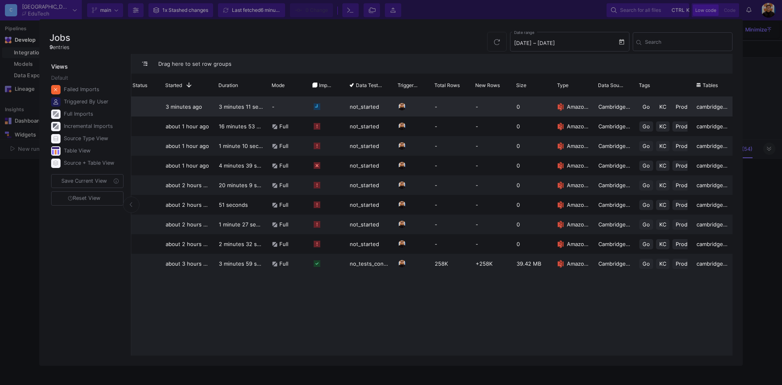
click at [713, 106] on div "cambridge-education-data-general_users_adhoc-verified-users-institutions.csv" at bounding box center [712, 107] width 41 height 20
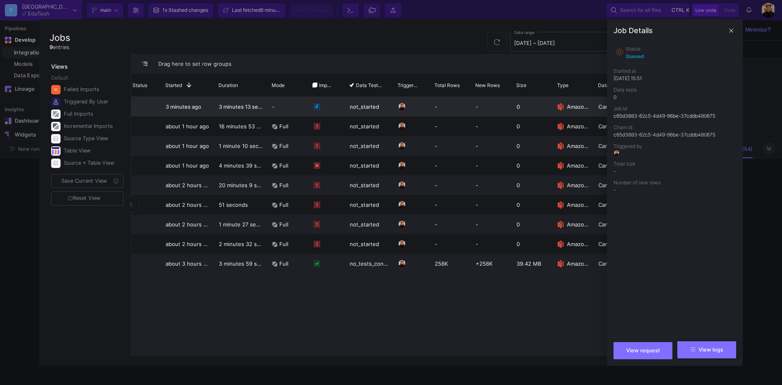
click at [696, 349] on span "View logs" at bounding box center [707, 350] width 32 height 6
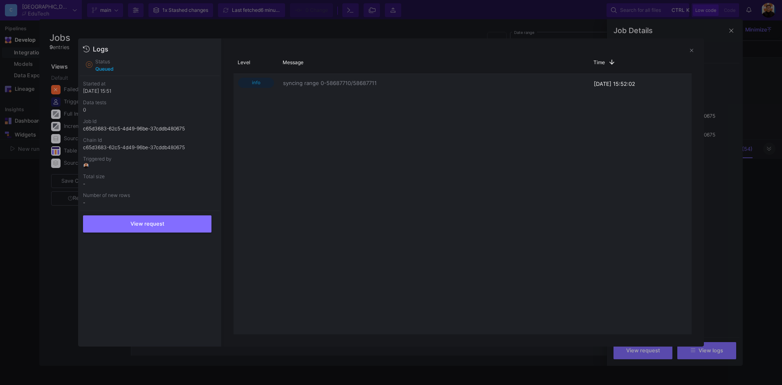
click at [737, 154] on div at bounding box center [391, 192] width 782 height 385
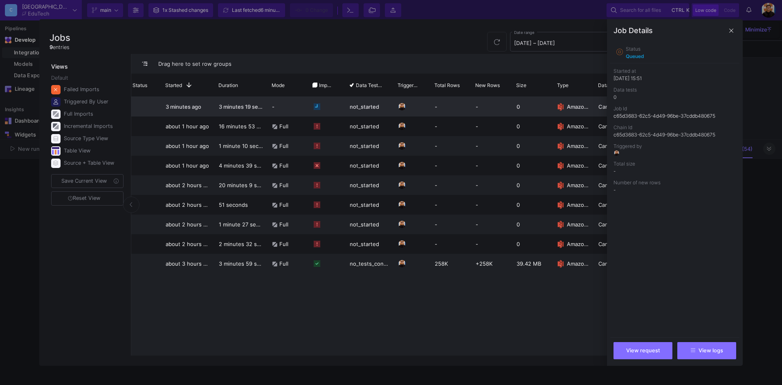
click at [758, 210] on div at bounding box center [391, 192] width 782 height 385
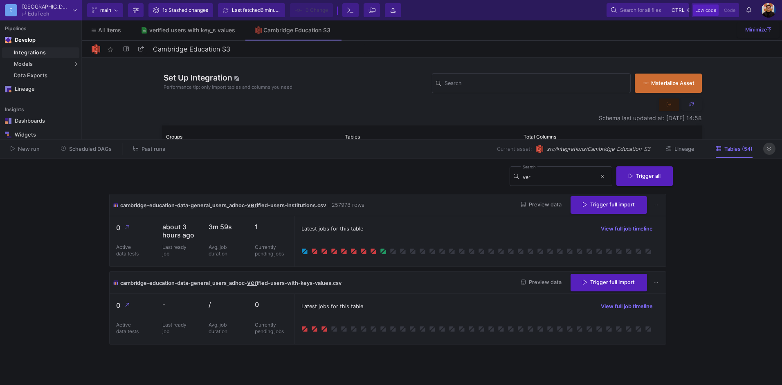
click at [765, 151] on button at bounding box center [769, 149] width 12 height 12
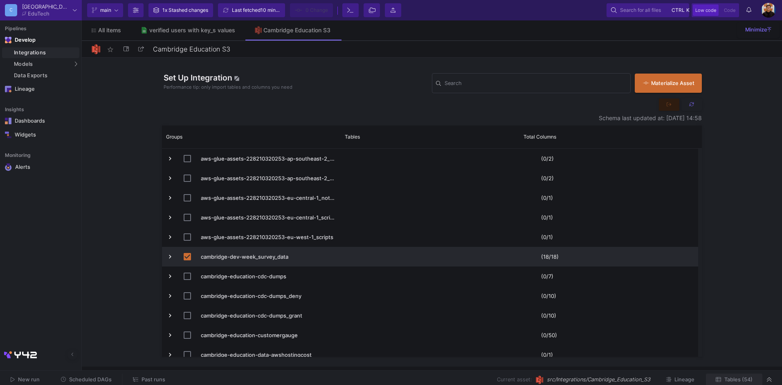
click at [737, 378] on span "Tables (54)" at bounding box center [738, 380] width 28 height 6
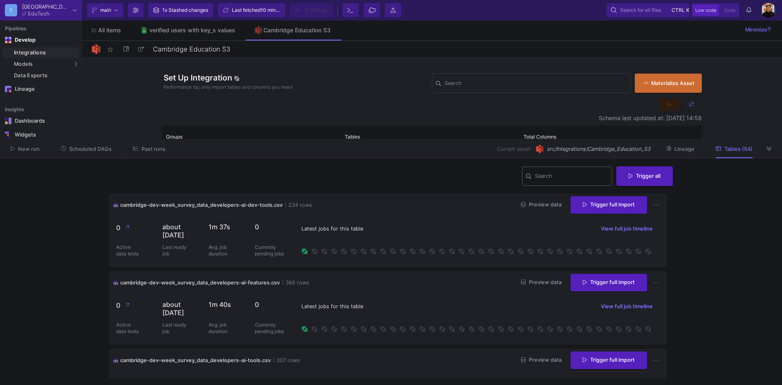
click at [549, 179] on input "Search" at bounding box center [572, 177] width 74 height 7
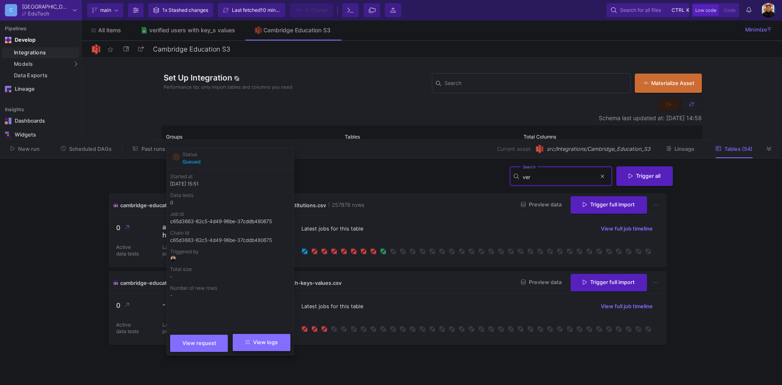
type input "ver"
click at [271, 344] on span "View logs" at bounding box center [261, 343] width 32 height 6
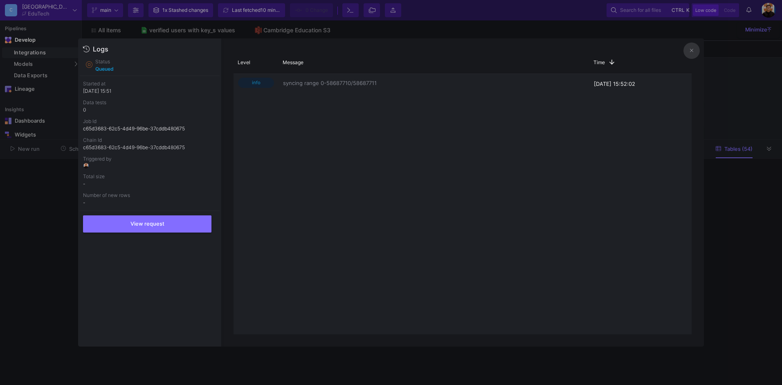
click at [740, 108] on div at bounding box center [391, 192] width 782 height 385
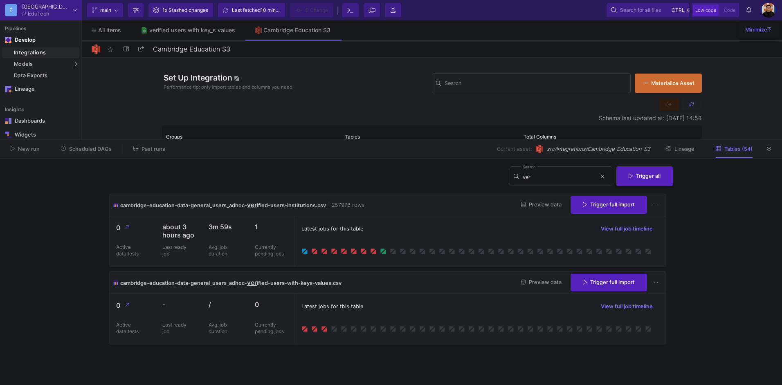
click at [770, 151] on icon at bounding box center [769, 148] width 4 height 5
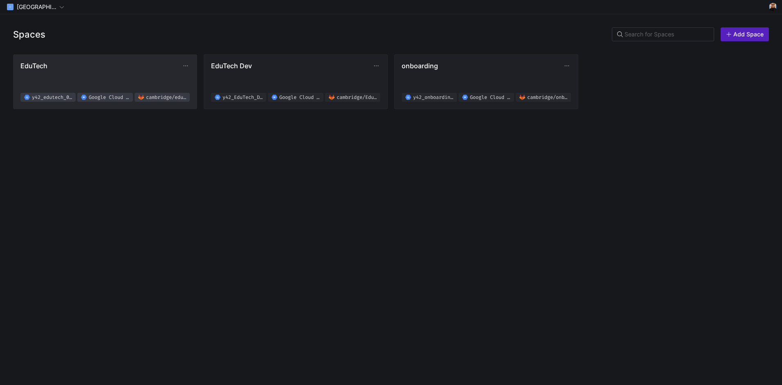
click at [122, 73] on span "EduTech y42_edutech_02f619b8d4e94d2ab8830fef0a38a076 Google Cloud Storage [GEOG…" at bounding box center [104, 82] width 169 height 40
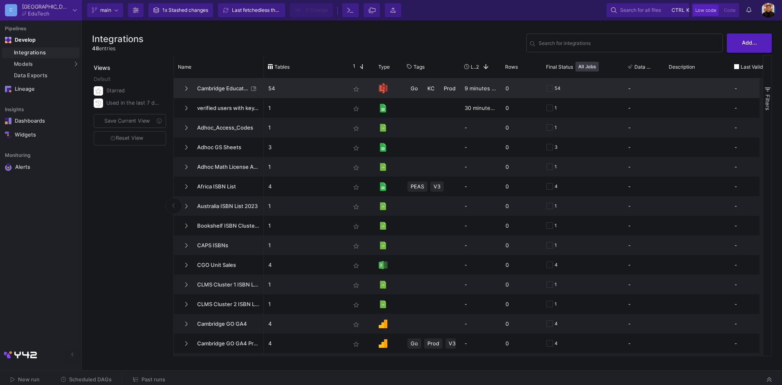
click at [221, 88] on span "Cambridge Education S3" at bounding box center [220, 88] width 56 height 19
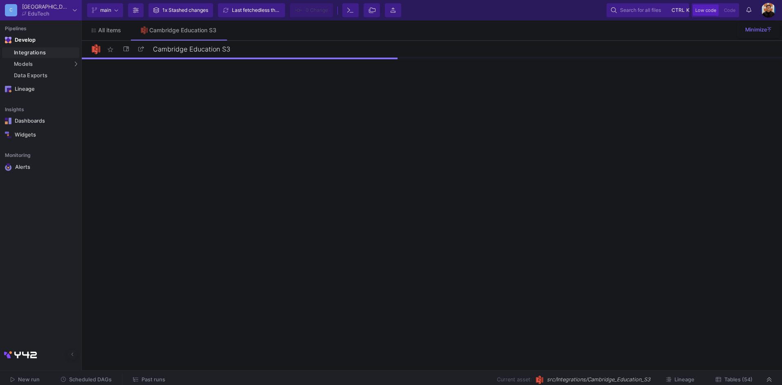
click at [728, 378] on span "Tables (54)" at bounding box center [738, 380] width 28 height 6
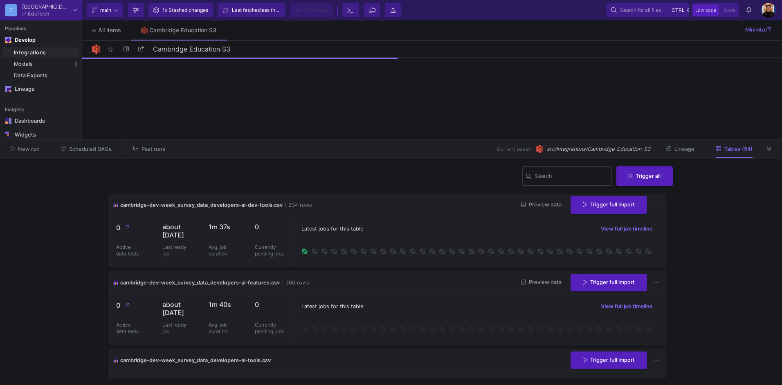
click at [556, 181] on div "Search" at bounding box center [572, 175] width 74 height 21
type input "email"
type input "v"
click at [768, 151] on icon at bounding box center [769, 148] width 4 height 5
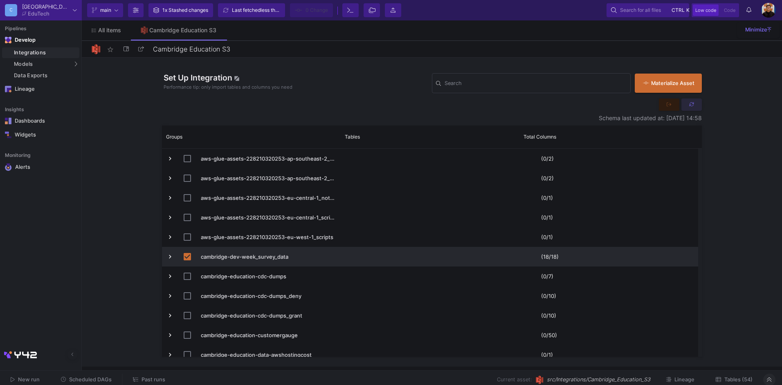
click at [693, 103] on icon at bounding box center [691, 104] width 5 height 5
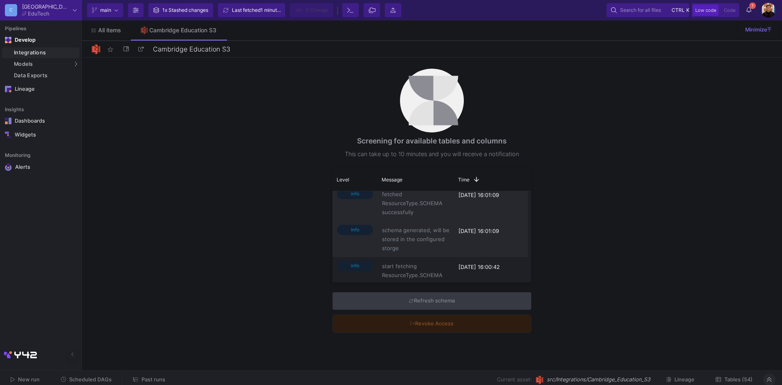
scroll to position [8, 0]
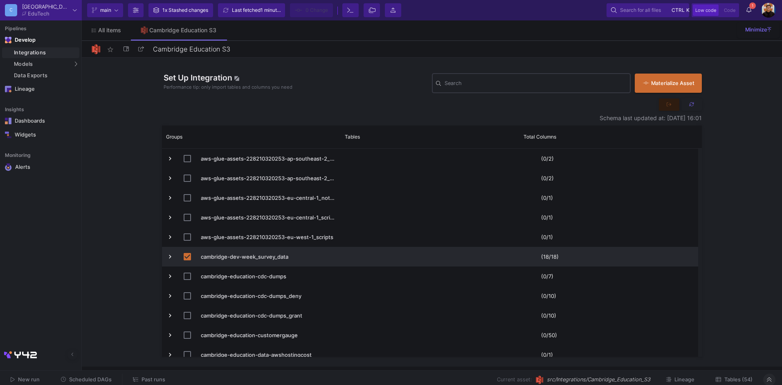
click at [541, 88] on input "Search" at bounding box center [536, 84] width 182 height 7
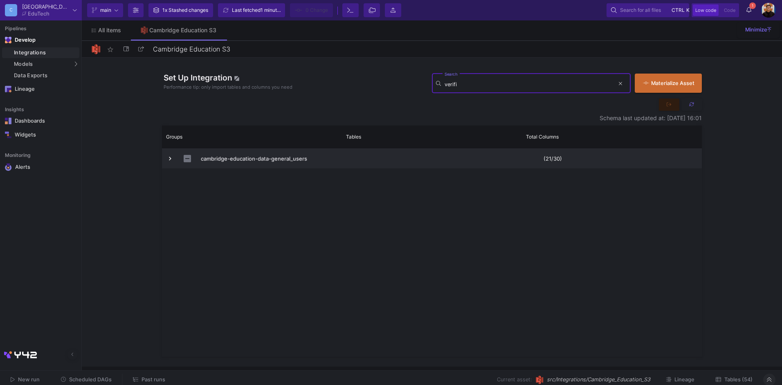
type input "verifi"
click at [288, 158] on span "cambridge-education-data-general_users" at bounding box center [269, 158] width 136 height 19
click at [172, 158] on span "Press SPACE to select this row." at bounding box center [169, 158] width 7 height 7
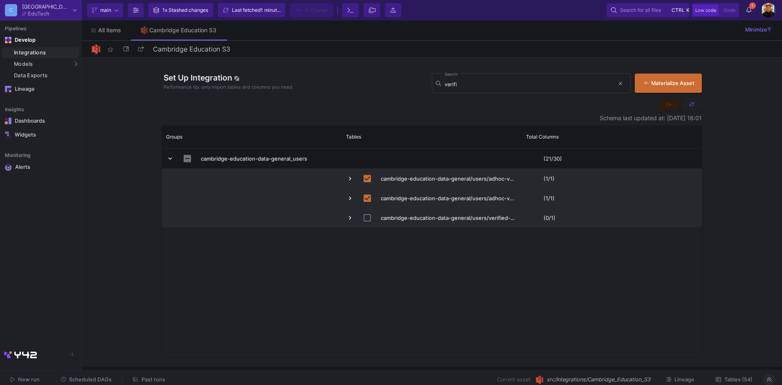
click at [369, 218] on input "Press Space to toggle row selection (unchecked)" at bounding box center [367, 217] width 7 height 7
checkbox input "true"
click at [315, 13] on span "Commit" at bounding box center [315, 10] width 18 height 12
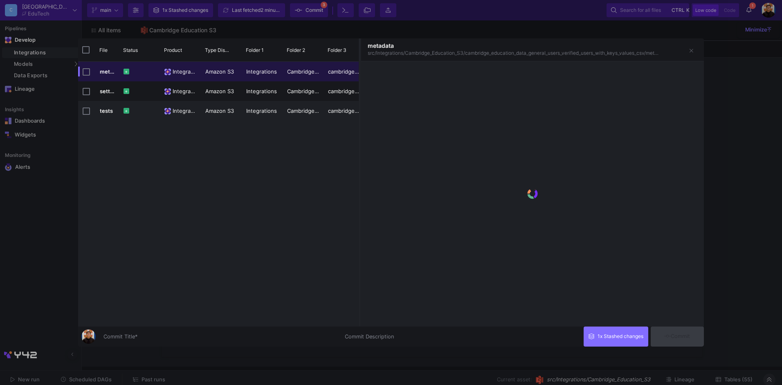
click at [176, 335] on input "Commit Title *" at bounding box center [219, 337] width 232 height 7
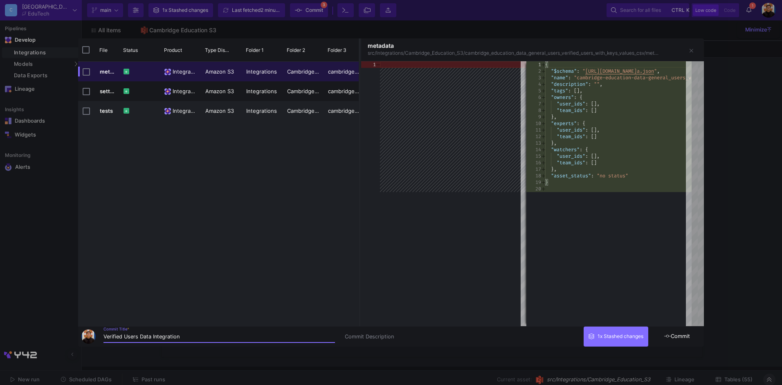
type input "Verified Users Data Integration"
click at [691, 344] on button "Commit" at bounding box center [677, 337] width 53 height 20
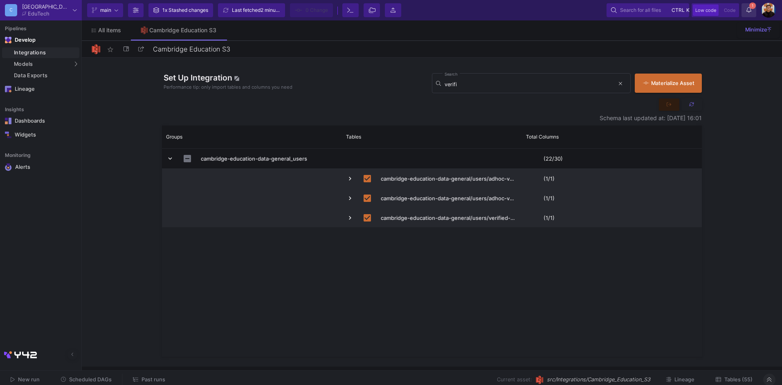
click at [749, 15] on y42-notifications-label "1 1 Notifications" at bounding box center [749, 10] width 5 height 13
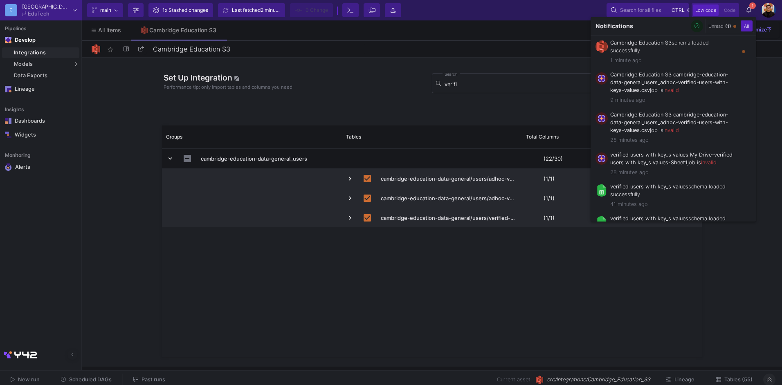
click at [570, 273] on div at bounding box center [391, 192] width 782 height 385
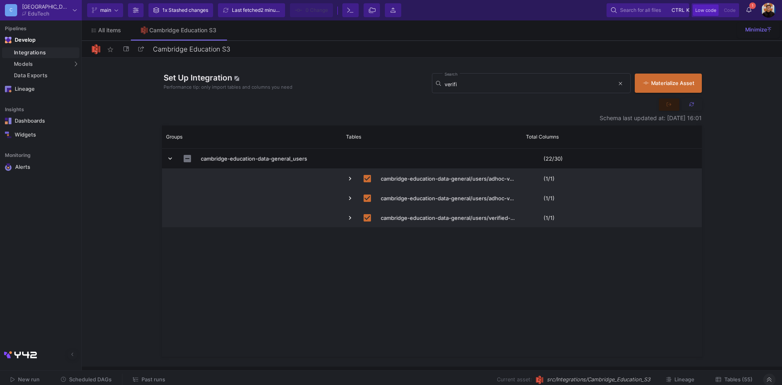
click at [734, 379] on span "Tables (55)" at bounding box center [738, 380] width 28 height 6
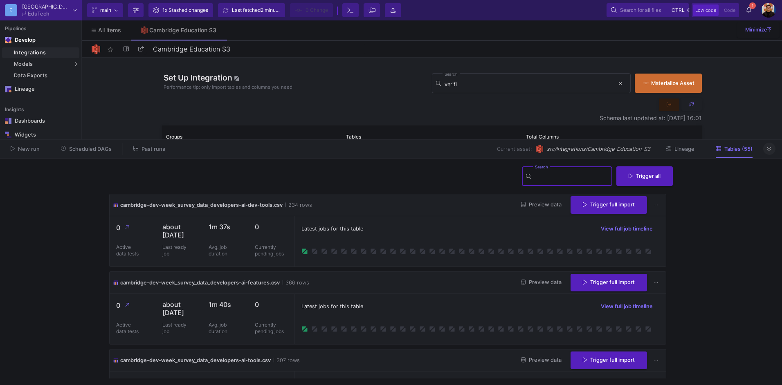
click at [557, 180] on input "Search" at bounding box center [572, 177] width 74 height 7
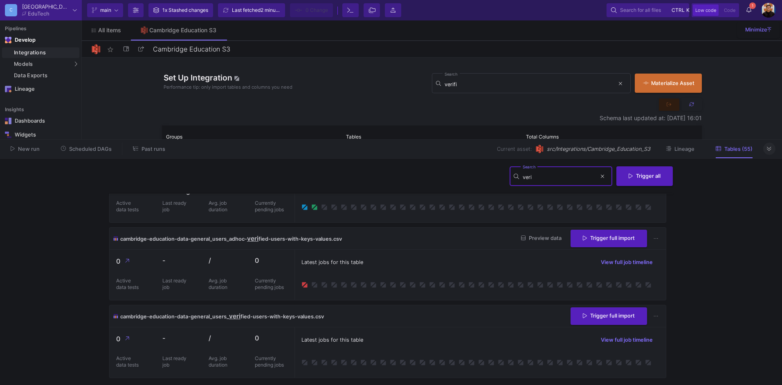
type input "veri"
drag, startPoint x: 230, startPoint y: 316, endPoint x: 249, endPoint y: 317, distance: 18.9
click at [249, 317] on span "cambridge-education-data-general_users_ veri fied-users-with-keys-values.csv" at bounding box center [222, 316] width 204 height 9
click at [613, 315] on span "Trigger full import" at bounding box center [609, 315] width 52 height 6
click at [342, 319] on div "cambridge-education-data-general_users_ veri fied-users-with-keys-values.csv Pr…" at bounding box center [388, 317] width 556 height 22
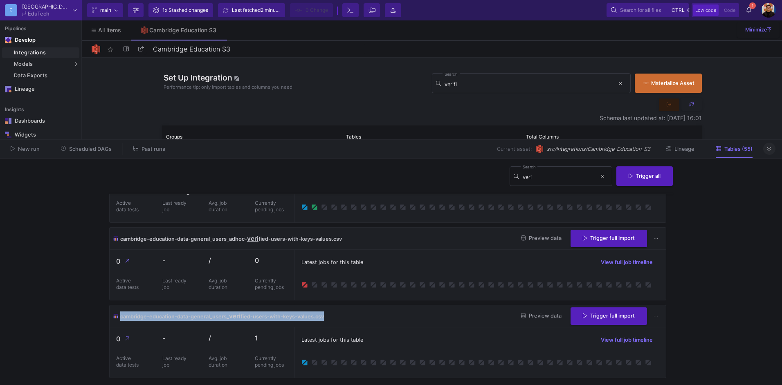
drag, startPoint x: 339, startPoint y: 318, endPoint x: 121, endPoint y: 311, distance: 217.7
click at [121, 311] on div "cambridge-education-data-general_users_ veri fied-users-with-keys-values.csv Pr…" at bounding box center [388, 317] width 556 height 22
drag, startPoint x: 121, startPoint y: 311, endPoint x: 147, endPoint y: 319, distance: 26.5
click at [147, 319] on span "cambridge-education-data-general_users_" at bounding box center [174, 317] width 109 height 6
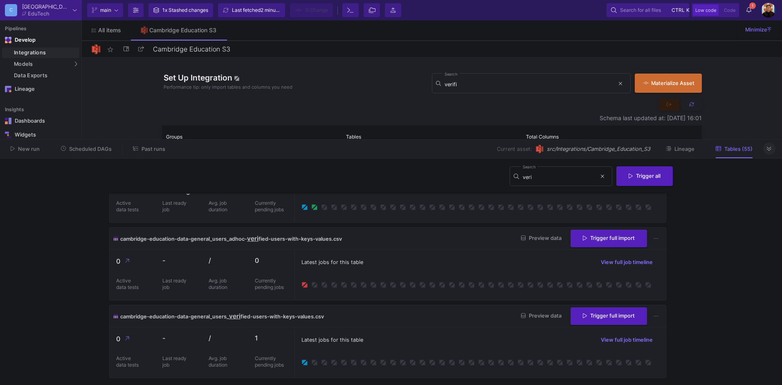
click at [751, 14] on y42-notifications-label "1 1 Notifications" at bounding box center [749, 10] width 5 height 13
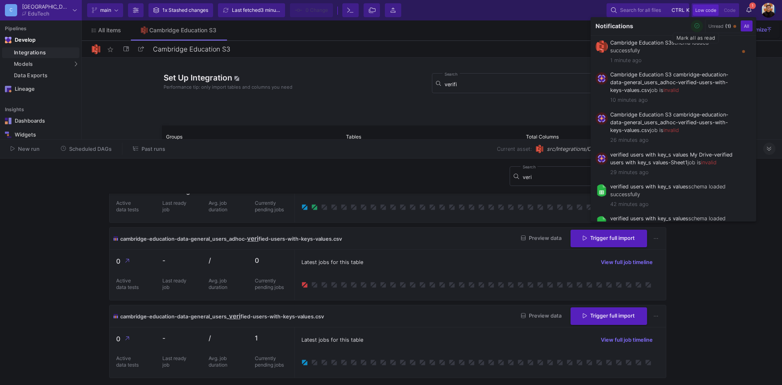
click at [695, 26] on icon "button" at bounding box center [697, 25] width 5 height 5
click at [464, 272] on div at bounding box center [391, 192] width 782 height 385
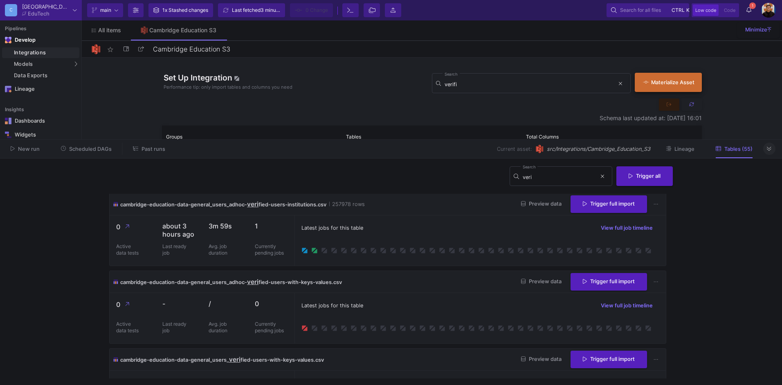
scroll to position [0, 0]
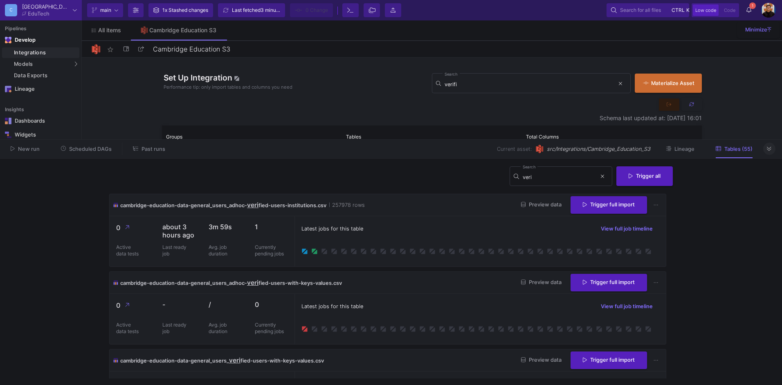
click at [755, 5] on span "1" at bounding box center [752, 5] width 7 height 7
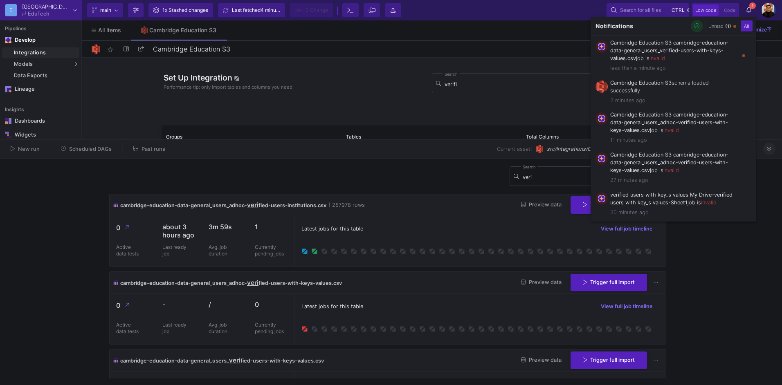
click at [695, 27] on icon "button" at bounding box center [697, 25] width 5 height 5
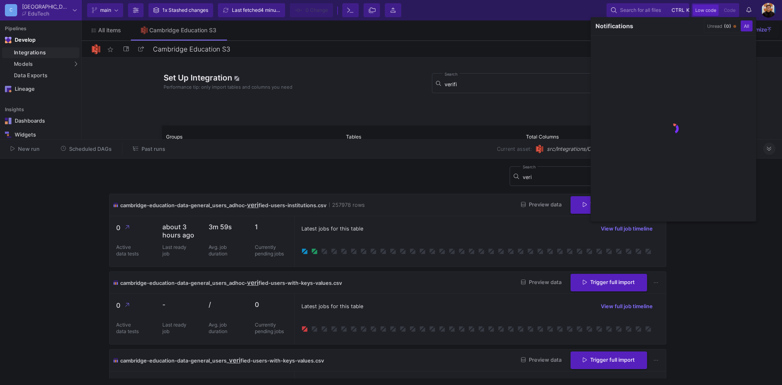
click at [465, 288] on div at bounding box center [391, 192] width 782 height 385
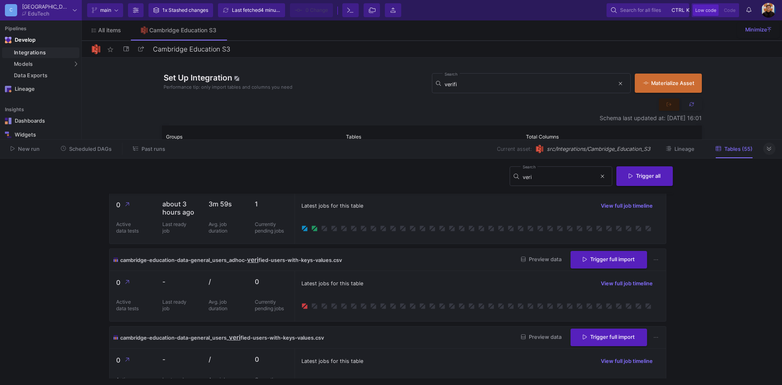
scroll to position [44, 0]
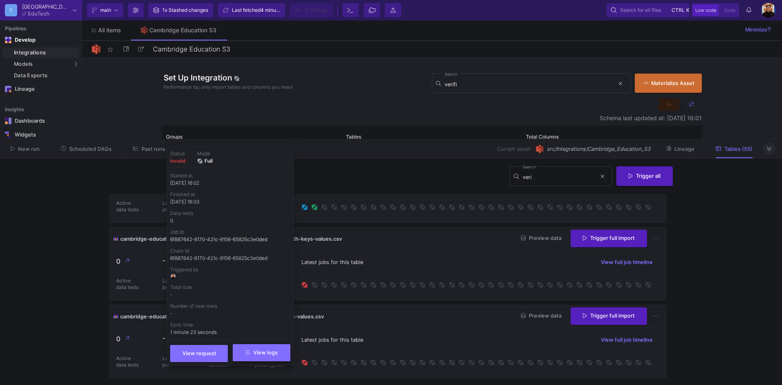
click at [286, 355] on button "View logs" at bounding box center [262, 352] width 58 height 17
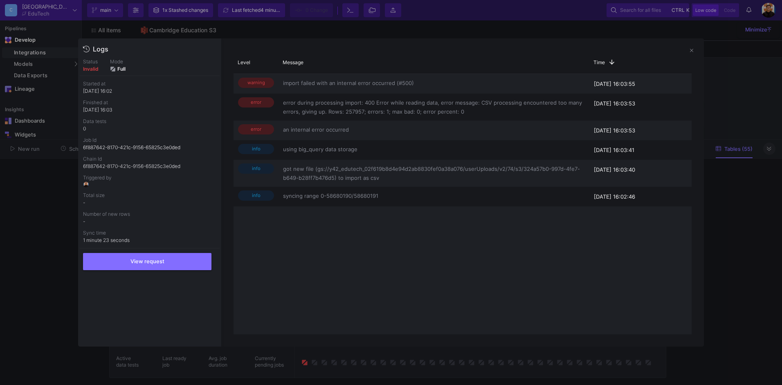
click at [459, 268] on div "warning import failed with an internal error occurred (#500) [DATE] 16:03:55 er…" at bounding box center [463, 204] width 458 height 261
click at [727, 222] on div at bounding box center [391, 192] width 782 height 385
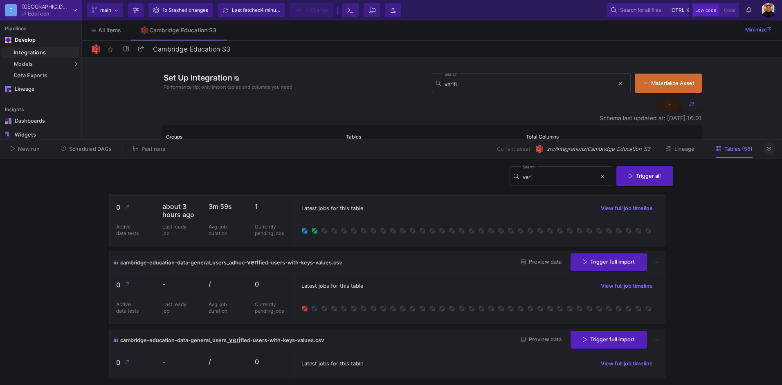
scroll to position [0, 0]
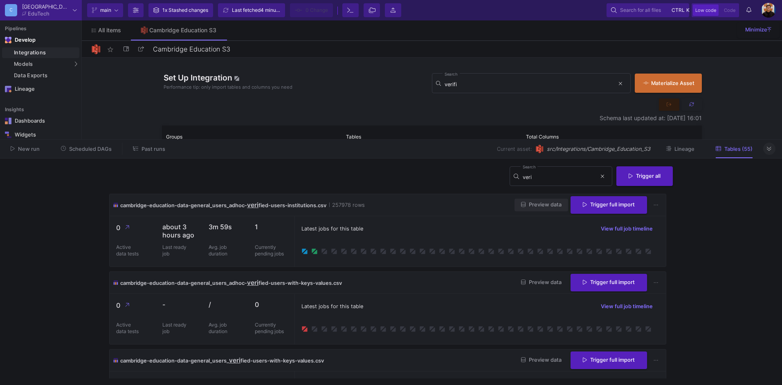
click at [548, 206] on span "Preview data" at bounding box center [541, 205] width 40 height 6
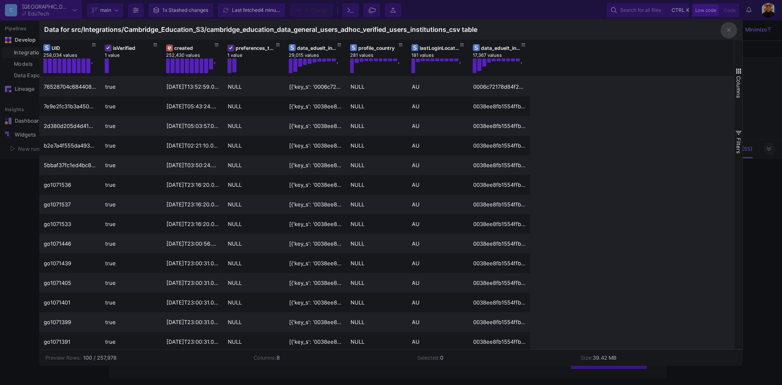
click at [754, 172] on div at bounding box center [391, 192] width 782 height 385
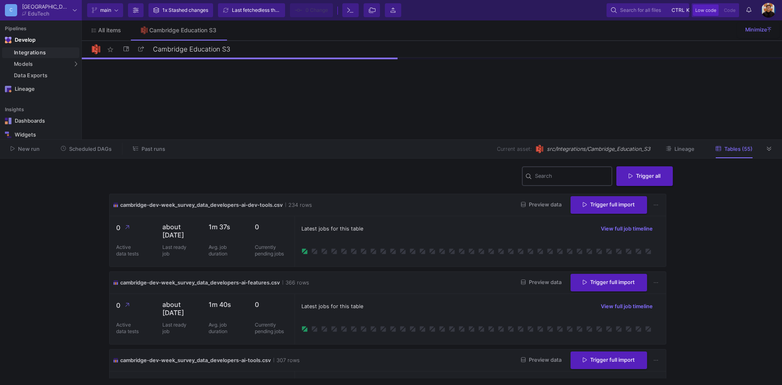
click at [550, 176] on input "Search" at bounding box center [572, 177] width 74 height 7
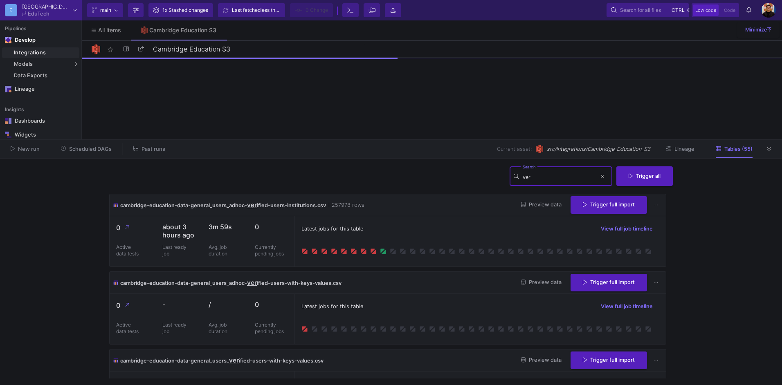
scroll to position [44, 0]
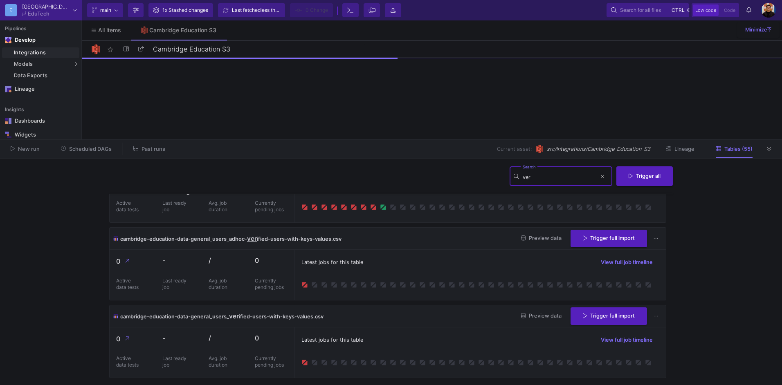
type input "ver"
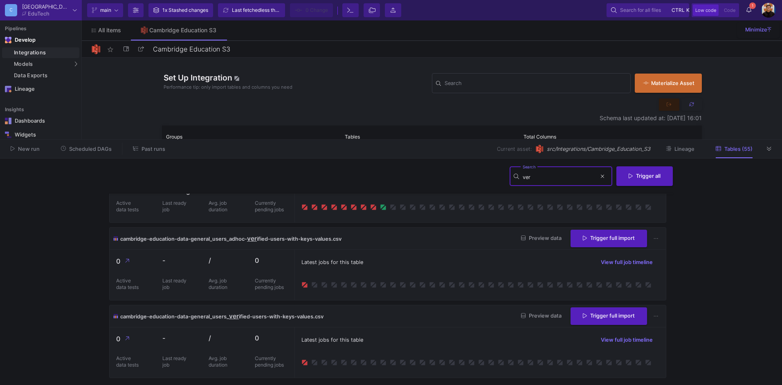
click at [752, 12] on button "1 1 Notifications" at bounding box center [749, 10] width 15 height 14
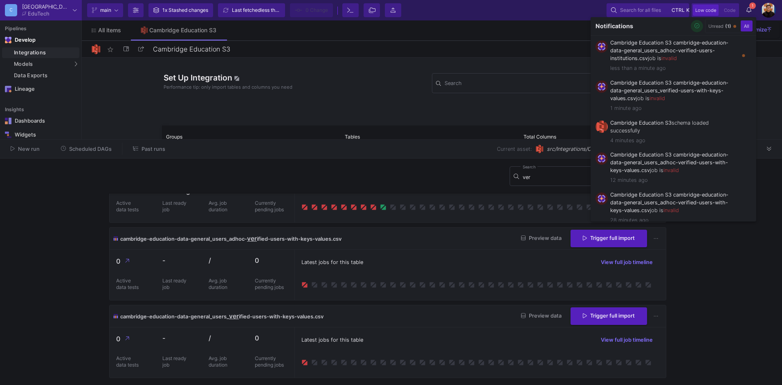
click at [700, 25] on button "button" at bounding box center [697, 26] width 12 height 12
click at [702, 267] on div at bounding box center [391, 192] width 782 height 385
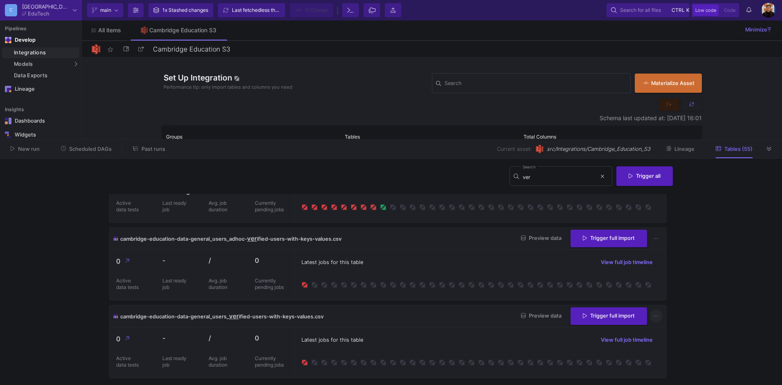
click at [653, 313] on button at bounding box center [656, 316] width 13 height 13
click at [682, 265] on button "Edit data tests" at bounding box center [677, 263] width 61 height 20
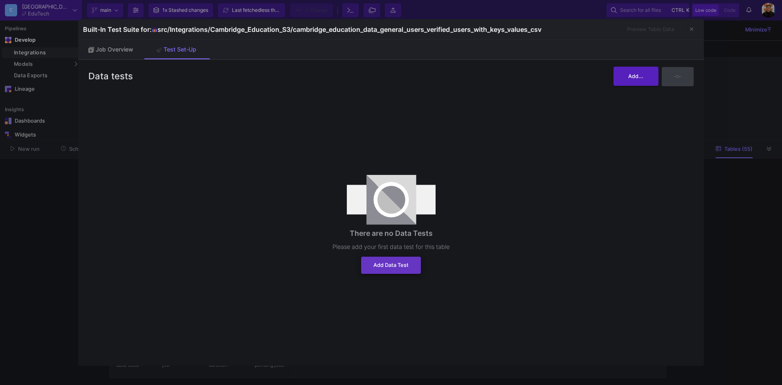
click at [397, 265] on span "Add Data Test" at bounding box center [390, 265] width 35 height 6
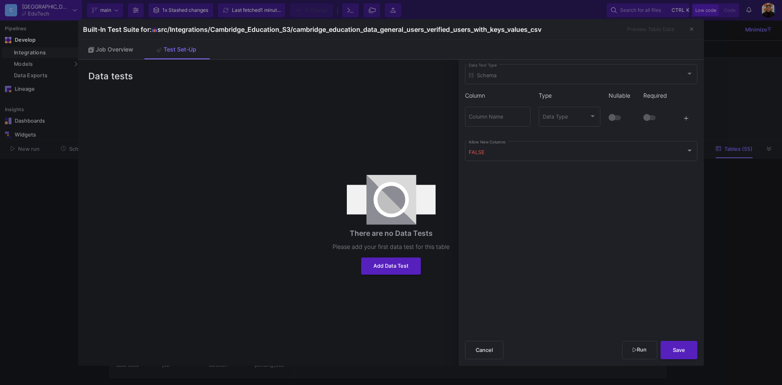
click at [297, 216] on div "Drag here to set row groups Drag here to set column labels Conditions Columns L…" at bounding box center [390, 225] width 605 height 274
click at [110, 52] on span "Job Overview" at bounding box center [110, 49] width 45 height 7
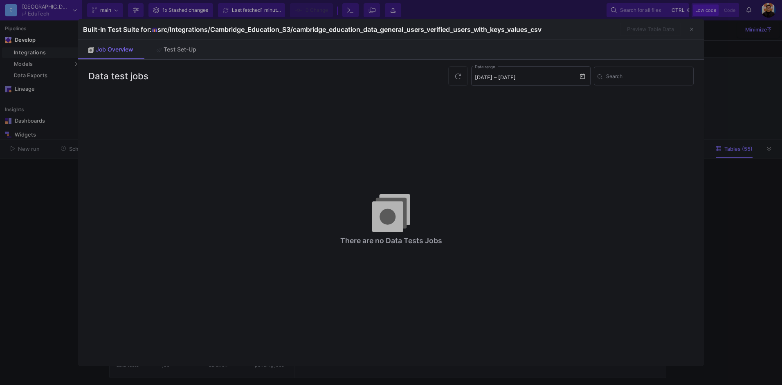
click at [47, 205] on div at bounding box center [391, 192] width 782 height 385
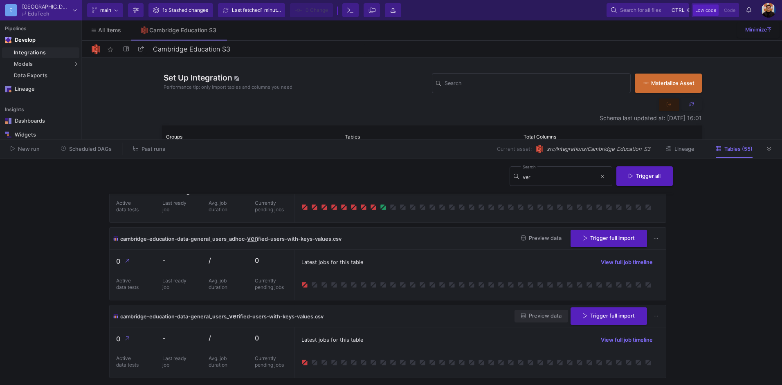
click at [527, 313] on button "Preview data" at bounding box center [542, 316] width 54 height 13
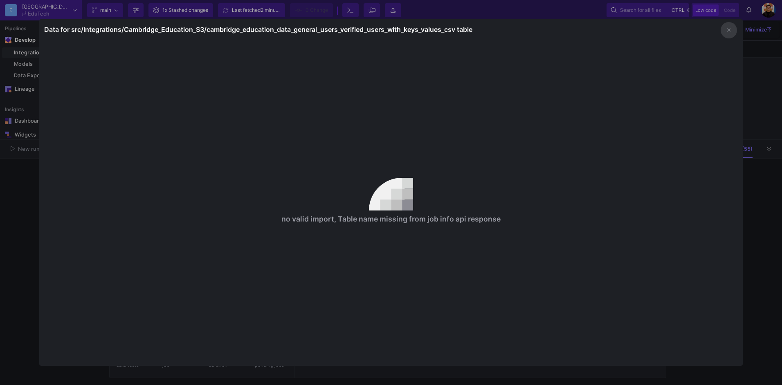
click at [765, 204] on div at bounding box center [391, 192] width 782 height 385
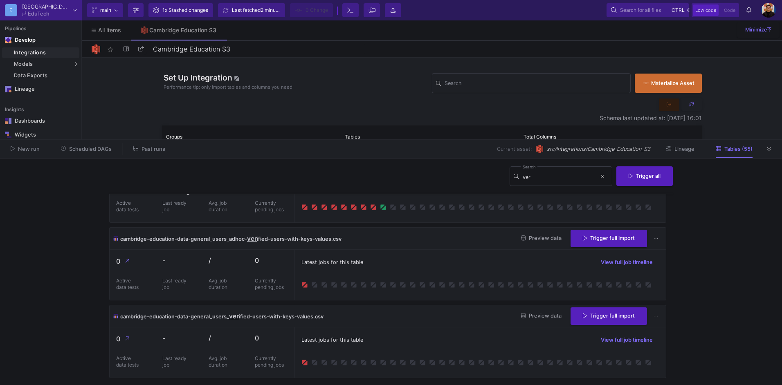
scroll to position [0, 0]
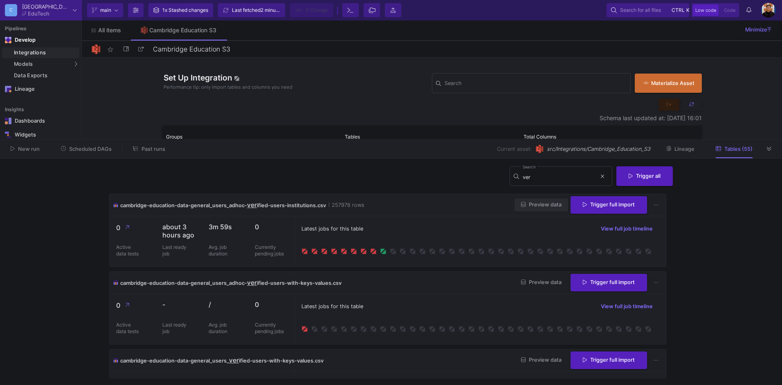
click at [537, 208] on button "Preview data" at bounding box center [542, 205] width 54 height 13
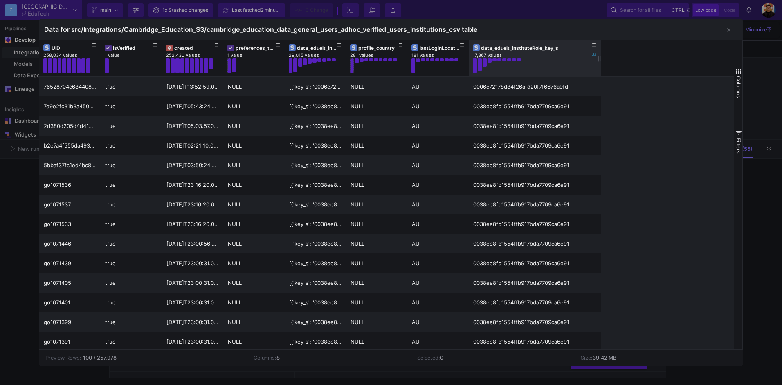
drag, startPoint x: 529, startPoint y: 58, endPoint x: 600, endPoint y: 68, distance: 71.4
click at [600, 68] on div at bounding box center [600, 58] width 3 height 37
click at [759, 88] on div at bounding box center [391, 192] width 782 height 385
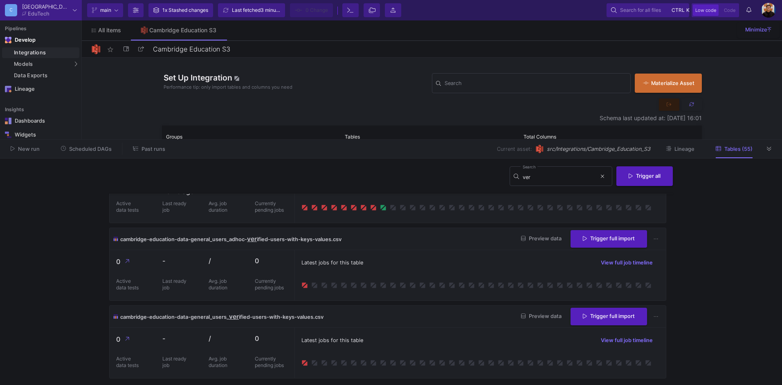
scroll to position [44, 0]
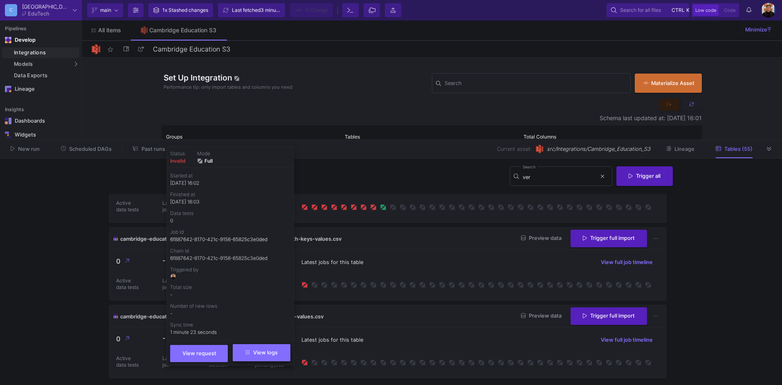
click at [262, 354] on span "View logs" at bounding box center [261, 353] width 32 height 6
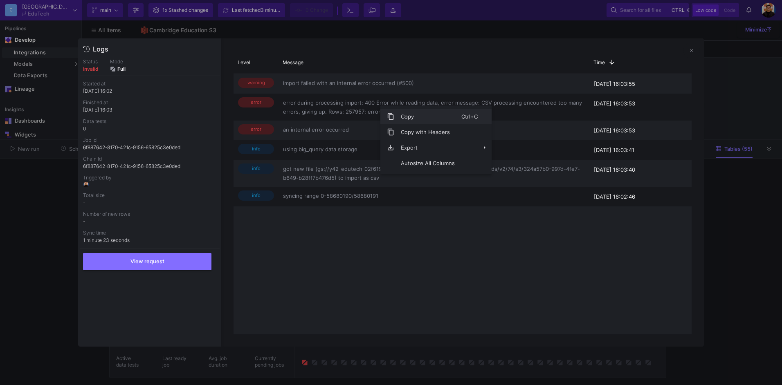
click at [402, 118] on span "Copy" at bounding box center [427, 117] width 67 height 16
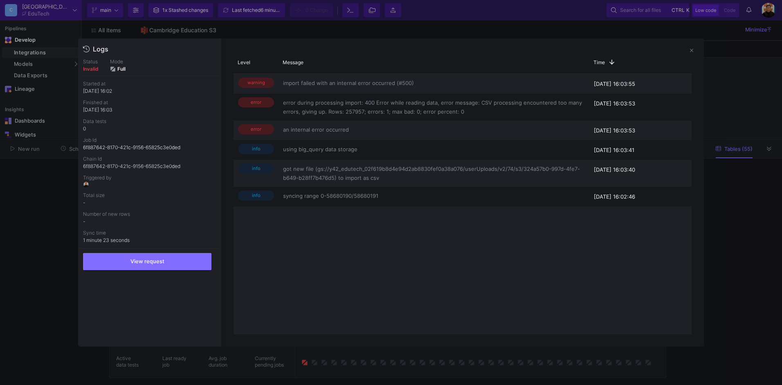
click at [740, 101] on div at bounding box center [391, 192] width 782 height 385
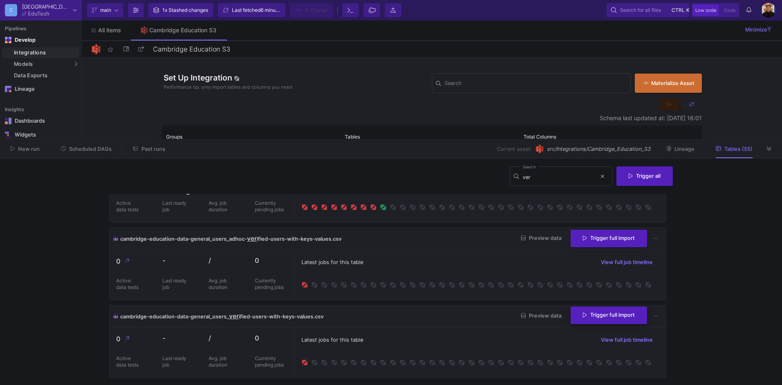
click at [628, 313] on span "Trigger full import" at bounding box center [609, 315] width 52 height 6
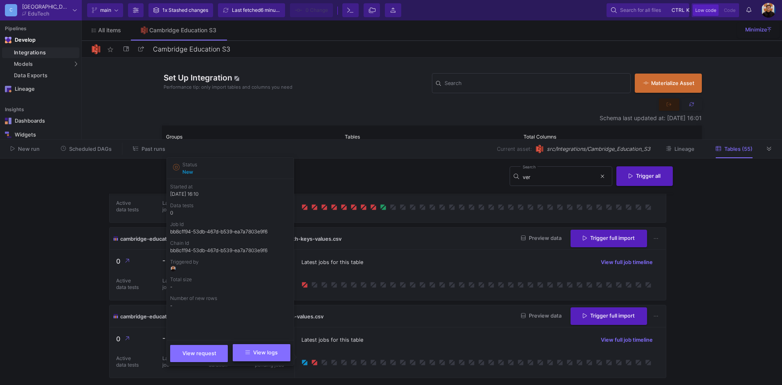
click at [279, 351] on button "View logs" at bounding box center [262, 352] width 58 height 17
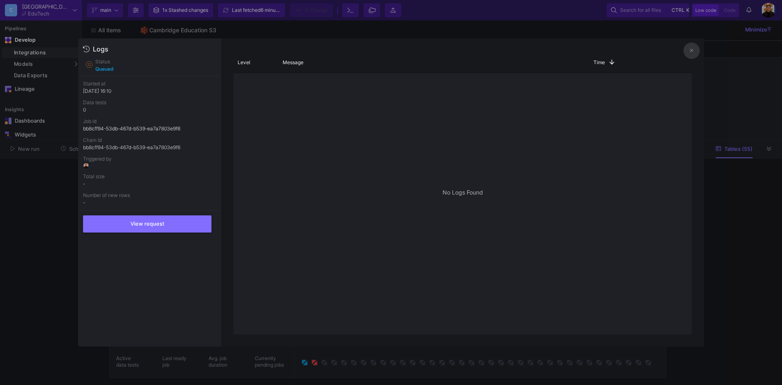
click at [47, 268] on div at bounding box center [391, 192] width 782 height 385
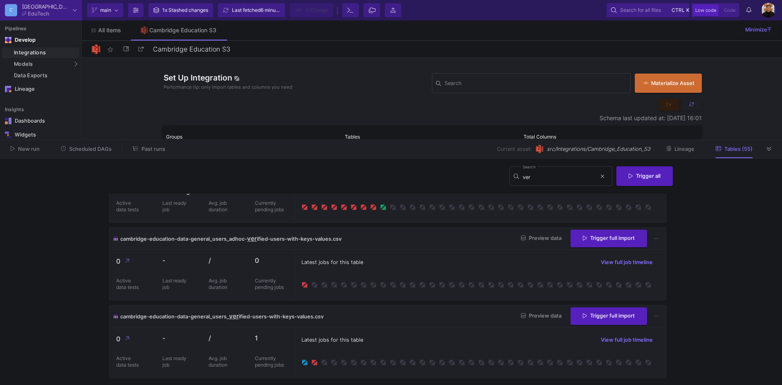
scroll to position [0, 0]
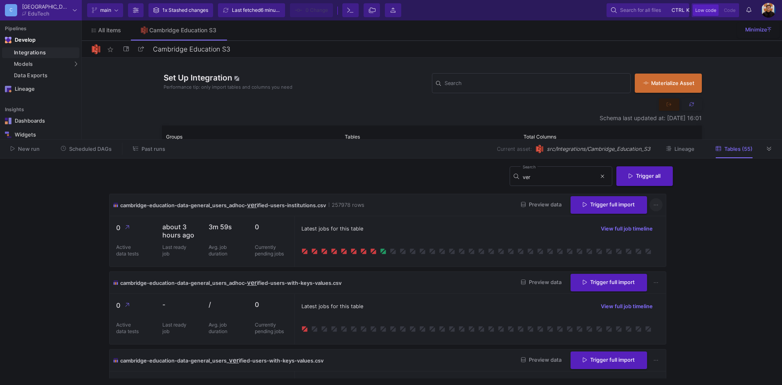
click at [656, 204] on button at bounding box center [656, 205] width 13 height 13
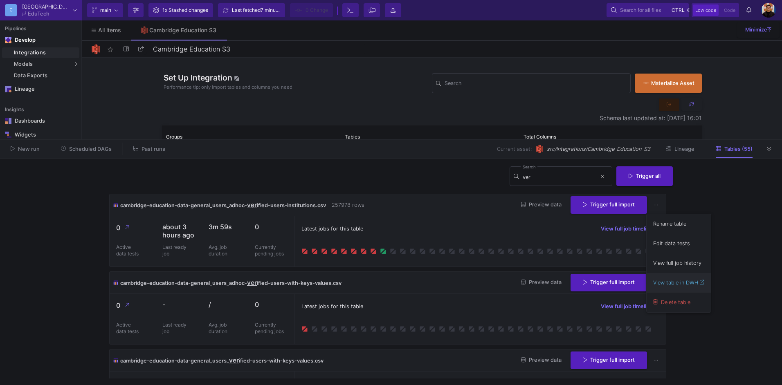
click at [689, 282] on button "View table in DWH" at bounding box center [678, 283] width 51 height 20
drag, startPoint x: 472, startPoint y: 281, endPoint x: 498, endPoint y: 179, distance: 106.0
click at [472, 281] on div at bounding box center [391, 192] width 782 height 385
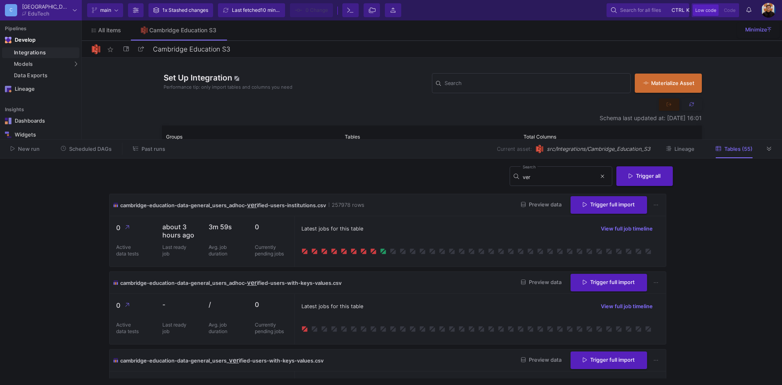
scroll to position [44, 0]
